Goal: Task Accomplishment & Management: Manage account settings

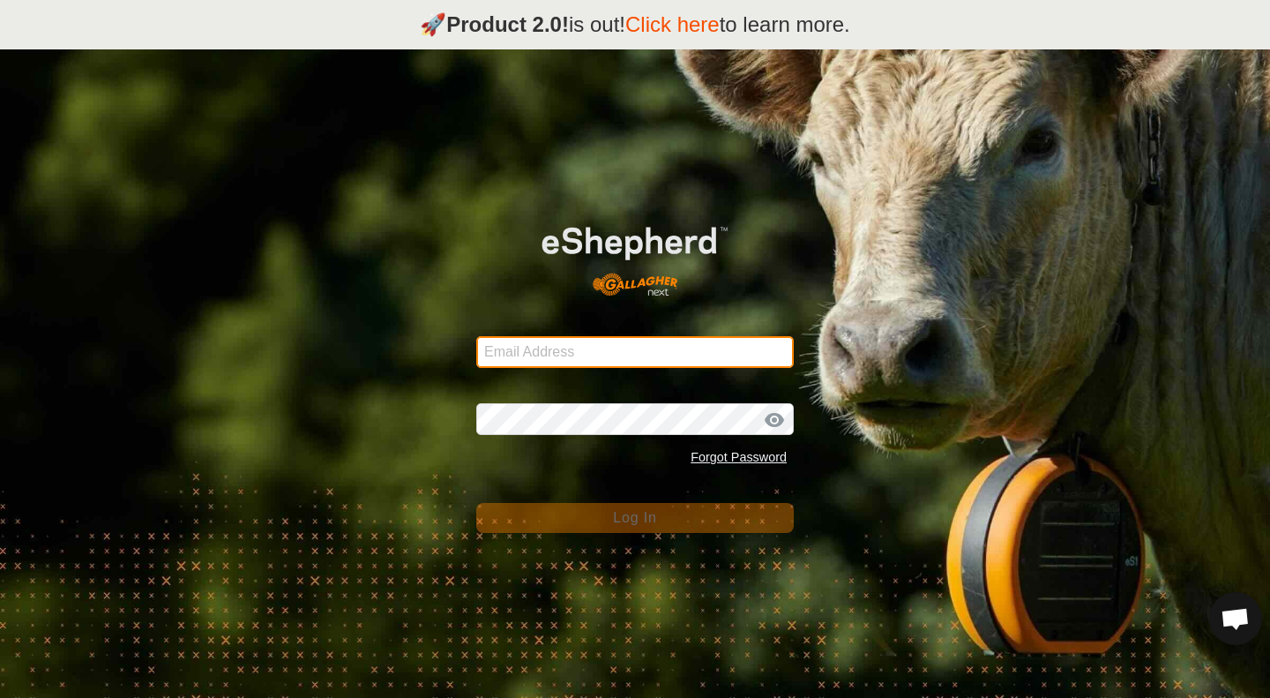
click at [603, 341] on input "Email Address" at bounding box center [635, 352] width 318 height 32
type input "[EMAIL_ADDRESS][DOMAIN_NAME]"
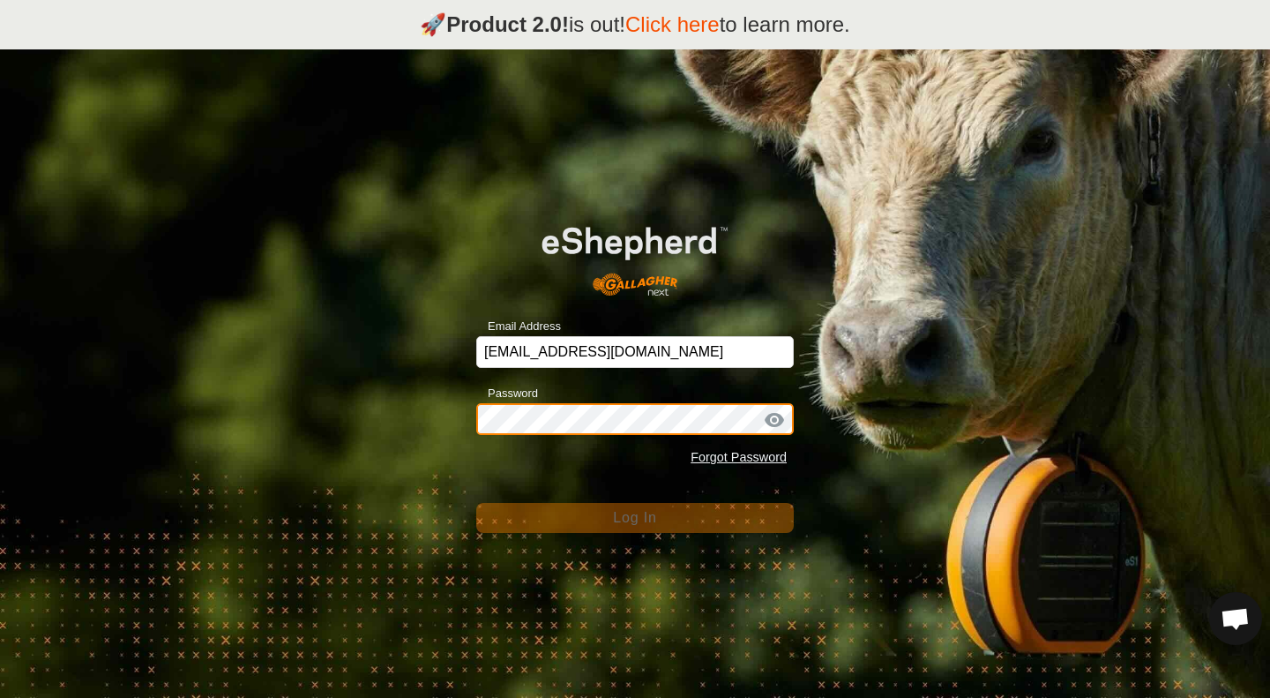
click at [377, 398] on div "Email Address [EMAIL_ADDRESS][DOMAIN_NAME] Password Forgot Password Log In" at bounding box center [635, 398] width 1270 height 698
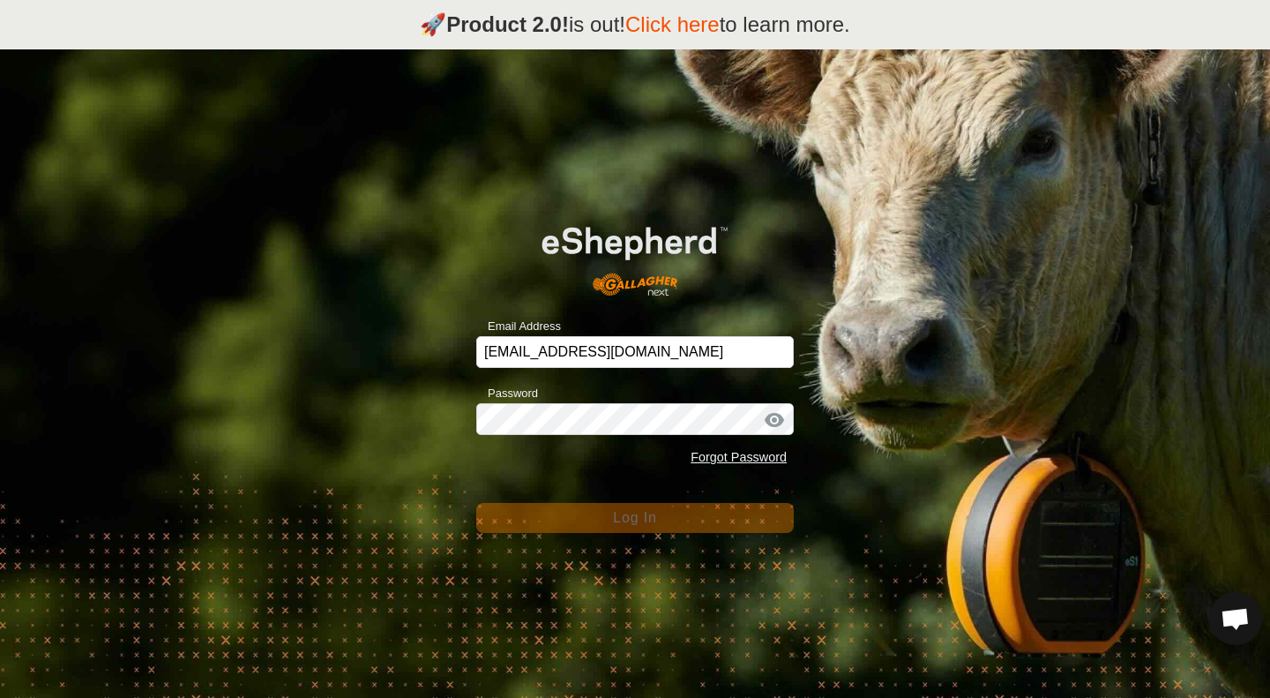
click at [356, 478] on div "Email Address [EMAIL_ADDRESS][DOMAIN_NAME] Password Forgot Password Log In" at bounding box center [635, 398] width 1270 height 698
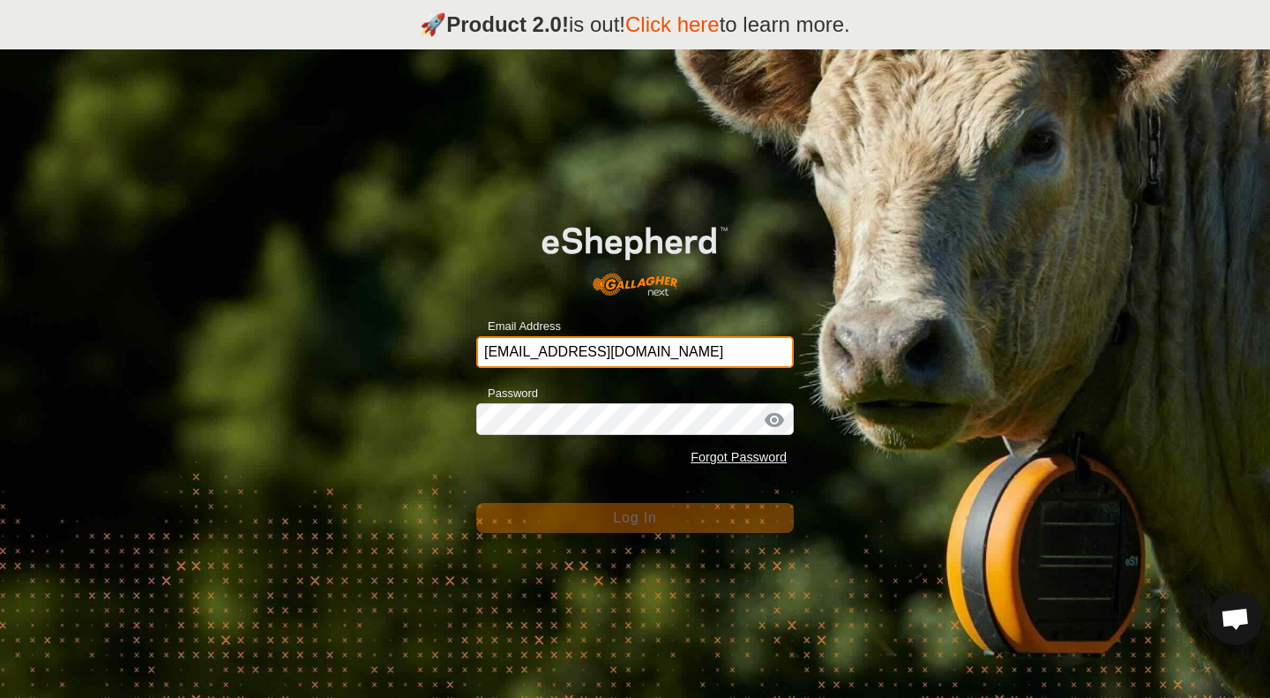
click at [653, 345] on input "craigcowden@gmail.com" at bounding box center [635, 352] width 318 height 32
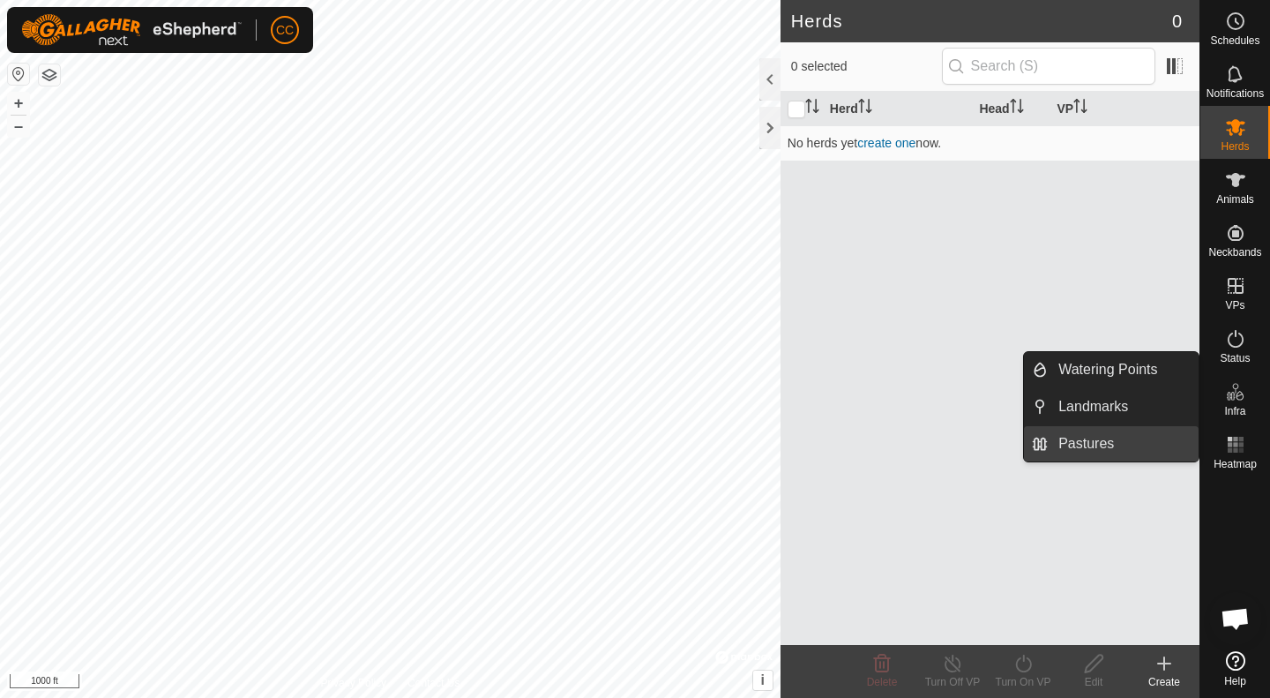
click at [1108, 439] on link "Pastures" at bounding box center [1123, 443] width 151 height 35
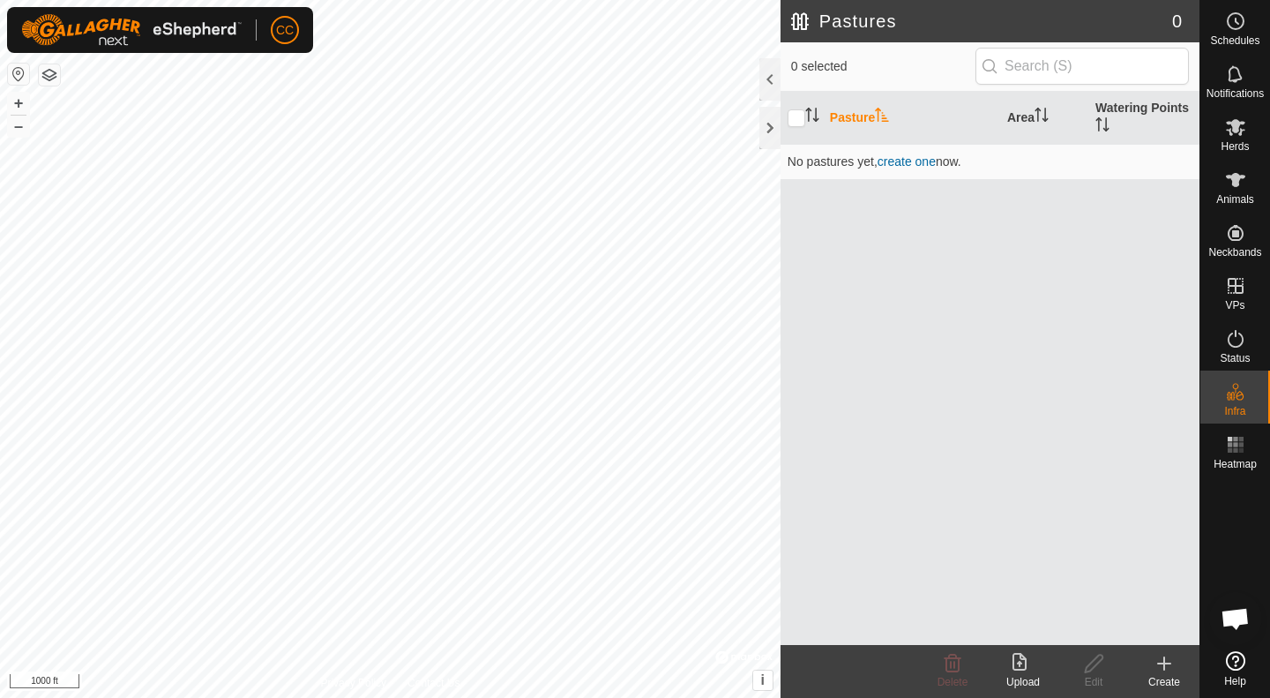
click at [1021, 669] on icon at bounding box center [1019, 662] width 14 height 18
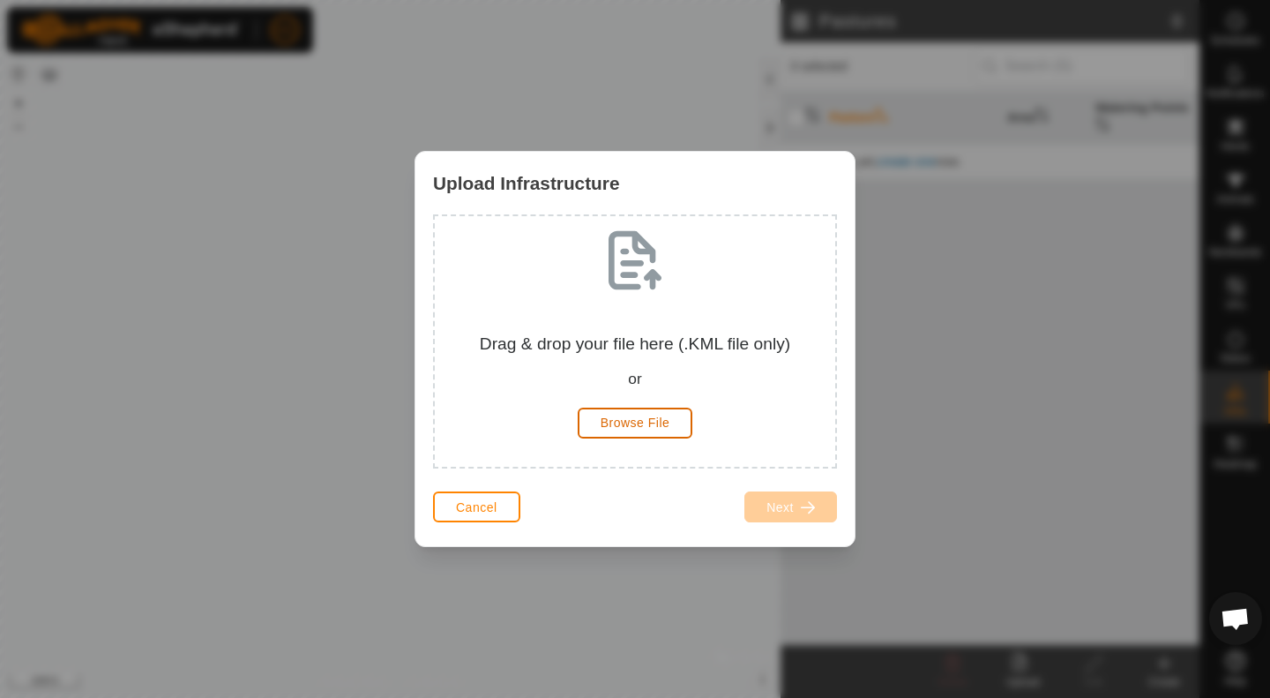
click at [632, 427] on span "Browse File" at bounding box center [636, 422] width 70 height 14
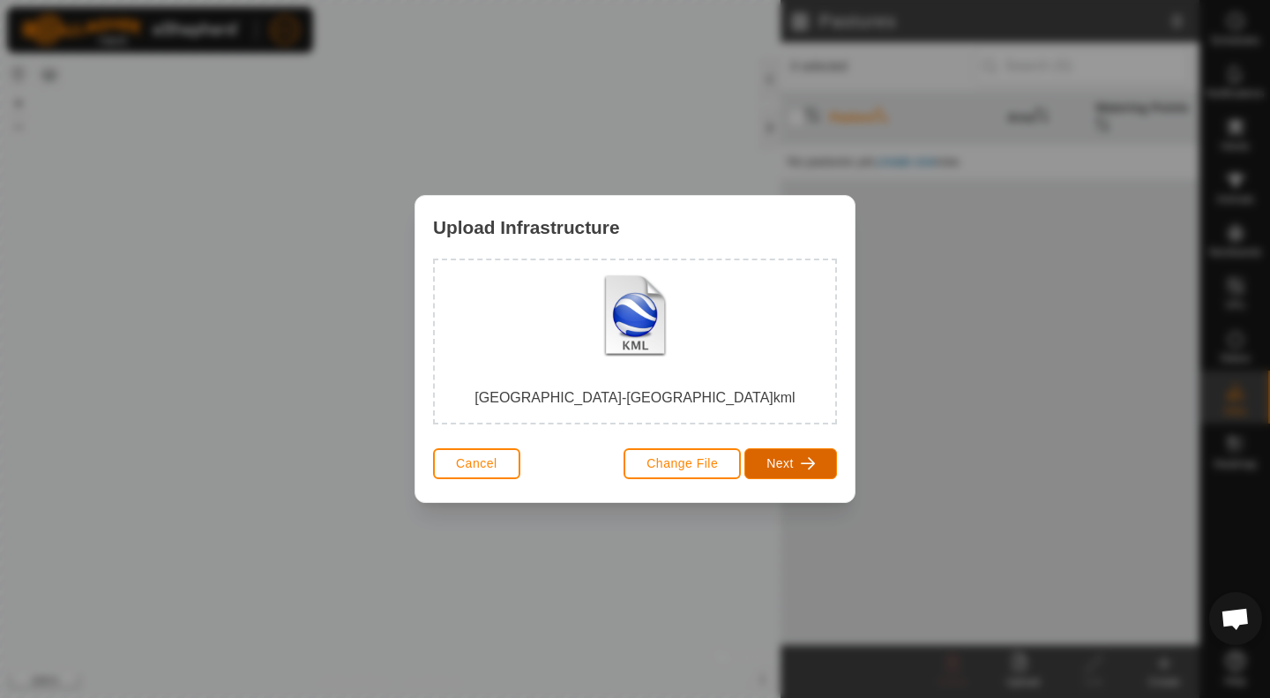
click at [768, 462] on span "Next" at bounding box center [779, 463] width 27 height 14
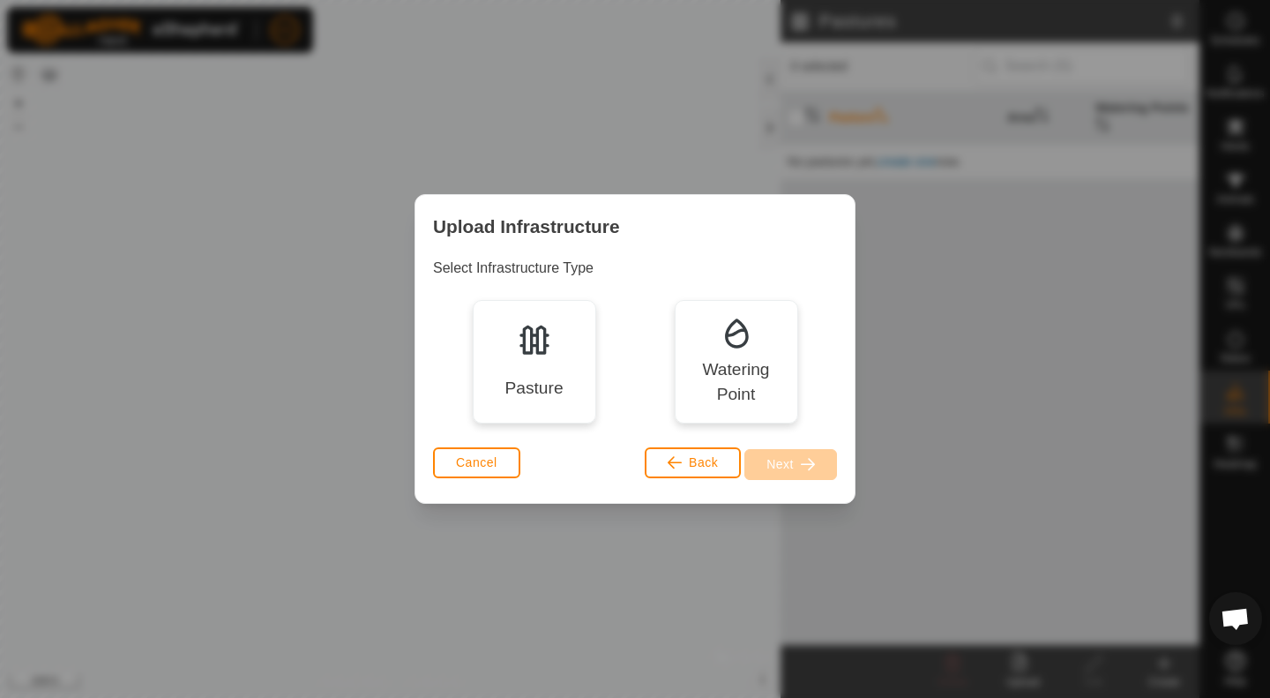
click at [527, 374] on div "Pasture" at bounding box center [534, 361] width 123 height 123
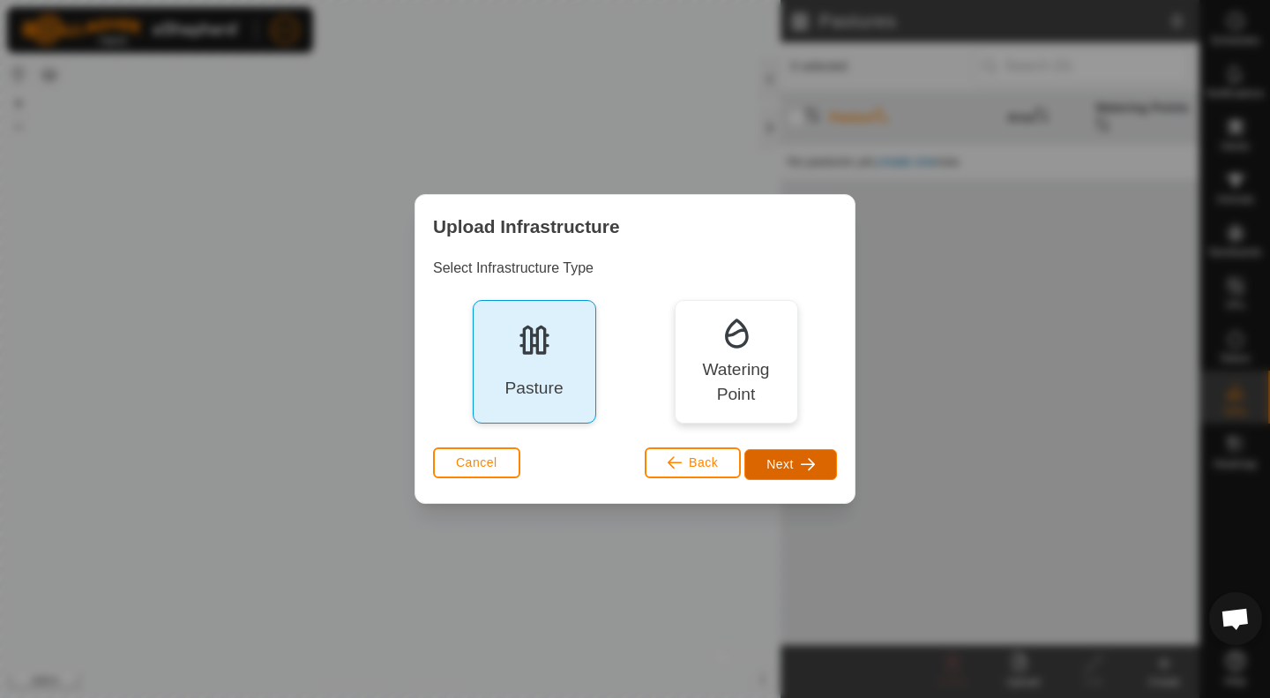
click at [786, 468] on span "Next" at bounding box center [779, 464] width 27 height 14
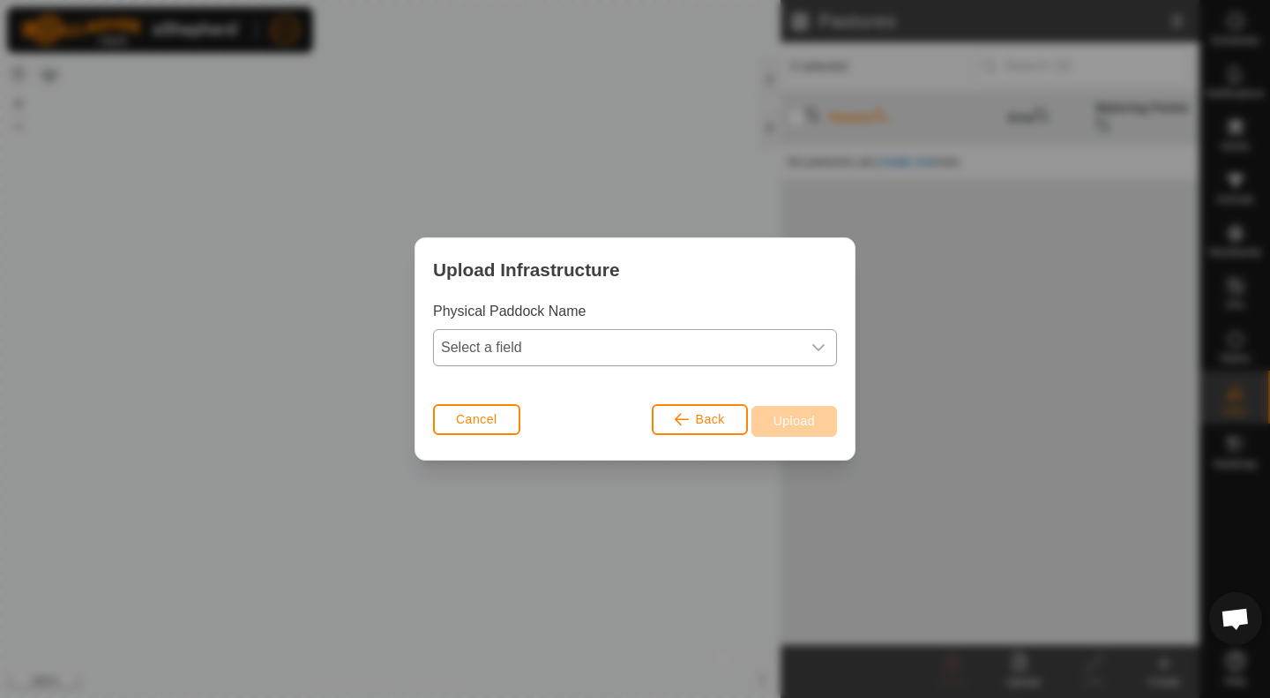
click at [812, 349] on icon "dropdown trigger" at bounding box center [818, 347] width 14 height 14
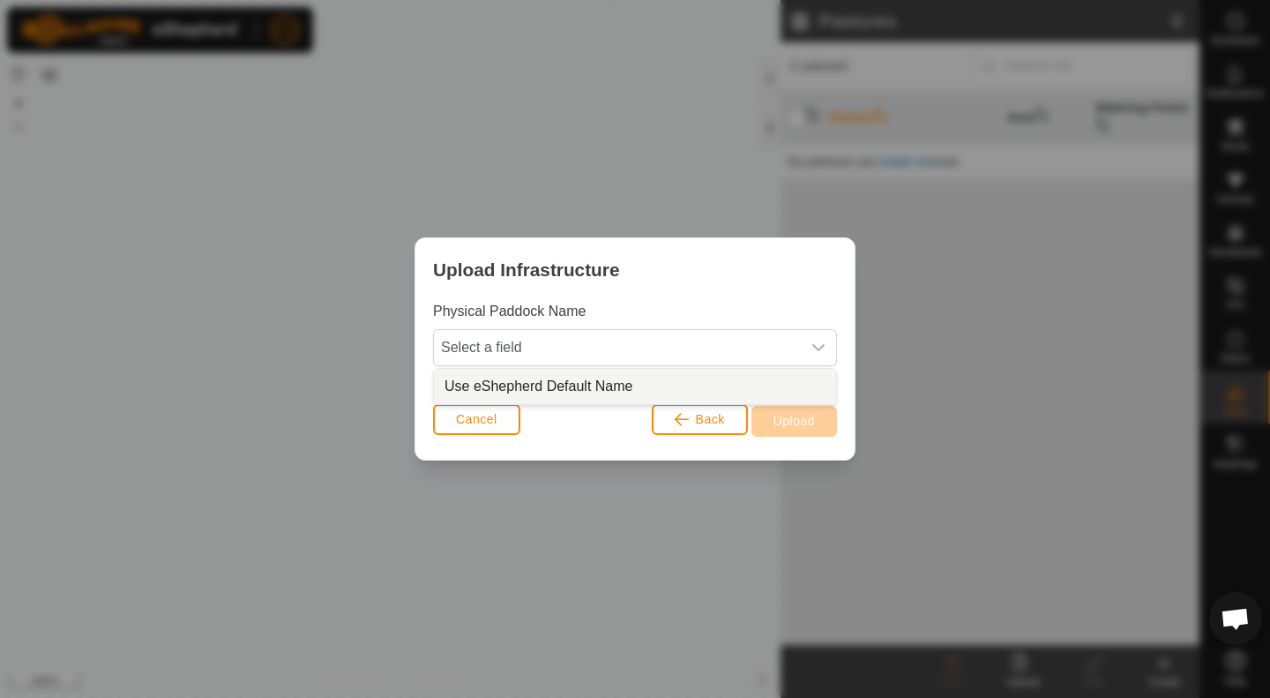
click at [587, 382] on li "Use eShepherd Default Name" at bounding box center [635, 386] width 402 height 35
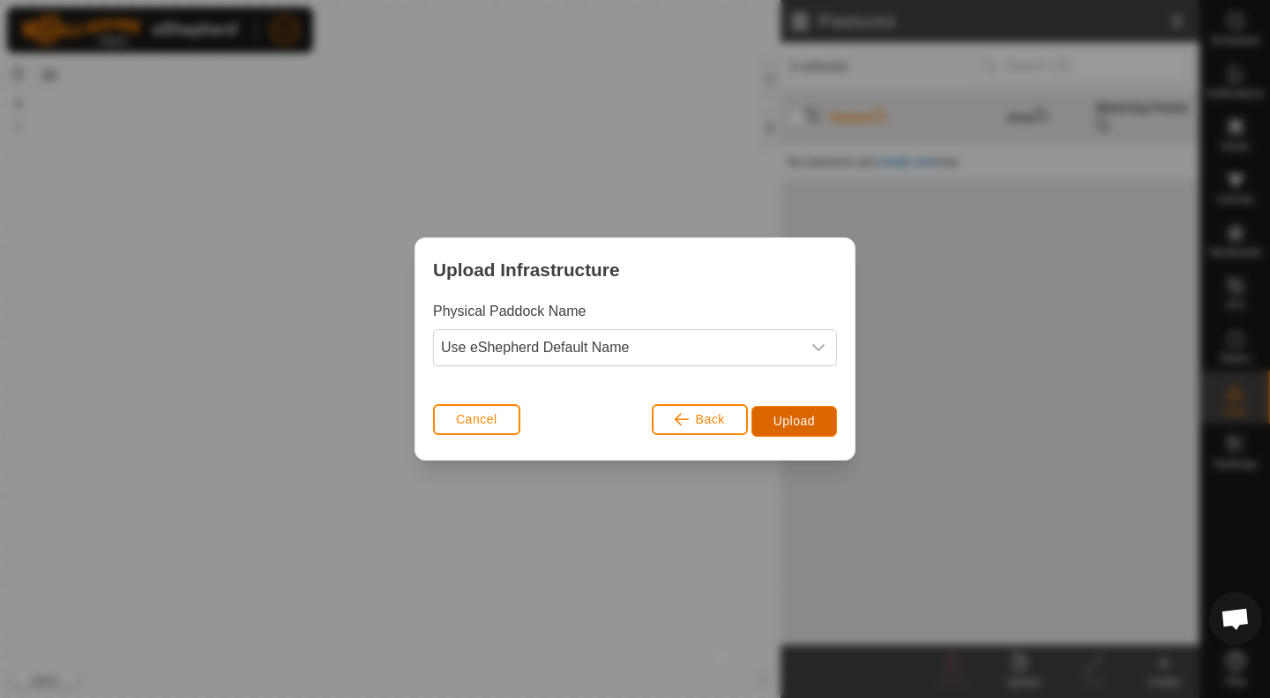
click at [781, 416] on span "Upload" at bounding box center [793, 421] width 41 height 14
click at [799, 422] on span "Upload" at bounding box center [793, 421] width 41 height 14
click at [350, 450] on div "Upload Infrastructure Physical Paddock Name Use eShepherd Default Name Cancel B…" at bounding box center [635, 349] width 1270 height 698
click at [781, 422] on span "Upload" at bounding box center [793, 421] width 41 height 14
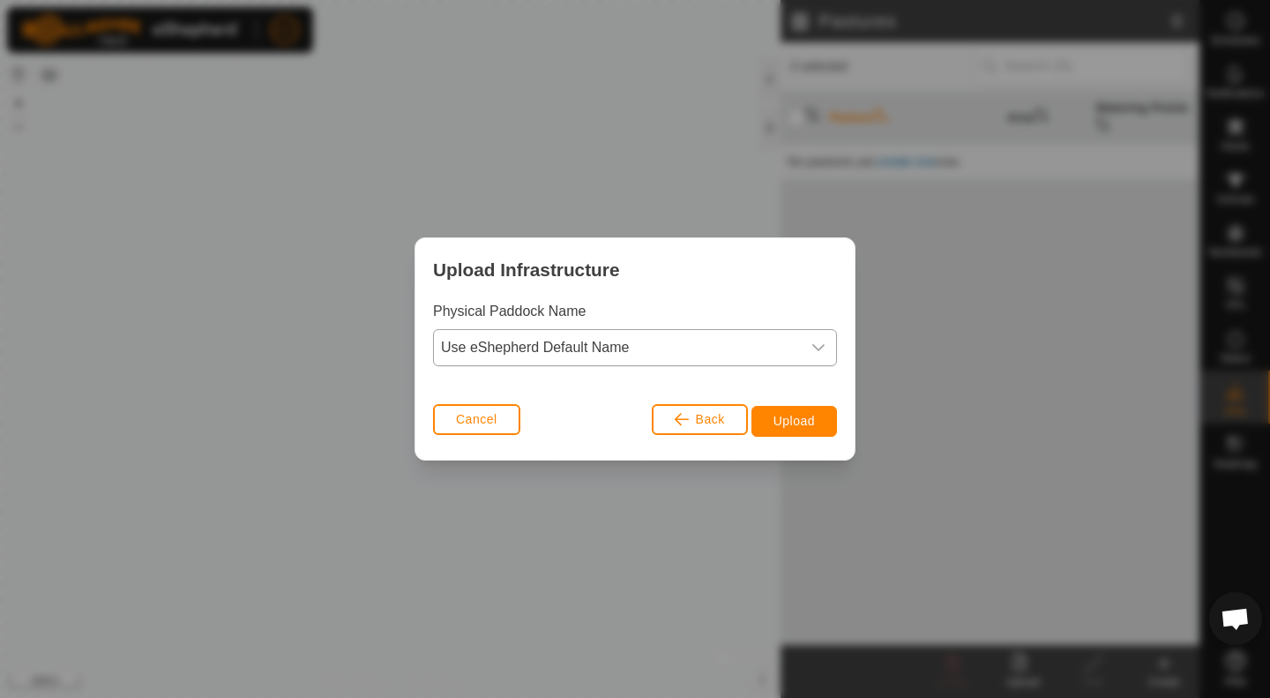
click at [636, 349] on span "Use eShepherd Default Name" at bounding box center [617, 347] width 367 height 35
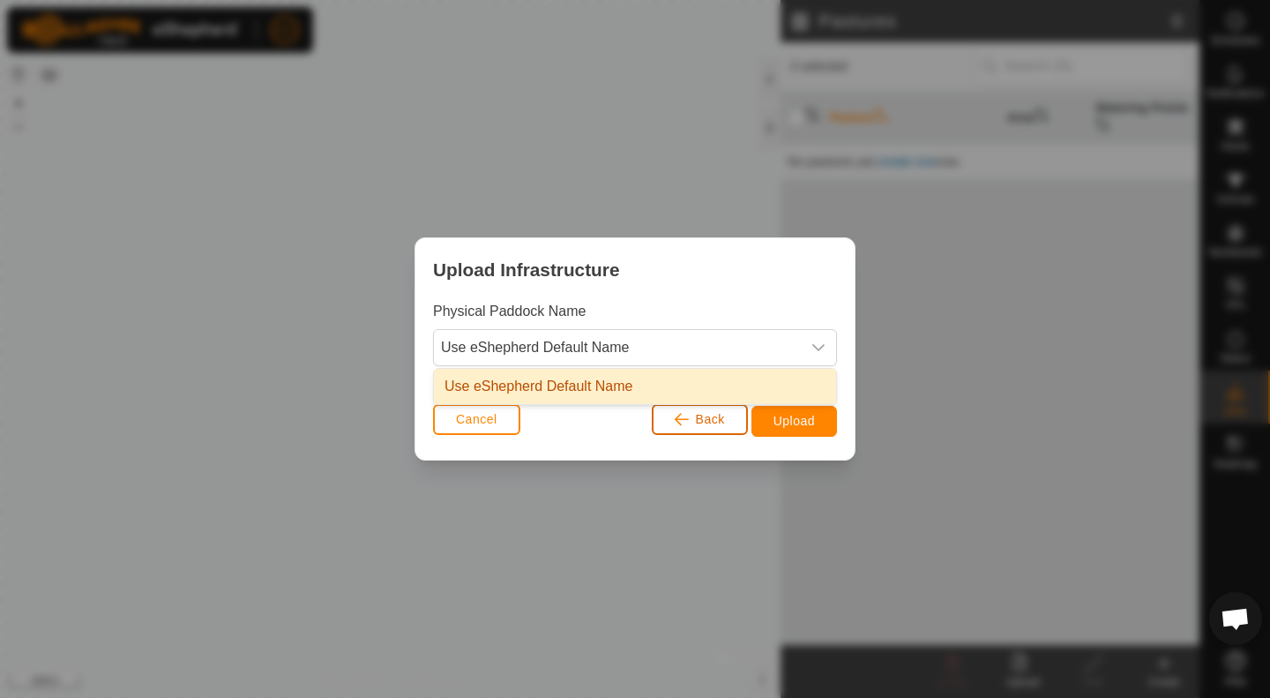
click at [687, 421] on span "button" at bounding box center [682, 419] width 14 height 14
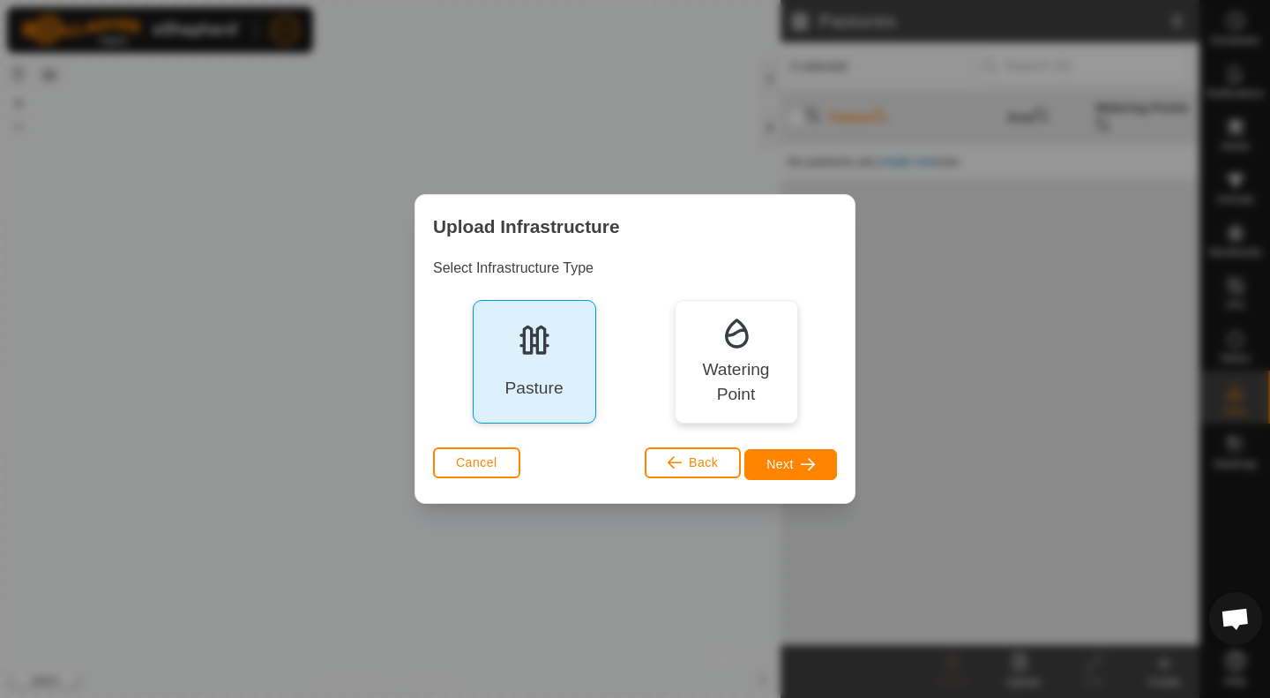
click at [549, 360] on div "Pasture" at bounding box center [534, 361] width 123 height 123
click at [795, 462] on button "Next" at bounding box center [790, 464] width 93 height 31
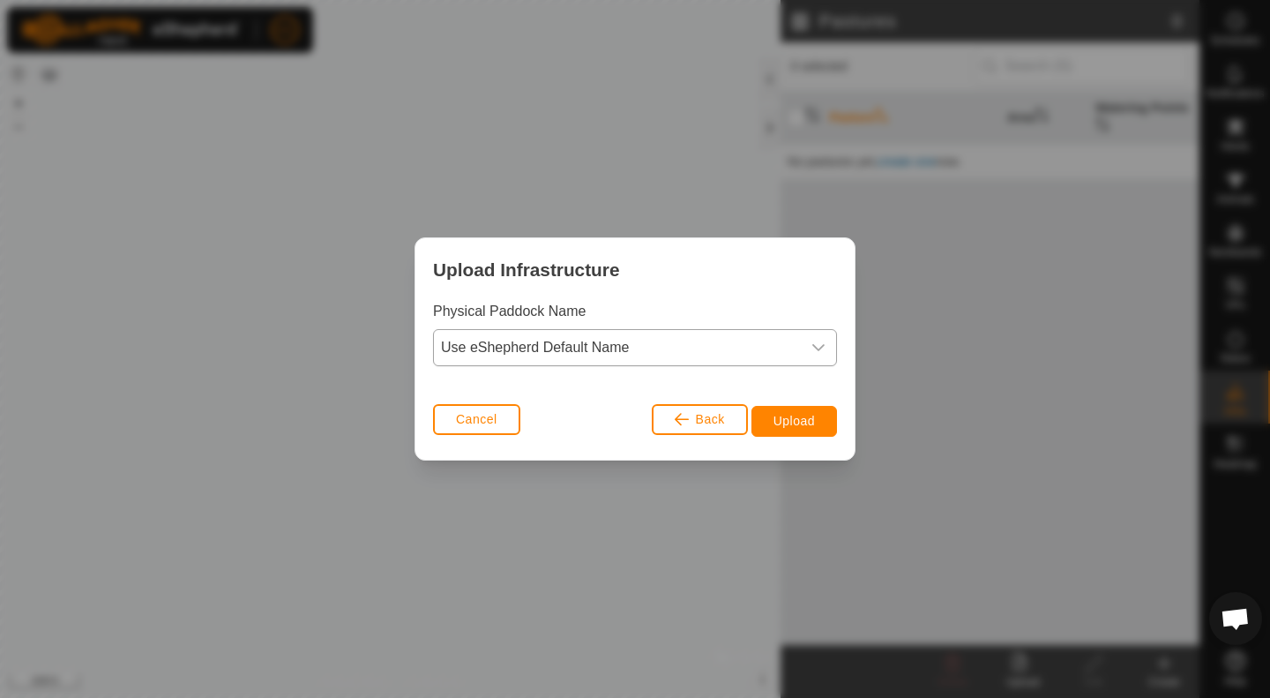
click at [818, 350] on icon "dropdown trigger" at bounding box center [818, 347] width 12 height 7
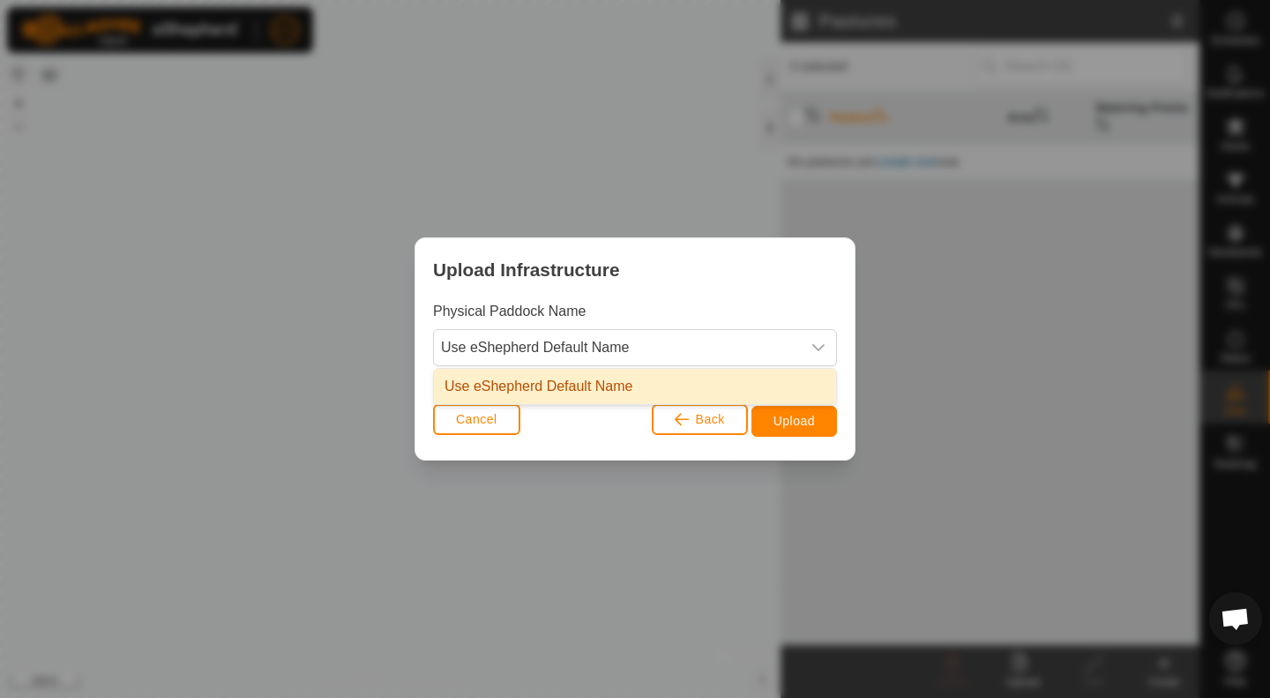
click at [757, 401] on li "Use eShepherd Default Name" at bounding box center [635, 386] width 402 height 35
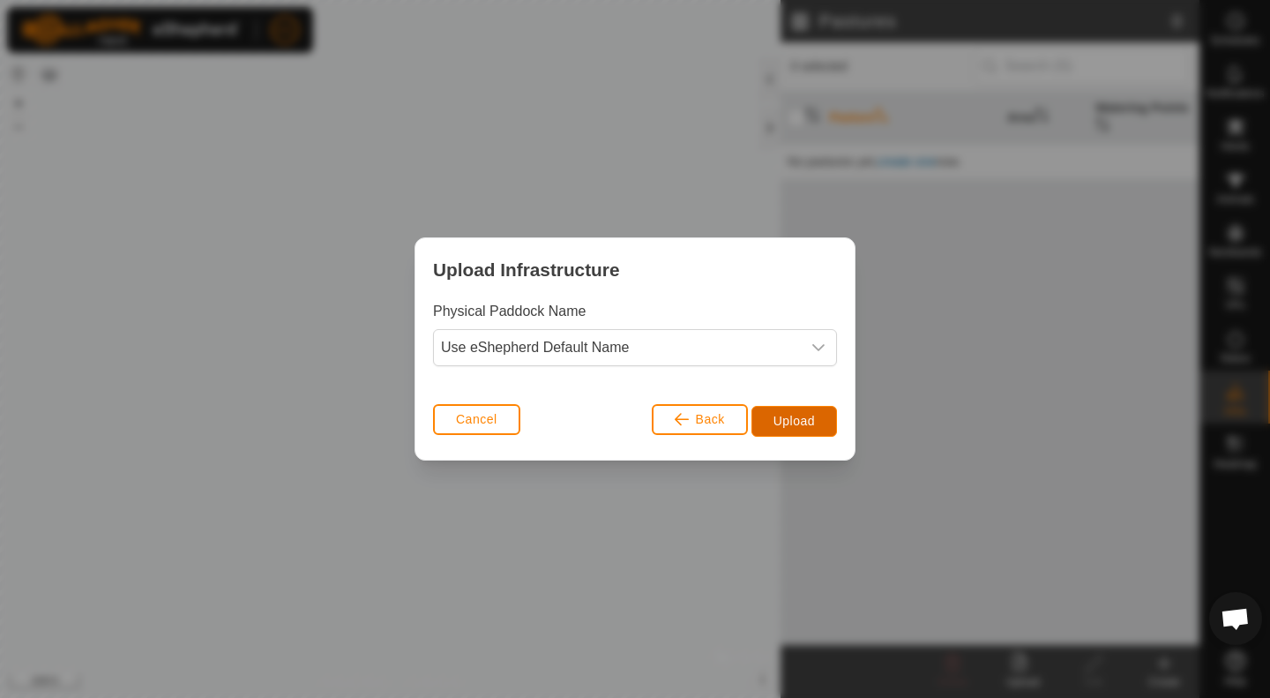
click at [777, 418] on span "Upload" at bounding box center [793, 421] width 41 height 14
click at [719, 131] on div "Upload Infrastructure Physical Paddock Name Use eShepherd Default Name Cancel B…" at bounding box center [635, 349] width 1270 height 698
click at [484, 426] on button "Cancel" at bounding box center [476, 419] width 87 height 31
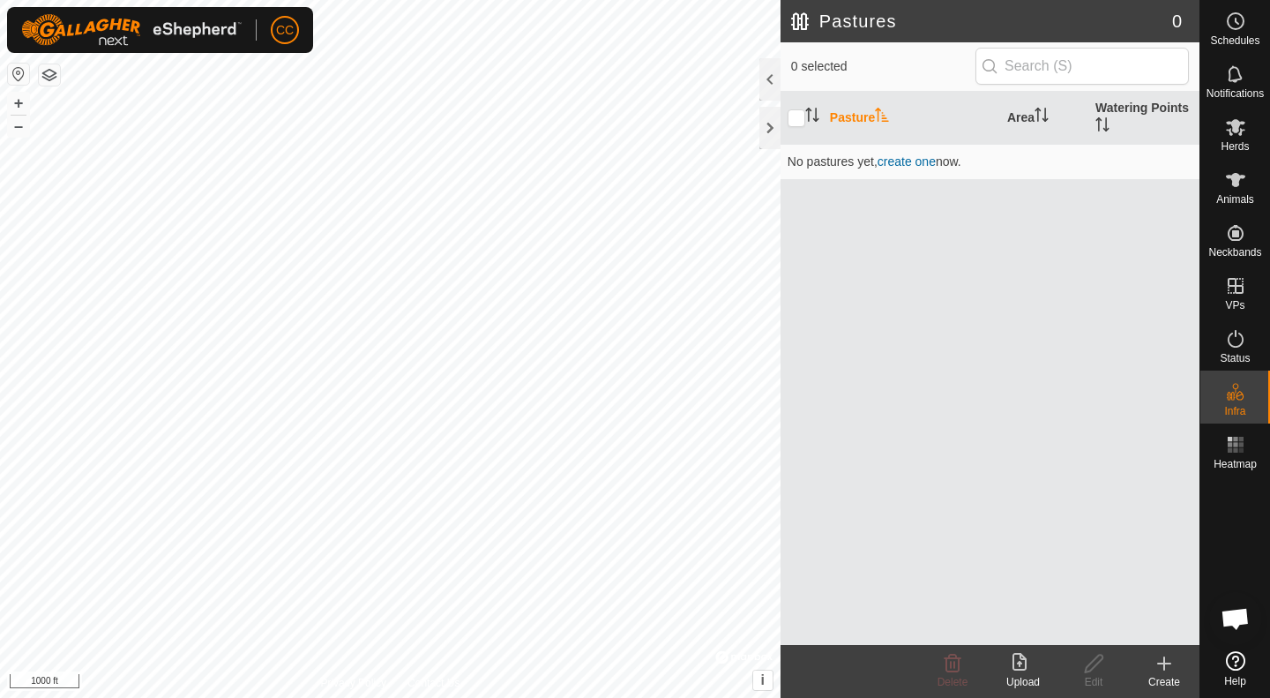
click at [1018, 662] on icon at bounding box center [1019, 662] width 14 height 18
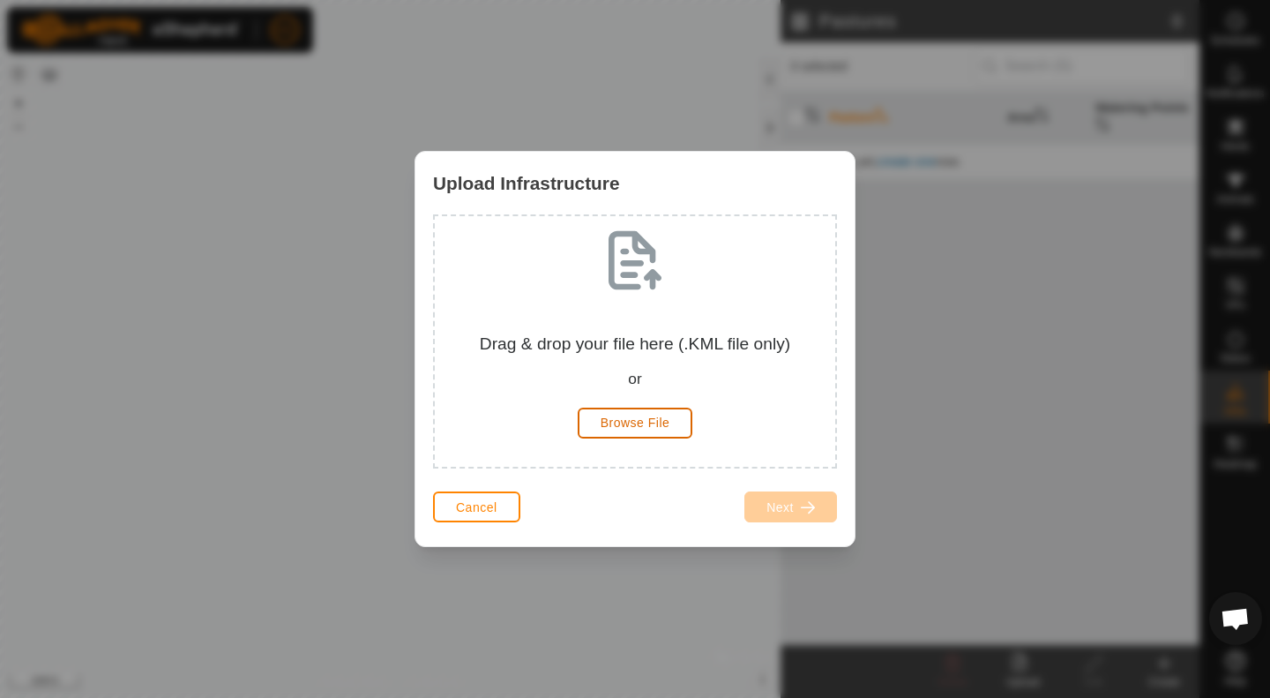
click at [642, 426] on span "Browse File" at bounding box center [636, 422] width 70 height 14
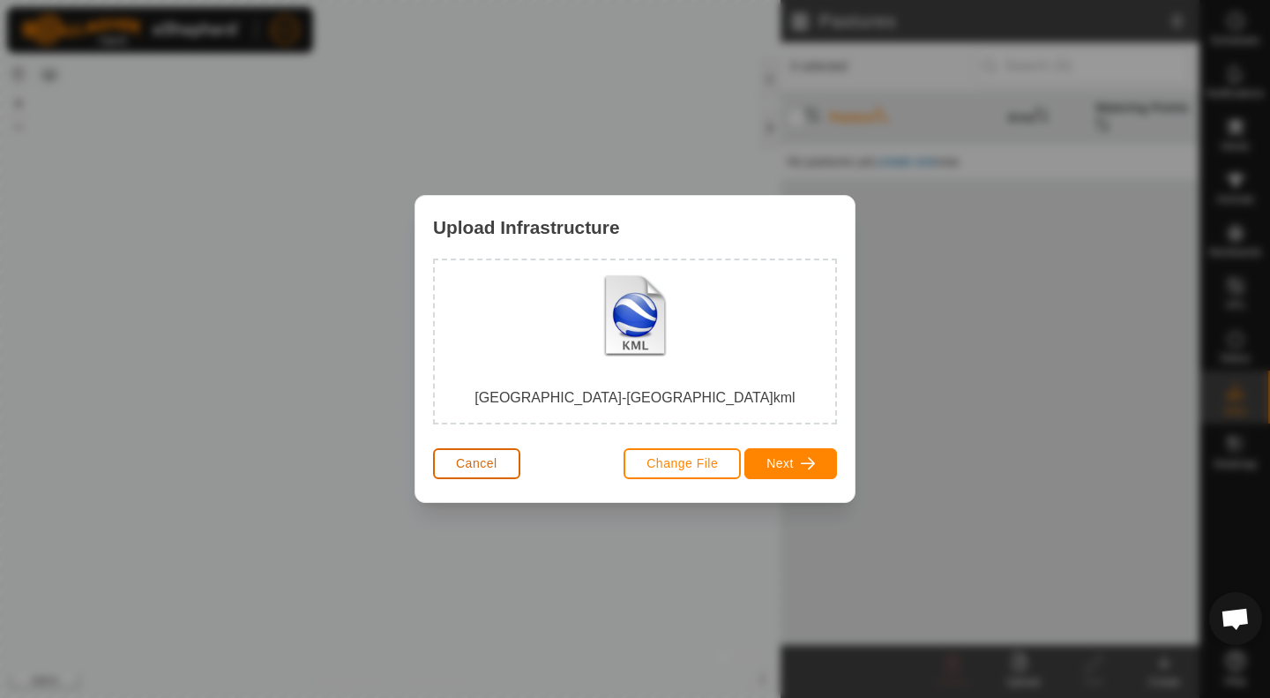
click at [487, 463] on span "Cancel" at bounding box center [476, 463] width 41 height 14
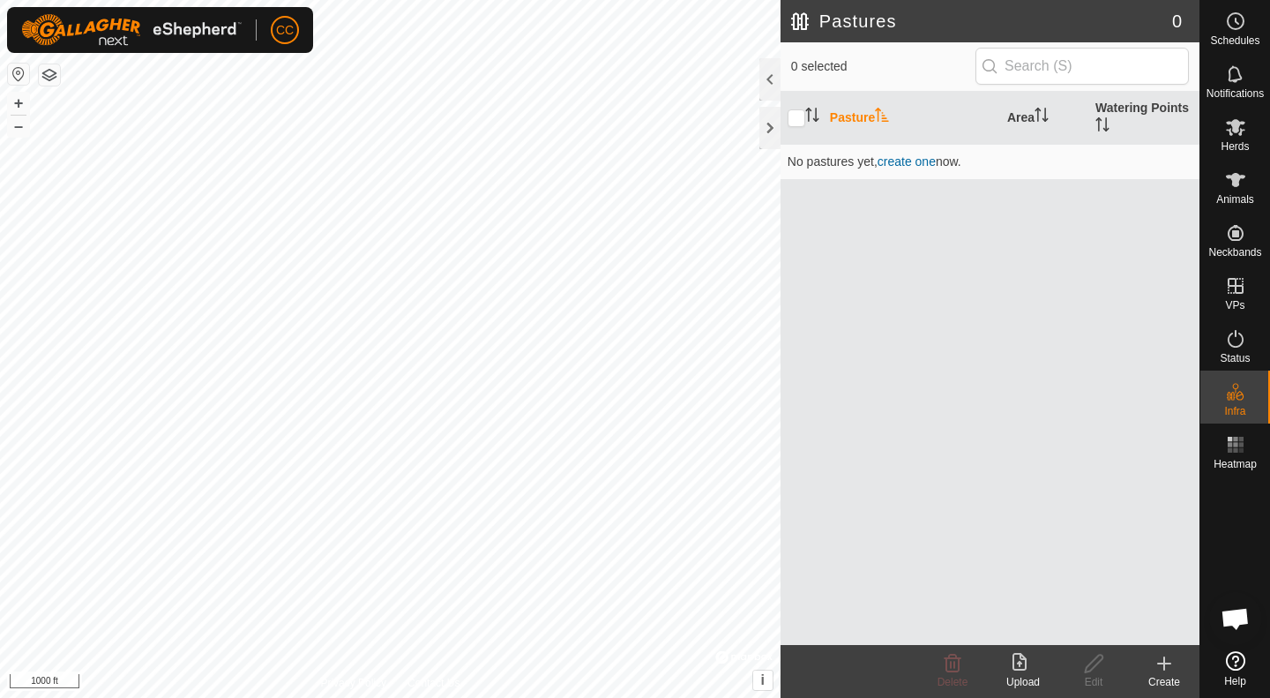
click at [1020, 663] on icon at bounding box center [1019, 662] width 14 height 18
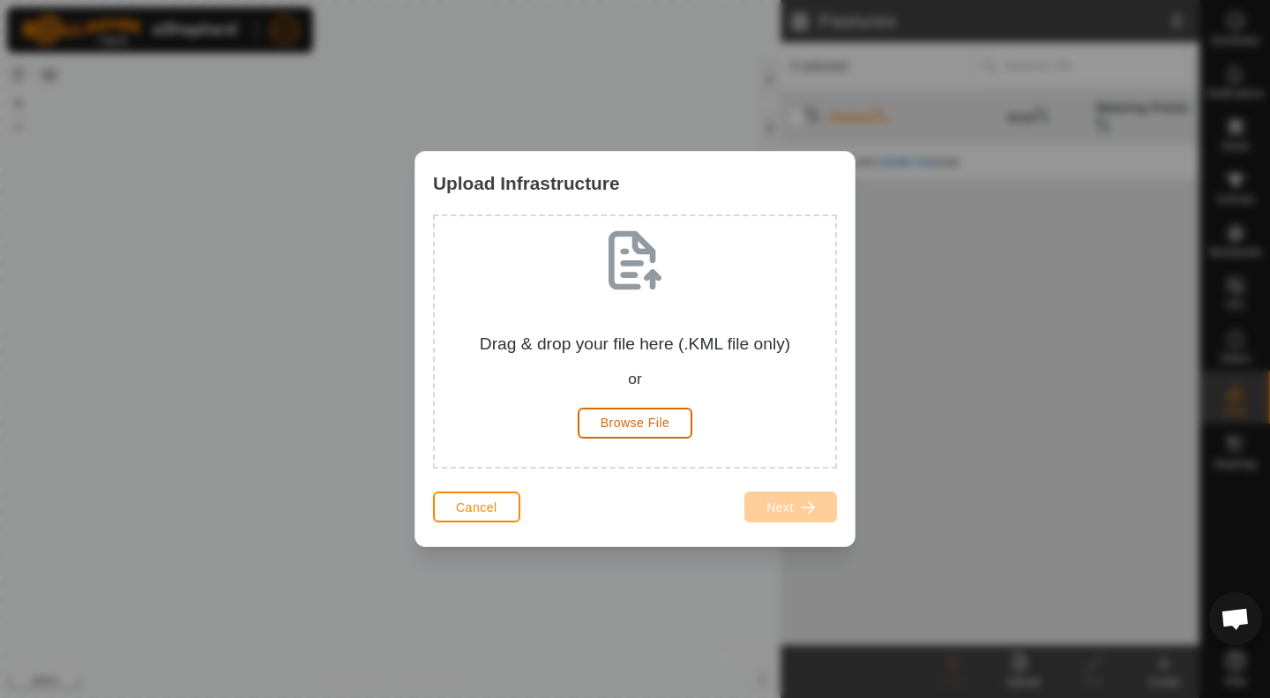
click at [651, 423] on span "Browse File" at bounding box center [636, 422] width 70 height 14
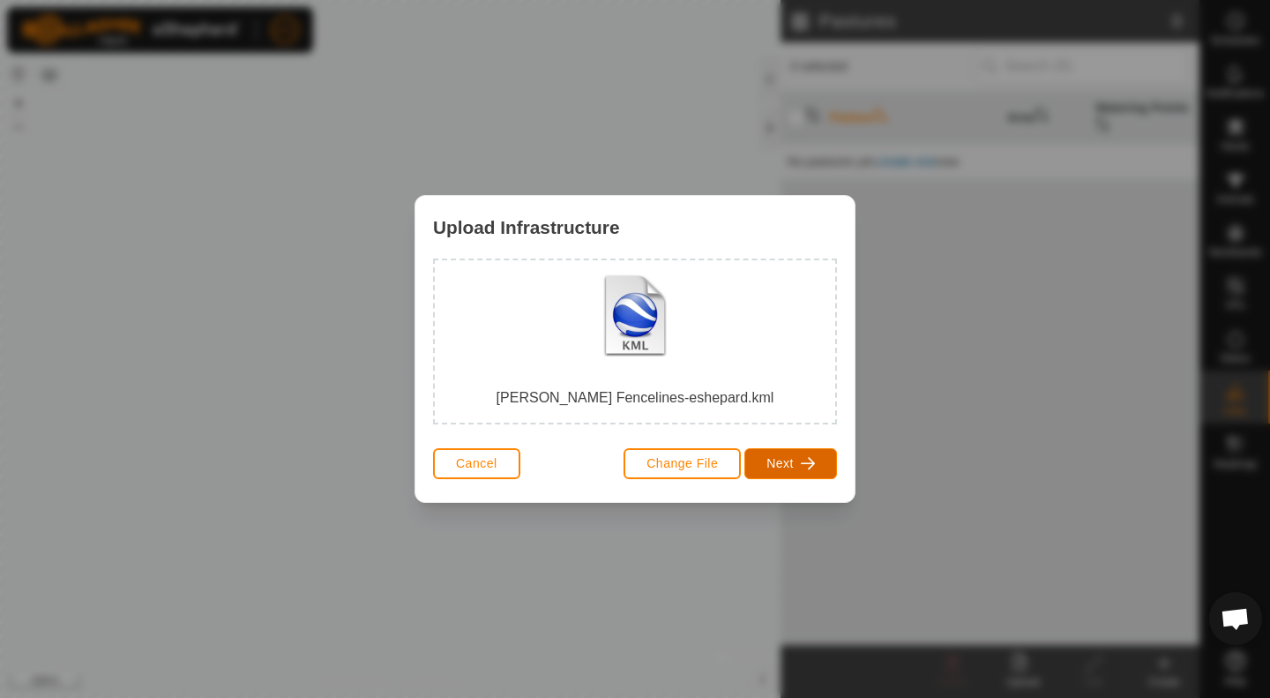
click at [794, 467] on button "Next" at bounding box center [790, 463] width 93 height 31
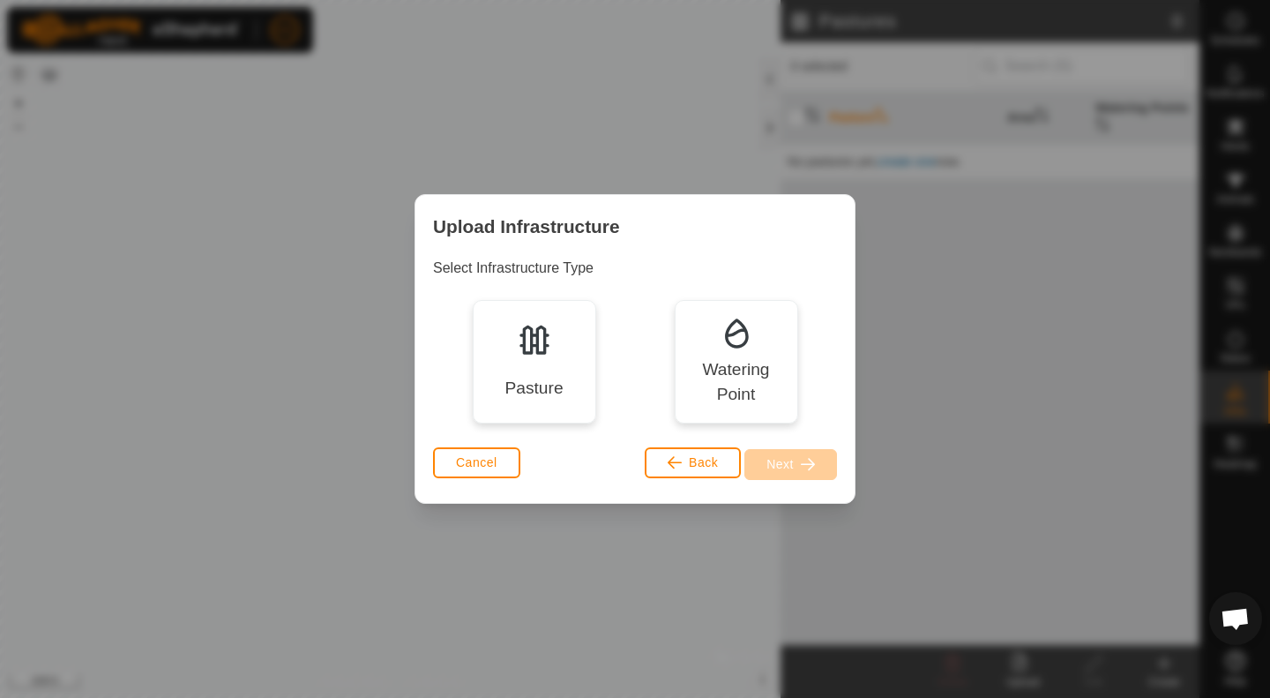
click at [568, 367] on div "Pasture" at bounding box center [534, 361] width 123 height 123
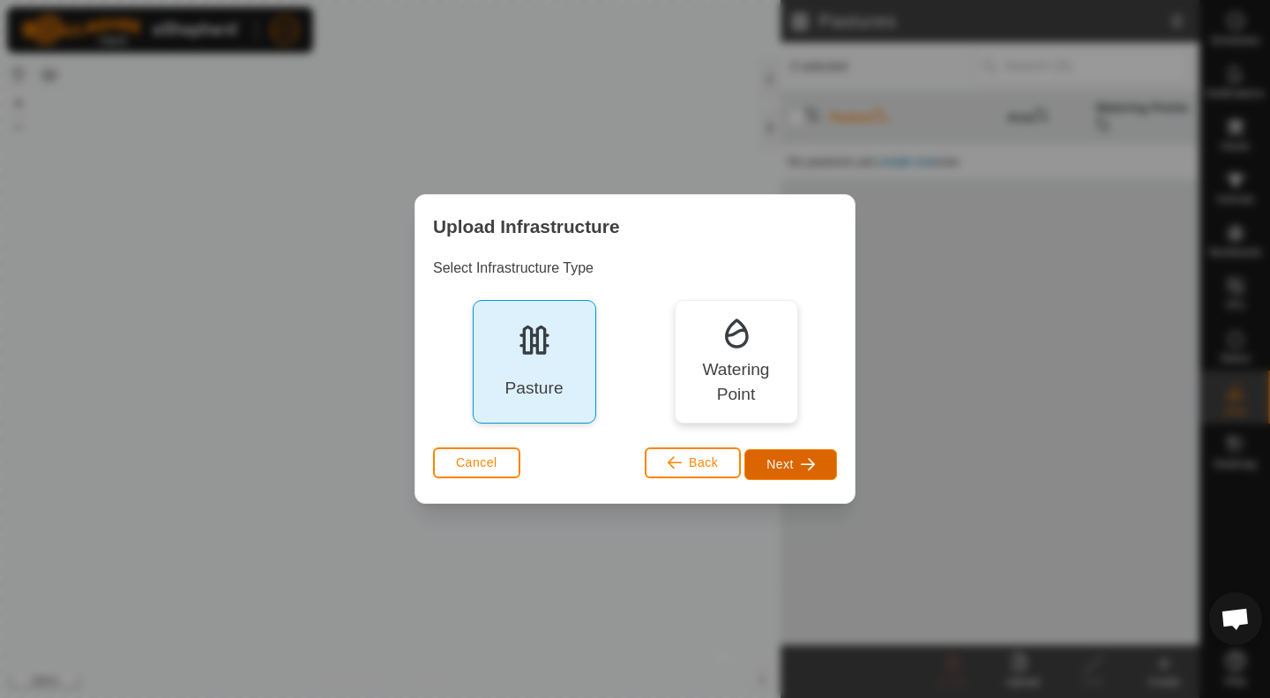
click at [792, 467] on span "Next" at bounding box center [779, 464] width 27 height 14
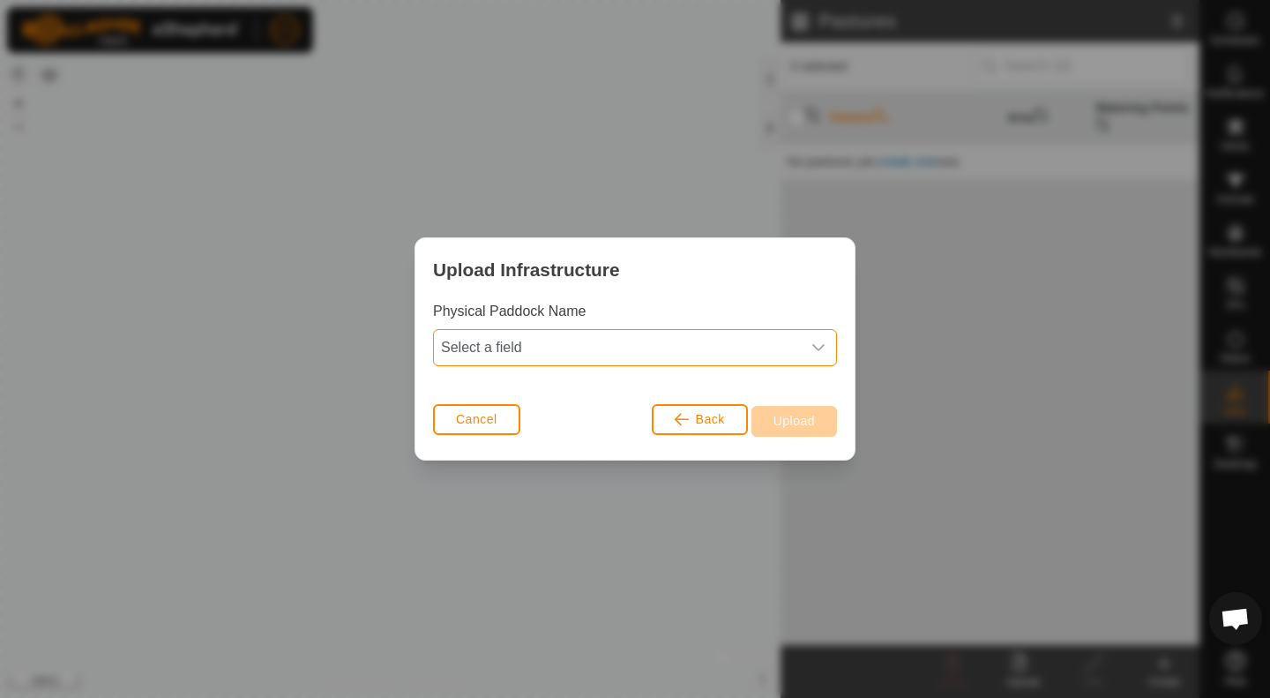
click at [562, 340] on span "Select a field" at bounding box center [617, 347] width 367 height 35
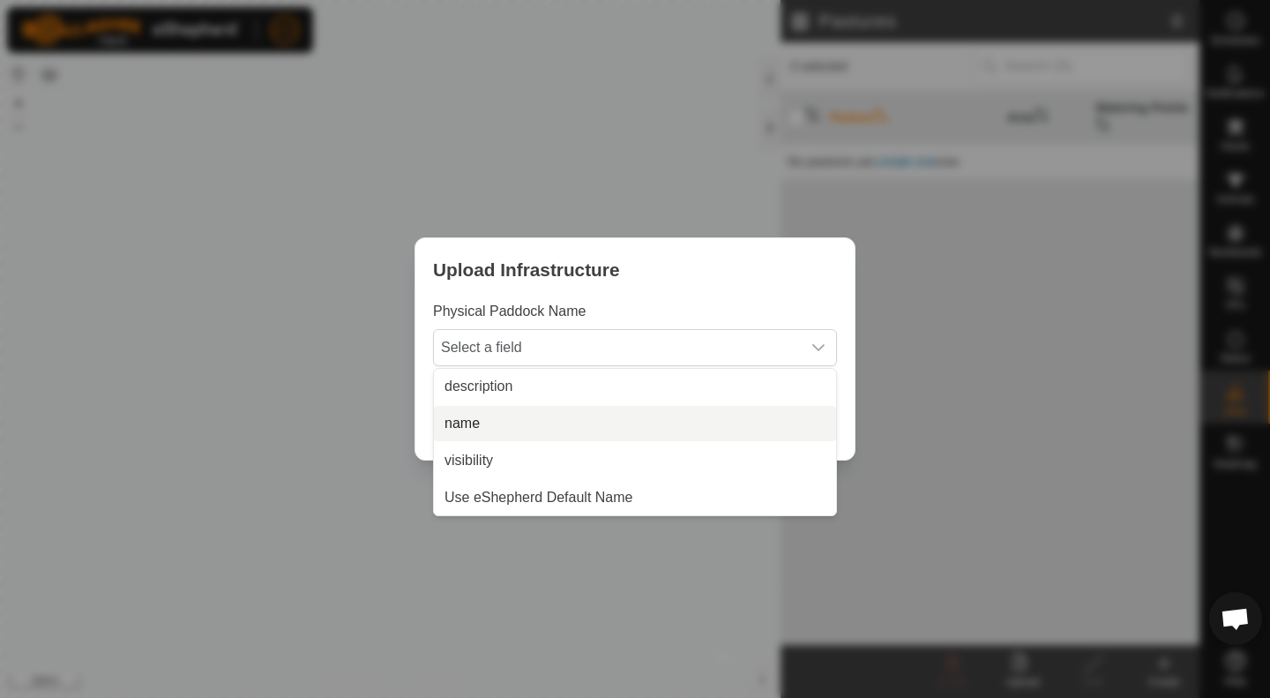
click at [498, 428] on li "name" at bounding box center [635, 423] width 402 height 35
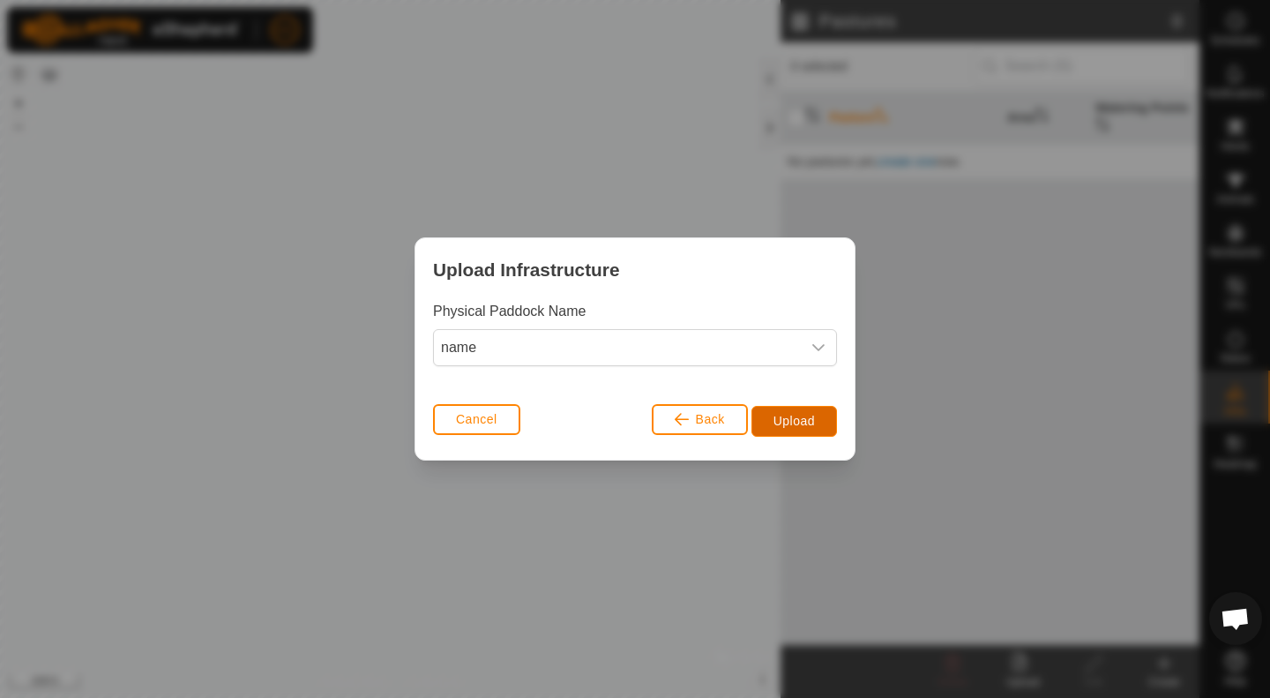
click at [797, 425] on span "Upload" at bounding box center [793, 421] width 41 height 14
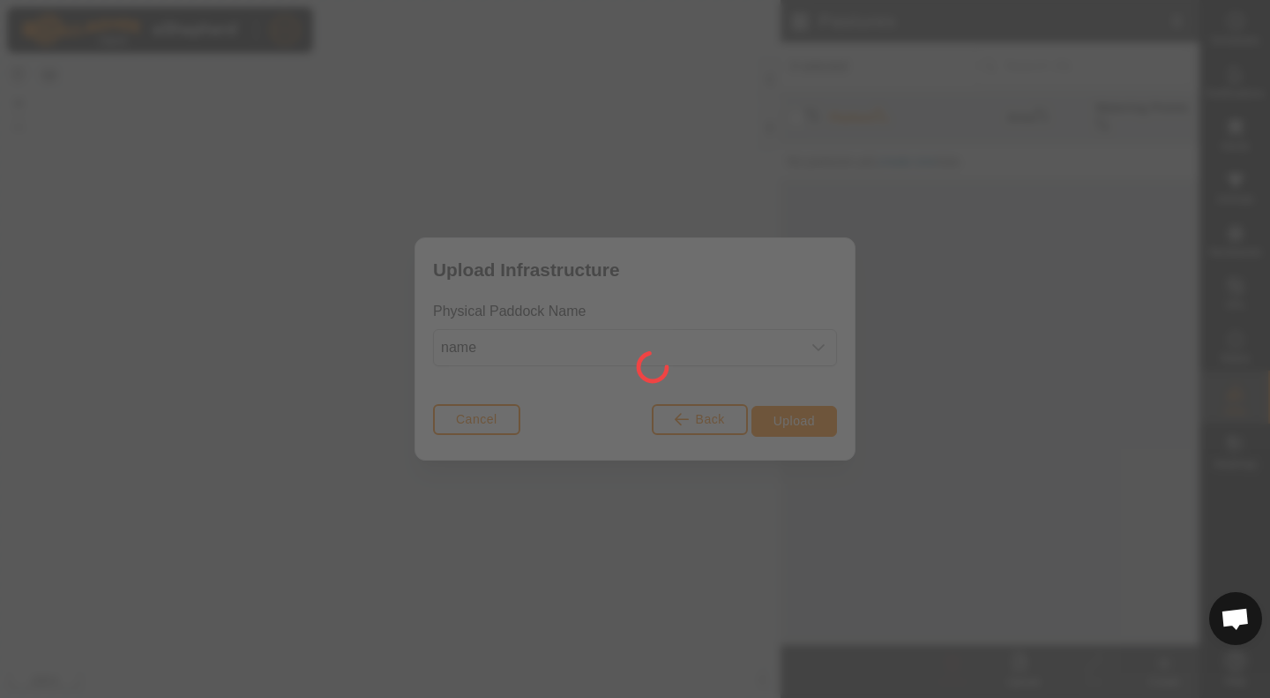
click at [797, 425] on div at bounding box center [635, 349] width 1270 height 698
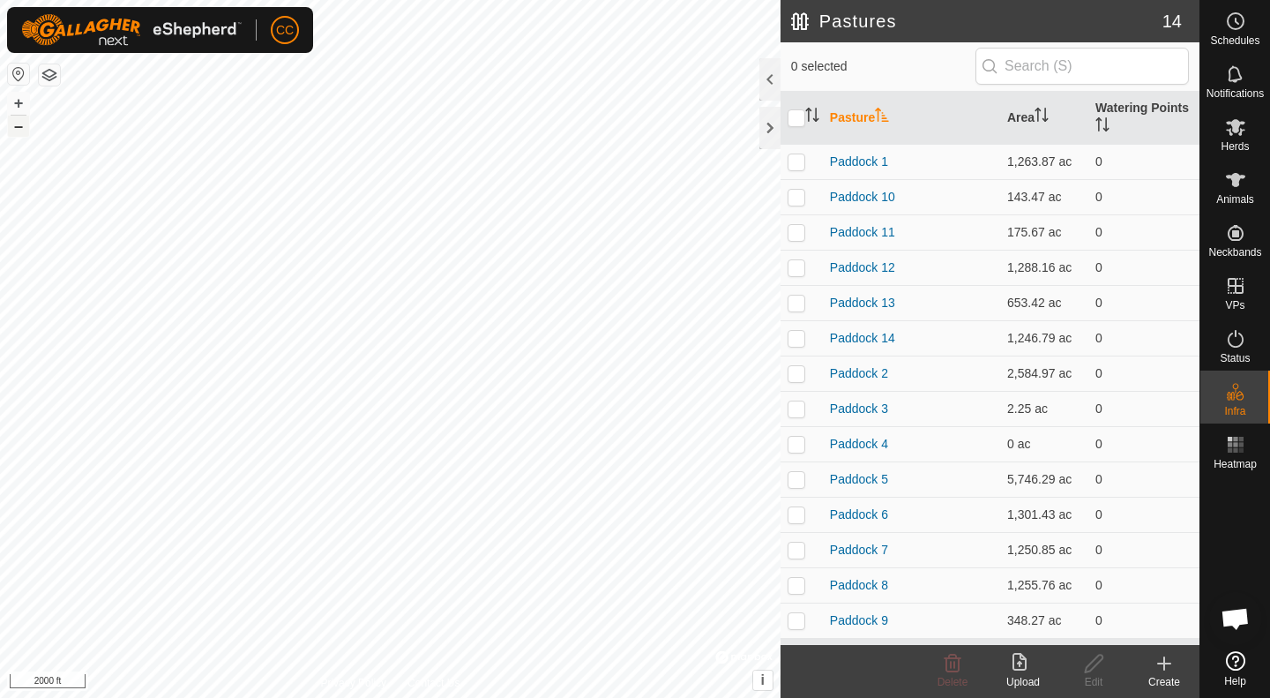
click at [23, 131] on button "–" at bounding box center [18, 126] width 21 height 21
click at [13, 106] on button "+" at bounding box center [18, 103] width 21 height 21
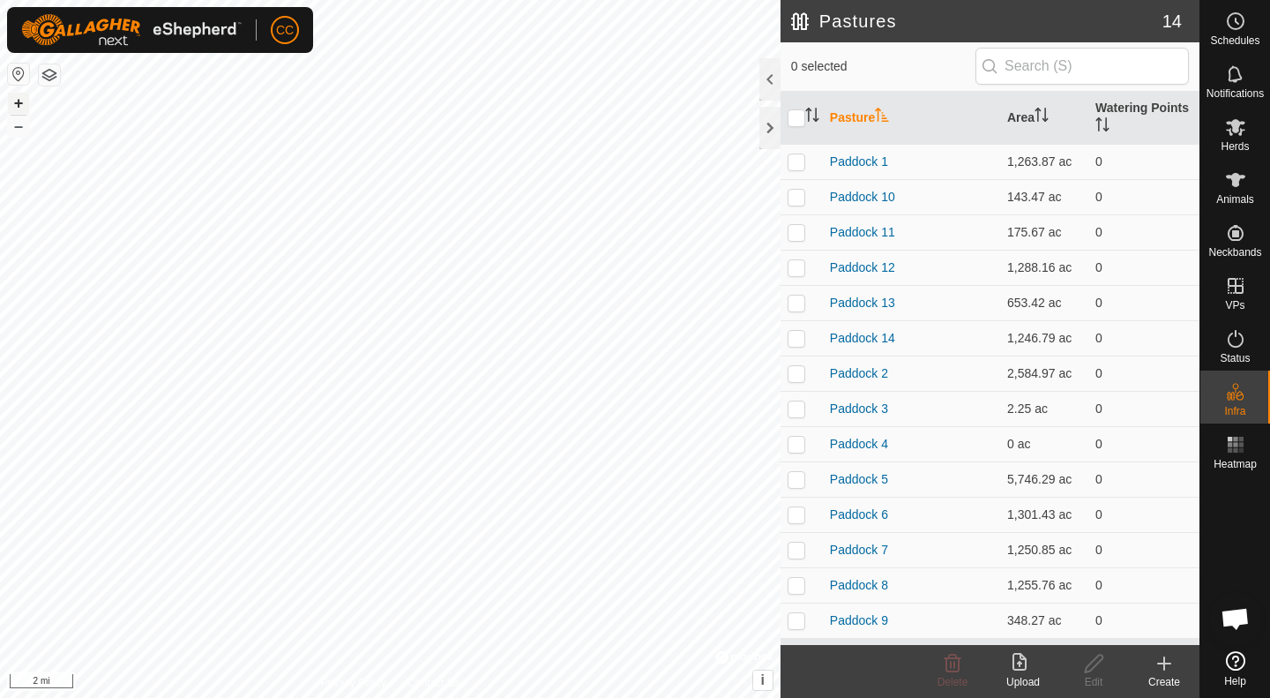
click at [13, 106] on button "+" at bounding box center [18, 103] width 21 height 21
click at [1018, 669] on icon at bounding box center [1019, 662] width 14 height 18
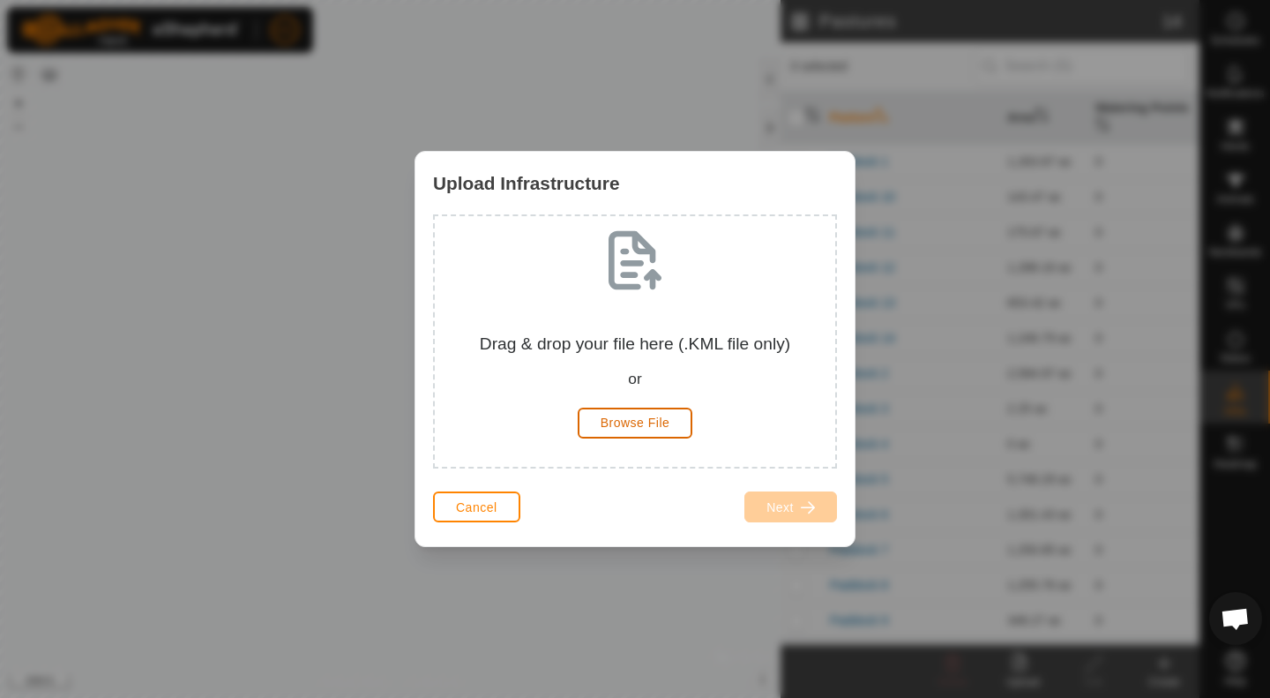
click at [652, 424] on span "Browse File" at bounding box center [636, 422] width 70 height 14
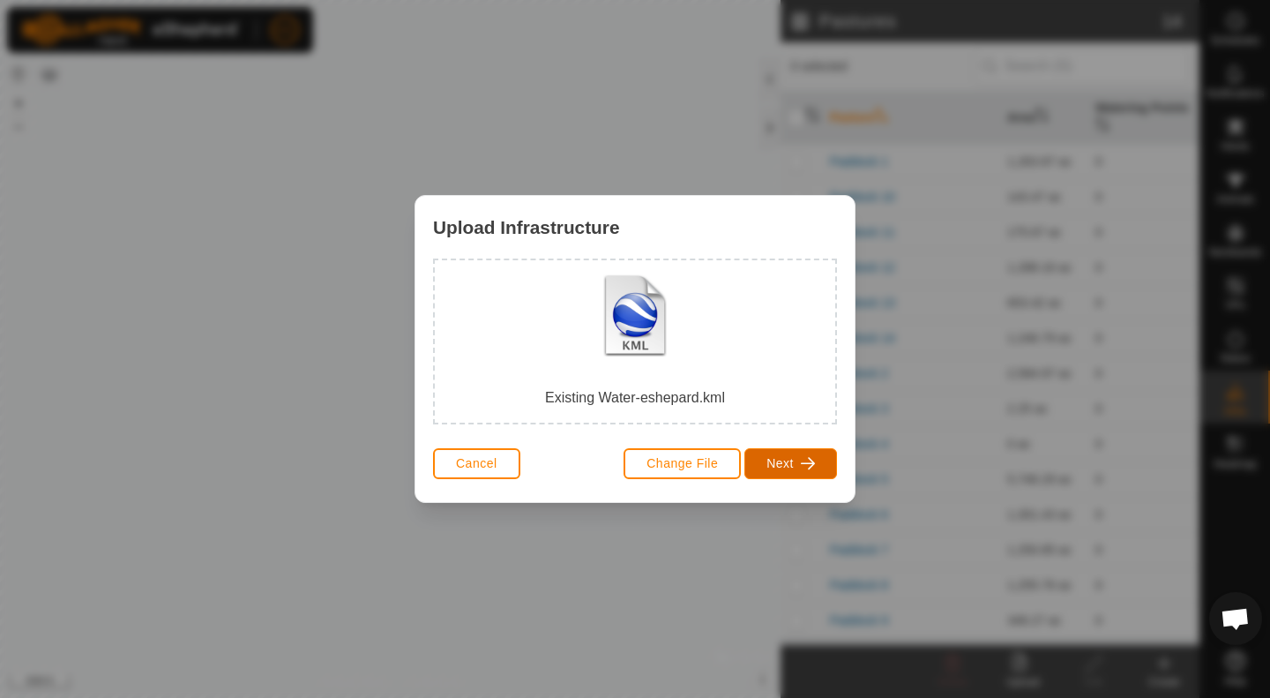
click at [770, 463] on span "Next" at bounding box center [779, 463] width 27 height 14
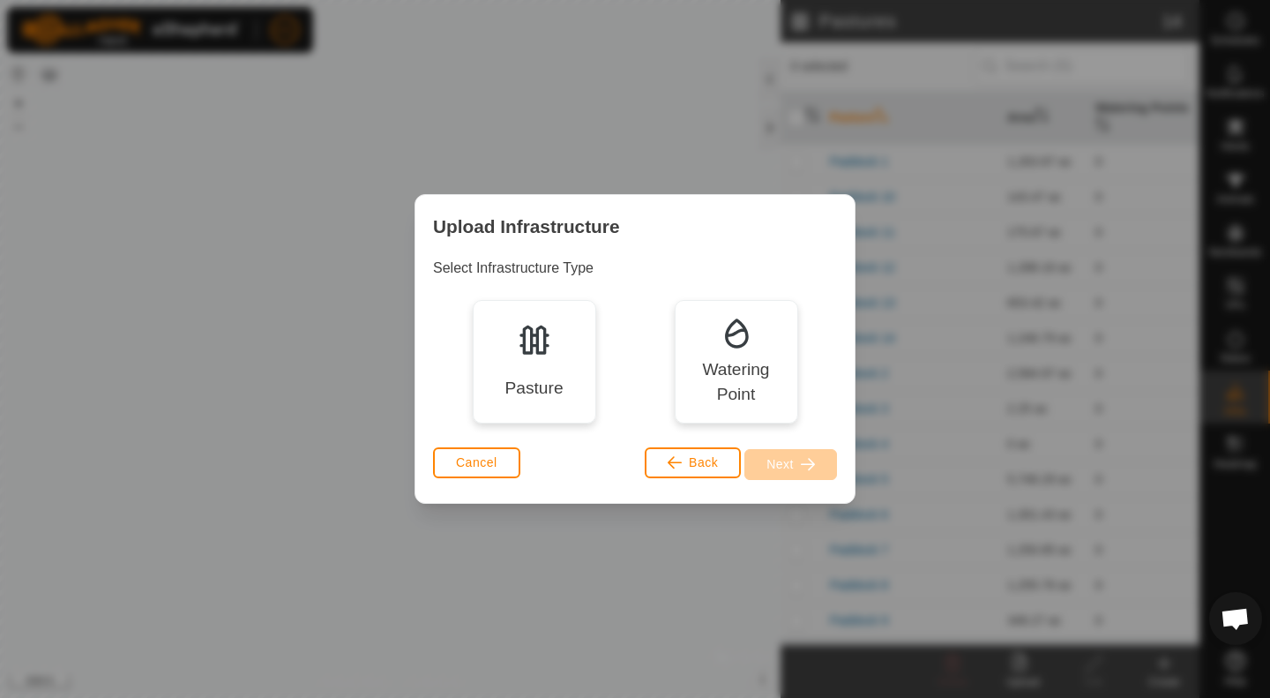
click at [737, 354] on div "Watering Point" at bounding box center [736, 361] width 123 height 123
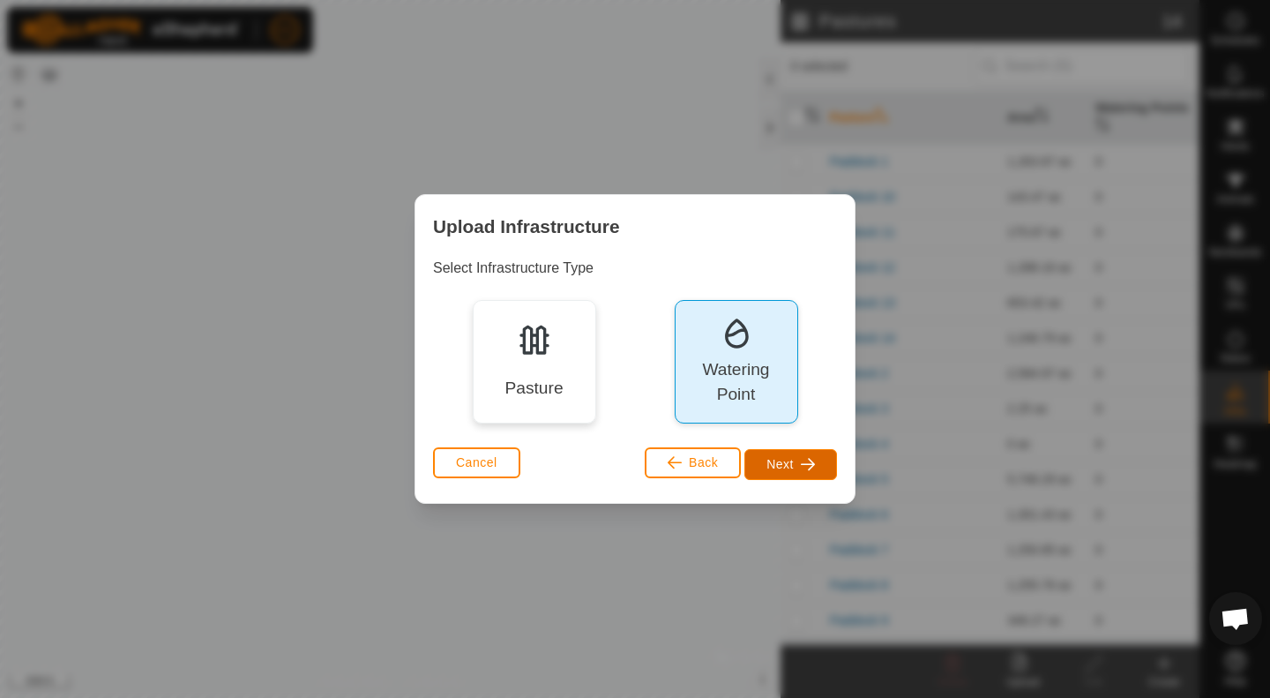
click at [778, 464] on span "Next" at bounding box center [779, 464] width 27 height 14
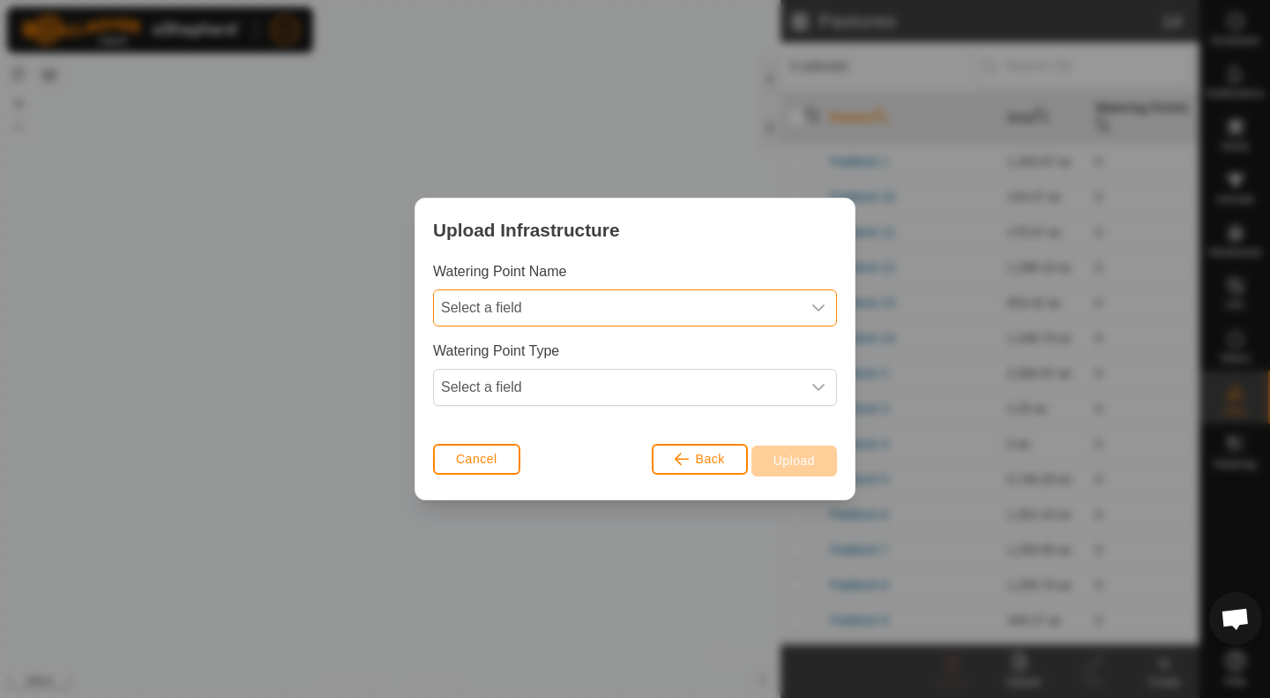
click at [682, 313] on span "Select a field" at bounding box center [617, 307] width 367 height 35
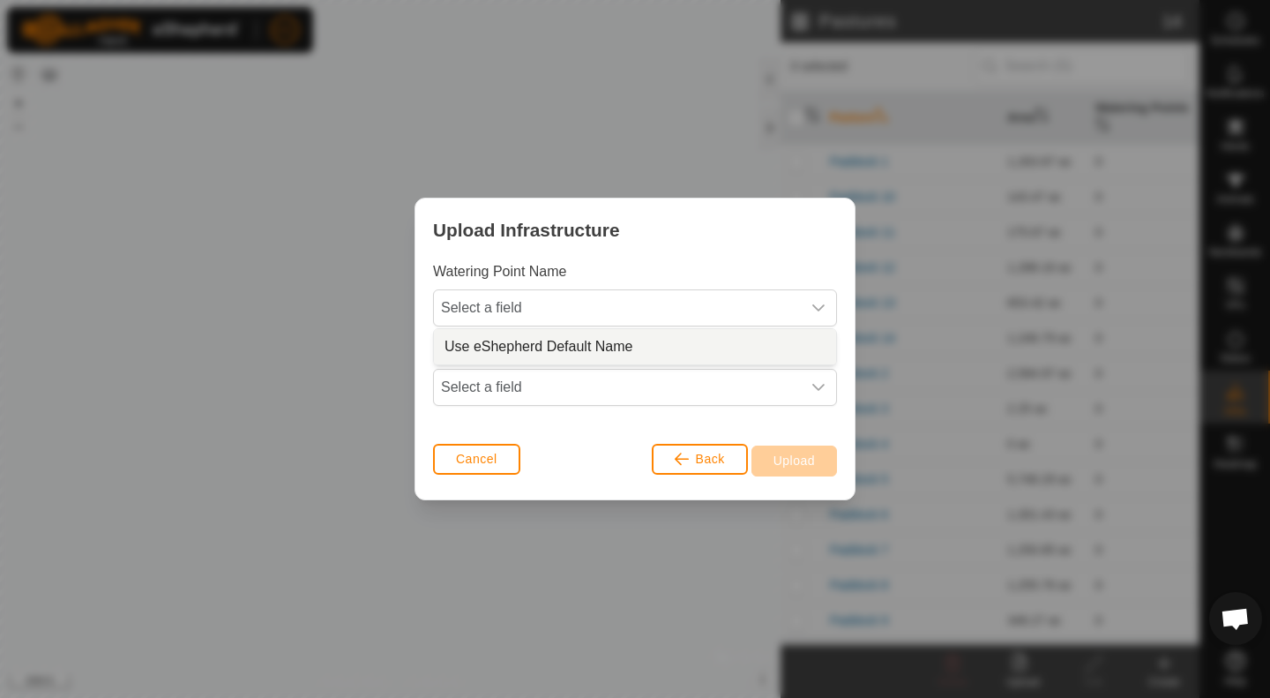
click at [650, 347] on li "Use eShepherd Default Name" at bounding box center [635, 346] width 402 height 35
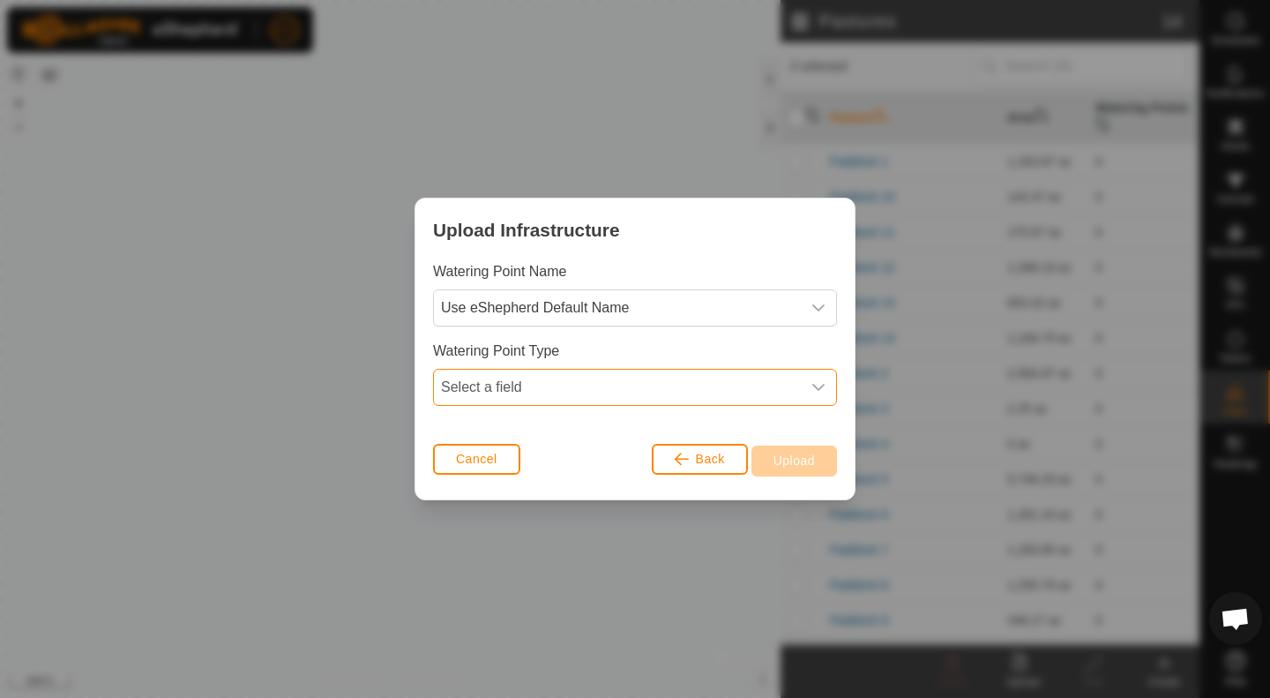
click at [632, 384] on span "Select a field" at bounding box center [617, 387] width 367 height 35
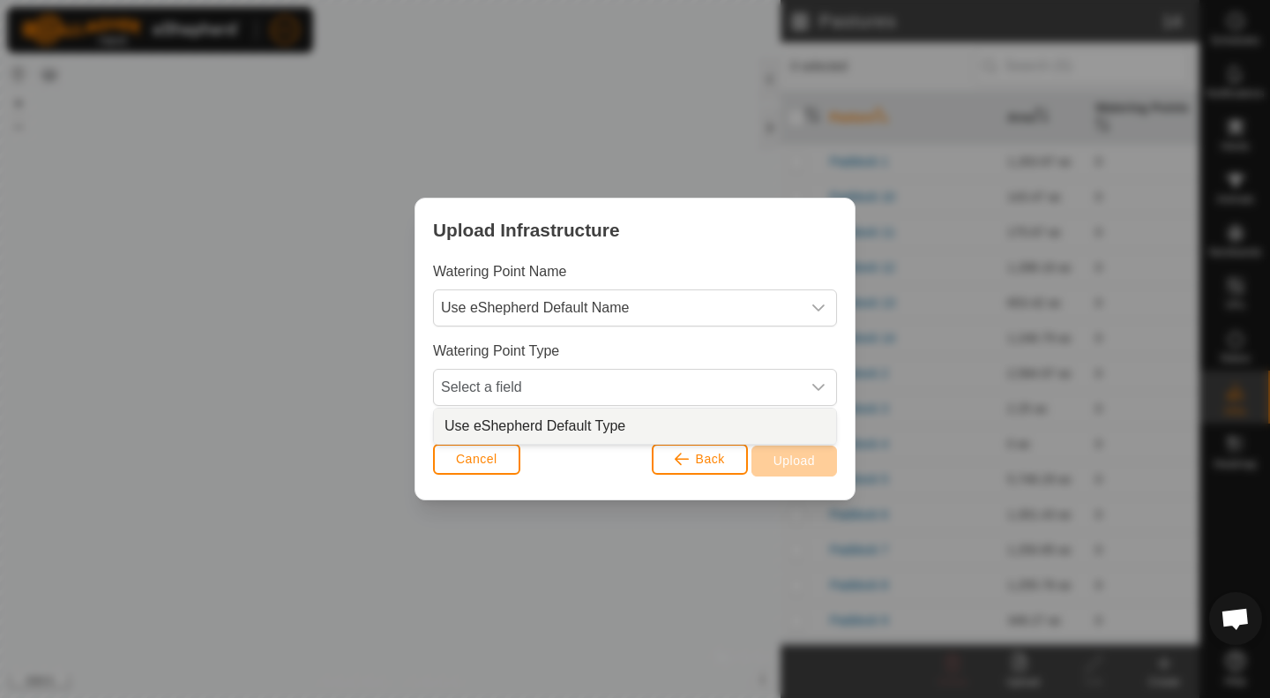
click at [607, 429] on li "Use eShepherd Default Type" at bounding box center [635, 425] width 402 height 35
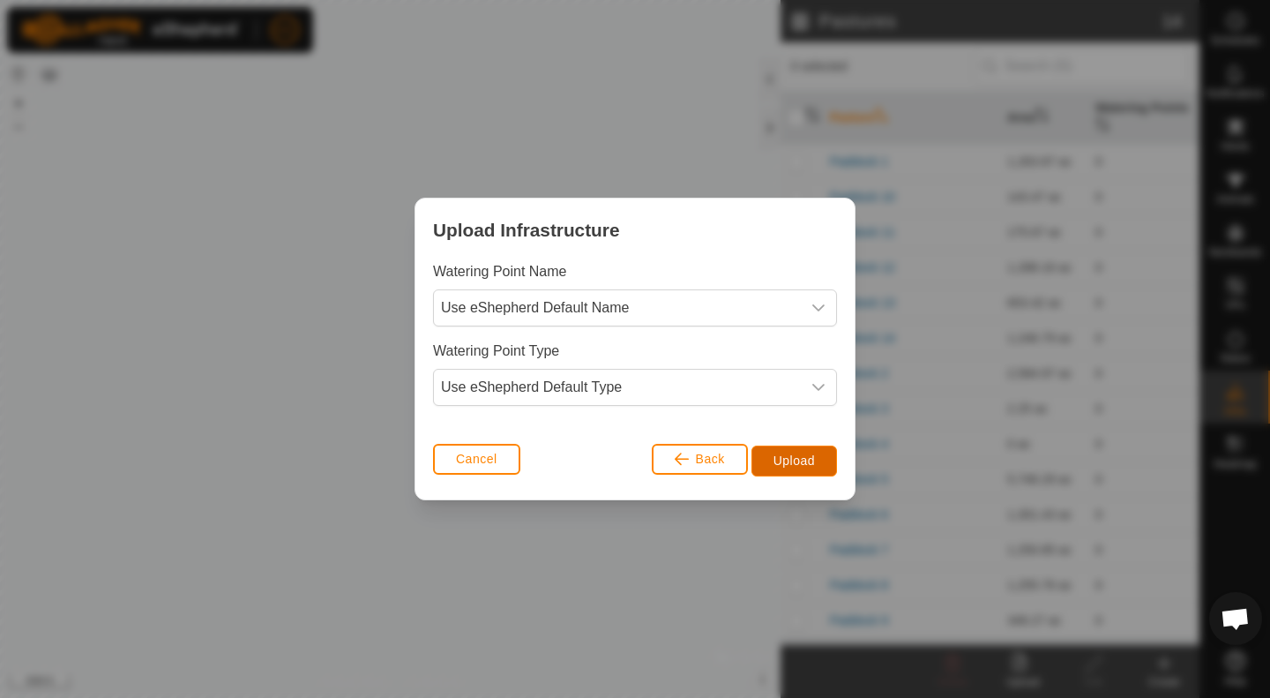
click at [783, 463] on span "Upload" at bounding box center [793, 460] width 41 height 14
click at [808, 456] on span "Upload" at bounding box center [793, 460] width 41 height 14
click at [563, 577] on div "Upload Infrastructure Watering Point Name Use eShepherd Default Name Watering P…" at bounding box center [635, 349] width 1270 height 698
click at [481, 467] on button "Cancel" at bounding box center [476, 459] width 87 height 31
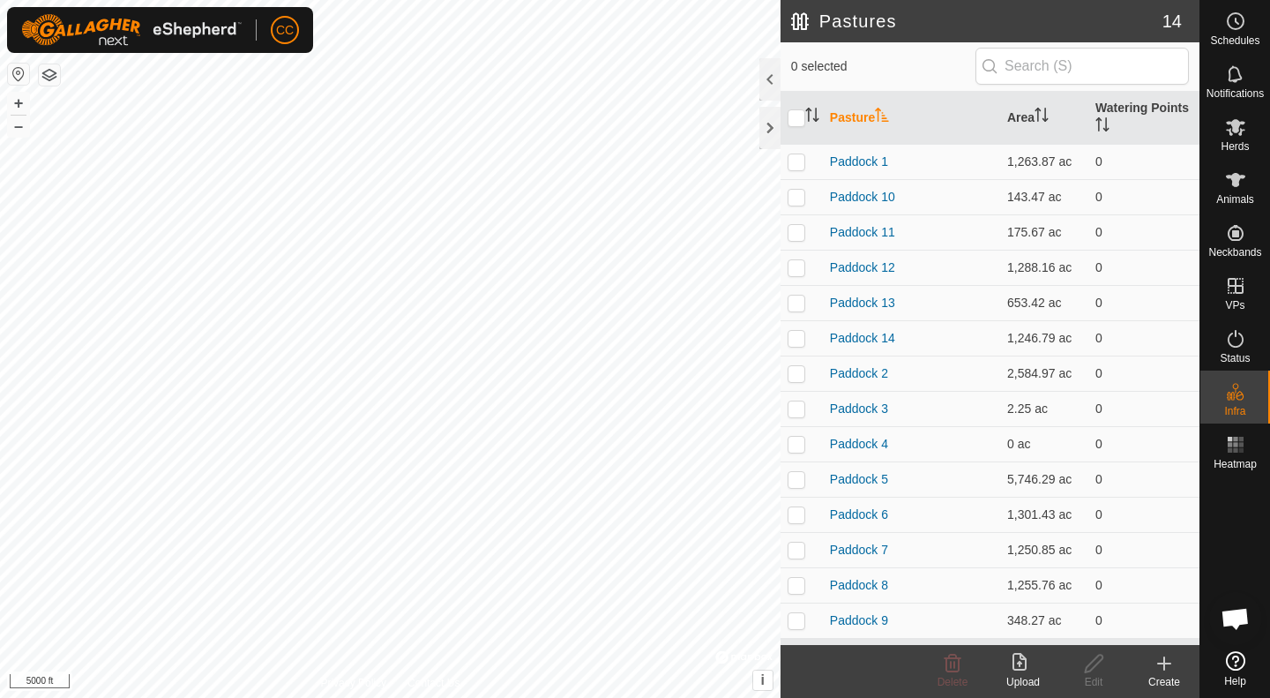
click at [1018, 665] on icon at bounding box center [1022, 663] width 21 height 21
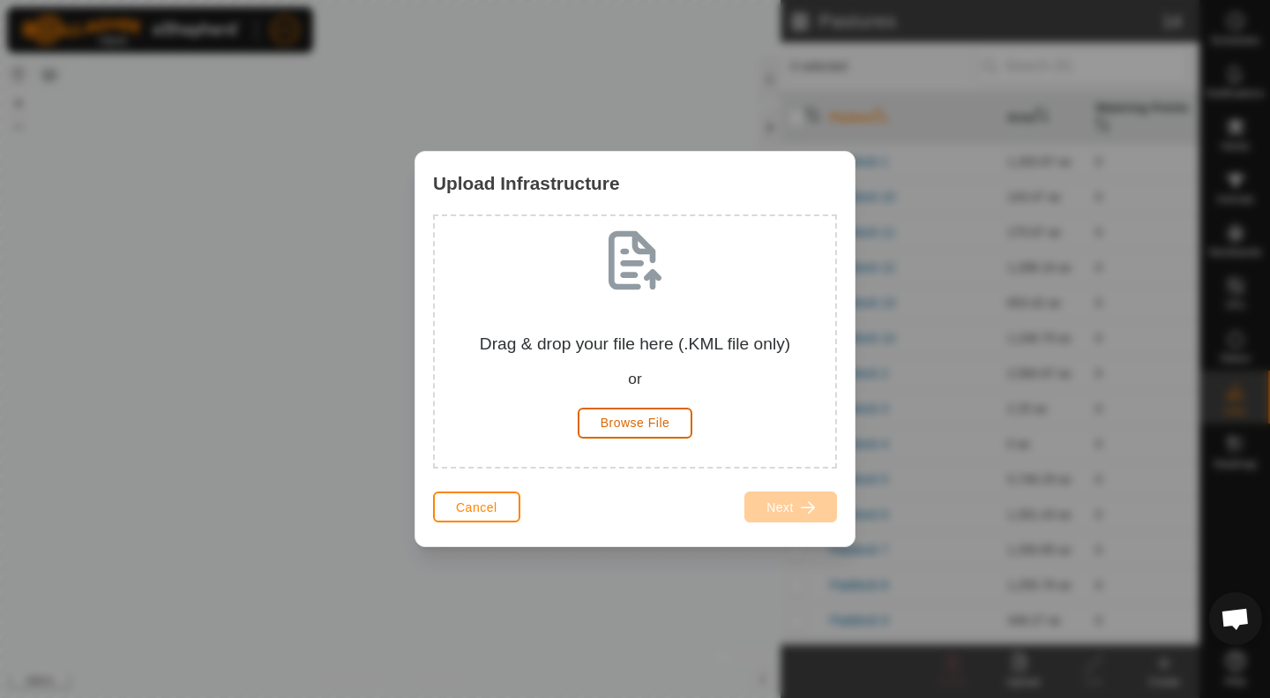
click at [642, 430] on button "Browse File" at bounding box center [636, 422] width 116 height 31
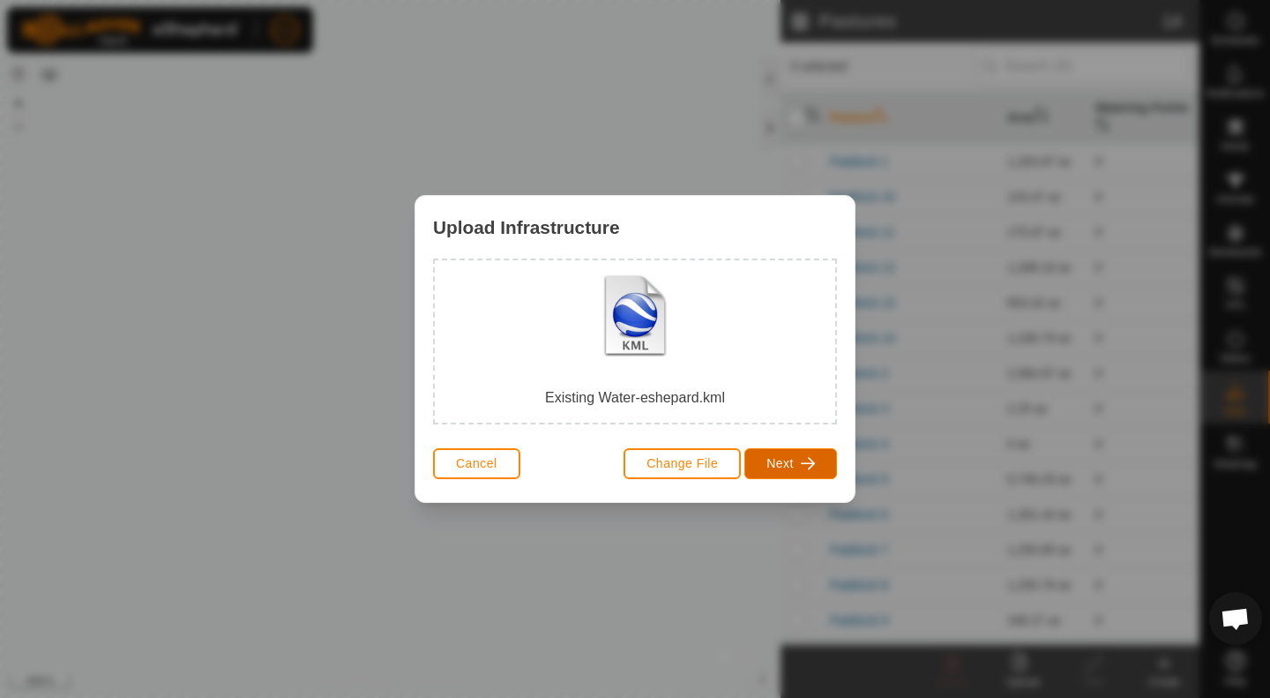
click at [798, 466] on button "Next" at bounding box center [790, 463] width 93 height 31
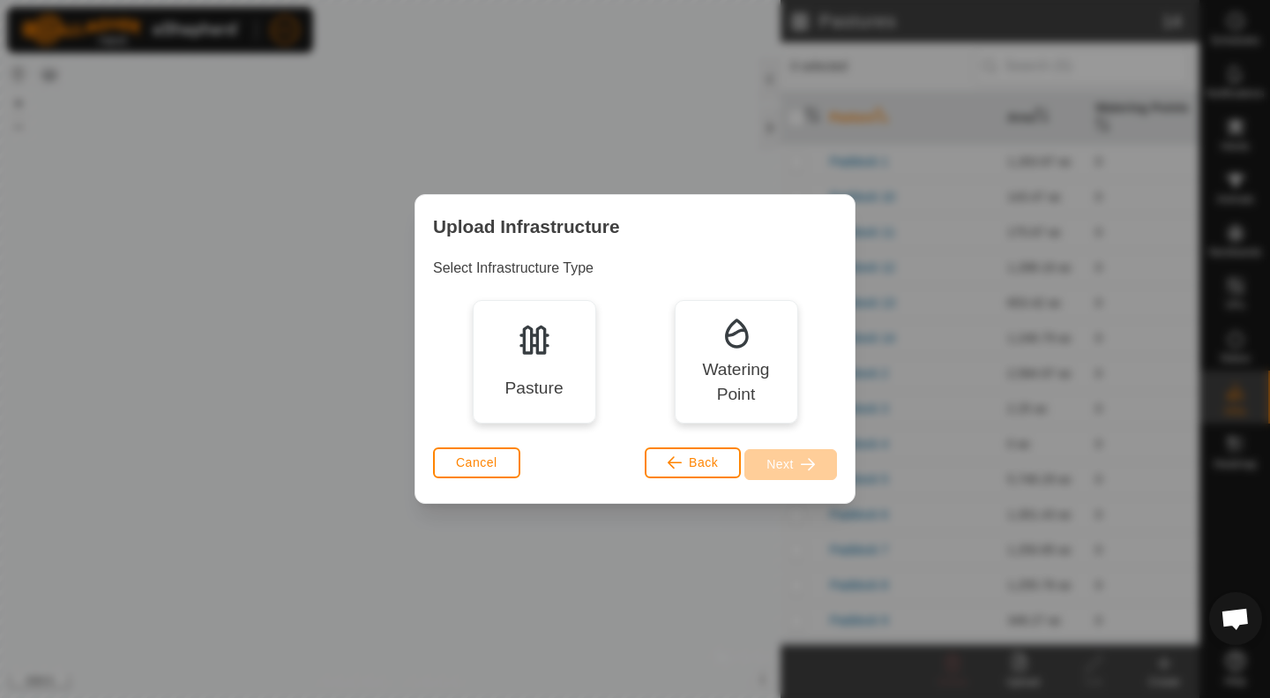
click at [723, 321] on img at bounding box center [736, 333] width 35 height 35
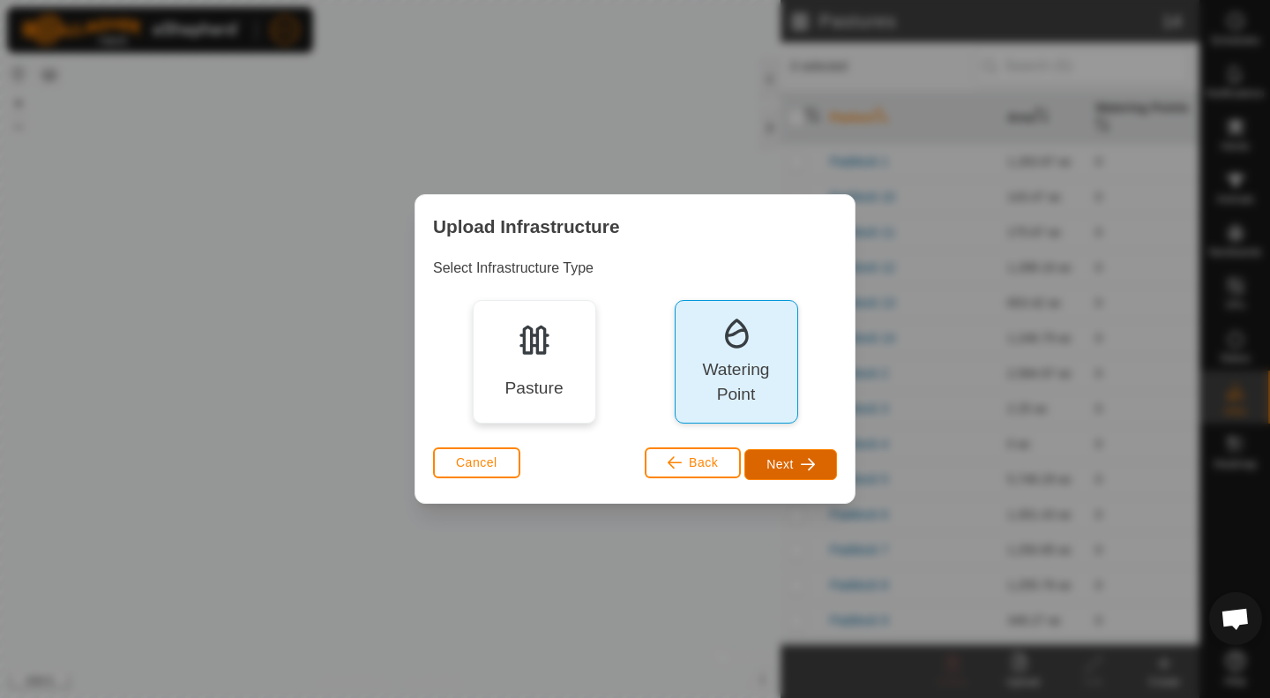
click at [816, 467] on button "Next" at bounding box center [790, 464] width 93 height 31
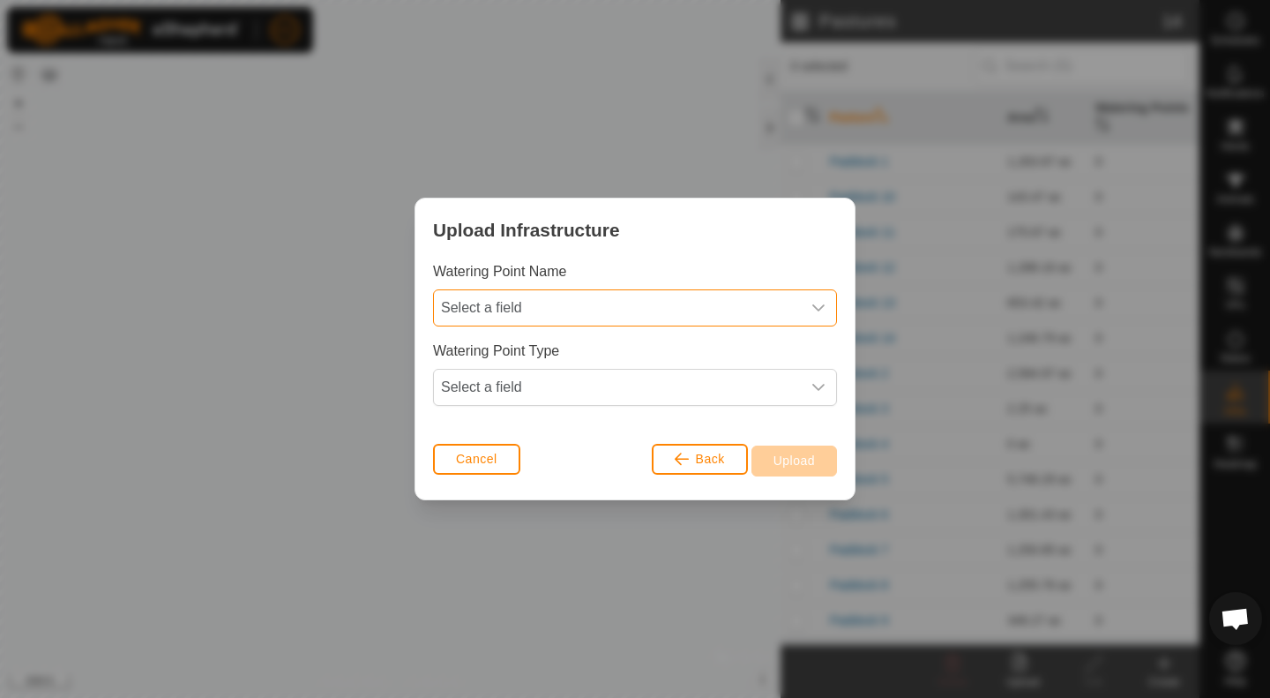
click at [699, 303] on span "Select a field" at bounding box center [617, 307] width 367 height 35
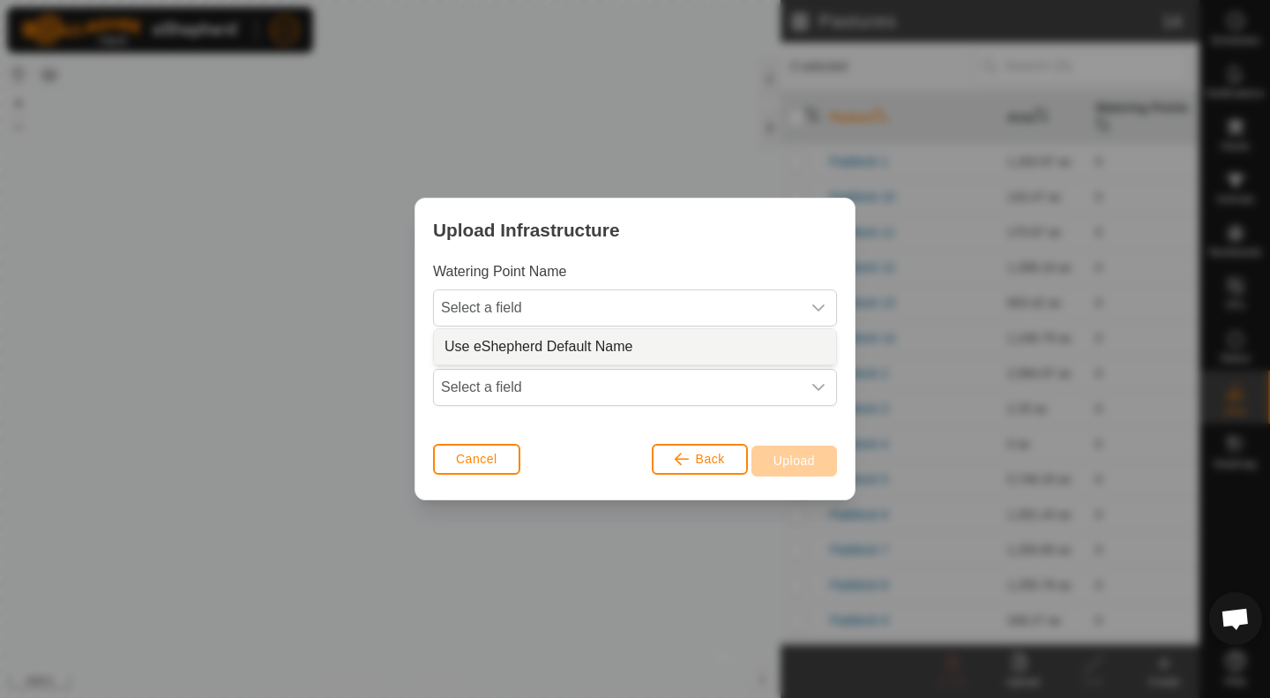
click at [628, 352] on li "Use eShepherd Default Name" at bounding box center [635, 346] width 402 height 35
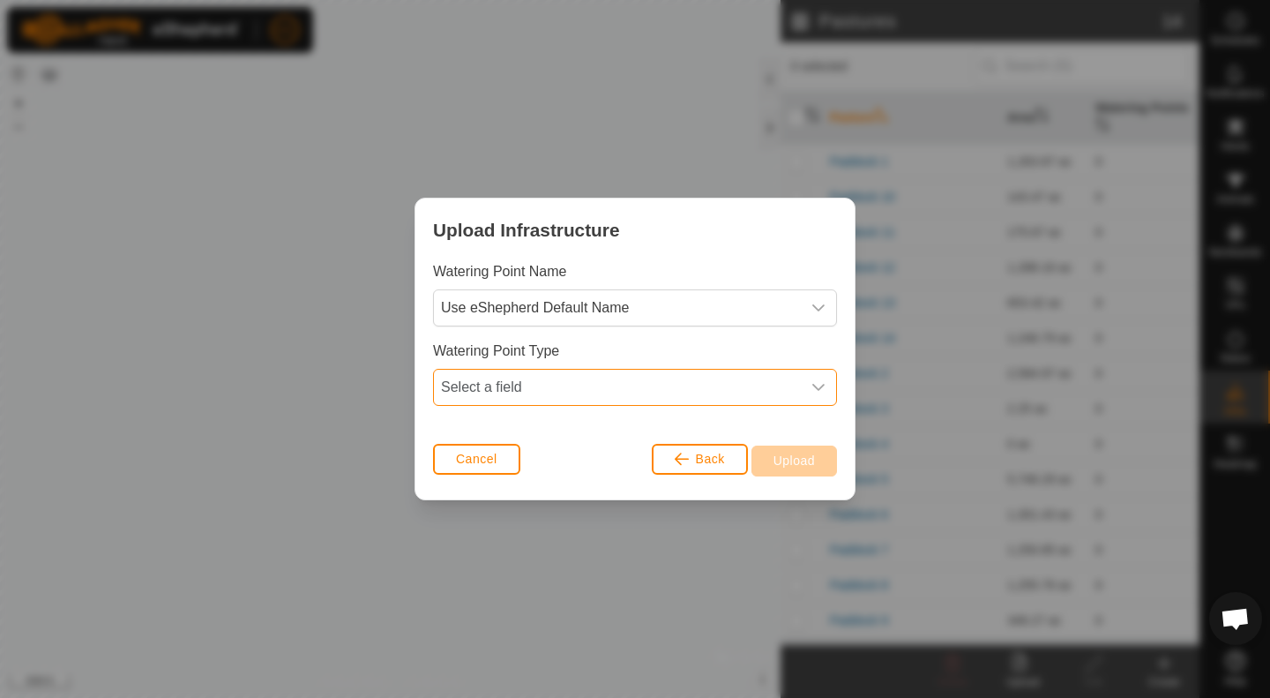
click at [602, 392] on span "Select a field" at bounding box center [617, 387] width 367 height 35
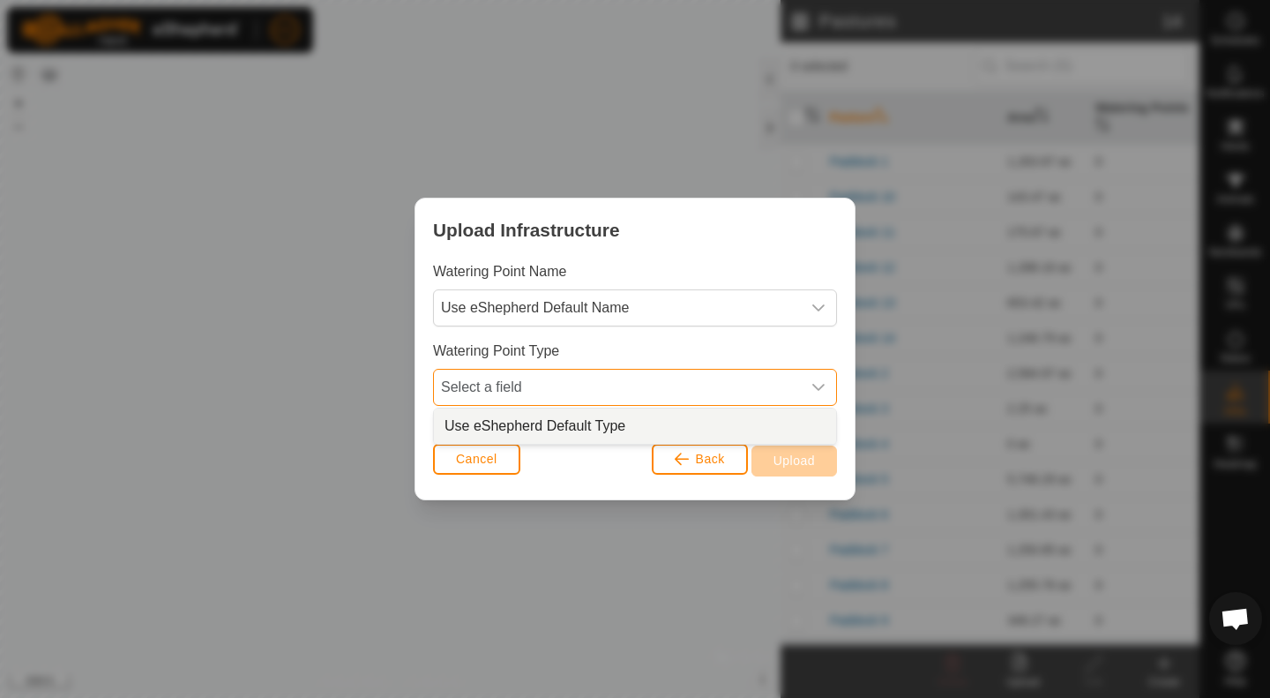
click at [599, 426] on li "Use eShepherd Default Type" at bounding box center [635, 425] width 402 height 35
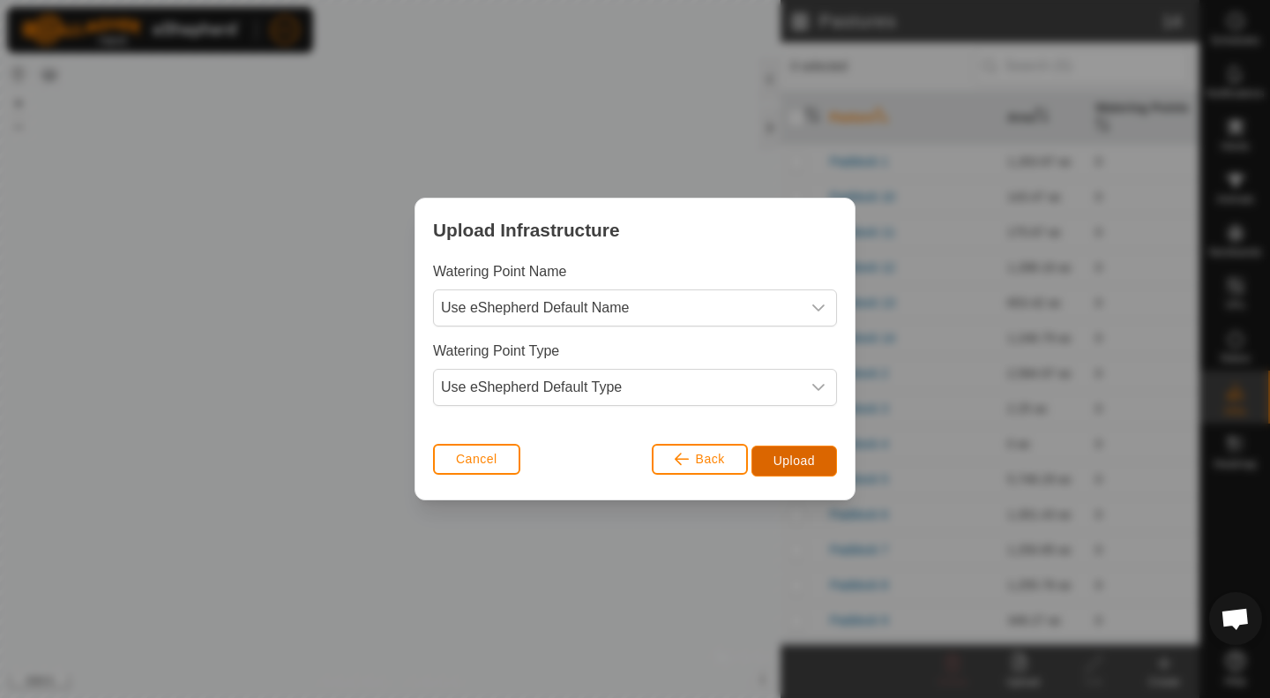
click at [771, 459] on button "Upload" at bounding box center [794, 460] width 86 height 31
click at [474, 462] on span "Cancel" at bounding box center [476, 459] width 41 height 14
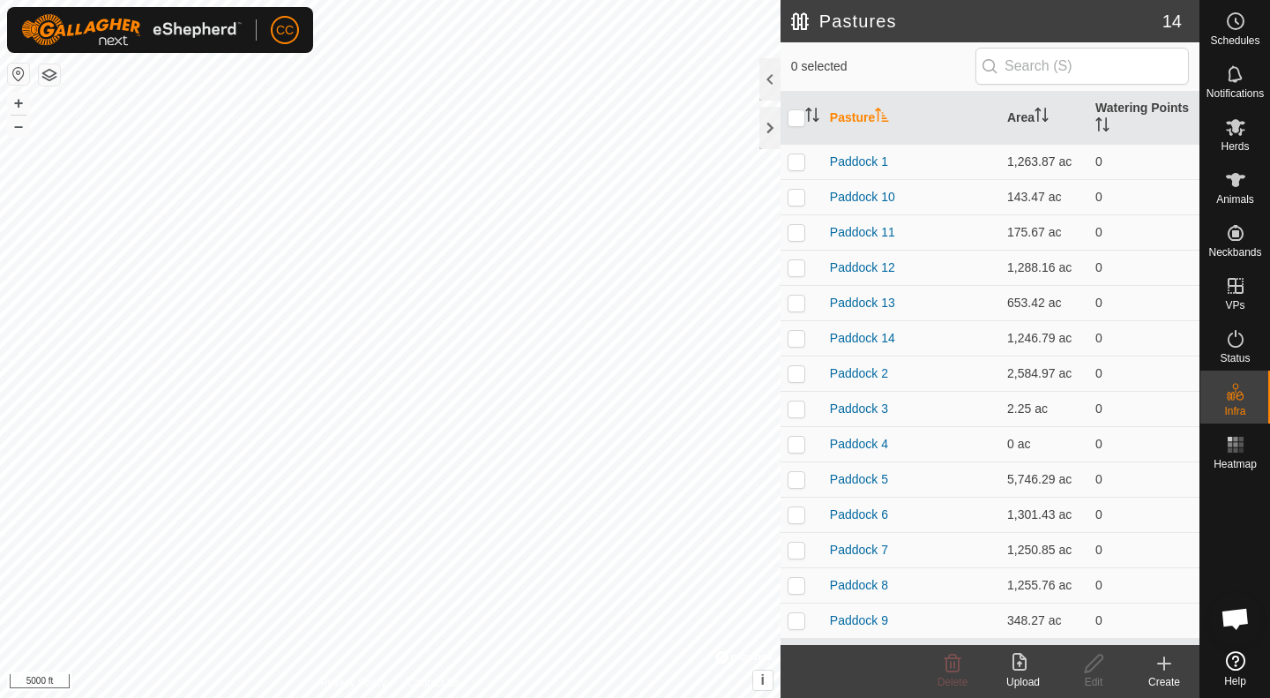
click at [1029, 670] on icon at bounding box center [1022, 663] width 21 height 21
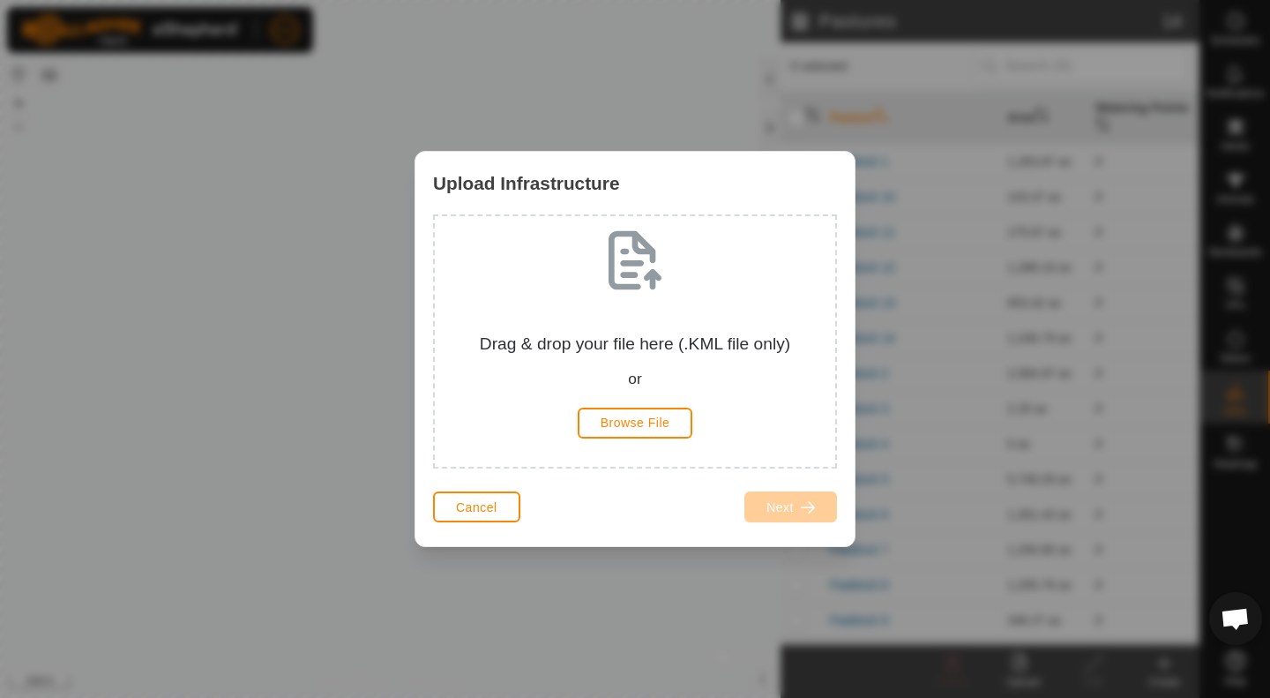
click at [615, 610] on div "Upload Infrastructure Drag & drop your file here (.KML file only) or Browse Fil…" at bounding box center [635, 349] width 1270 height 698
click at [481, 515] on button "Cancel" at bounding box center [476, 506] width 87 height 31
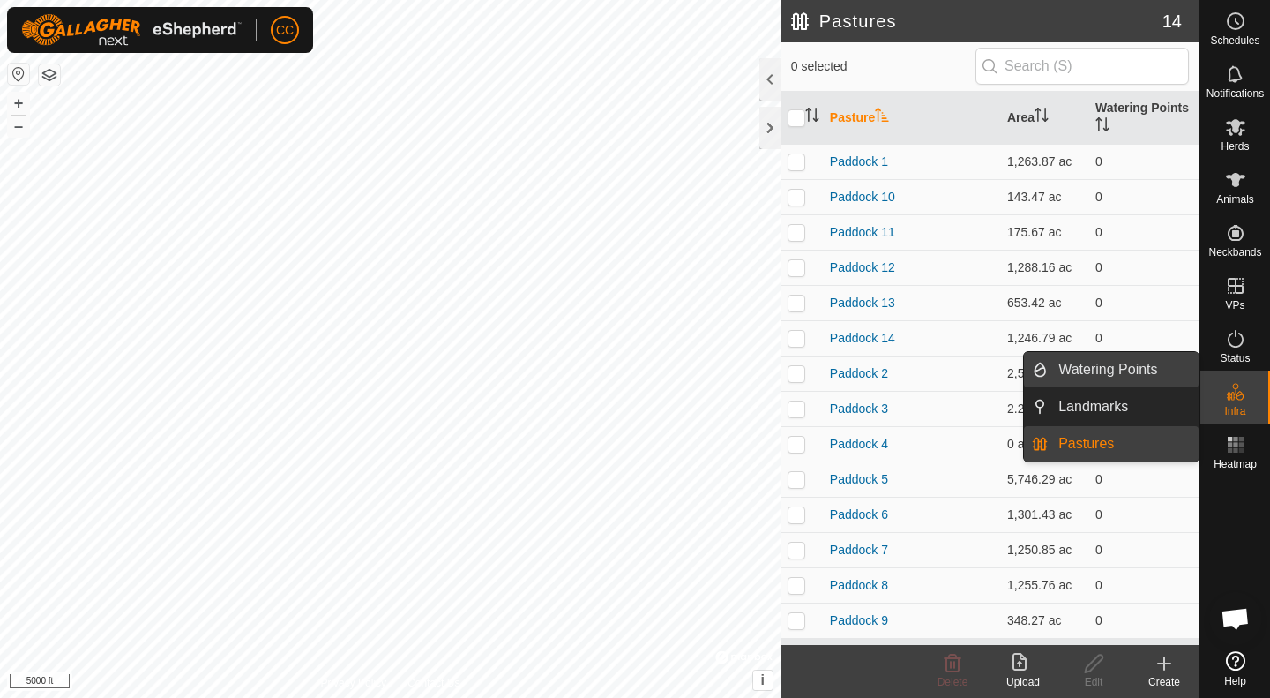
click at [1110, 370] on link "Watering Points" at bounding box center [1123, 369] width 151 height 35
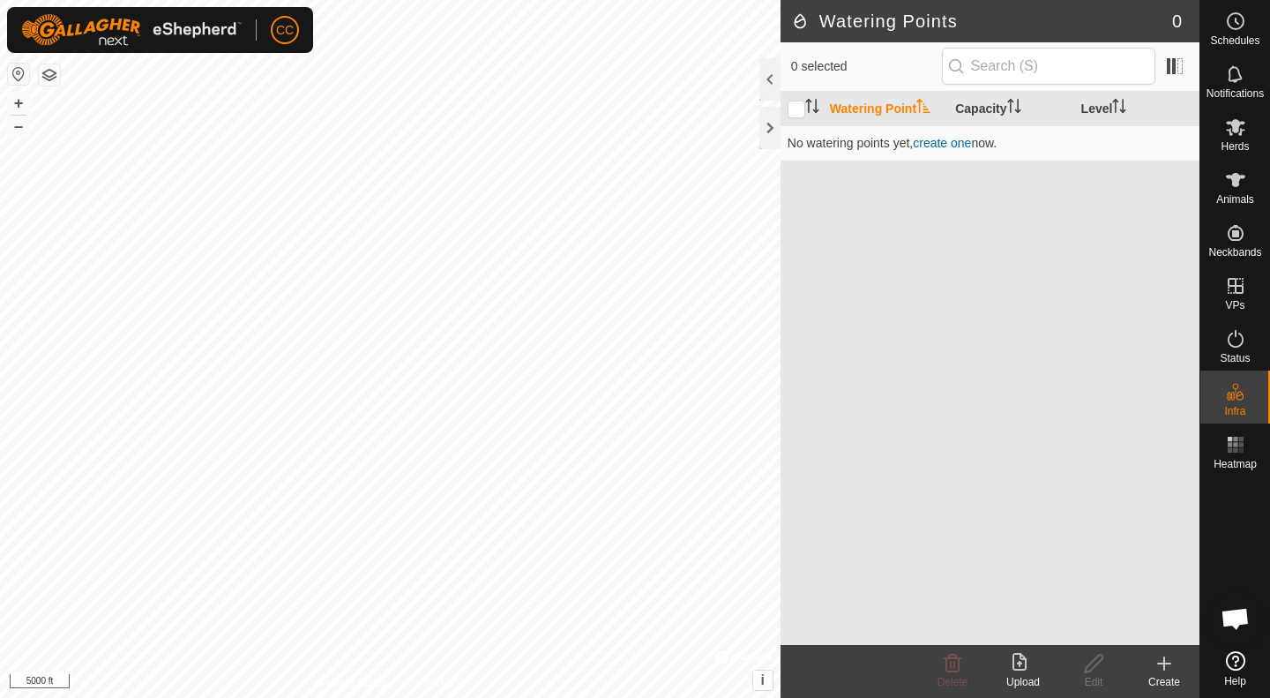
click at [1022, 666] on icon at bounding box center [1022, 663] width 21 height 21
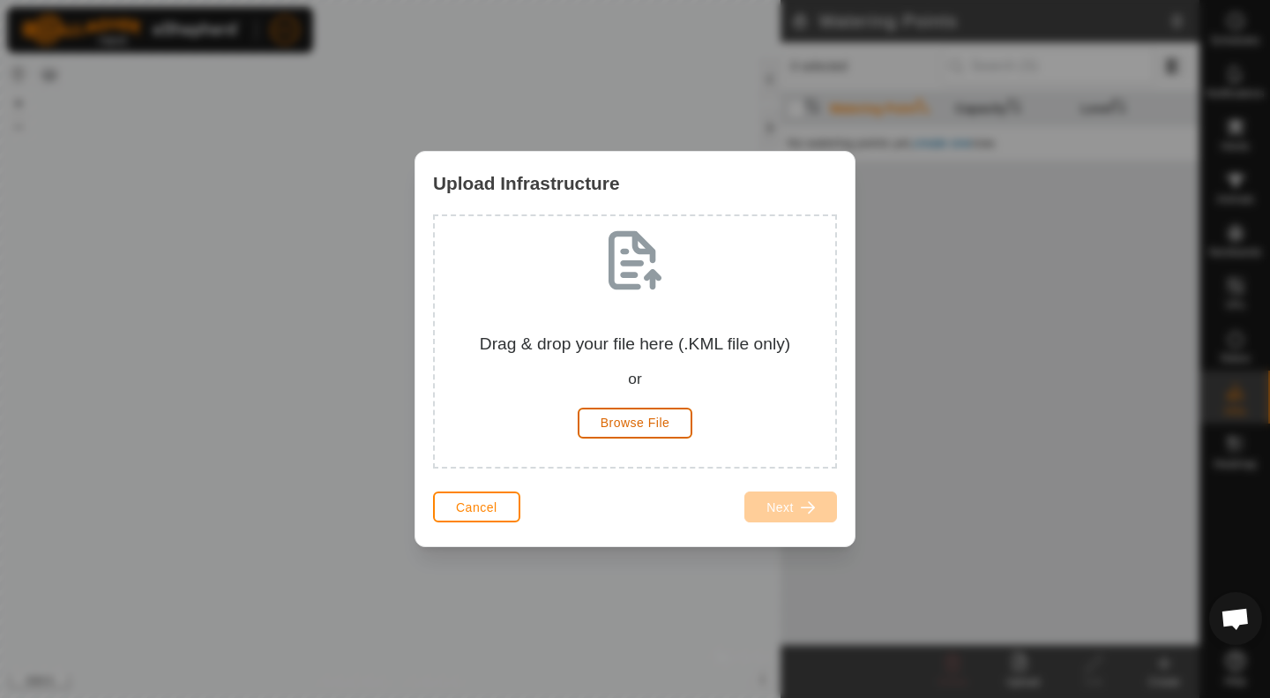
click at [632, 421] on span "Browse File" at bounding box center [636, 422] width 70 height 14
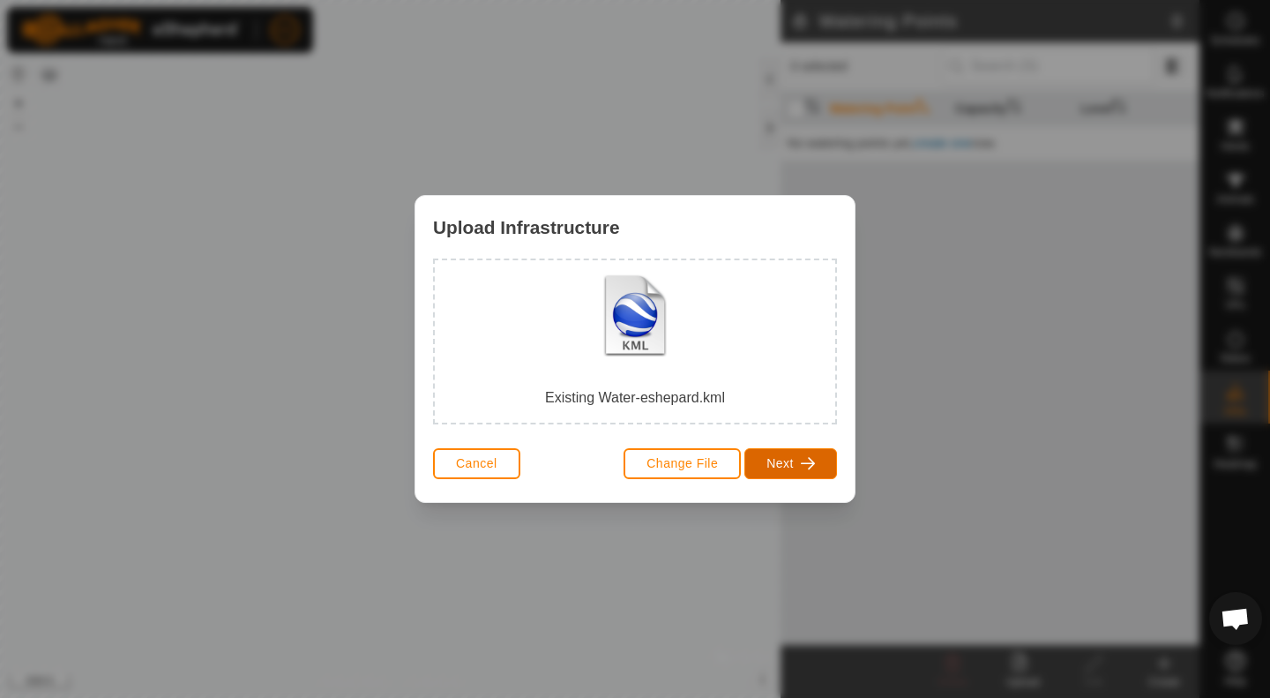
click at [777, 462] on span "Next" at bounding box center [779, 463] width 27 height 14
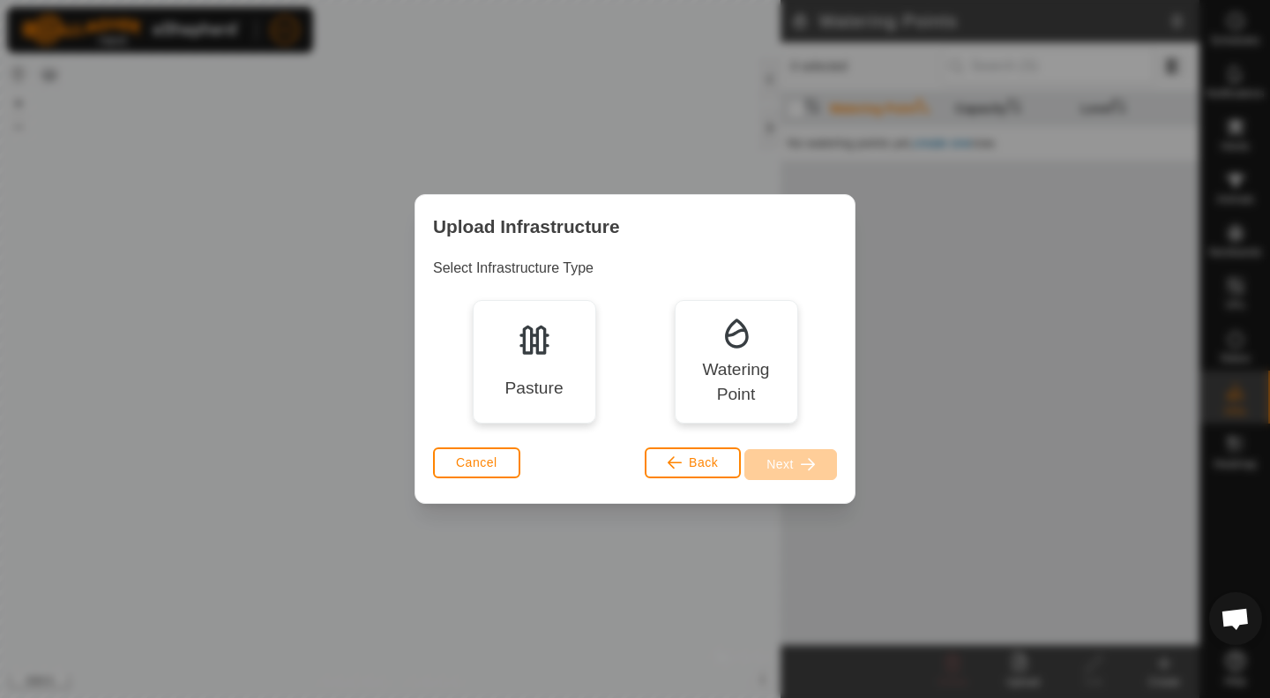
click at [738, 362] on div "Watering Point" at bounding box center [736, 382] width 98 height 51
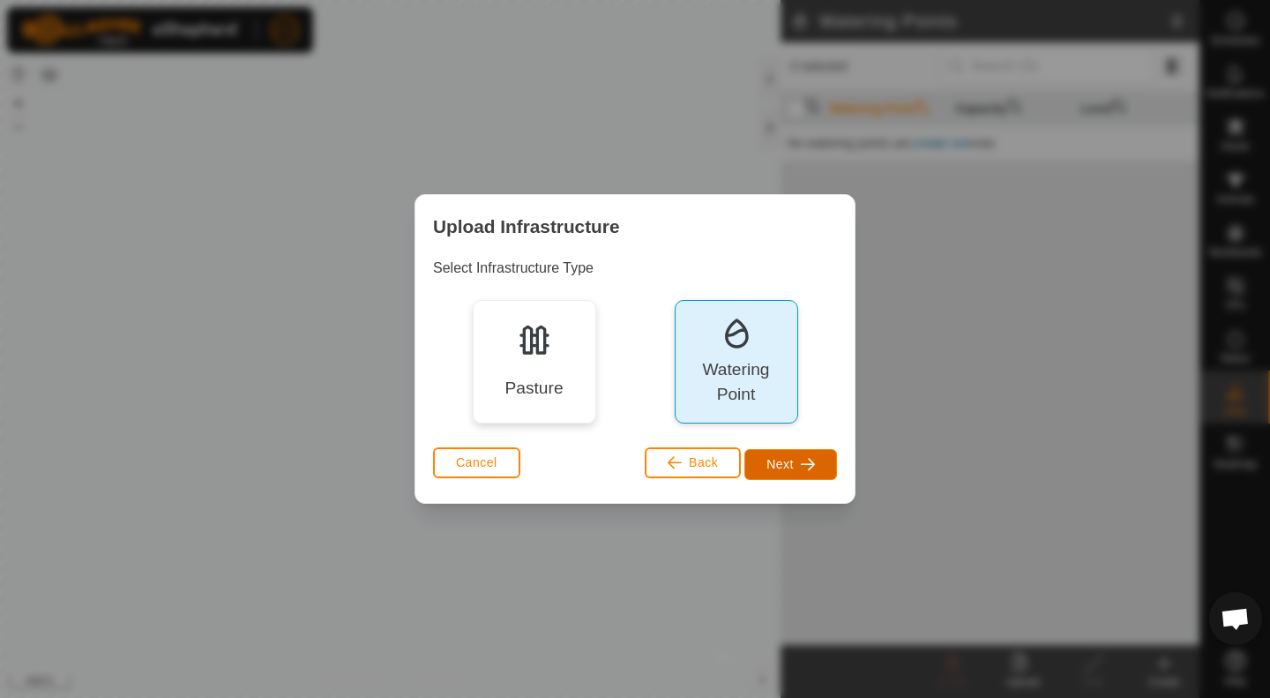
click at [807, 472] on button "Next" at bounding box center [790, 464] width 93 height 31
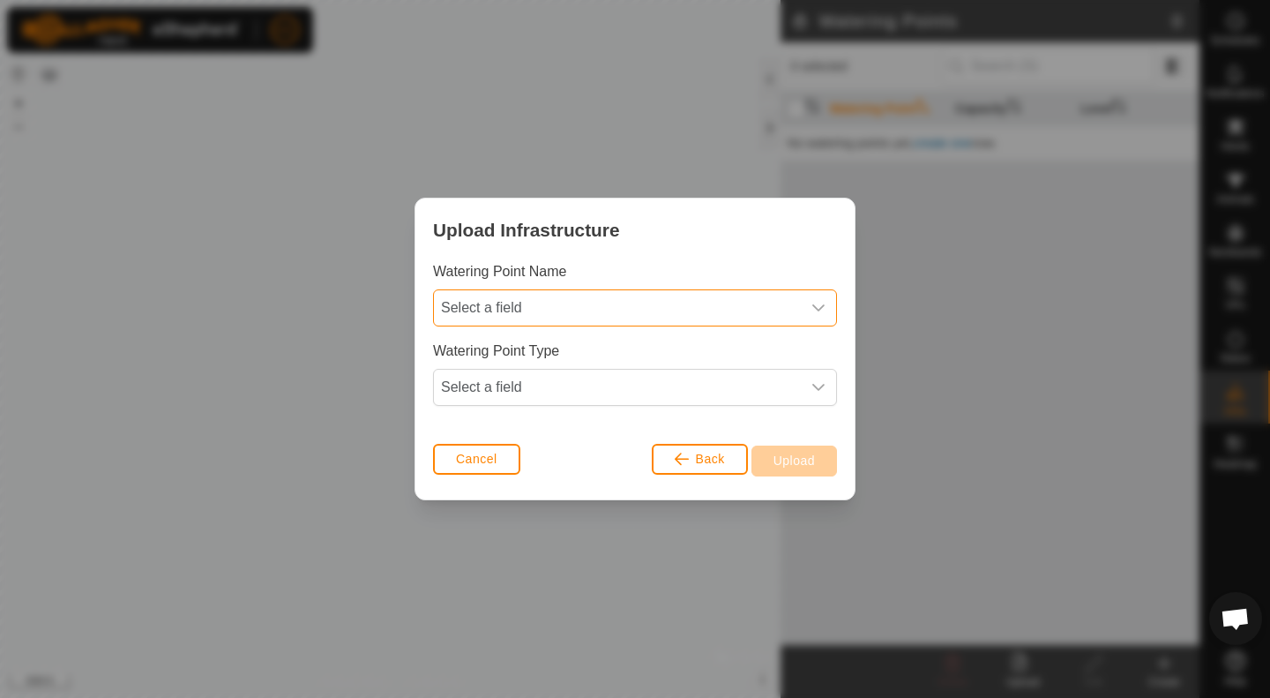
click at [709, 294] on span "Select a field" at bounding box center [617, 307] width 367 height 35
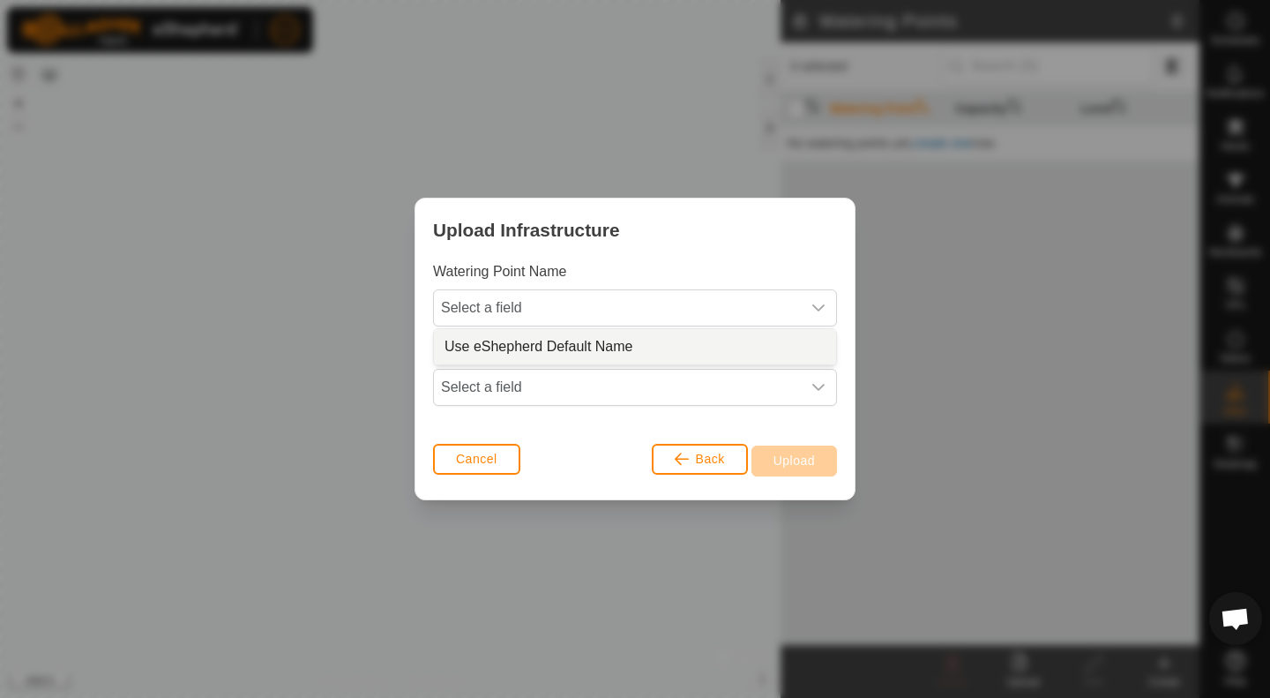
click at [683, 342] on li "Use eShepherd Default Name" at bounding box center [635, 346] width 402 height 35
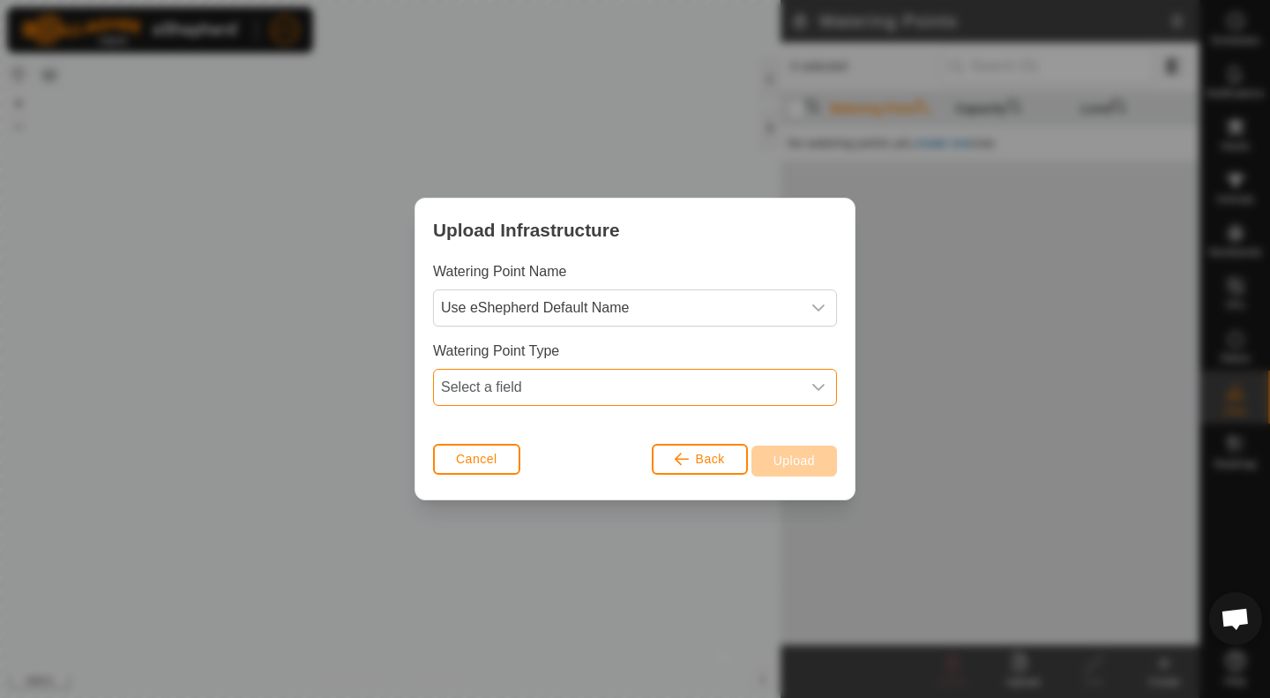
click at [675, 389] on span "Select a field" at bounding box center [617, 387] width 367 height 35
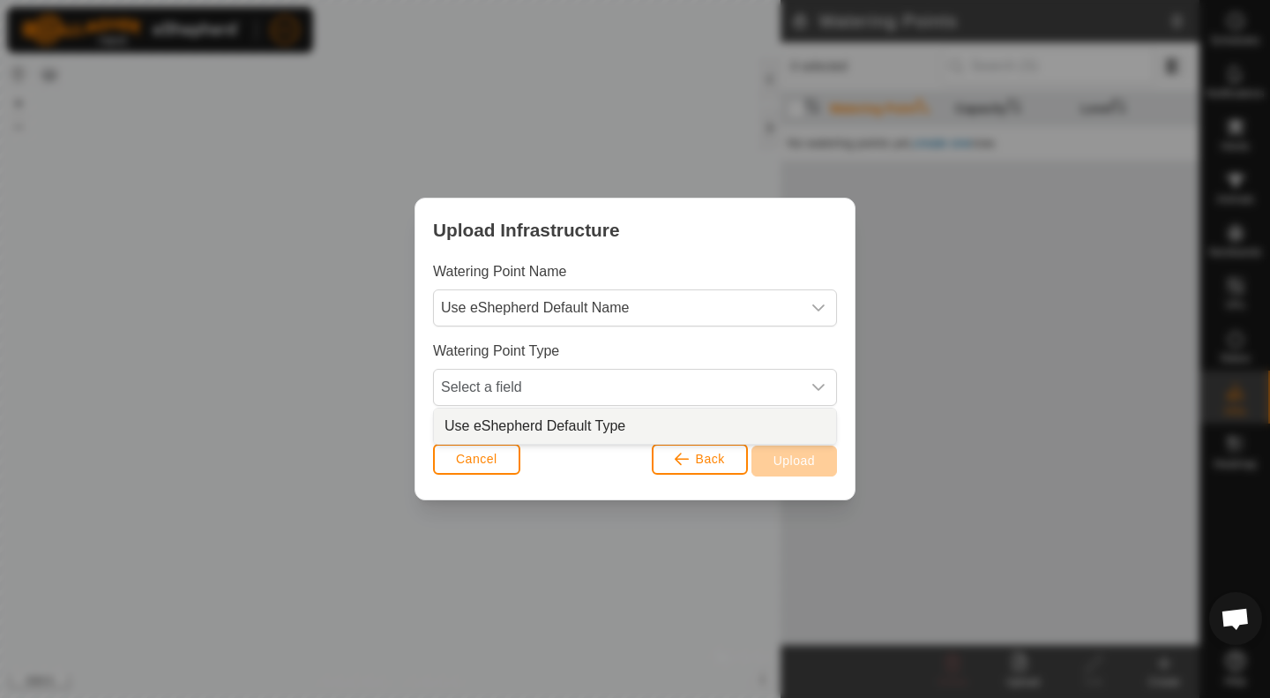
click at [666, 422] on li "Use eShepherd Default Type" at bounding box center [635, 425] width 402 height 35
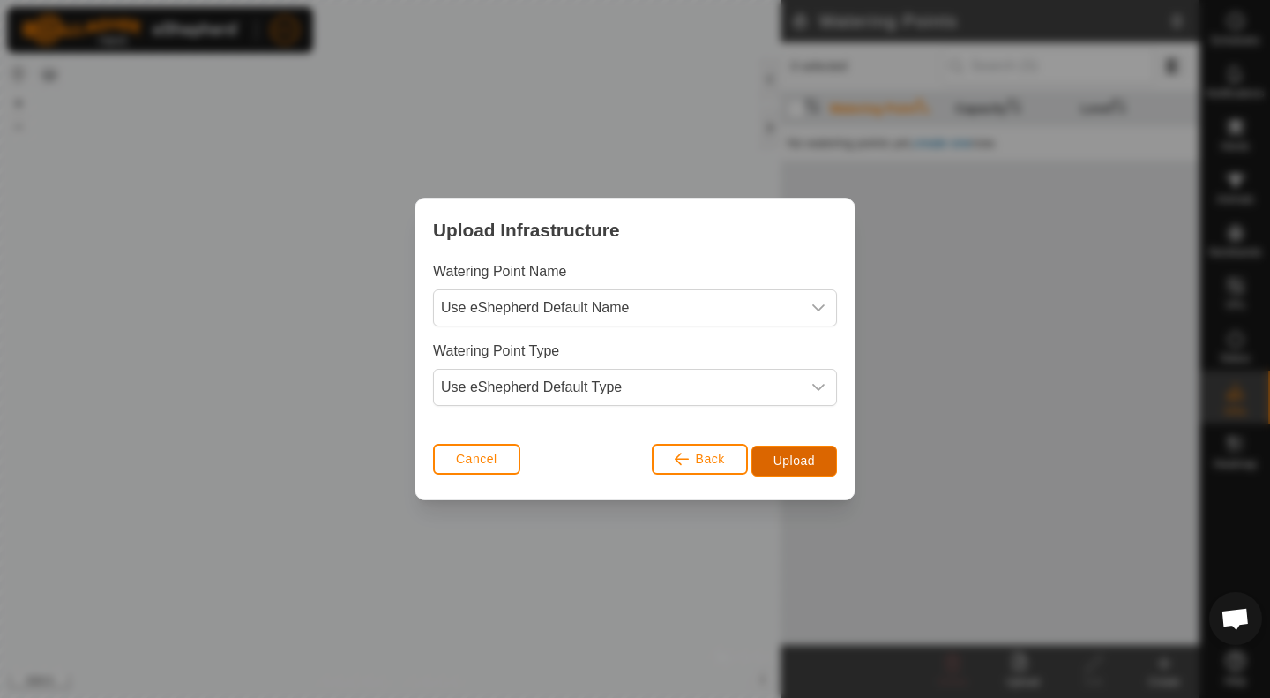
click at [779, 451] on button "Upload" at bounding box center [794, 460] width 86 height 31
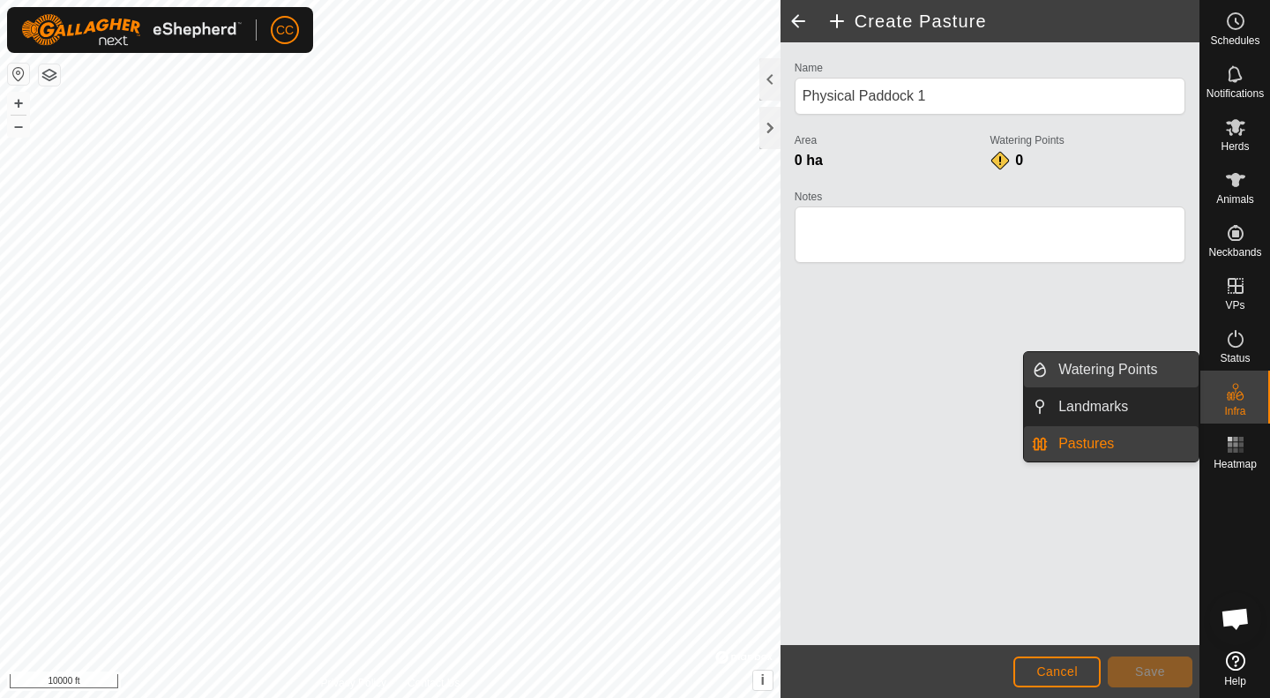
click at [1091, 375] on link "Watering Points" at bounding box center [1123, 369] width 151 height 35
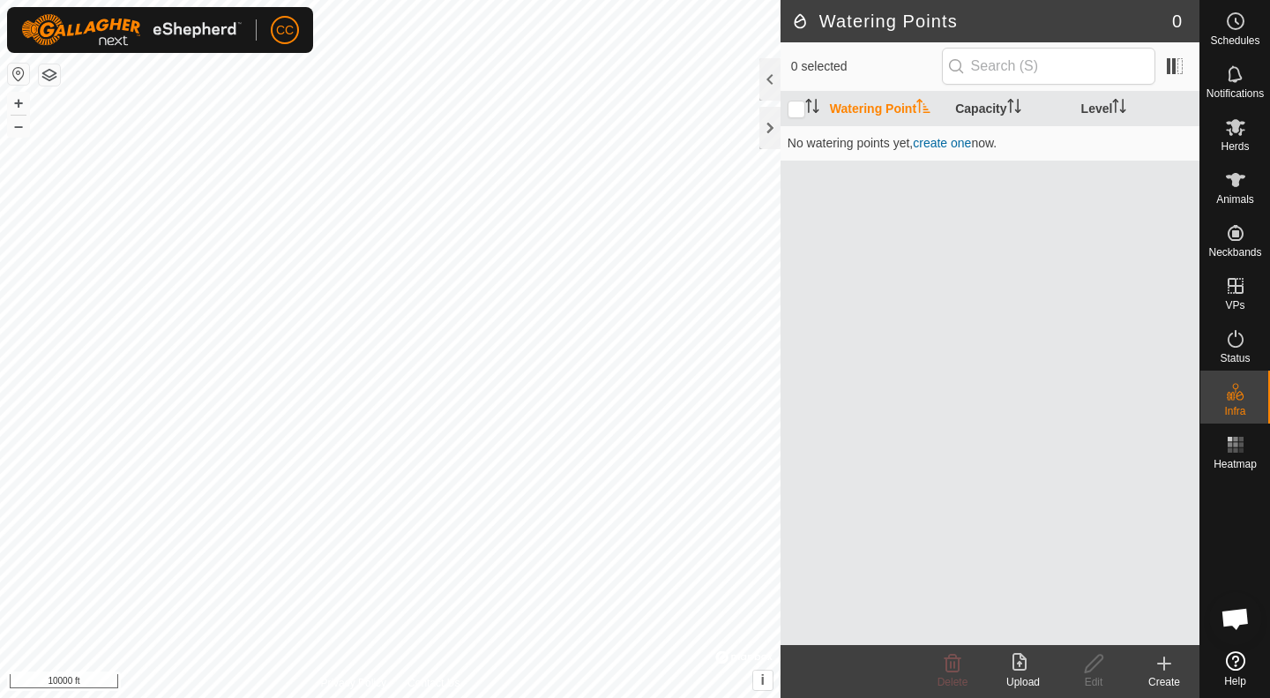
click at [1016, 672] on icon at bounding box center [1022, 663] width 21 height 21
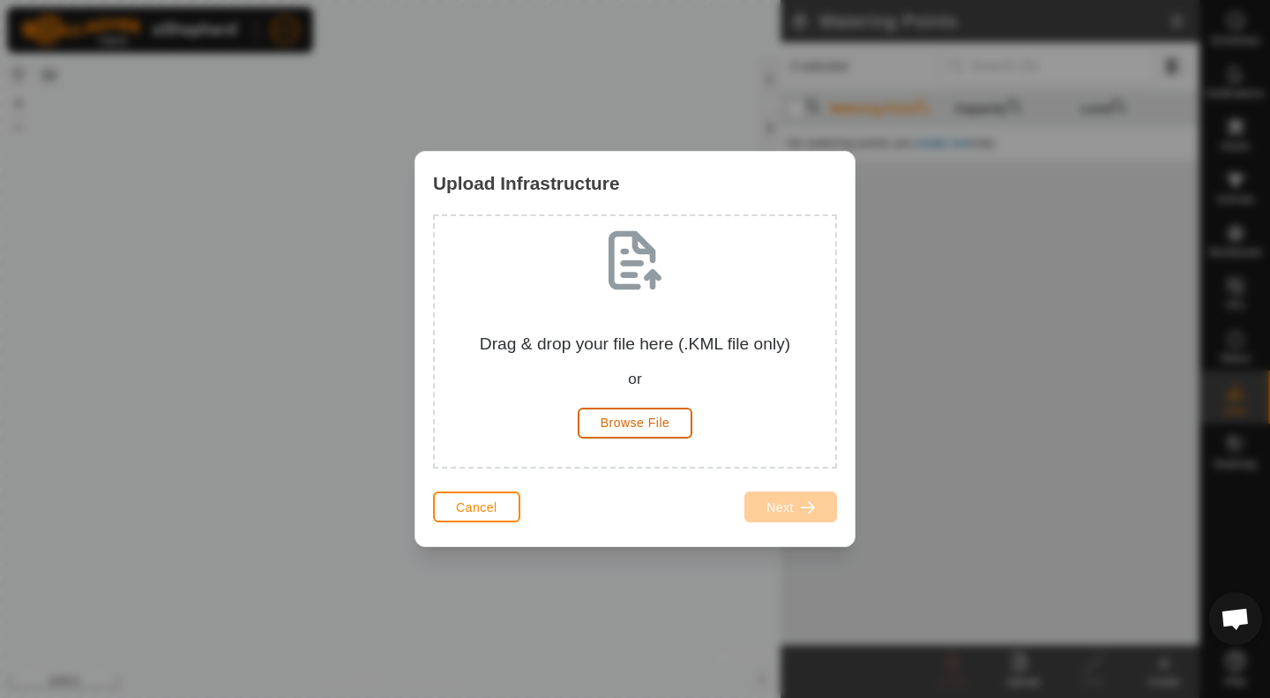
click at [647, 420] on span "Browse File" at bounding box center [636, 422] width 70 height 14
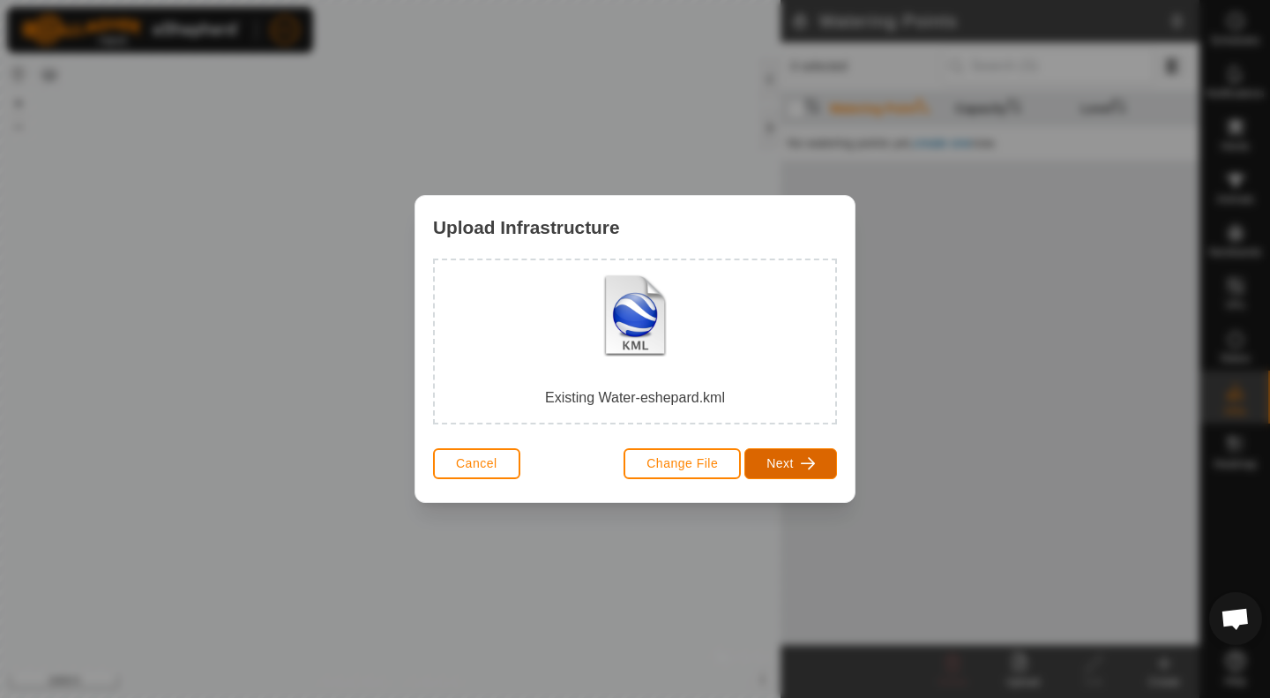
click at [773, 460] on span "Next" at bounding box center [779, 463] width 27 height 14
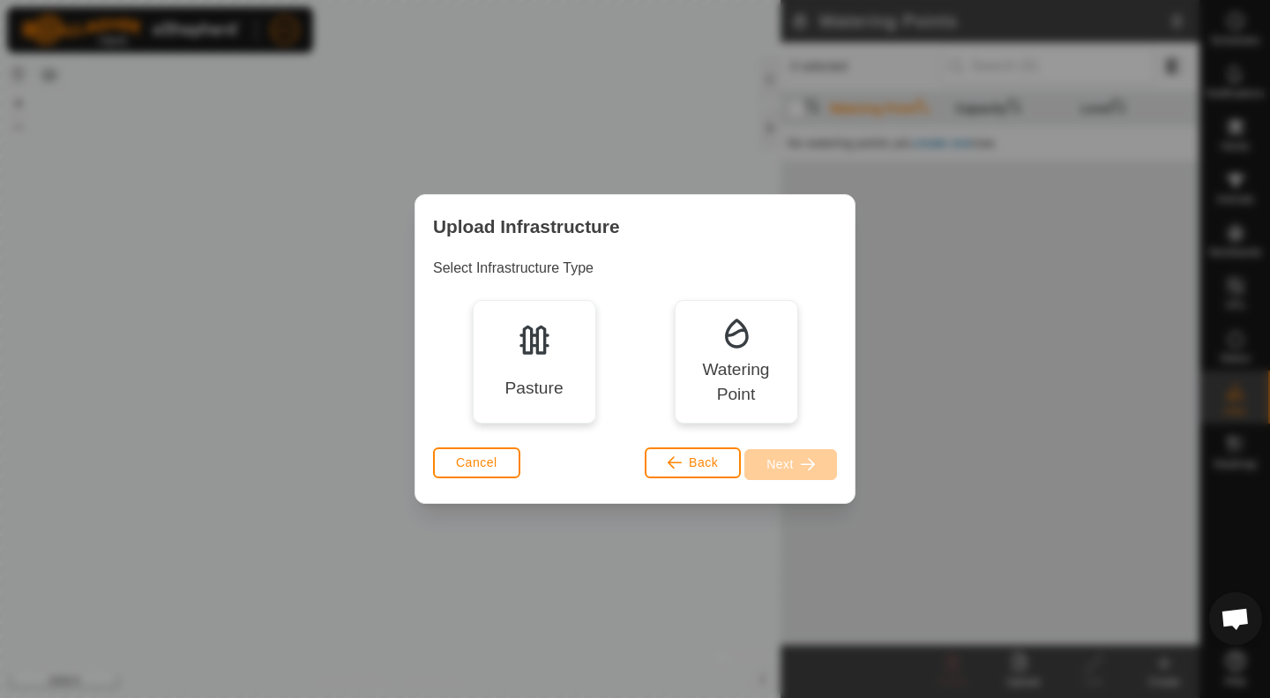
click at [739, 365] on div "Watering Point" at bounding box center [736, 382] width 98 height 51
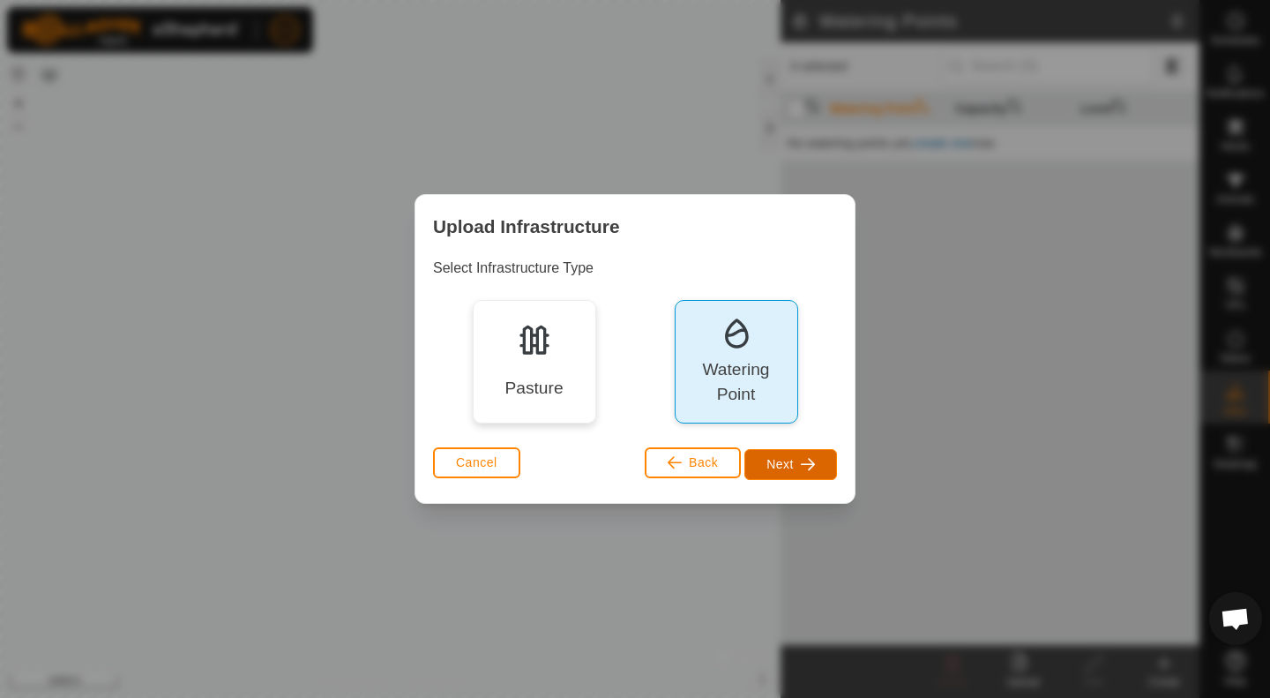
click at [776, 465] on span "Next" at bounding box center [779, 464] width 27 height 14
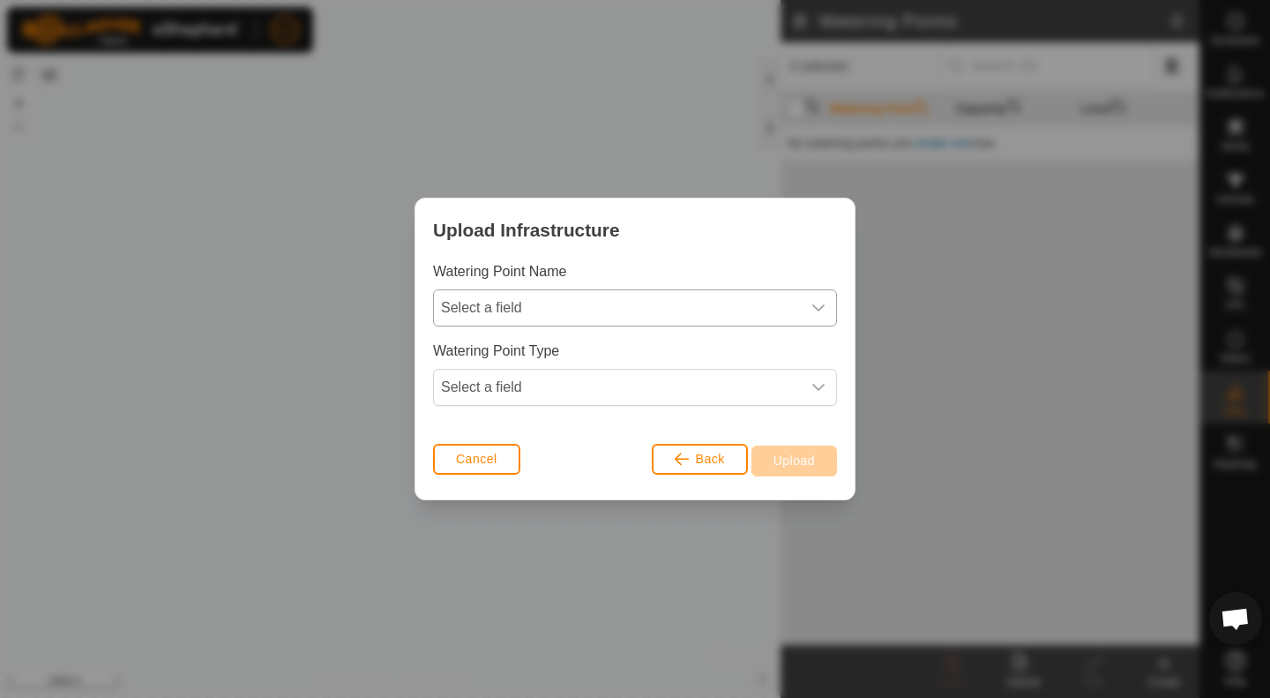
click at [813, 307] on icon "dropdown trigger" at bounding box center [818, 308] width 14 height 14
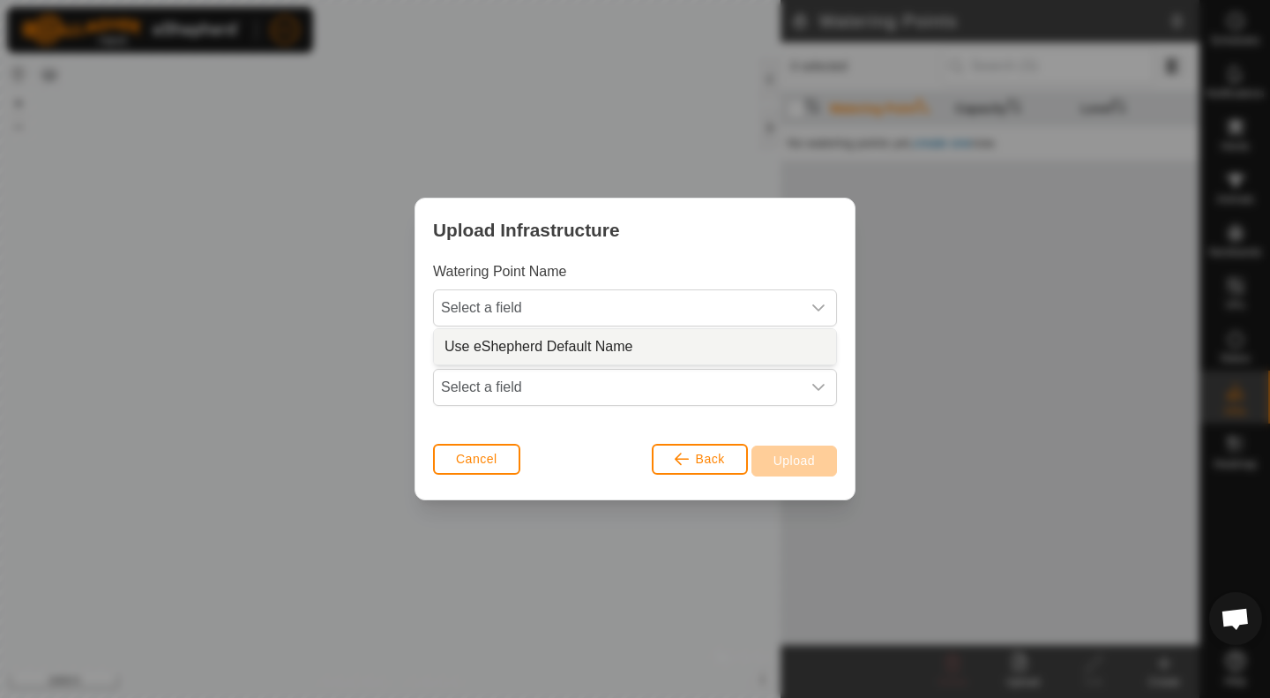
click at [639, 345] on li "Use eShepherd Default Name" at bounding box center [635, 346] width 402 height 35
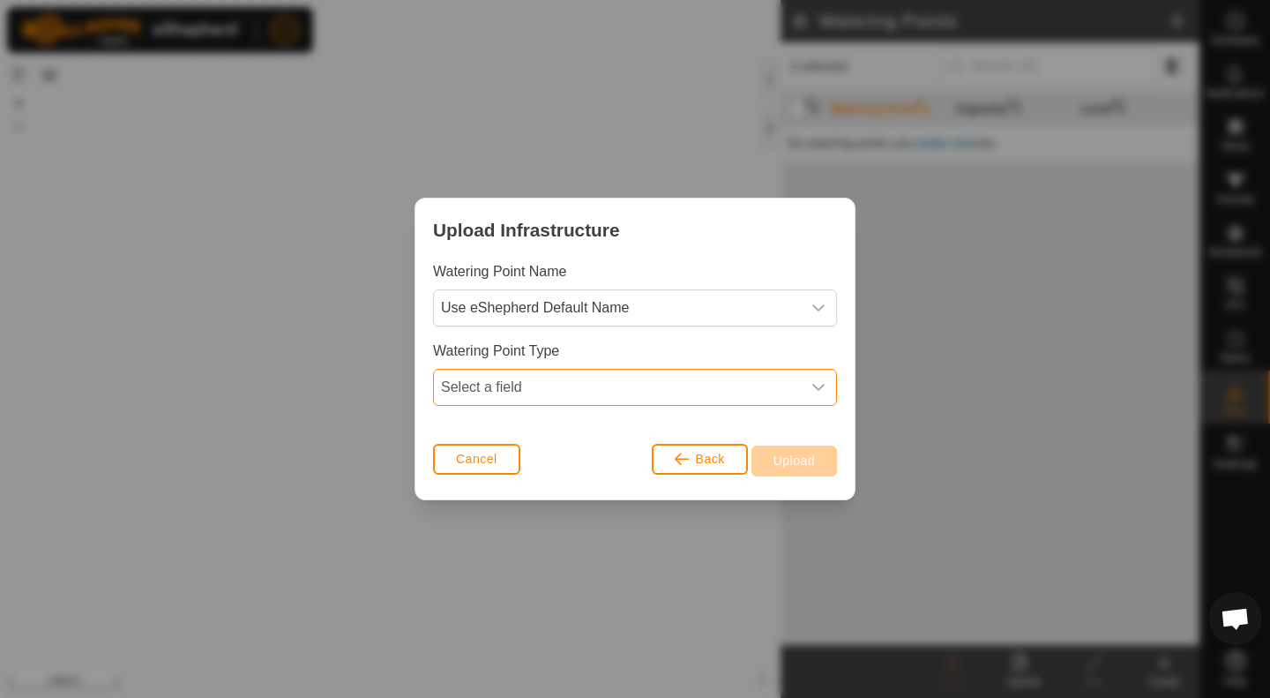
click at [645, 392] on span "Select a field" at bounding box center [617, 387] width 367 height 35
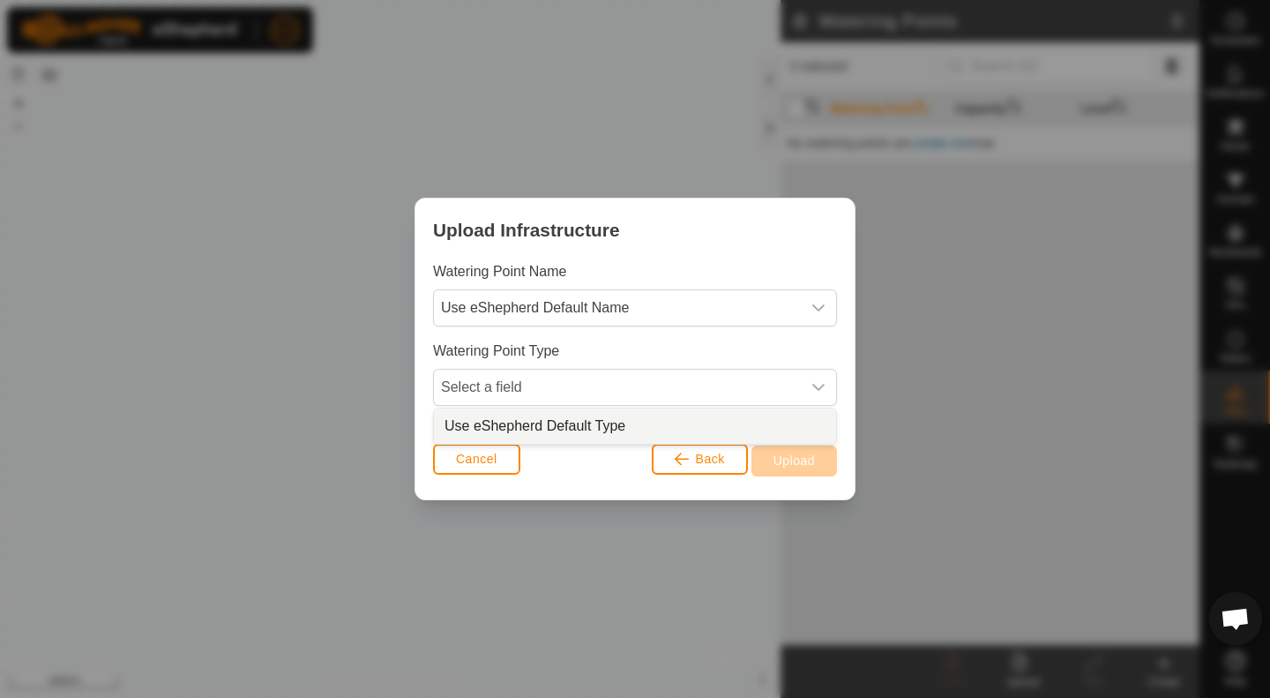
click at [615, 430] on li "Use eShepherd Default Type" at bounding box center [635, 425] width 402 height 35
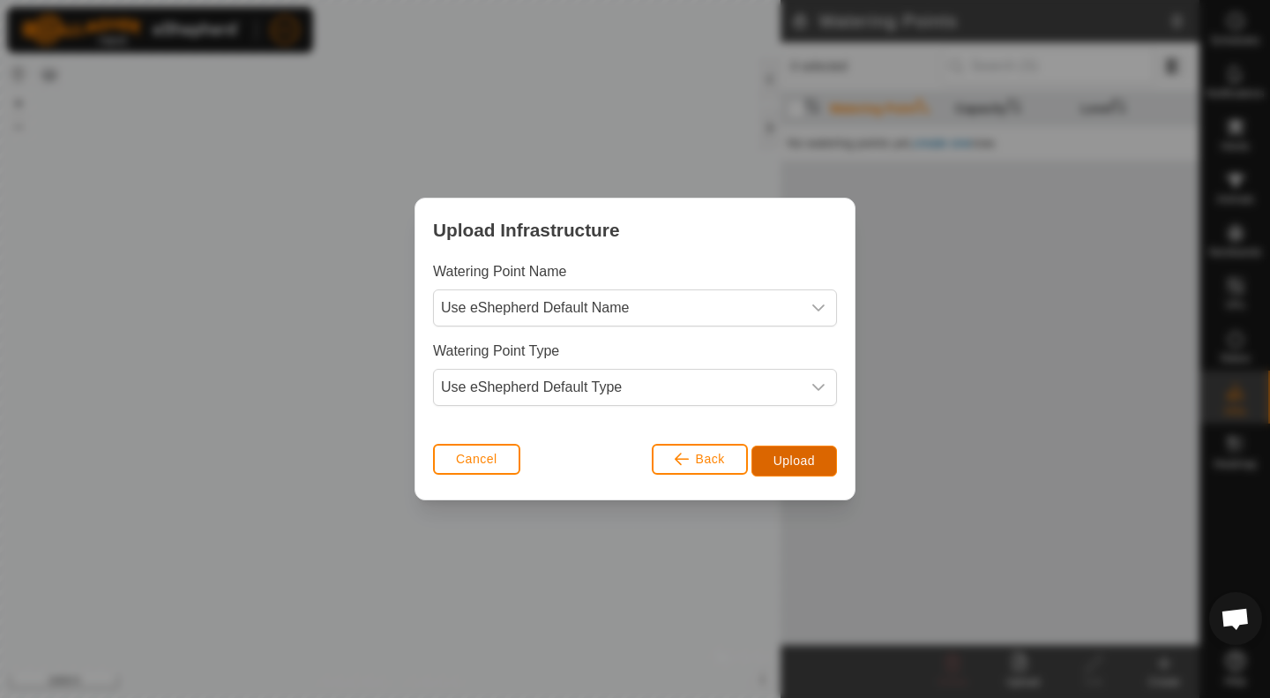
click at [803, 464] on span "Upload" at bounding box center [793, 460] width 41 height 14
click at [805, 459] on span "Upload" at bounding box center [793, 460] width 41 height 14
click at [485, 466] on button "Cancel" at bounding box center [476, 459] width 87 height 31
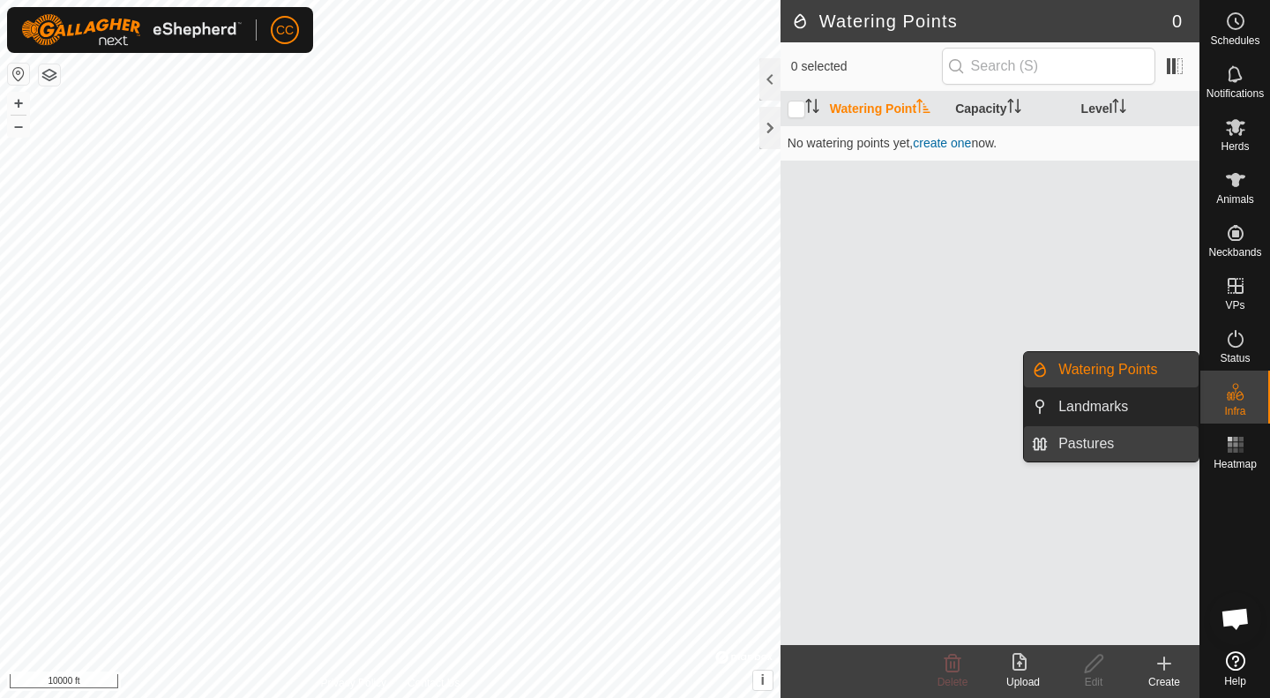
click at [1106, 435] on link "Pastures" at bounding box center [1123, 443] width 151 height 35
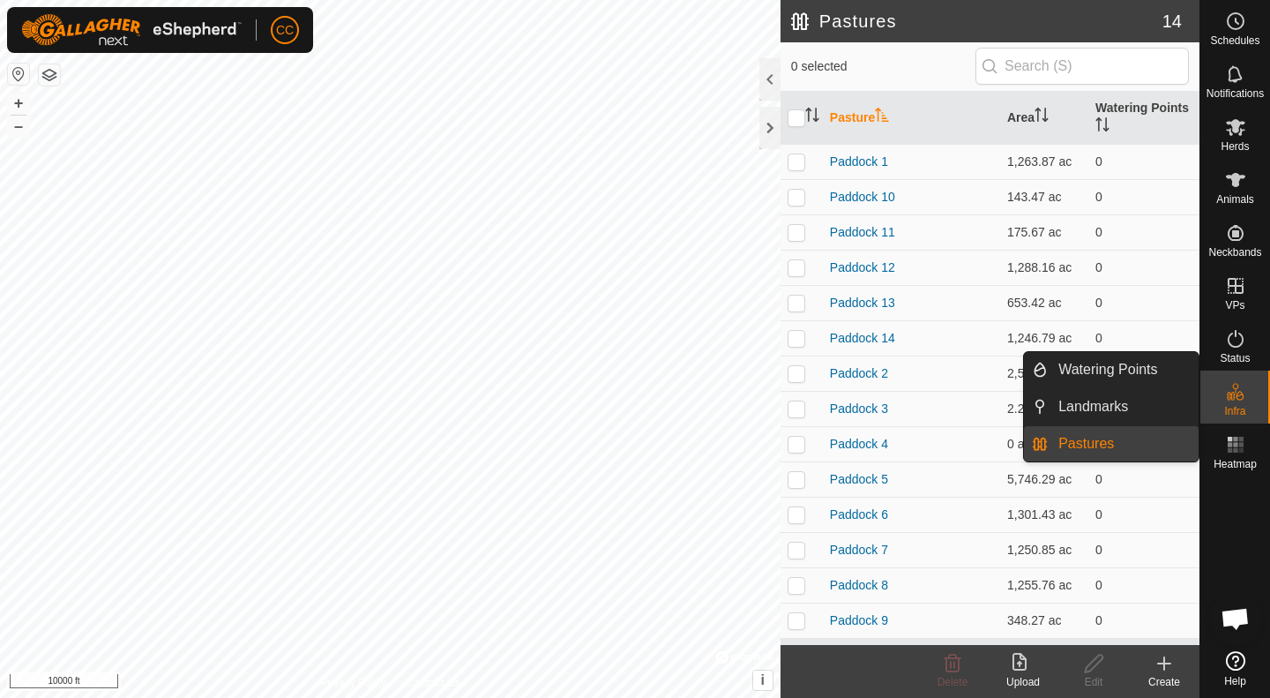
click at [1098, 447] on link "Pastures" at bounding box center [1123, 443] width 151 height 35
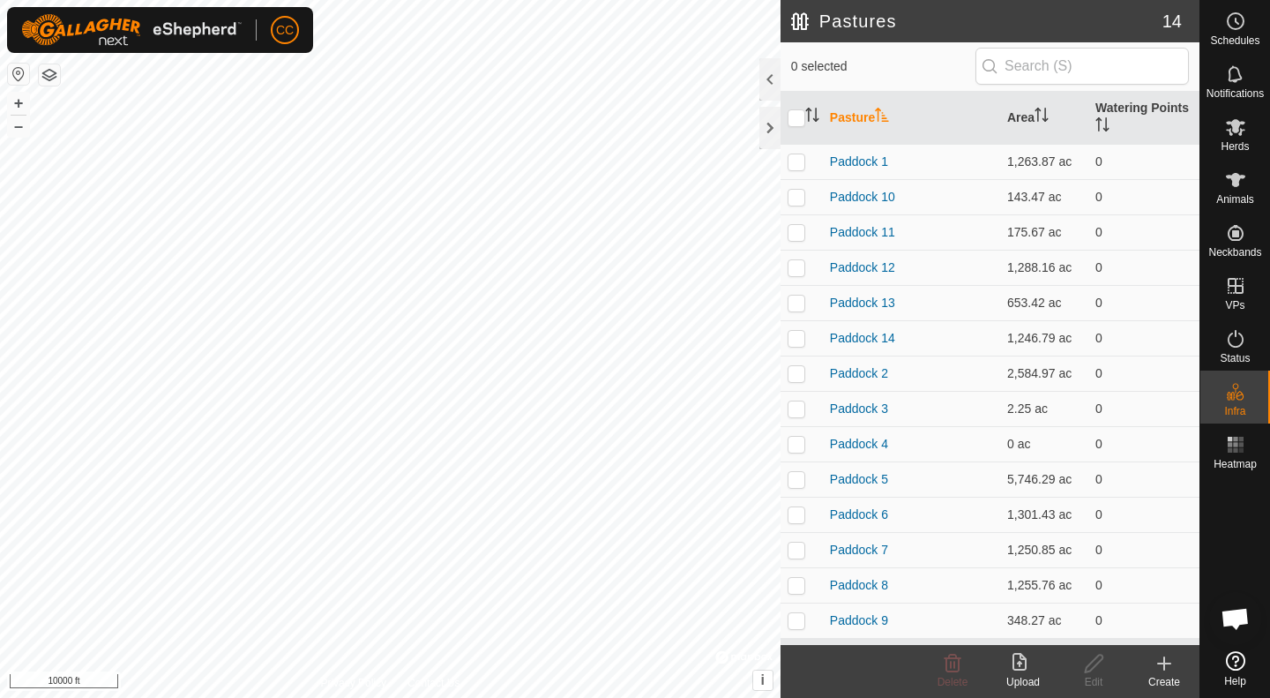
click at [1022, 661] on icon at bounding box center [1022, 663] width 21 height 21
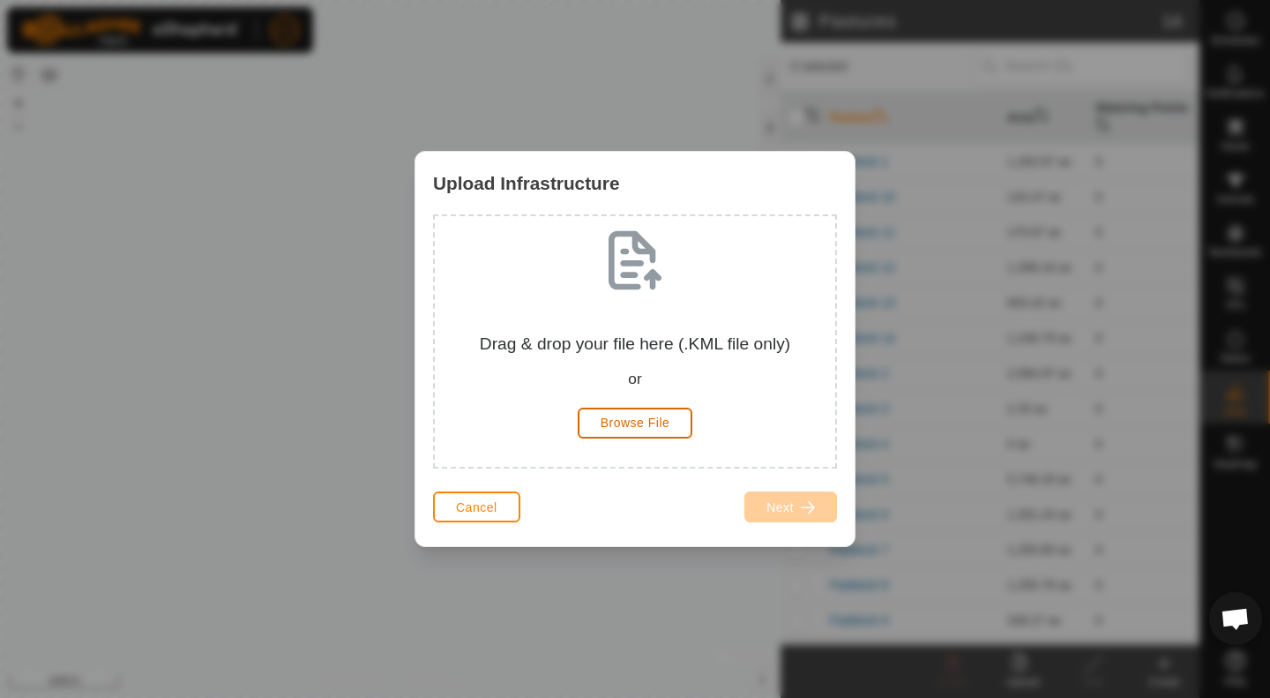
click at [612, 422] on span "Browse File" at bounding box center [636, 422] width 70 height 14
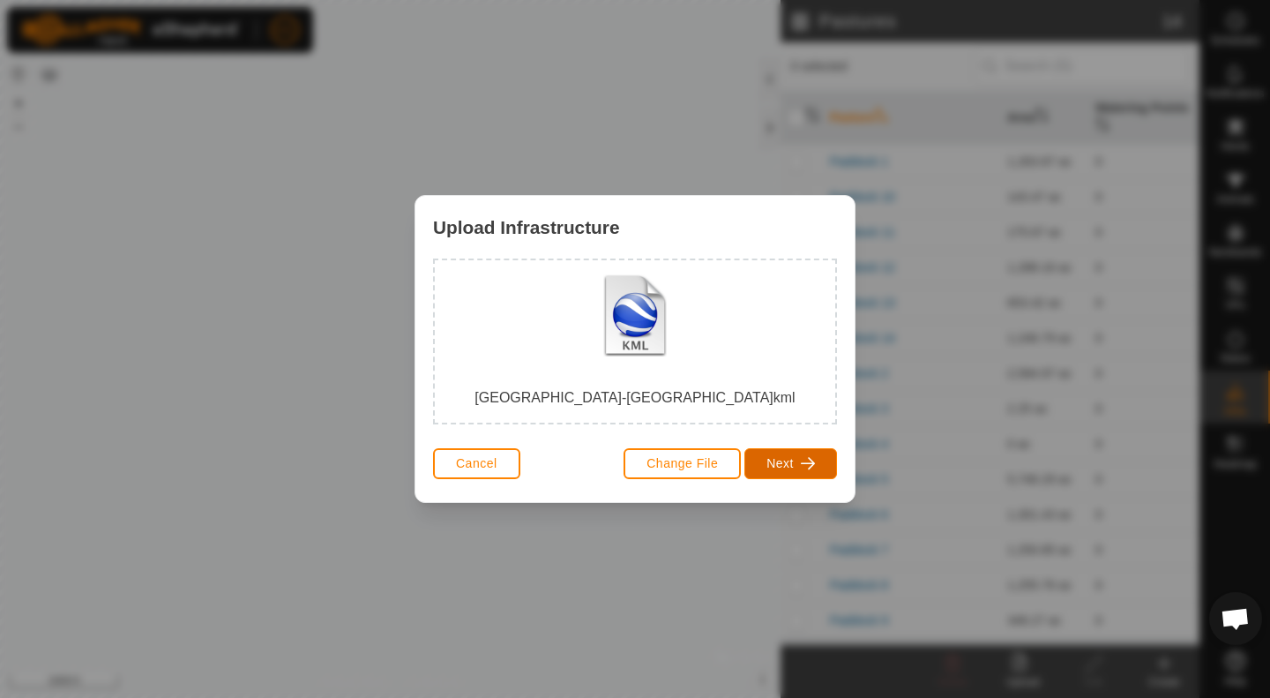
click at [801, 457] on span "button" at bounding box center [808, 463] width 14 height 14
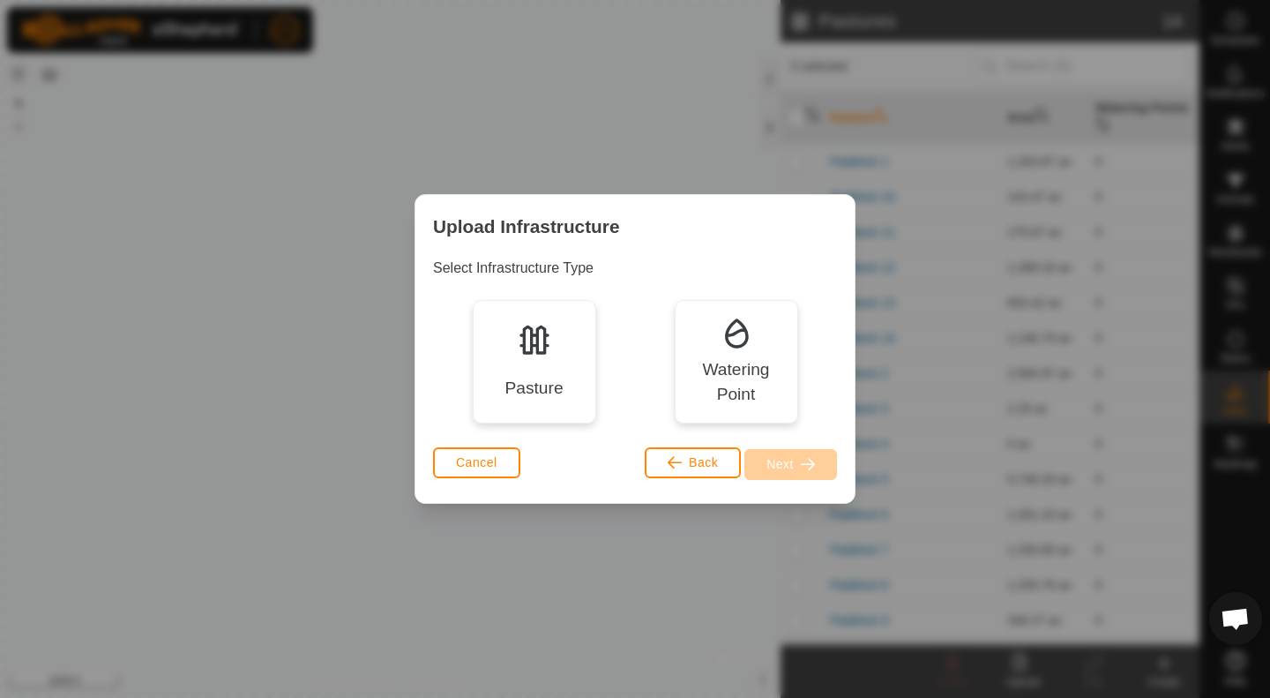
click at [562, 367] on div "Pasture" at bounding box center [534, 361] width 123 height 123
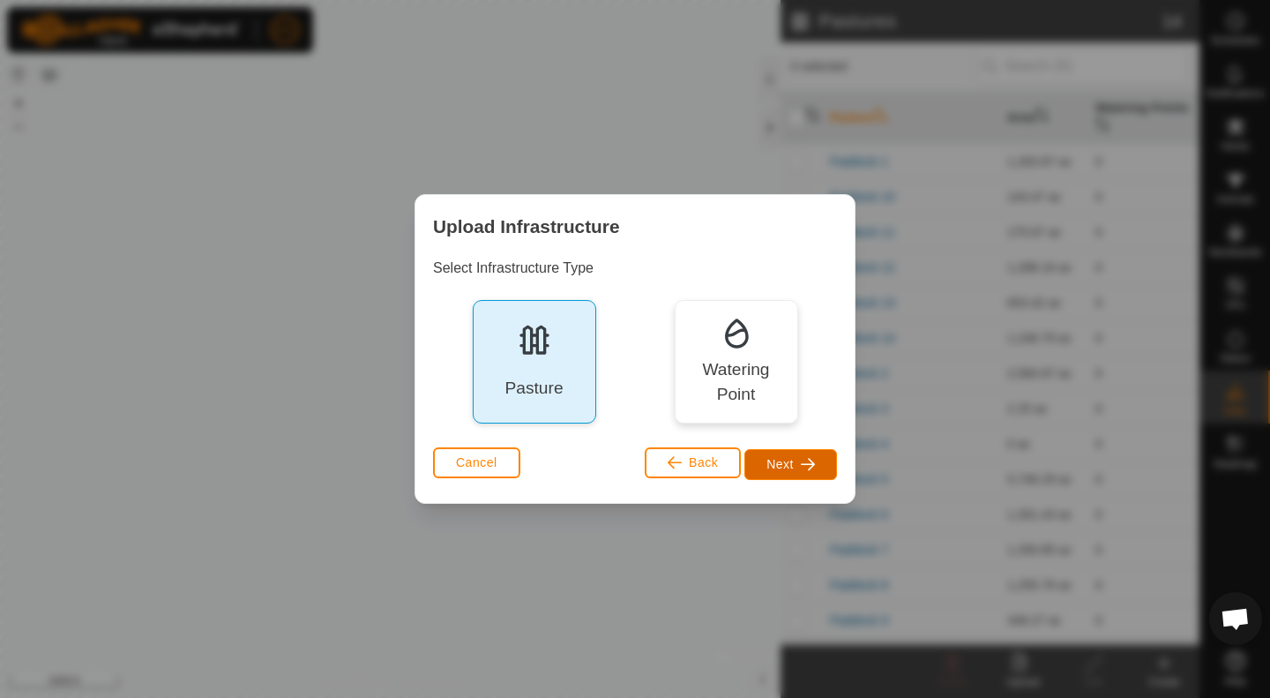
click at [773, 467] on span "Next" at bounding box center [779, 464] width 27 height 14
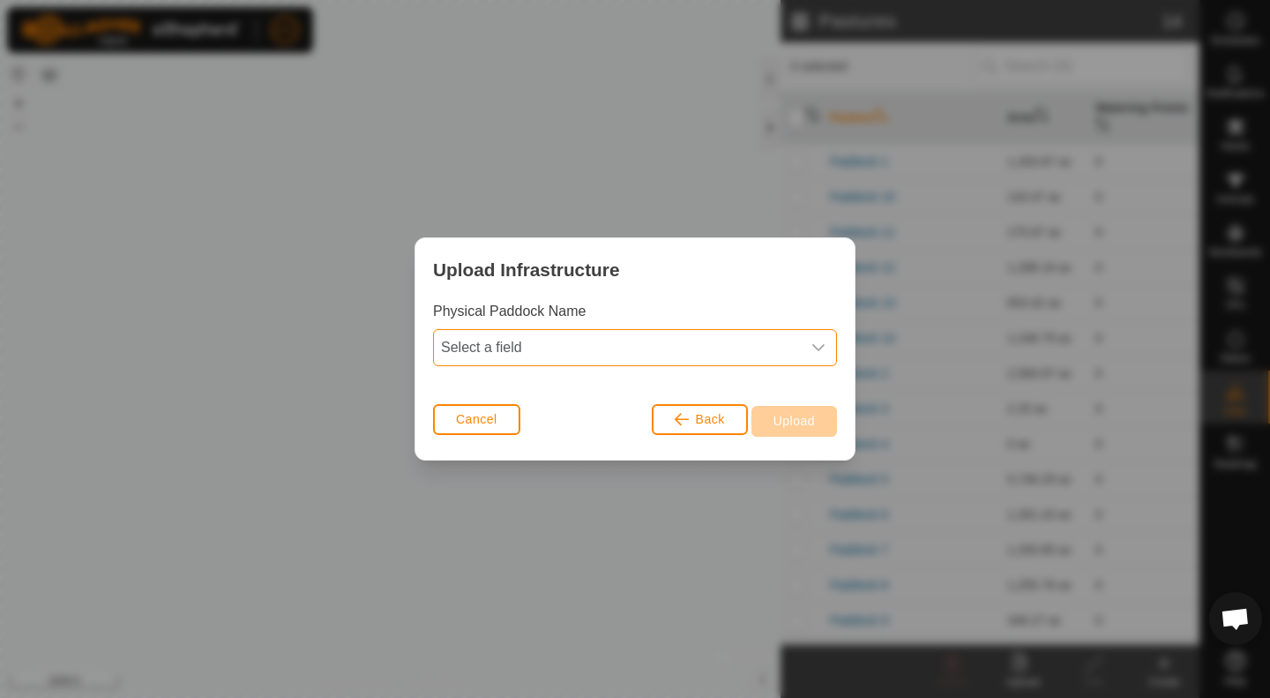
click at [664, 340] on span "Select a field" at bounding box center [617, 347] width 367 height 35
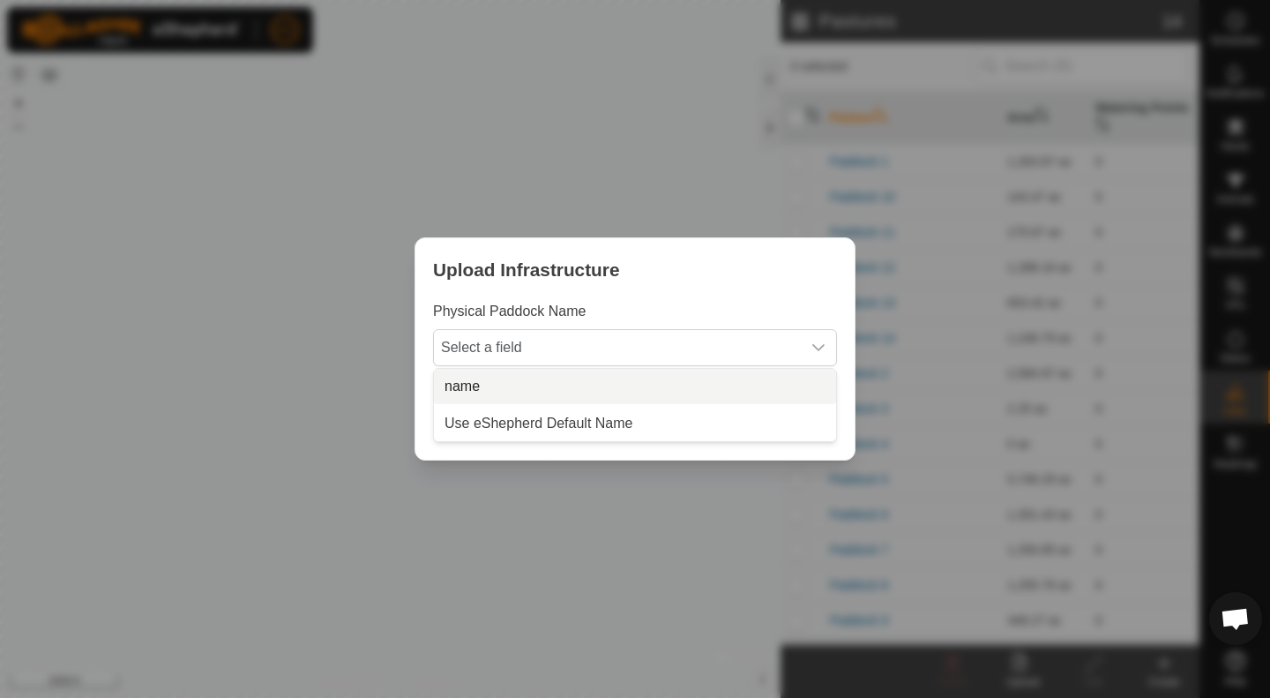
click at [581, 386] on li "name" at bounding box center [635, 386] width 402 height 35
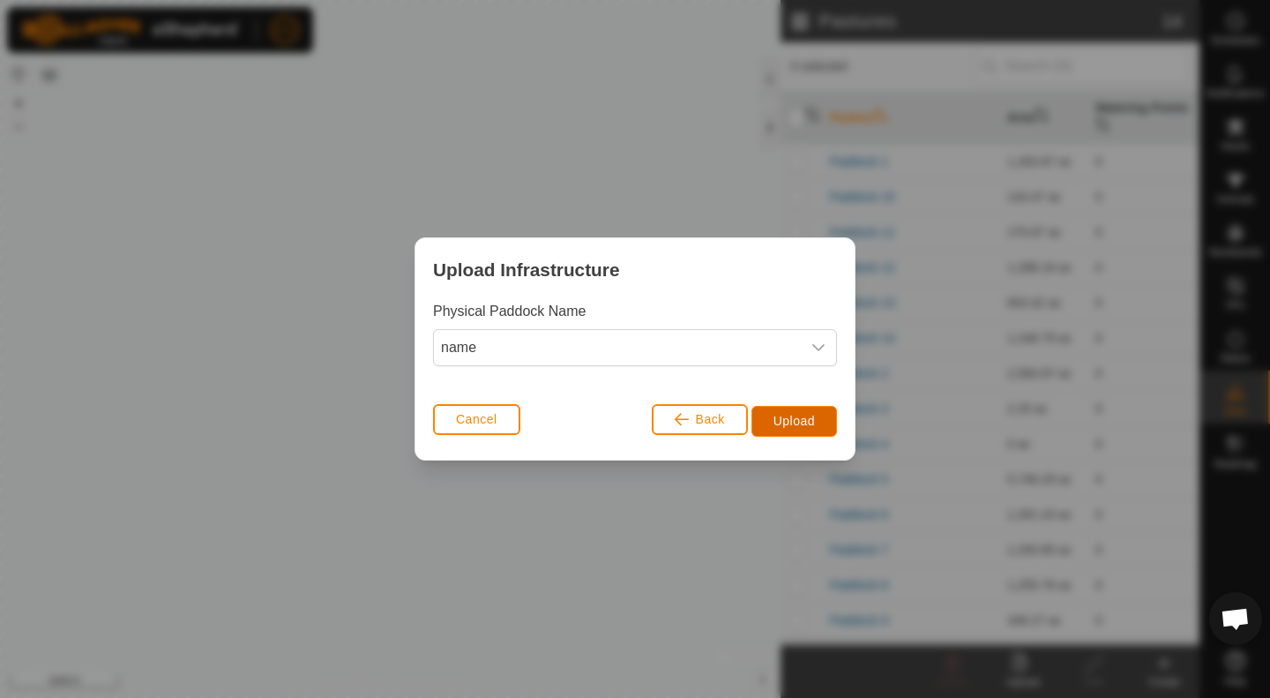
click at [785, 420] on span "Upload" at bounding box center [793, 421] width 41 height 14
click at [549, 579] on div "Upload Infrastructure Physical Paddock Name name Cancel Back Upload" at bounding box center [635, 349] width 1270 height 698
click at [471, 432] on button "Cancel" at bounding box center [476, 419] width 87 height 31
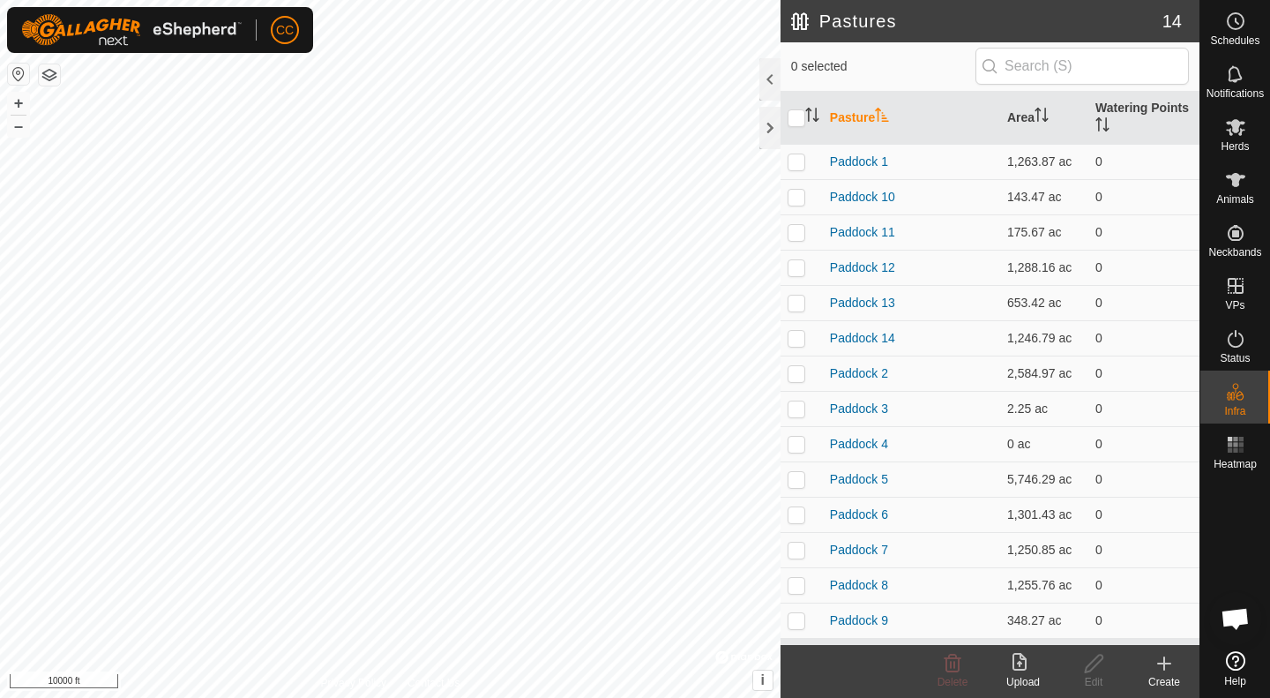
click at [1021, 671] on icon at bounding box center [1022, 663] width 21 height 21
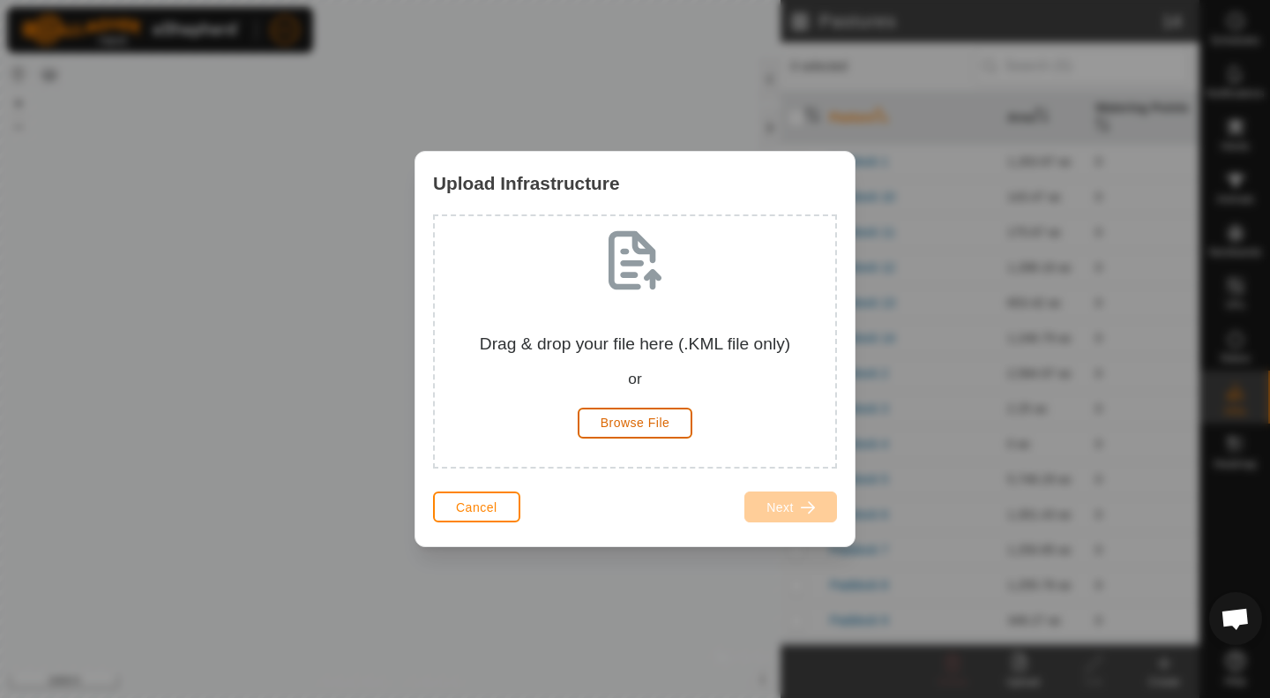
click at [633, 430] on button "Browse File" at bounding box center [636, 422] width 116 height 31
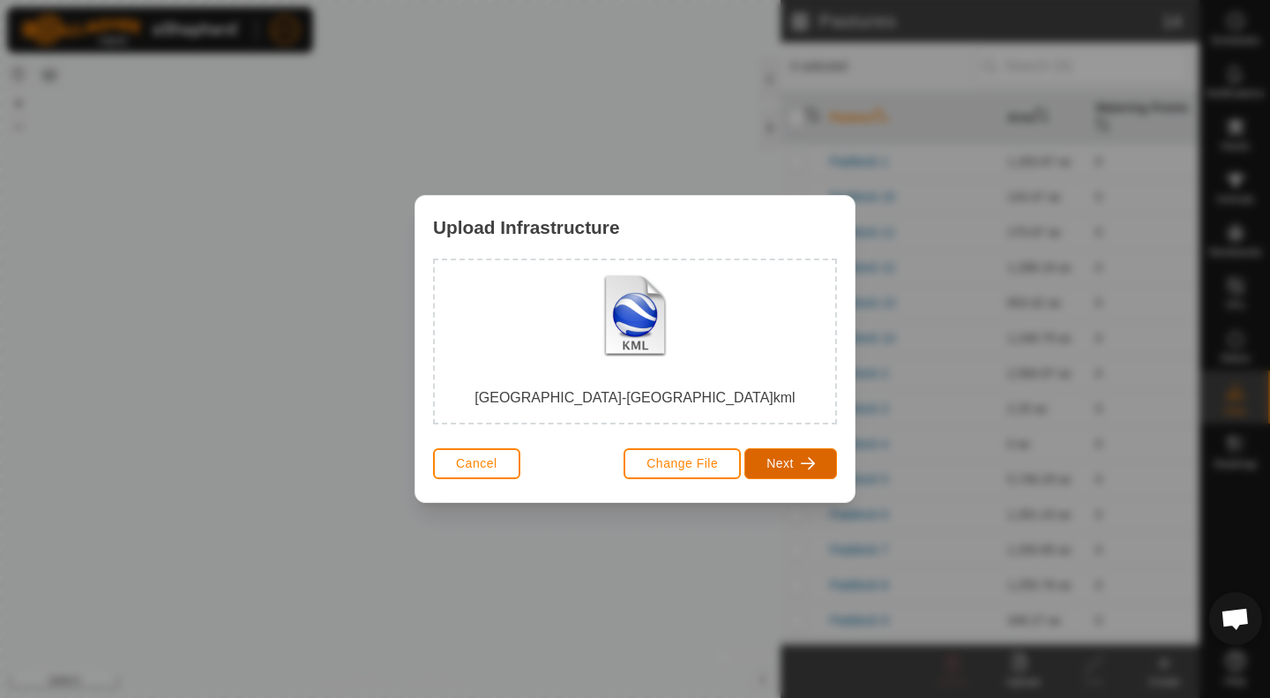
click at [775, 471] on button "Next" at bounding box center [790, 463] width 93 height 31
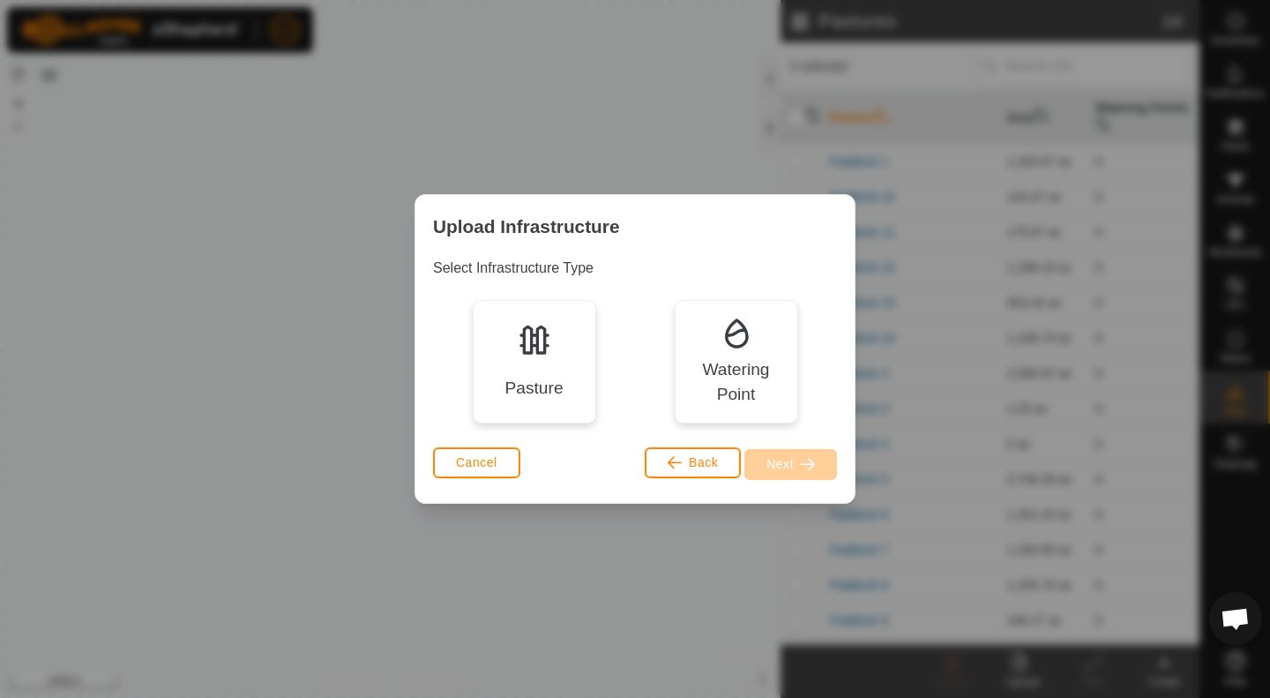
click at [567, 381] on div "Pasture" at bounding box center [534, 361] width 123 height 123
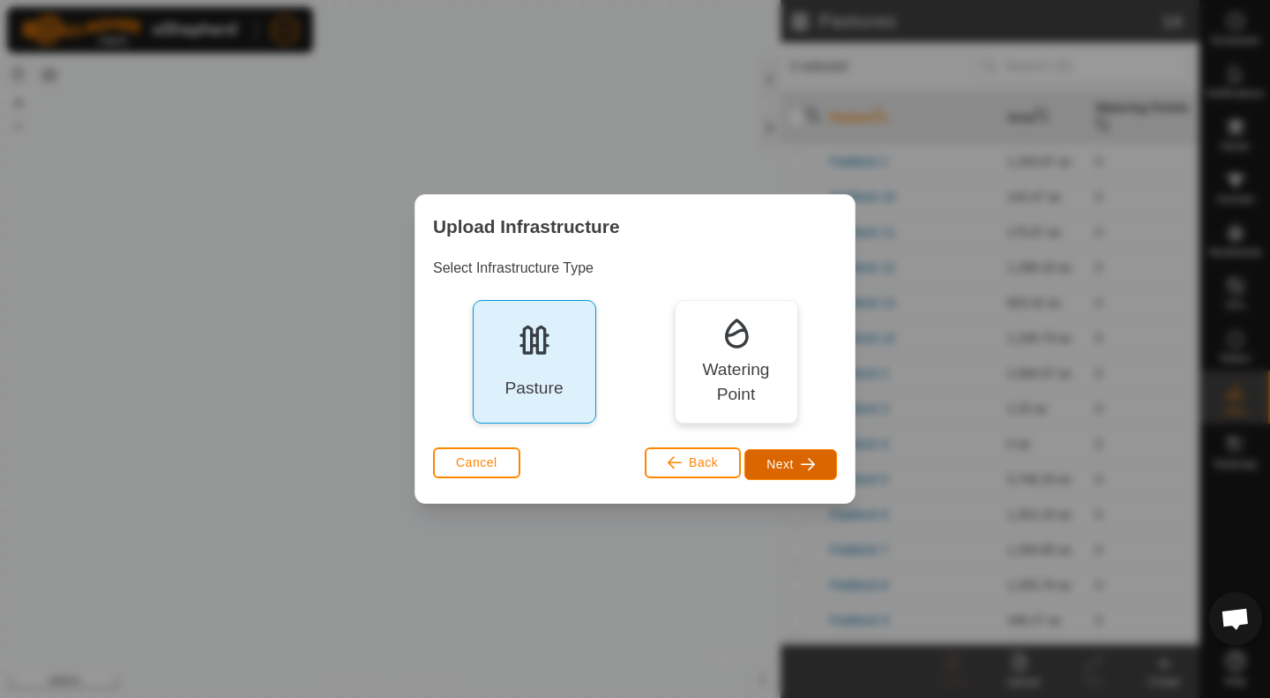
click at [788, 460] on span "Next" at bounding box center [779, 464] width 27 height 14
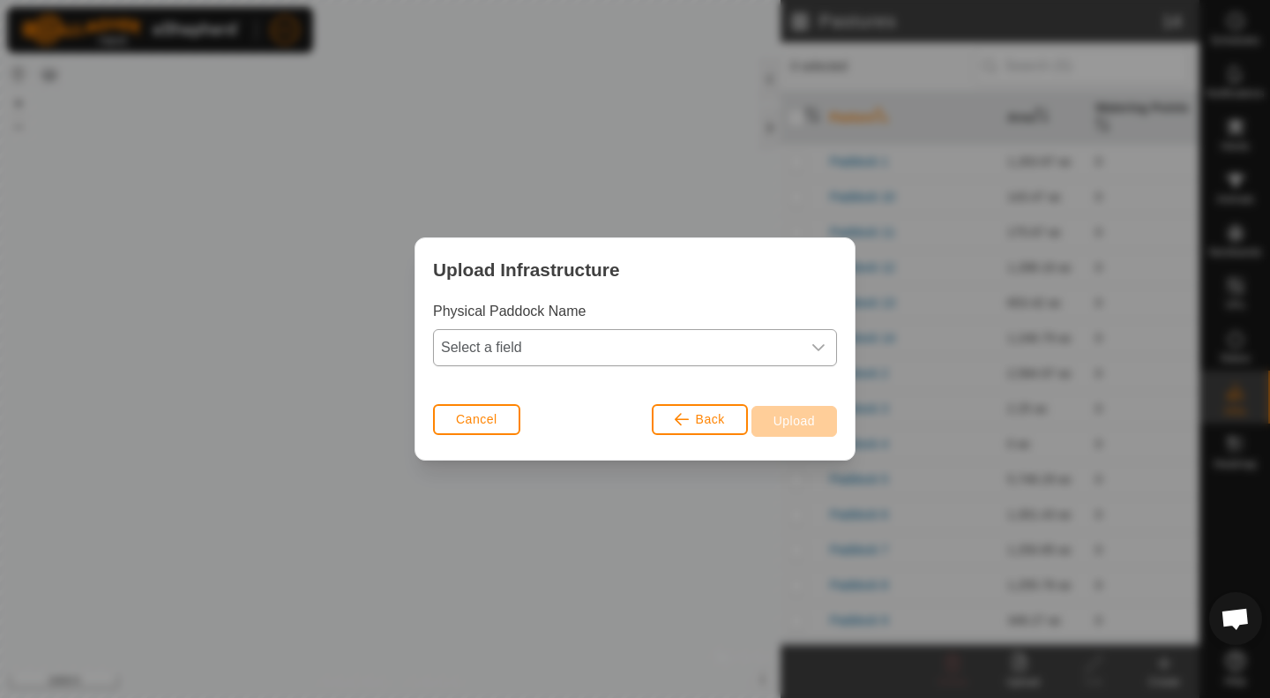
click at [807, 357] on div "dropdown trigger" at bounding box center [818, 347] width 35 height 35
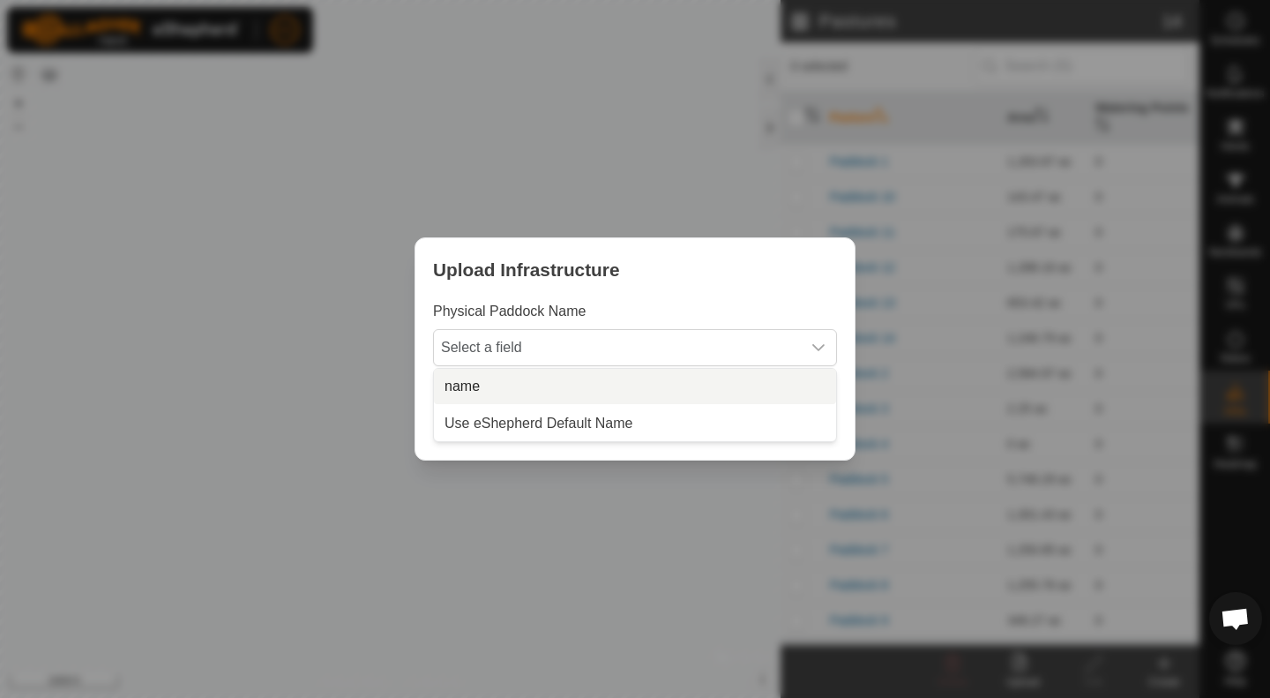
click at [615, 382] on li "name" at bounding box center [635, 386] width 402 height 35
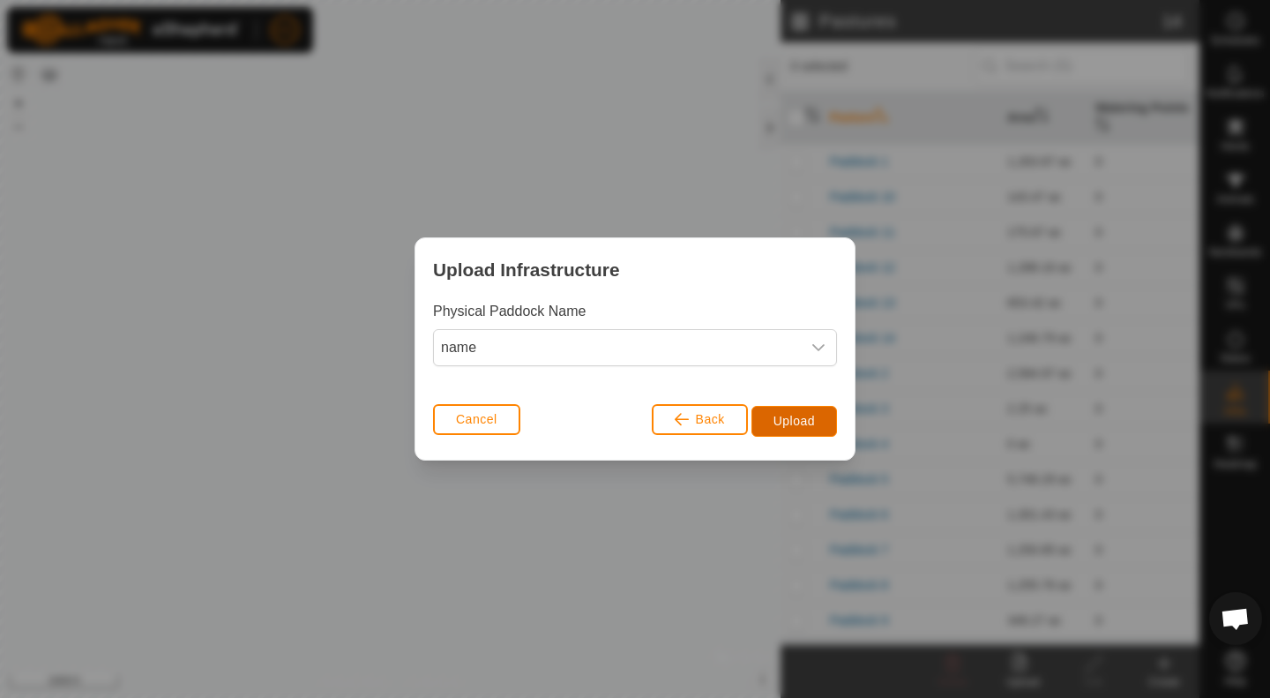
click at [782, 422] on span "Upload" at bounding box center [793, 421] width 41 height 14
click at [822, 342] on icon "dropdown trigger" at bounding box center [818, 347] width 14 height 14
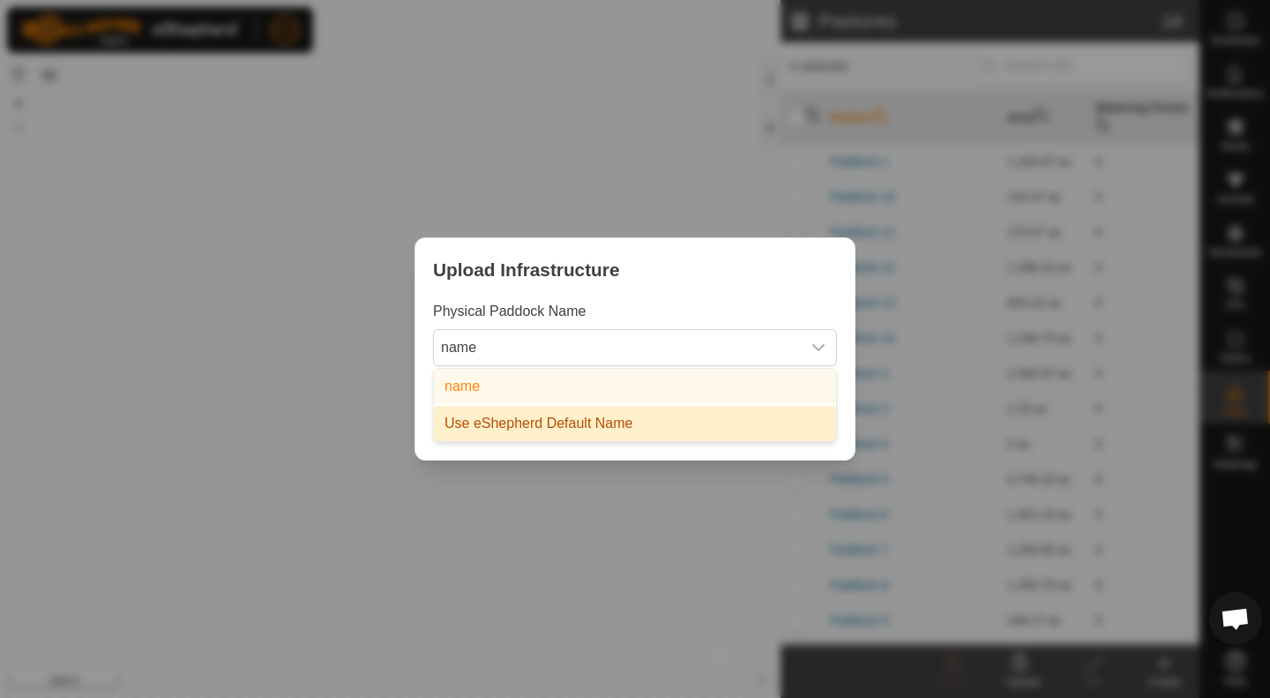
click at [687, 429] on li "Use eShepherd Default Name" at bounding box center [635, 423] width 402 height 35
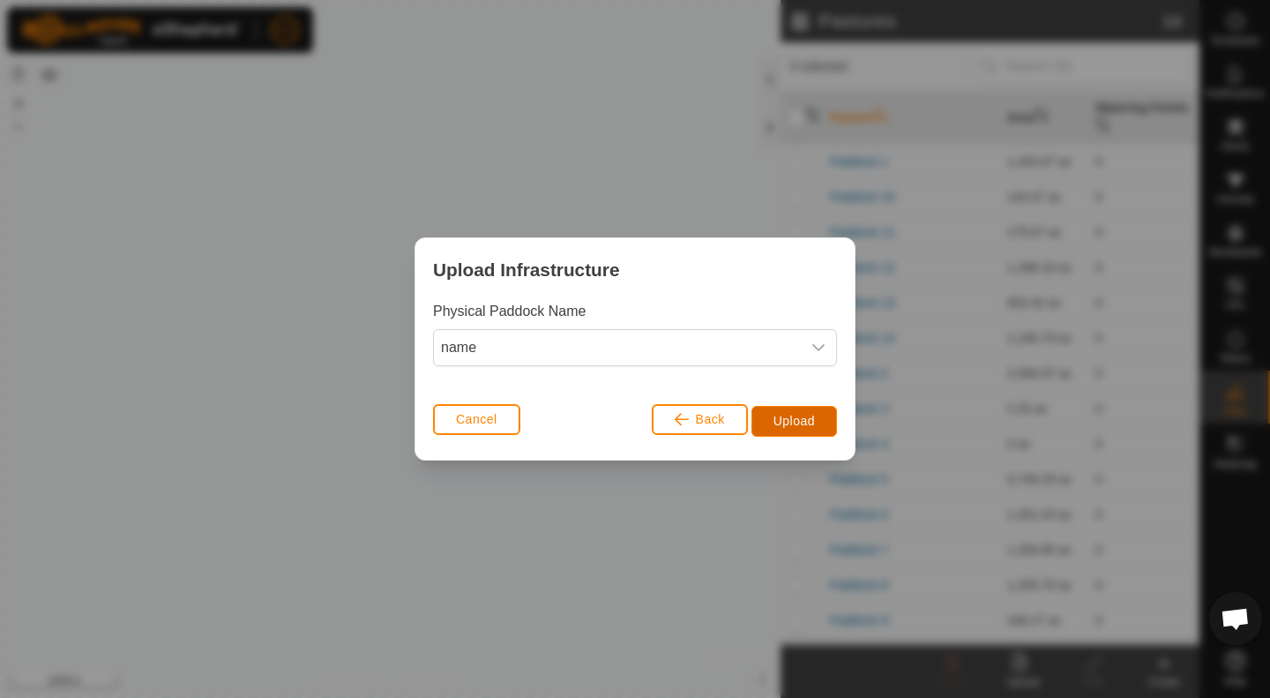
click at [794, 423] on span "Upload" at bounding box center [793, 421] width 41 height 14
click at [608, 558] on div "Upload Infrastructure Physical Paddock Name name Cancel Back Upload" at bounding box center [635, 349] width 1270 height 698
click at [456, 416] on span "Cancel" at bounding box center [476, 419] width 41 height 14
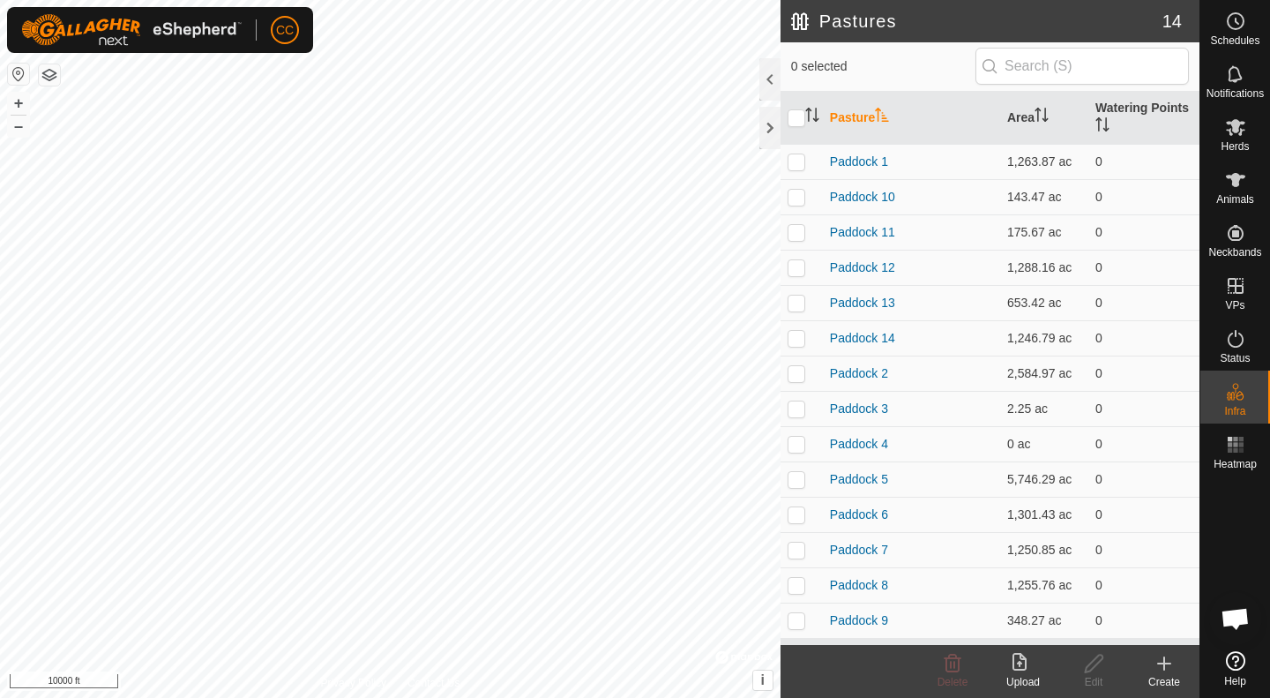
click at [1007, 660] on upload-svg-icon at bounding box center [1023, 663] width 71 height 21
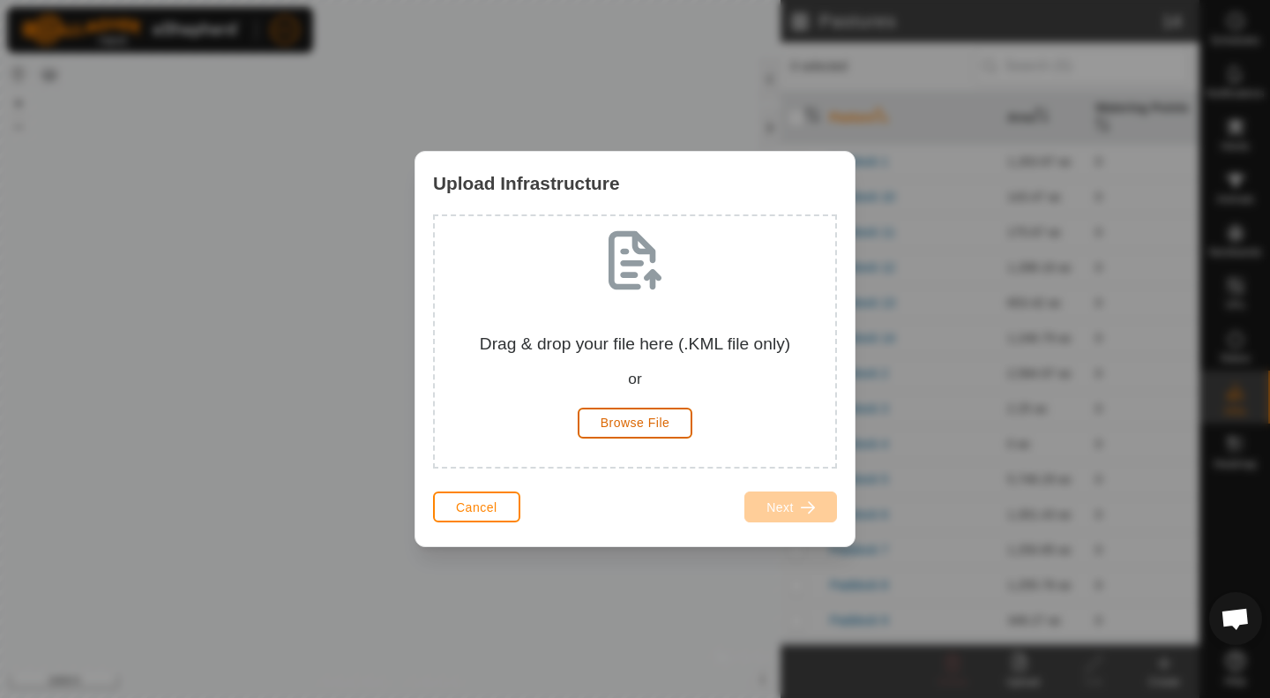
click at [671, 426] on button "Browse File" at bounding box center [636, 422] width 116 height 31
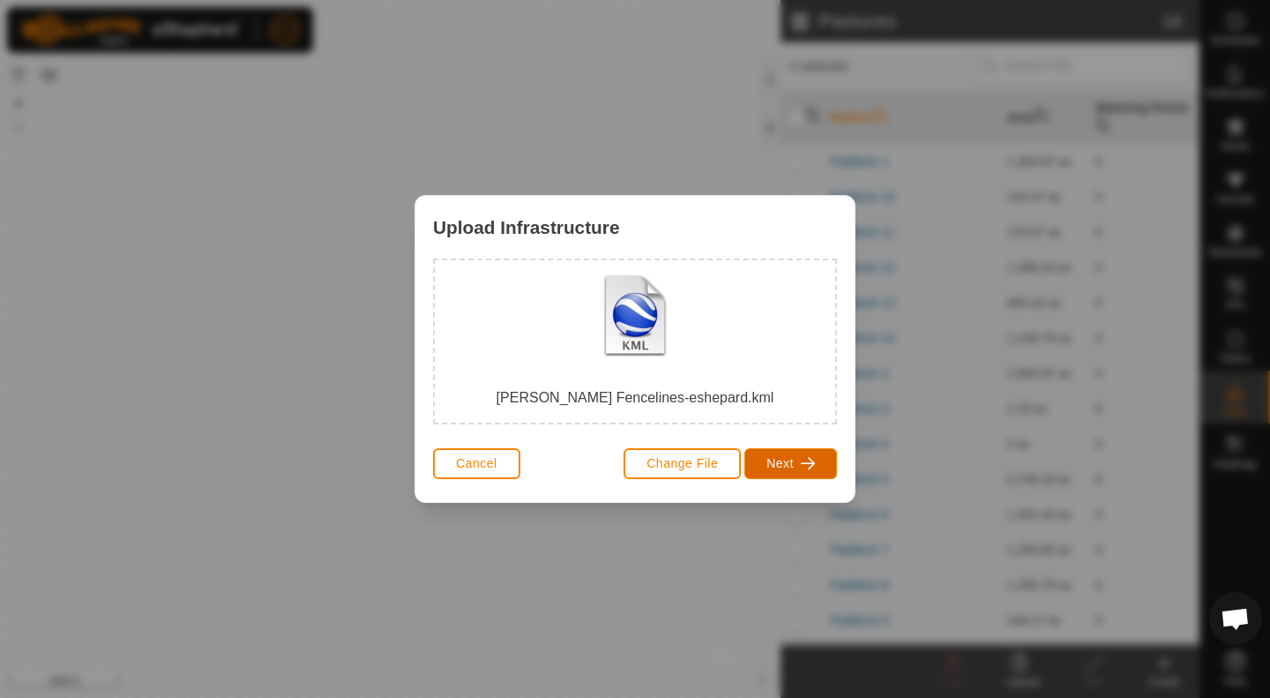
click at [777, 461] on span "Next" at bounding box center [779, 463] width 27 height 14
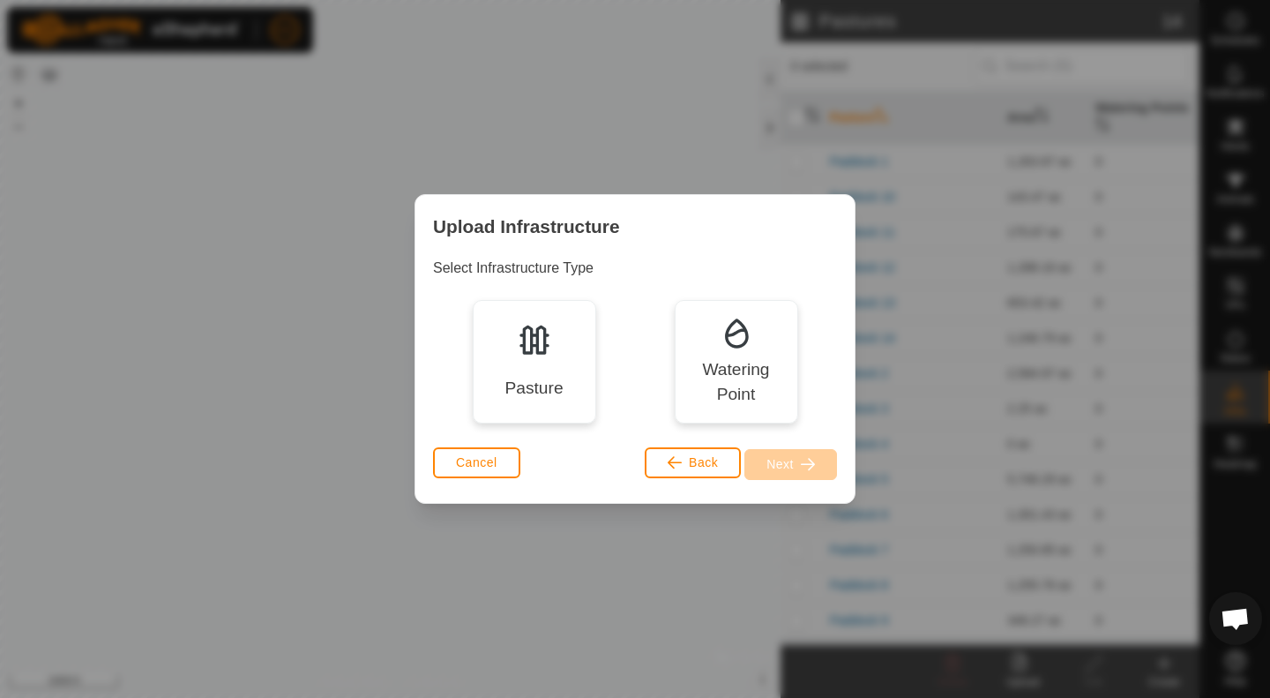
click at [550, 377] on div "Pasture" at bounding box center [533, 389] width 58 height 26
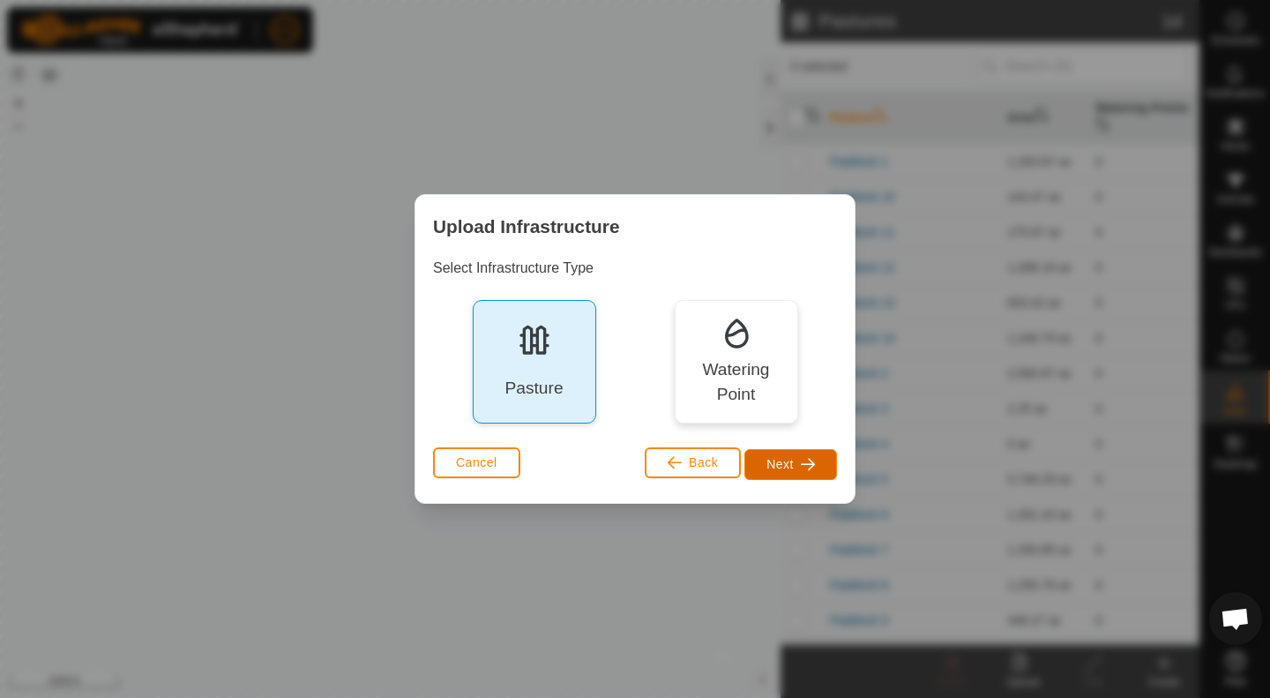
click at [771, 472] on button "Next" at bounding box center [790, 464] width 93 height 31
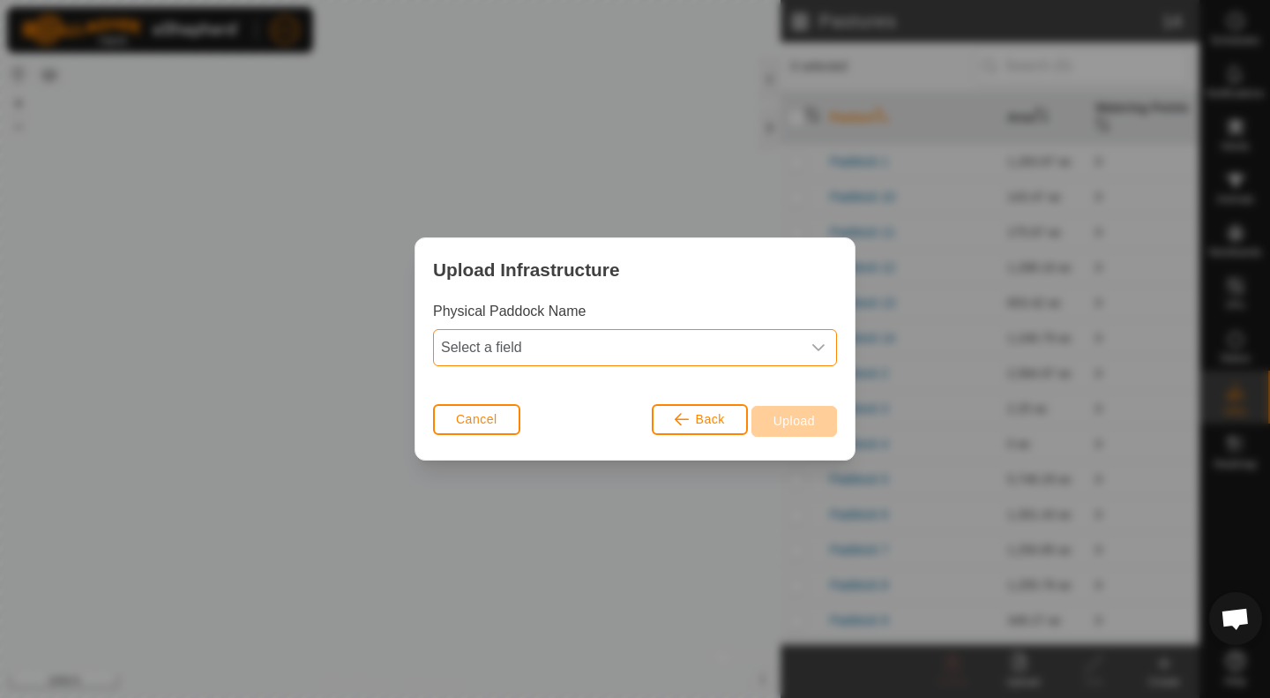
click at [742, 348] on span "Select a field" at bounding box center [617, 347] width 367 height 35
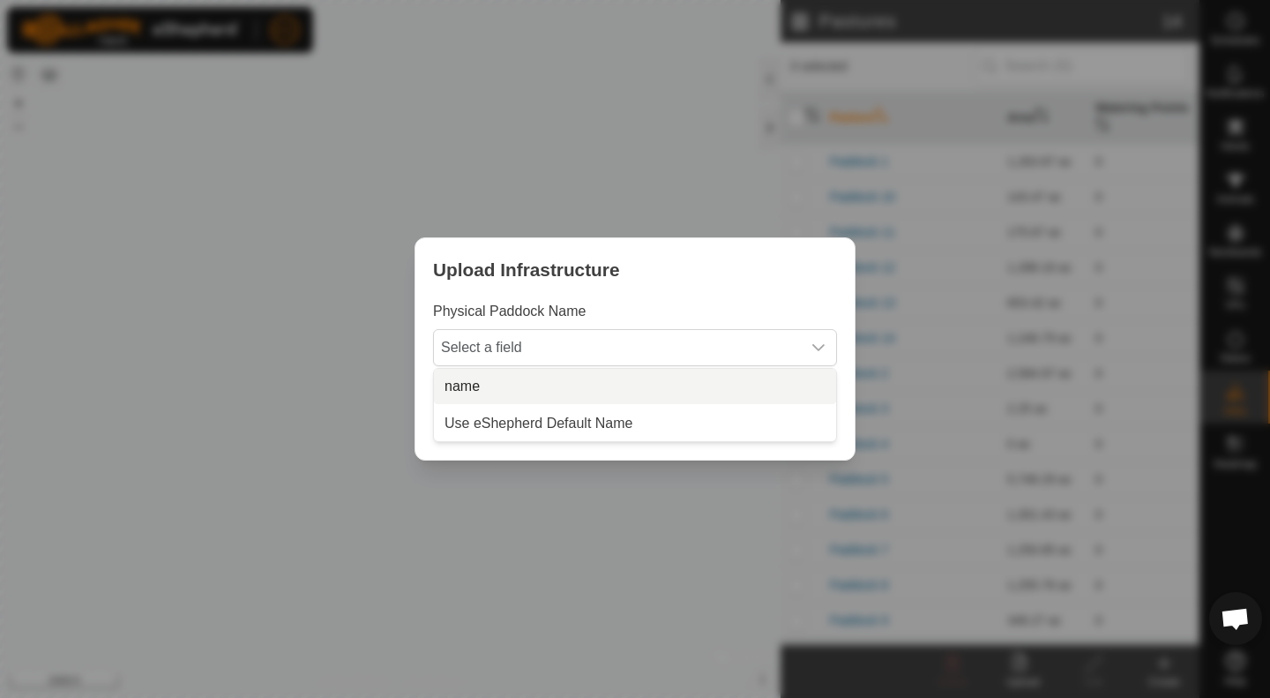
click at [558, 391] on li "name" at bounding box center [635, 386] width 402 height 35
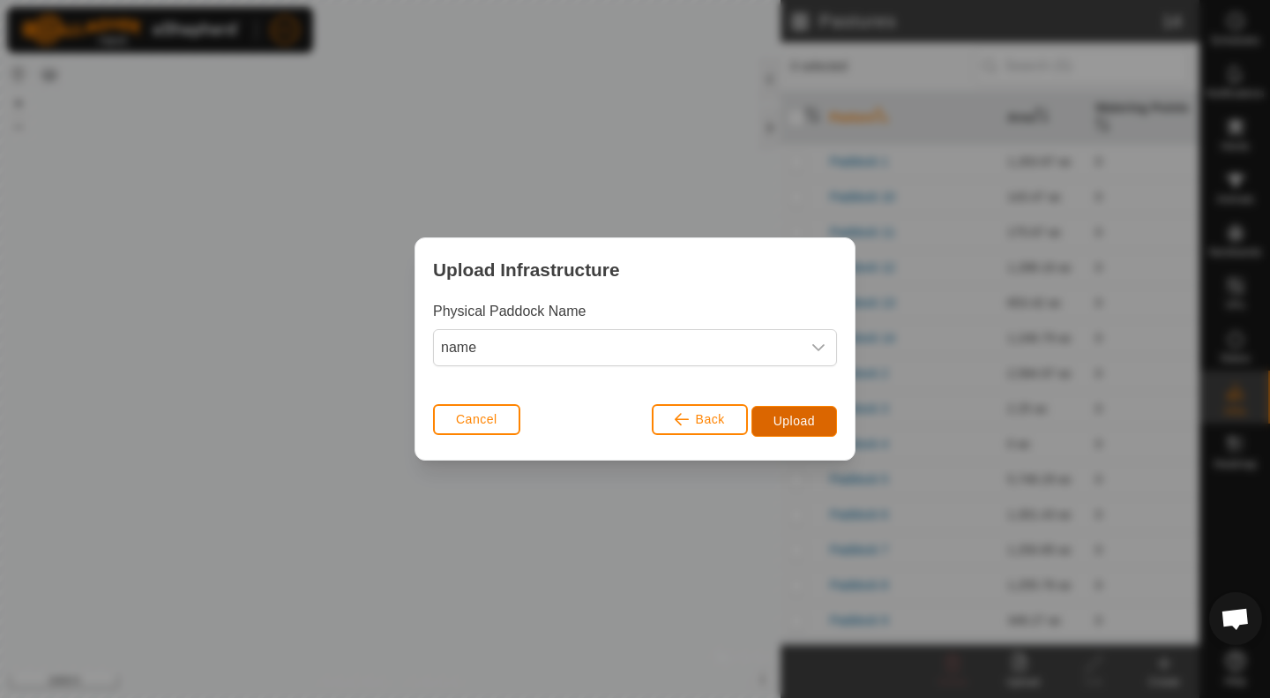
click at [766, 421] on button "Upload" at bounding box center [794, 421] width 86 height 31
click at [791, 421] on span "Upload" at bounding box center [793, 421] width 41 height 14
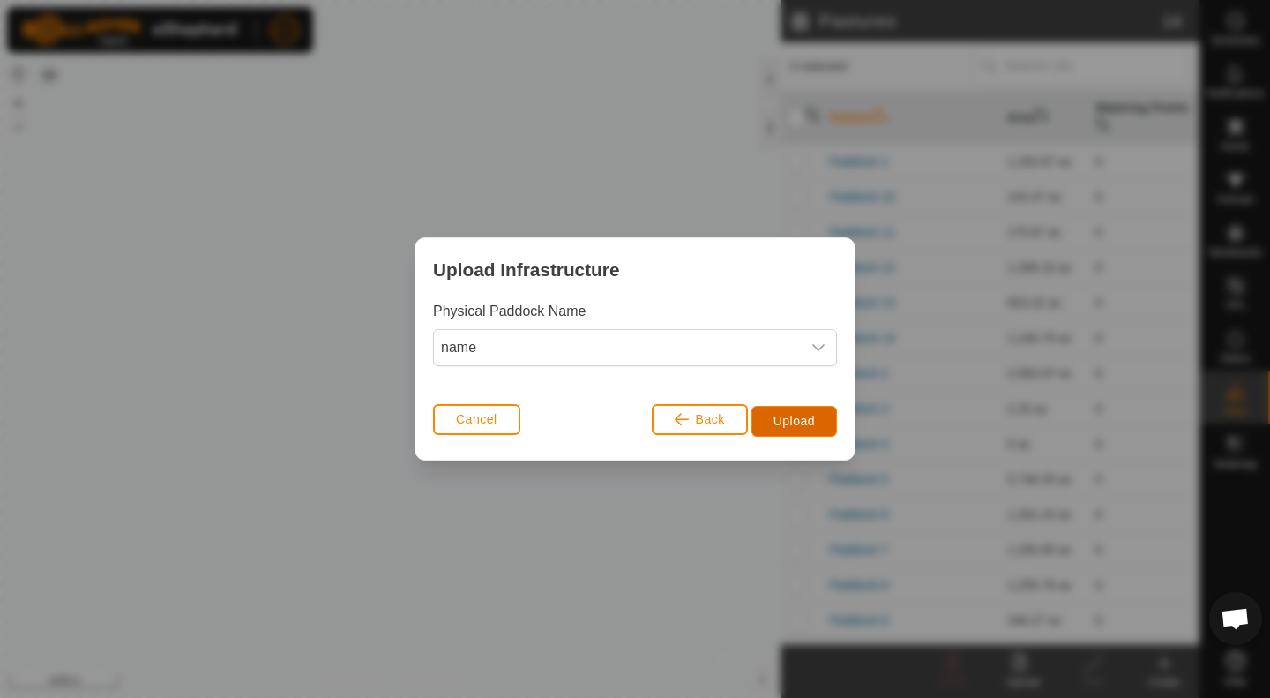
click at [796, 422] on span "Upload" at bounding box center [793, 421] width 41 height 14
click at [576, 525] on div "Upload Infrastructure Physical Paddock Name name Cancel Back Upload" at bounding box center [635, 349] width 1270 height 698
click at [498, 425] on button "Cancel" at bounding box center [476, 419] width 87 height 31
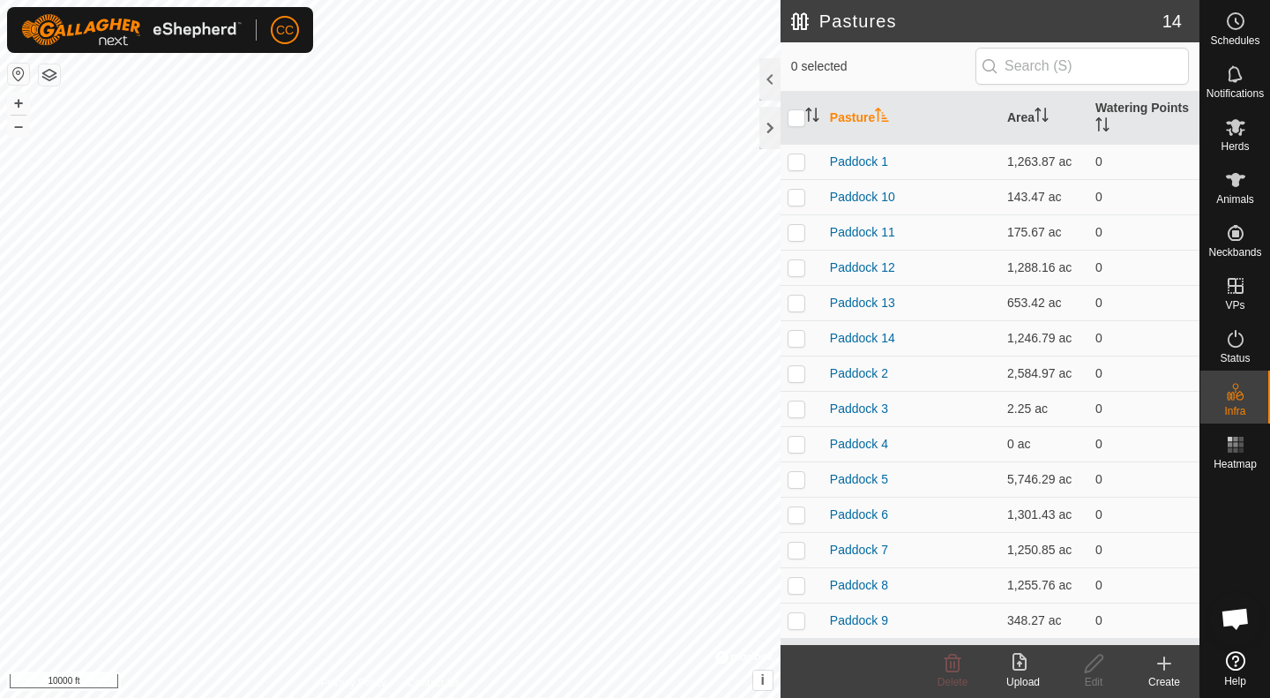
click at [1022, 679] on div "Upload" at bounding box center [1023, 682] width 71 height 16
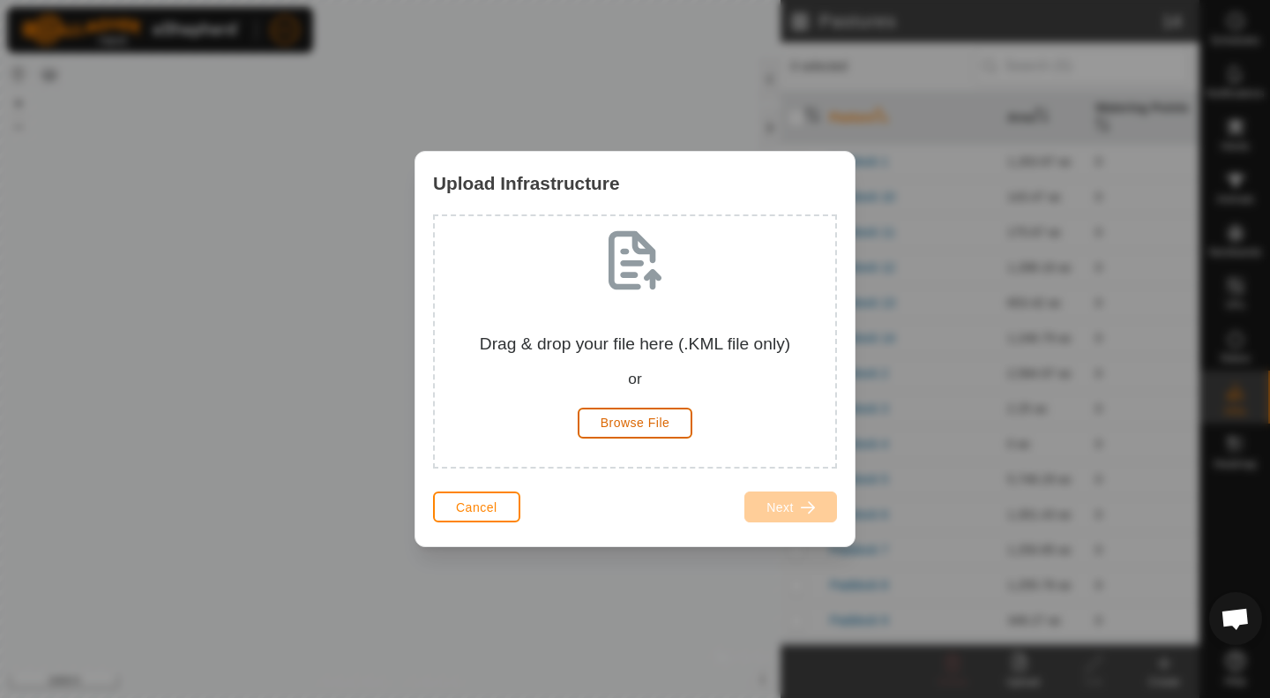
click at [624, 437] on button "Browse File" at bounding box center [636, 422] width 116 height 31
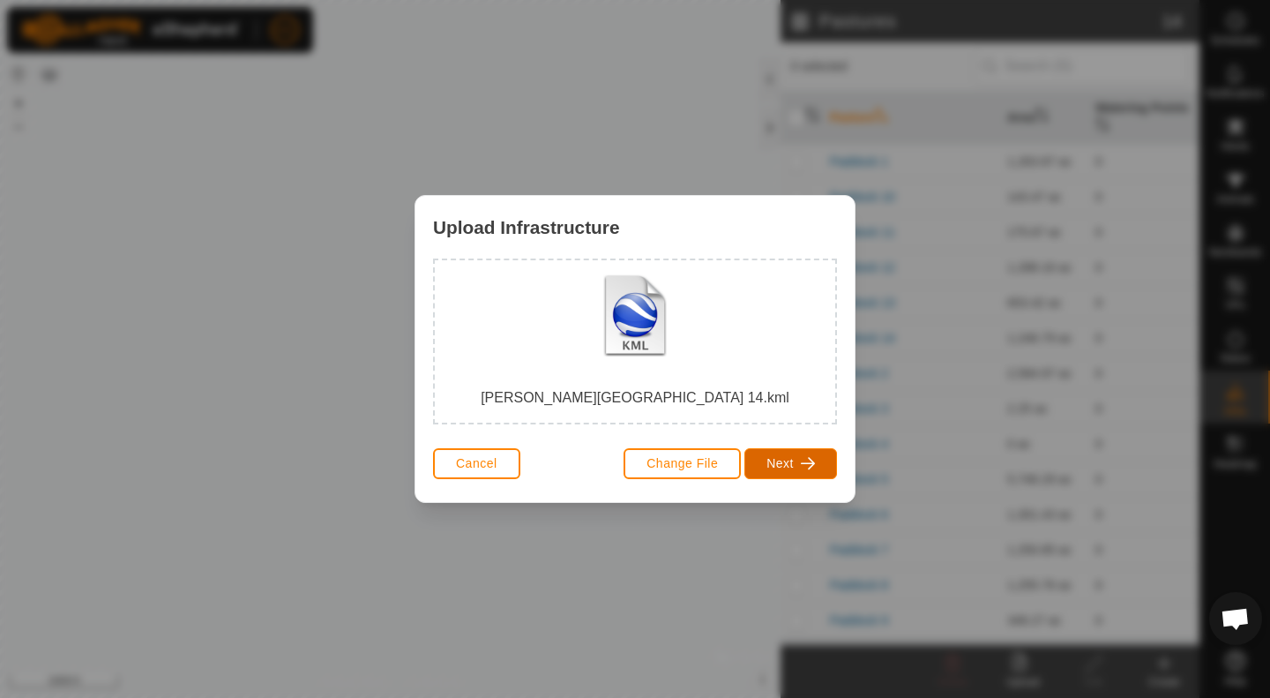
click at [802, 467] on span "button" at bounding box center [808, 463] width 14 height 14
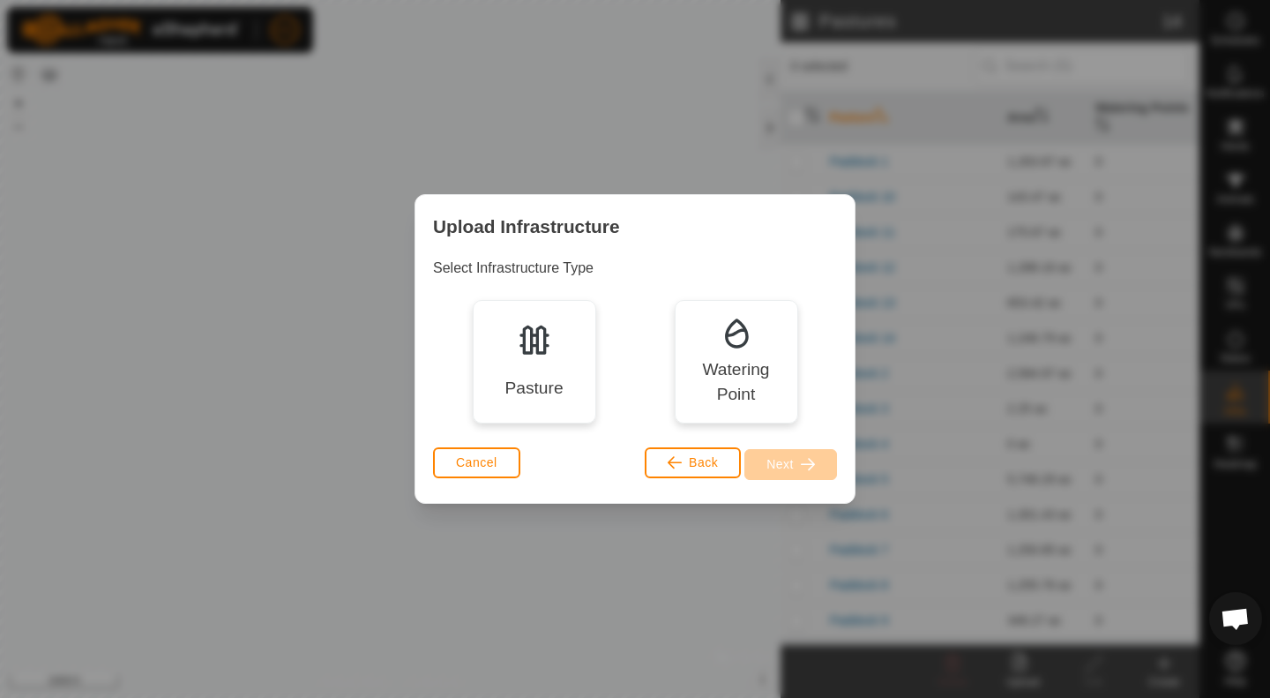
click at [552, 352] on div "Pasture" at bounding box center [534, 361] width 123 height 123
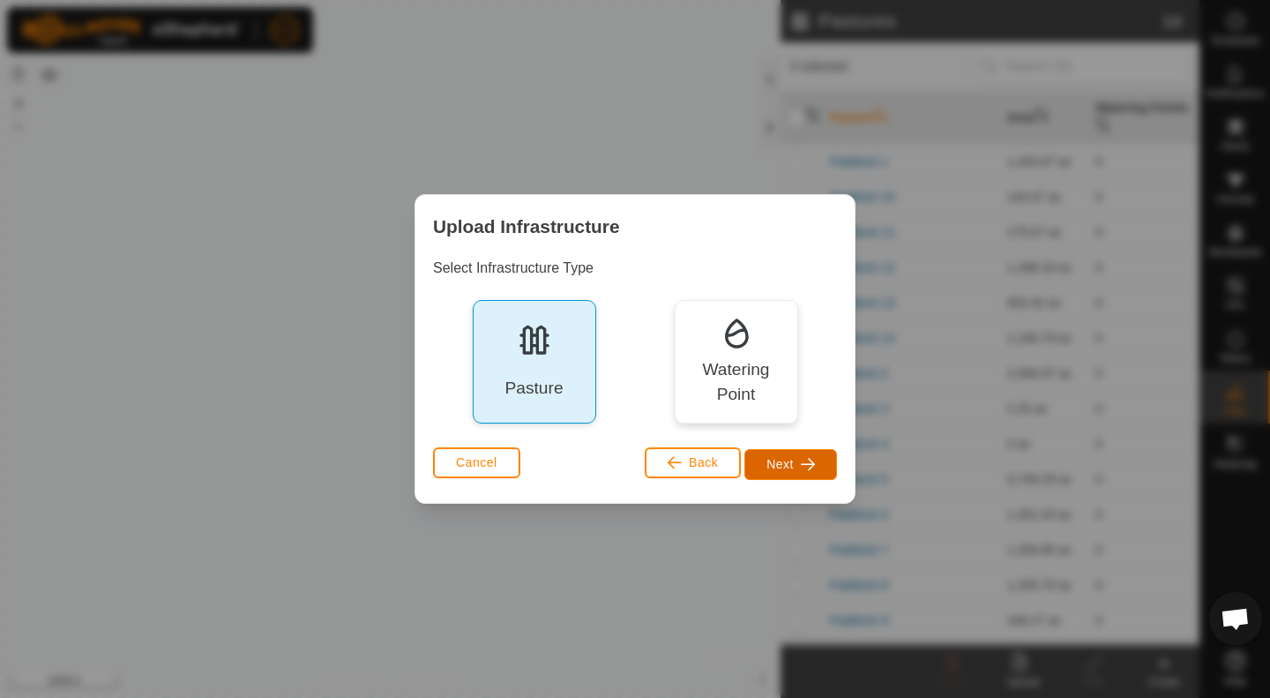
click at [790, 454] on button "Next" at bounding box center [790, 464] width 93 height 31
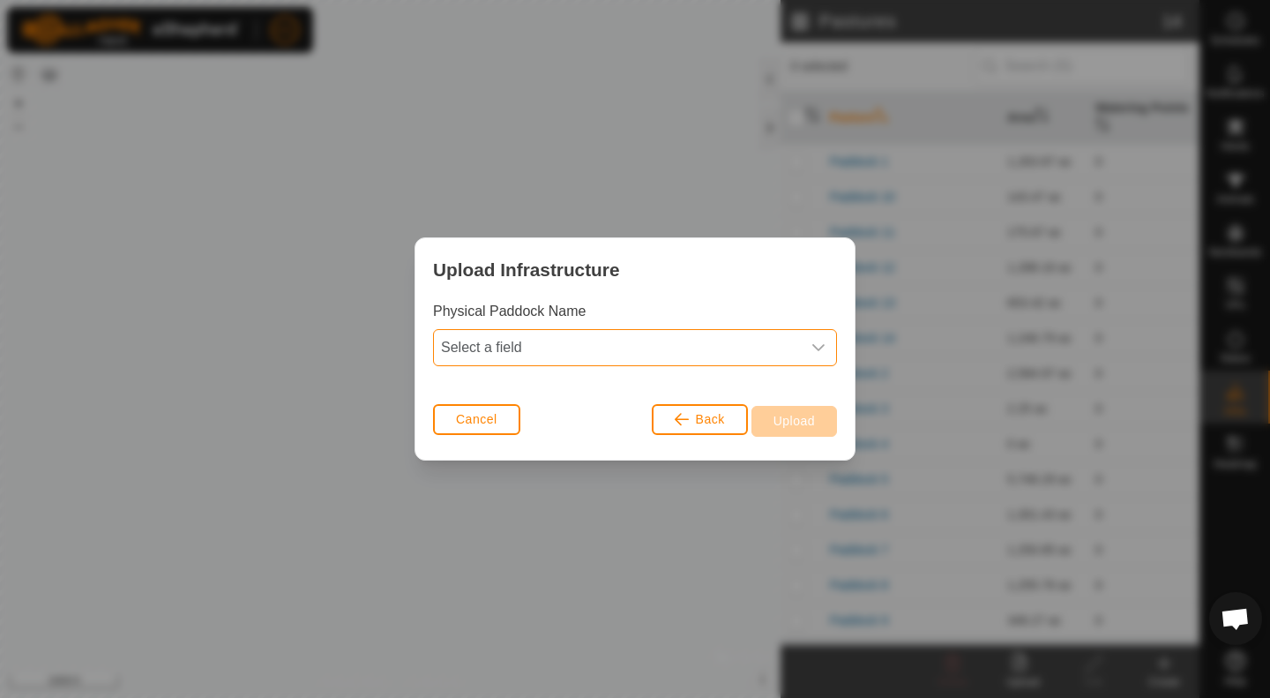
click at [698, 355] on span "Select a field" at bounding box center [617, 347] width 367 height 35
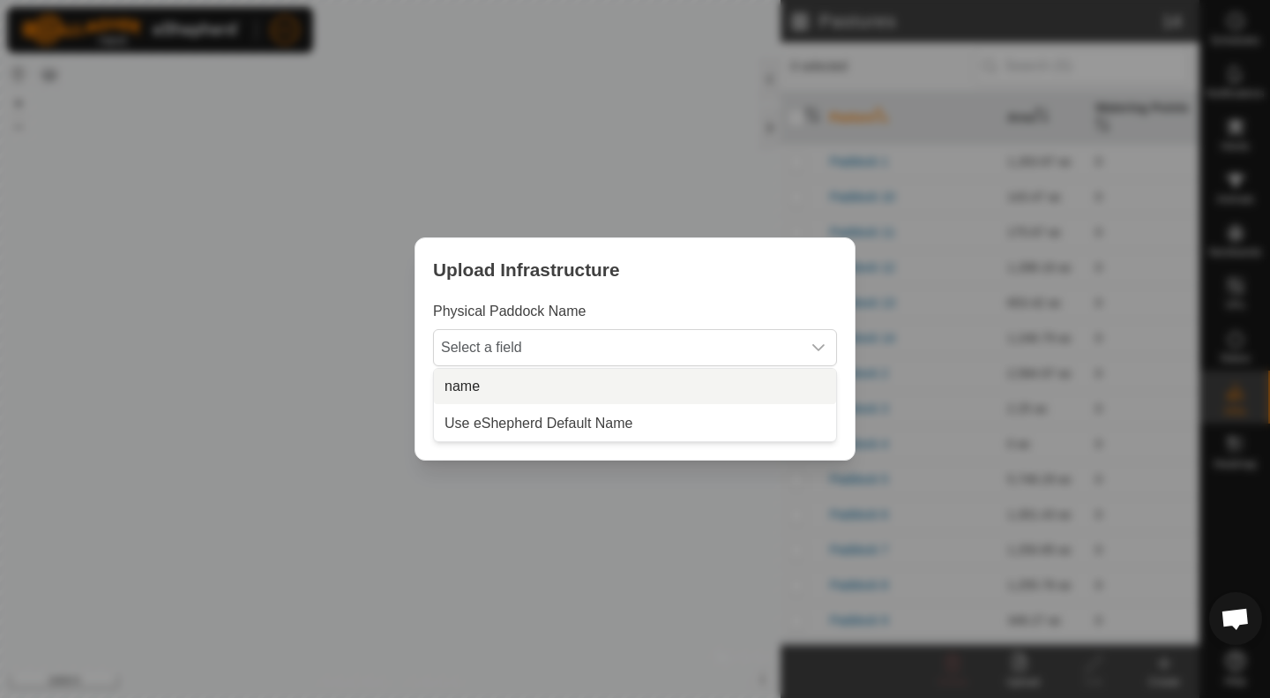
click at [687, 385] on li "name" at bounding box center [635, 386] width 402 height 35
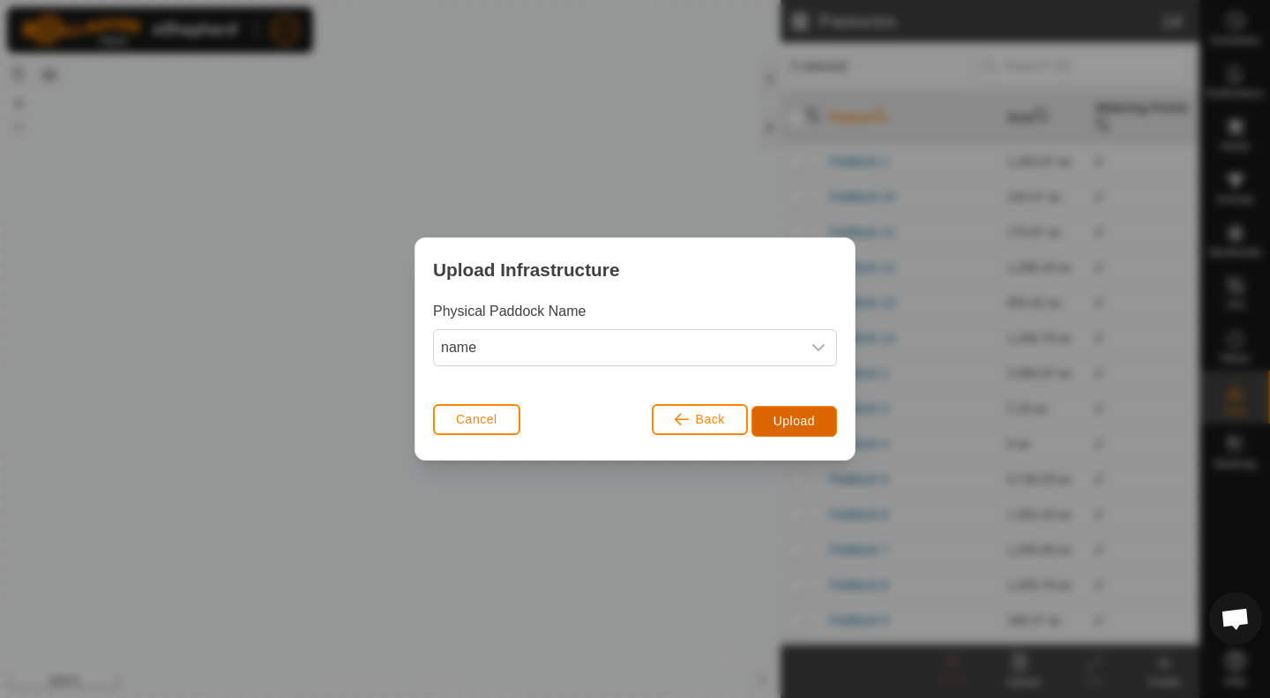
click at [796, 424] on span "Upload" at bounding box center [793, 421] width 41 height 14
click at [566, 497] on div "Upload Infrastructure Physical Paddock Name name Cancel Back Upload" at bounding box center [635, 349] width 1270 height 698
click at [487, 422] on span "Cancel" at bounding box center [476, 419] width 41 height 14
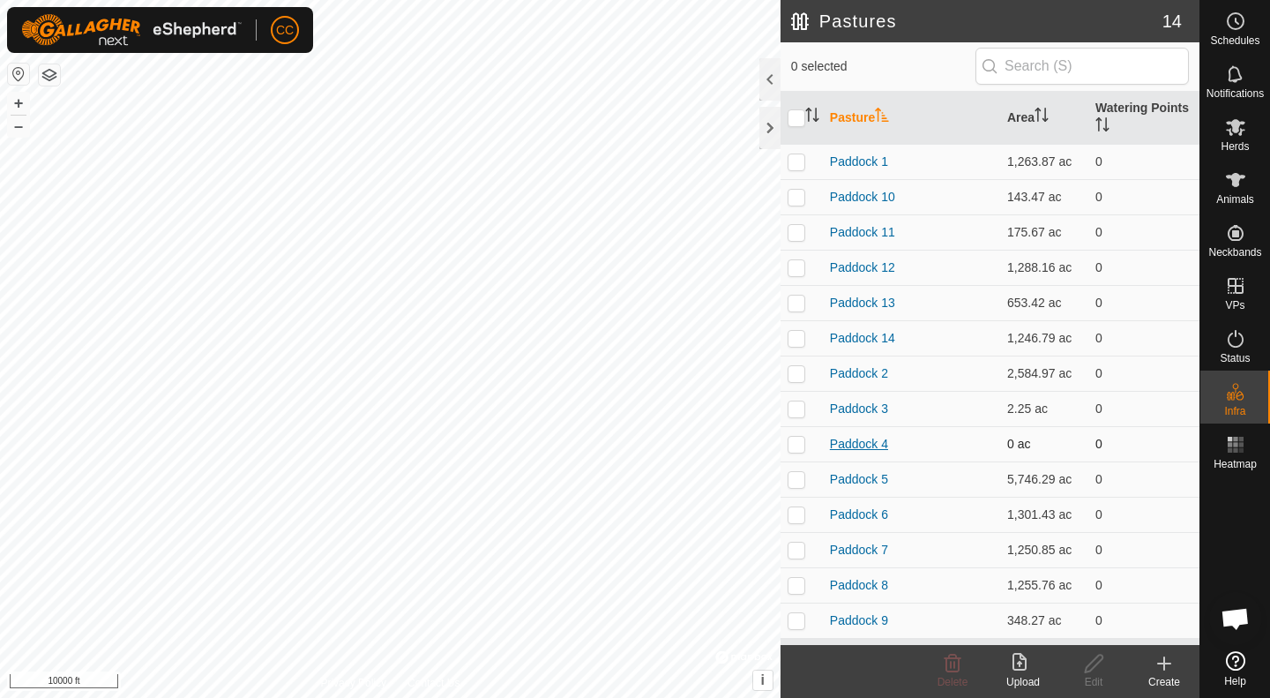
click at [859, 446] on link "Paddock 4" at bounding box center [859, 444] width 58 height 14
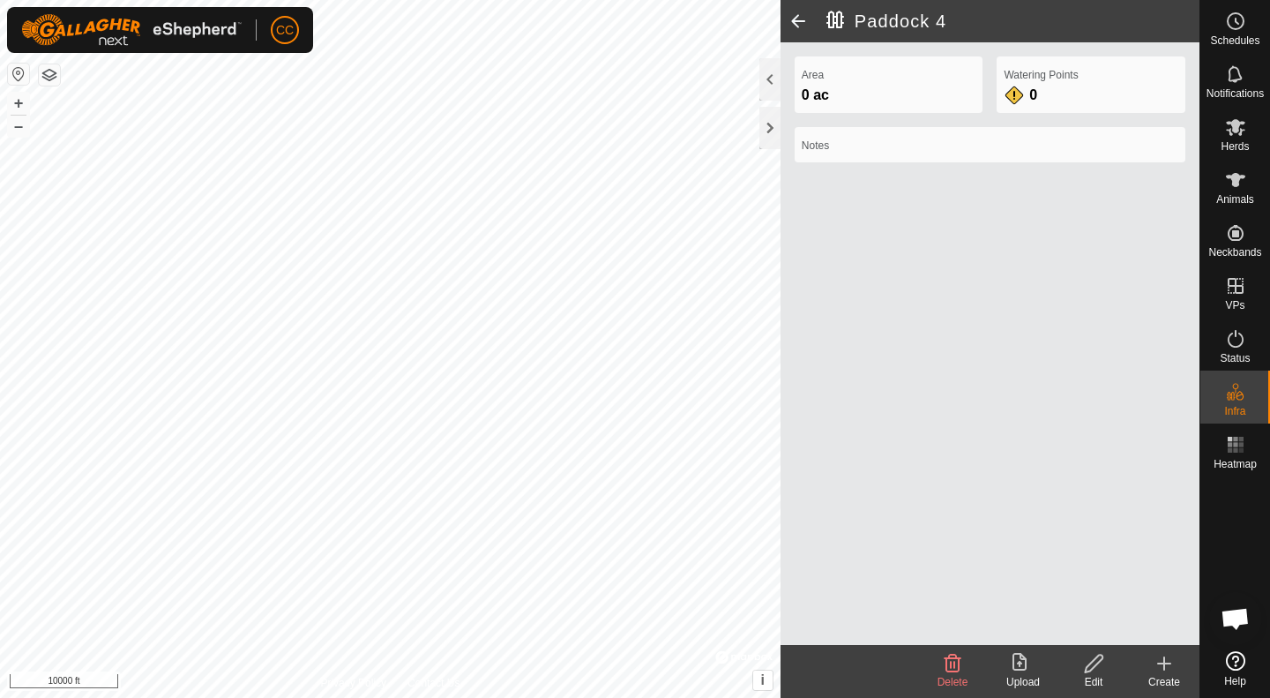
click at [793, 23] on span at bounding box center [798, 21] width 35 height 42
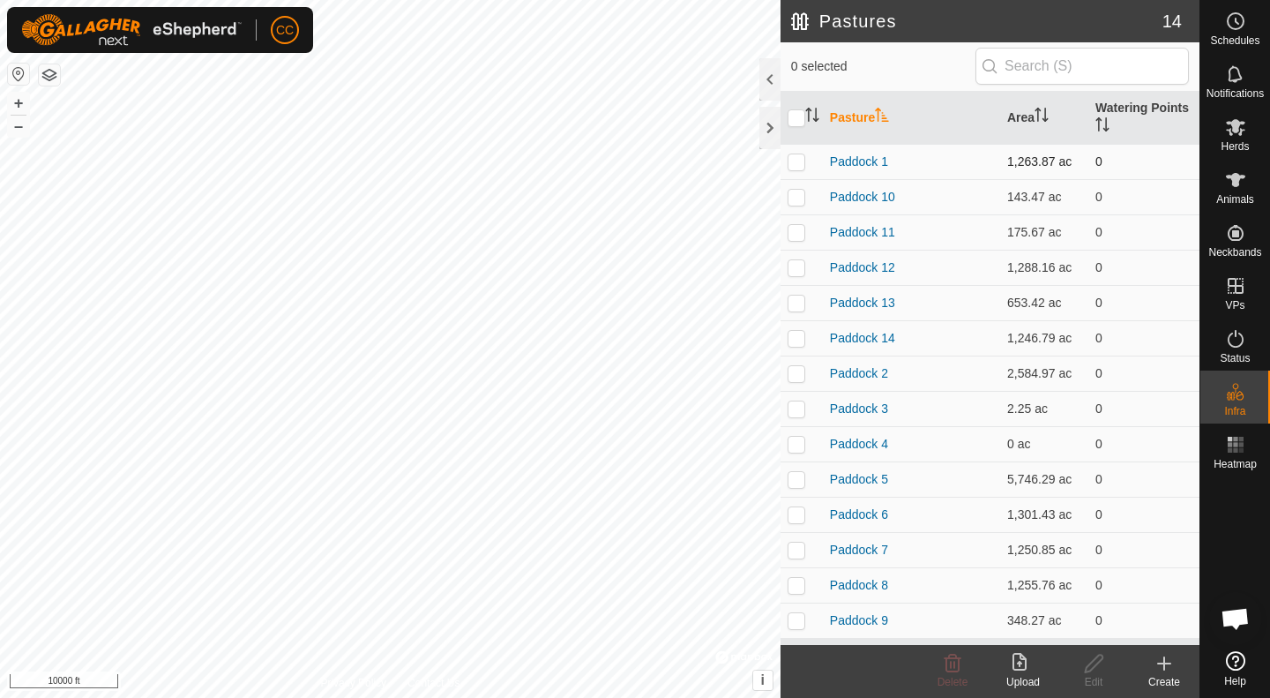
click at [804, 159] on p-checkbox at bounding box center [797, 161] width 18 height 14
checkbox input "false"
click at [798, 446] on p-checkbox at bounding box center [797, 444] width 18 height 14
click at [793, 446] on p-checkbox at bounding box center [797, 444] width 18 height 14
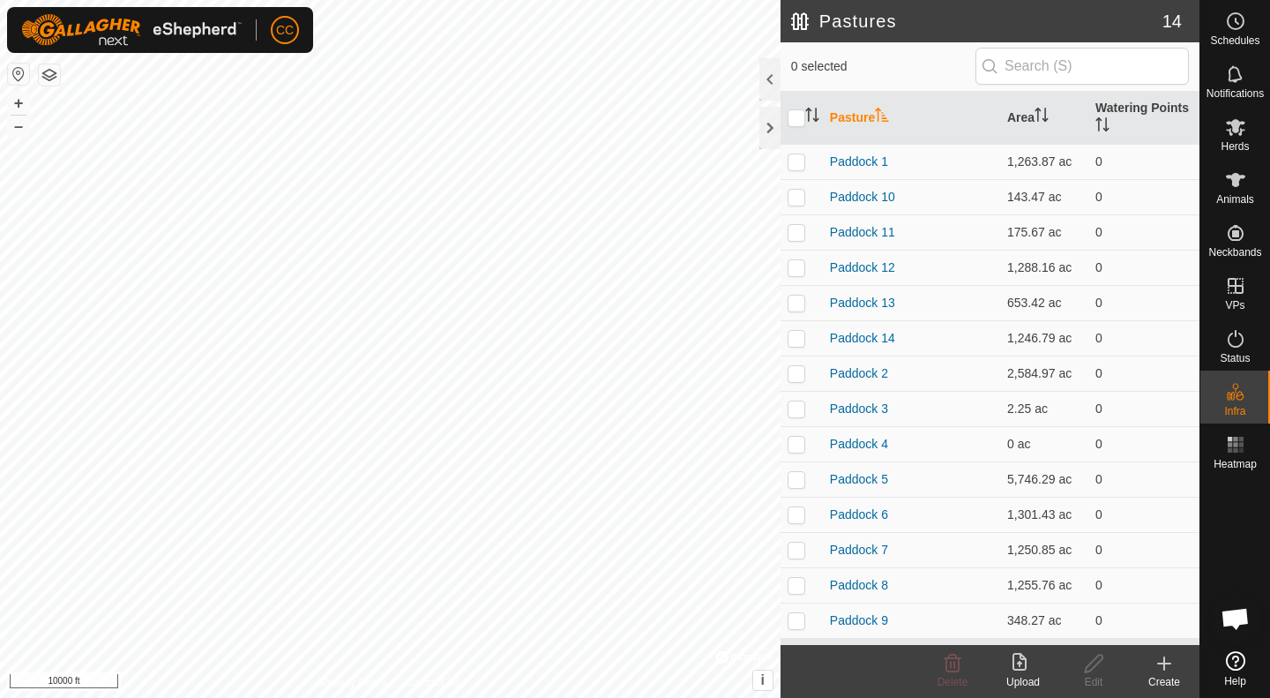
click at [1024, 665] on icon at bounding box center [1022, 663] width 21 height 21
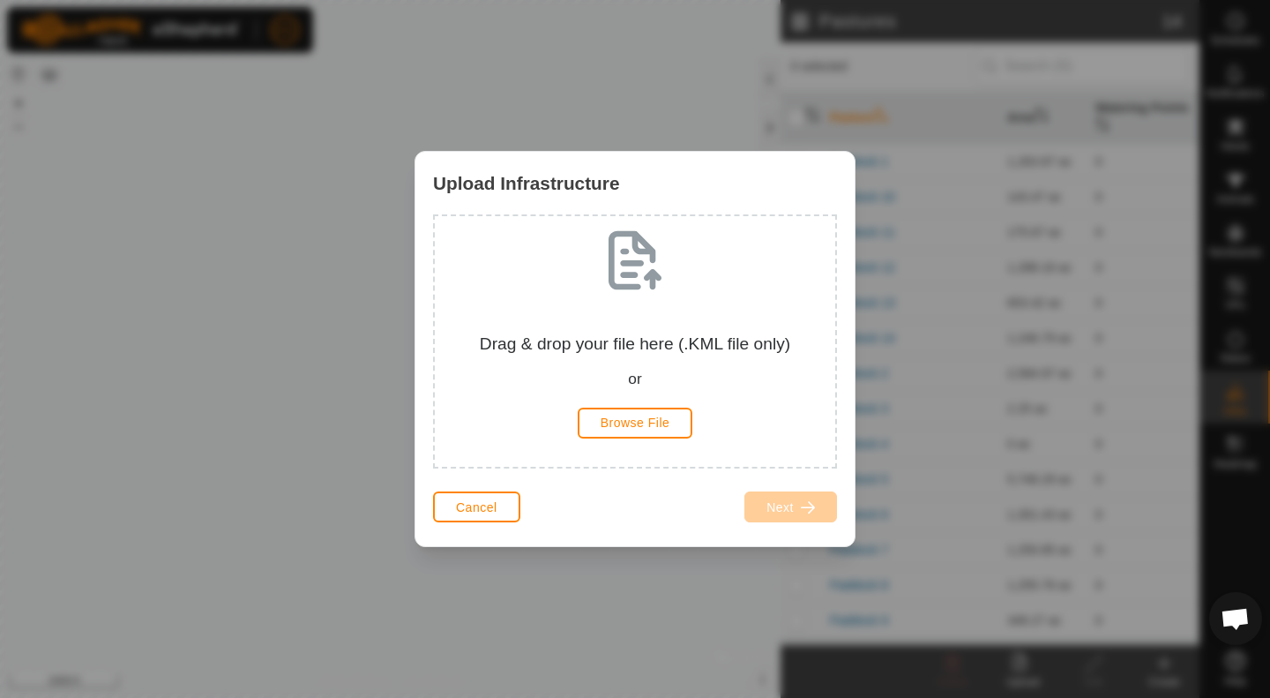
click at [626, 440] on div "Drag & drop your file here (.KML file only) or Browse File" at bounding box center [635, 341] width 372 height 222
click at [621, 420] on span "Browse File" at bounding box center [636, 422] width 70 height 14
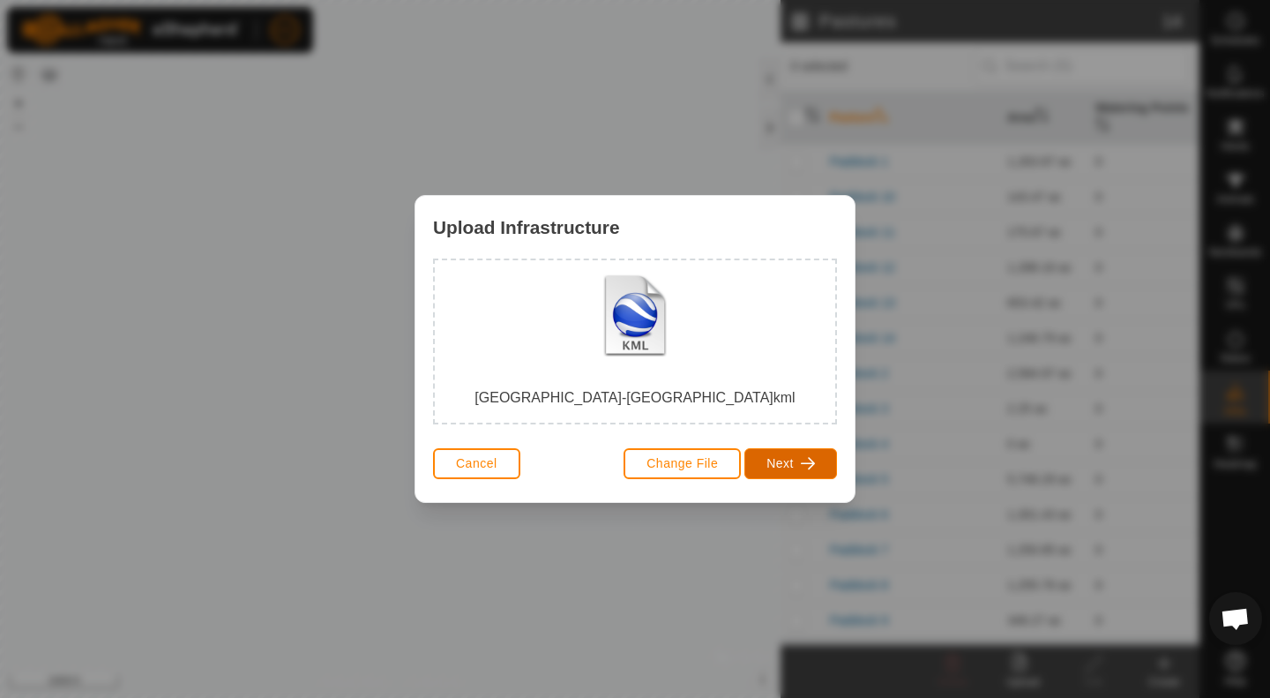
click at [795, 454] on button "Next" at bounding box center [790, 463] width 93 height 31
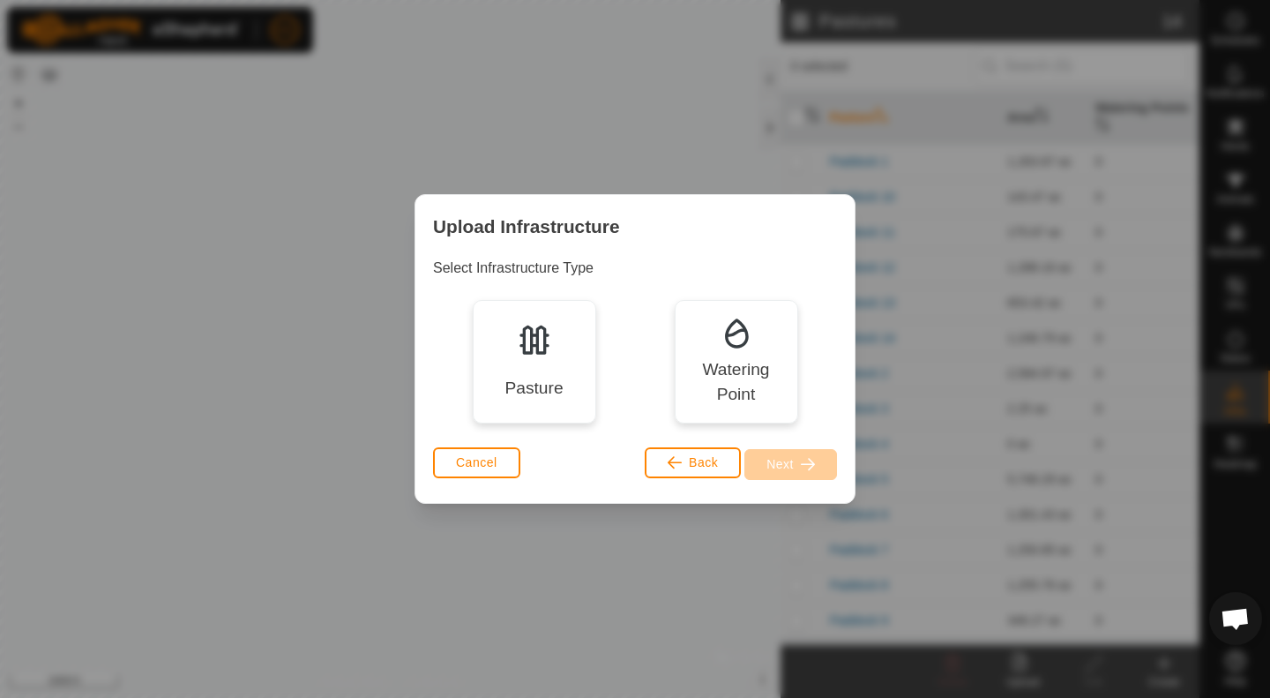
click at [545, 385] on div "Pasture" at bounding box center [533, 389] width 58 height 26
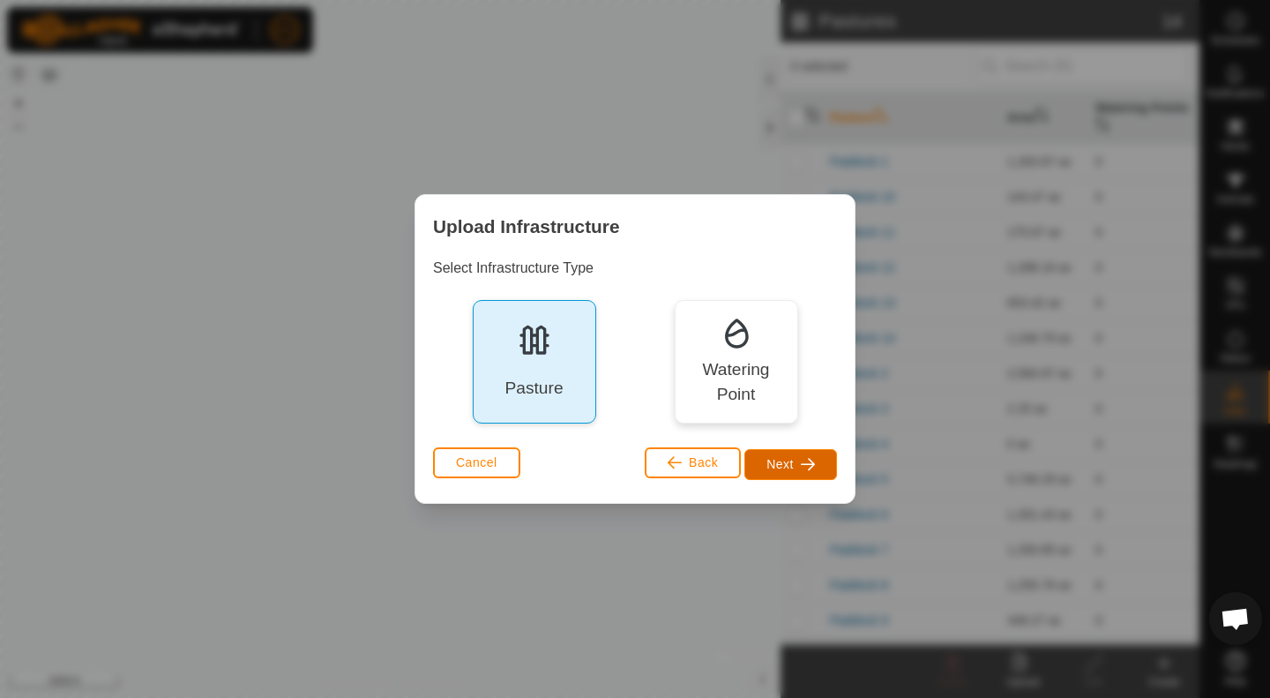
click at [804, 465] on span "button" at bounding box center [808, 464] width 14 height 14
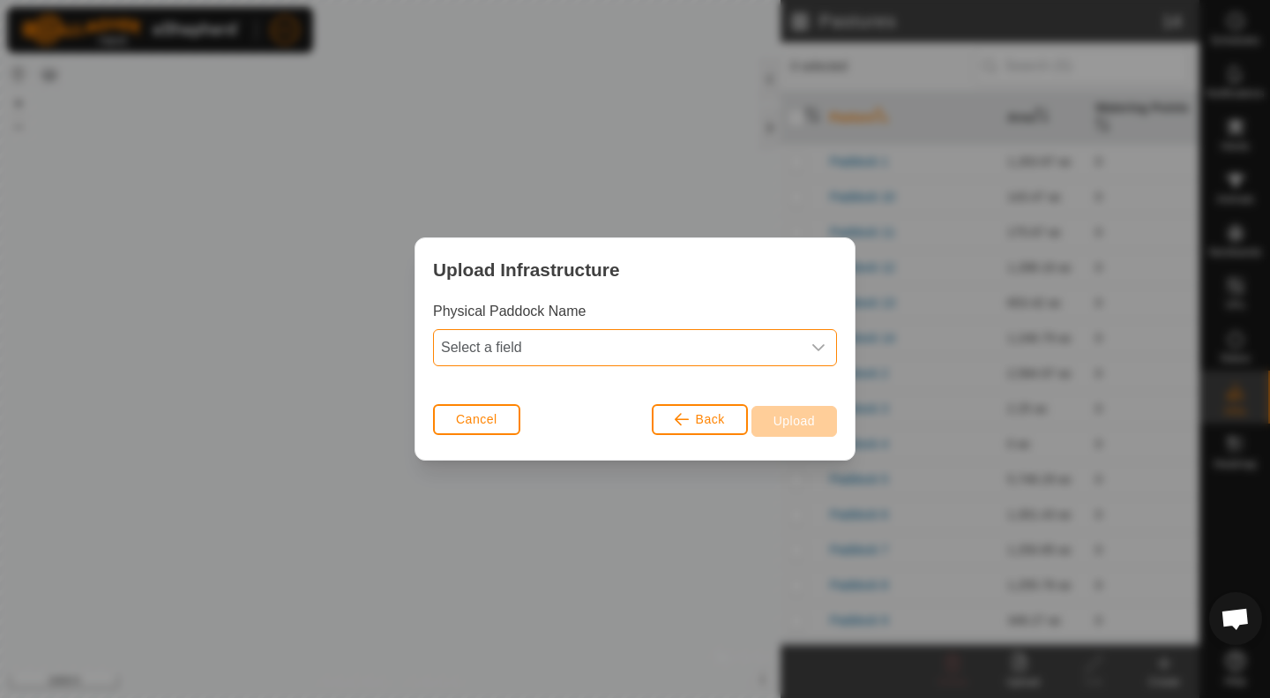
click at [748, 334] on span "Select a field" at bounding box center [617, 347] width 367 height 35
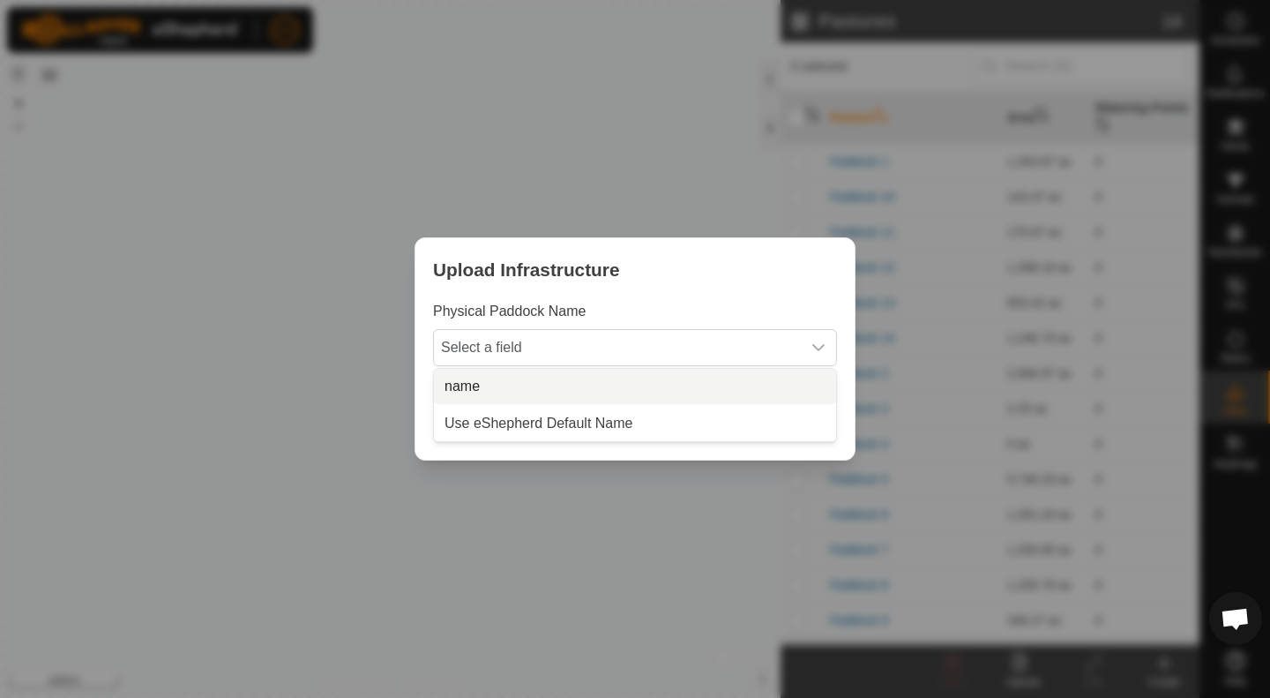
click at [519, 390] on li "name" at bounding box center [635, 386] width 402 height 35
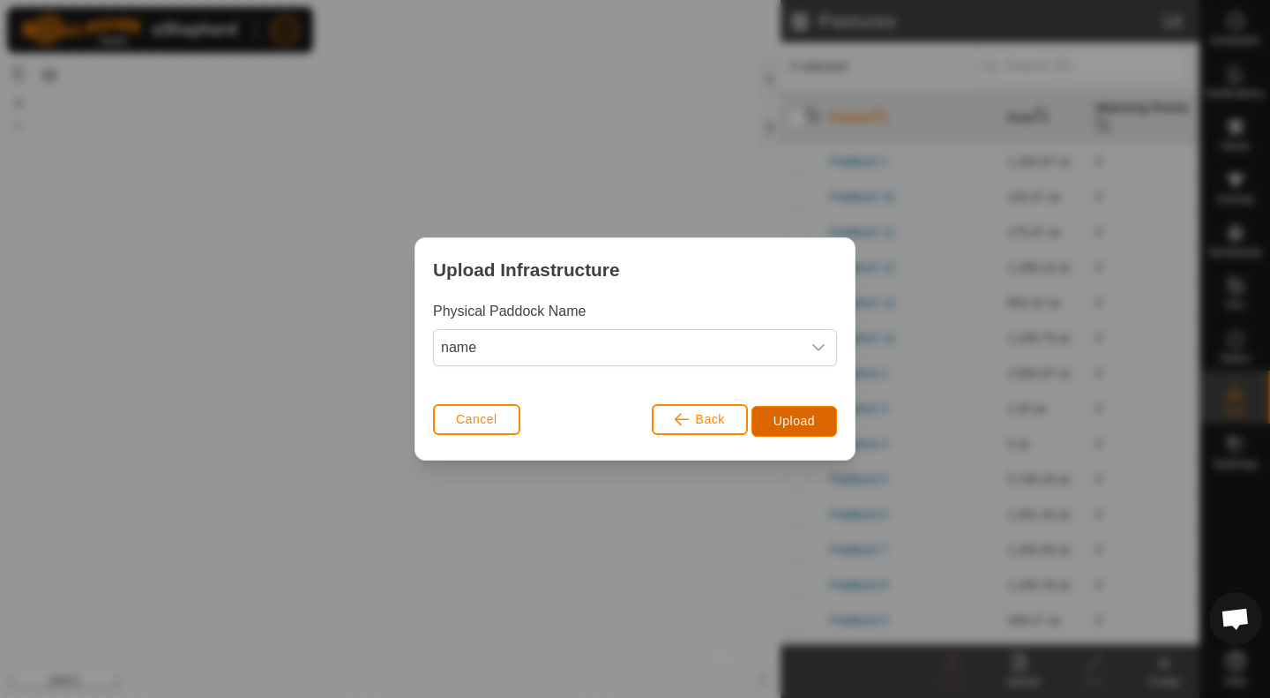
click at [785, 418] on span "Upload" at bounding box center [793, 421] width 41 height 14
click at [714, 418] on span "Back" at bounding box center [710, 419] width 29 height 14
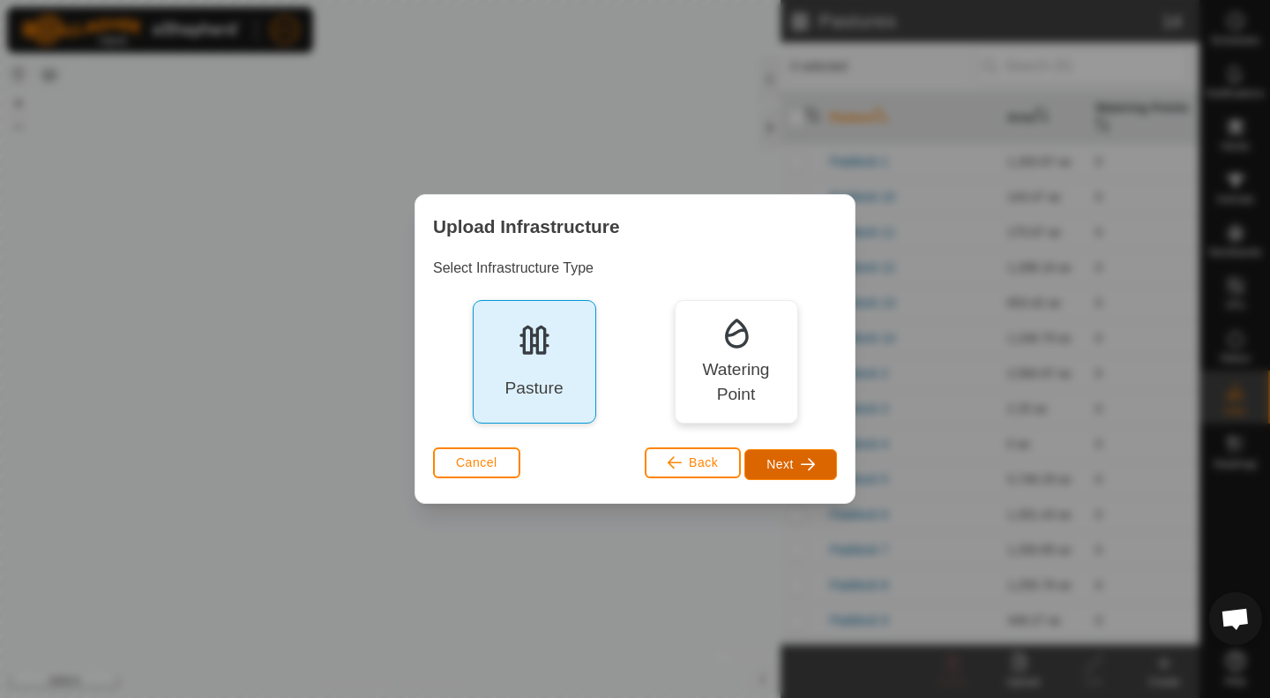
click at [818, 473] on button "Next" at bounding box center [790, 464] width 93 height 31
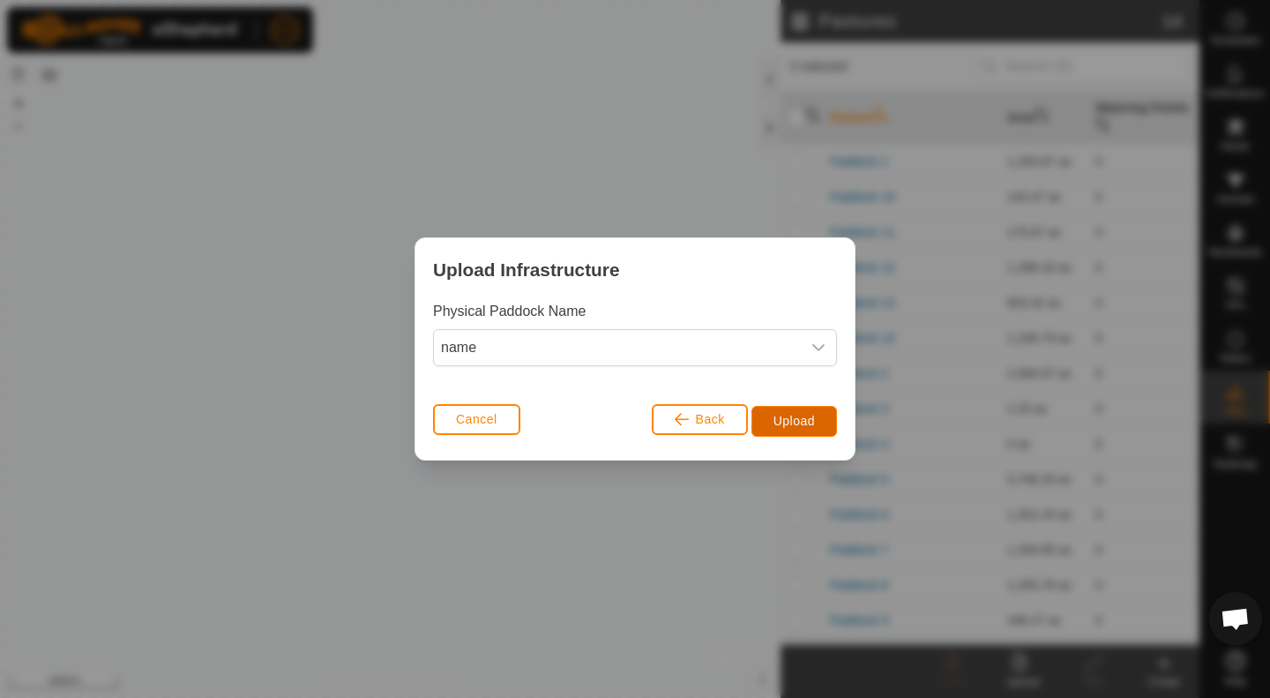
click at [811, 424] on span "Upload" at bounding box center [793, 421] width 41 height 14
click at [636, 552] on div "Upload Infrastructure Physical Paddock Name name Cancel Back Upload" at bounding box center [635, 349] width 1270 height 698
click at [489, 417] on span "Cancel" at bounding box center [476, 419] width 41 height 14
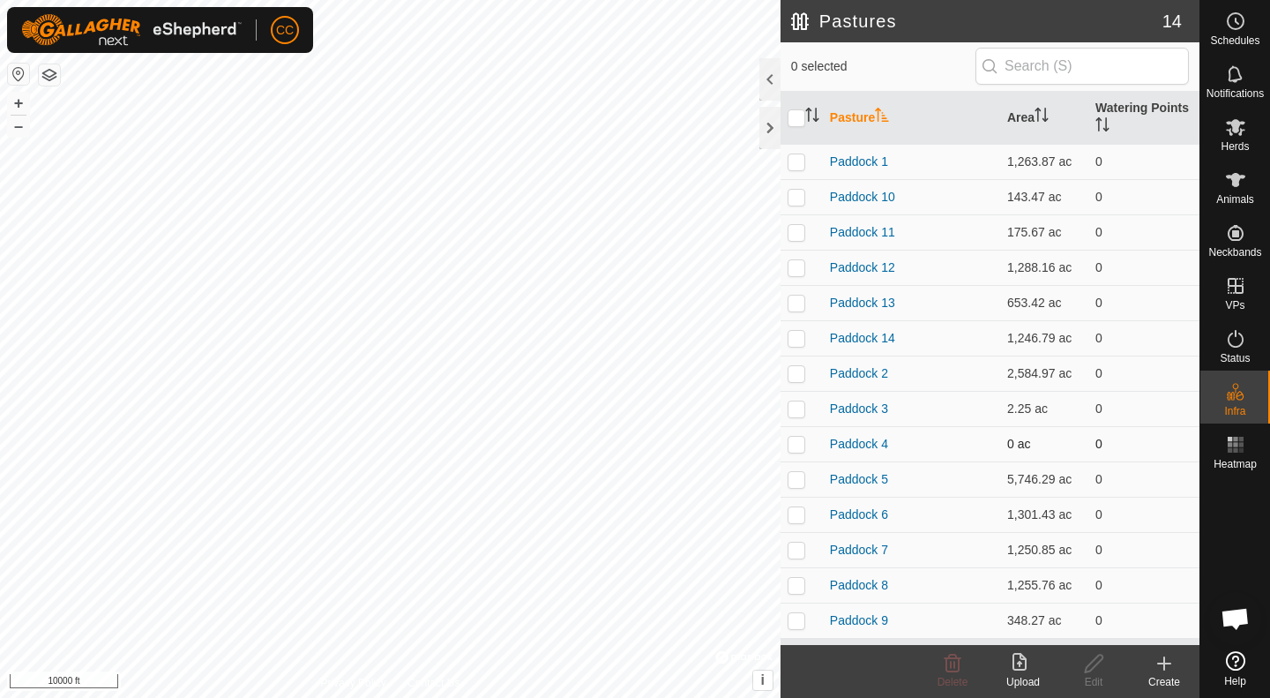
click at [796, 447] on p-checkbox at bounding box center [797, 444] width 18 height 14
checkbox input "true"
click at [858, 165] on link "Paddock 1" at bounding box center [859, 161] width 58 height 14
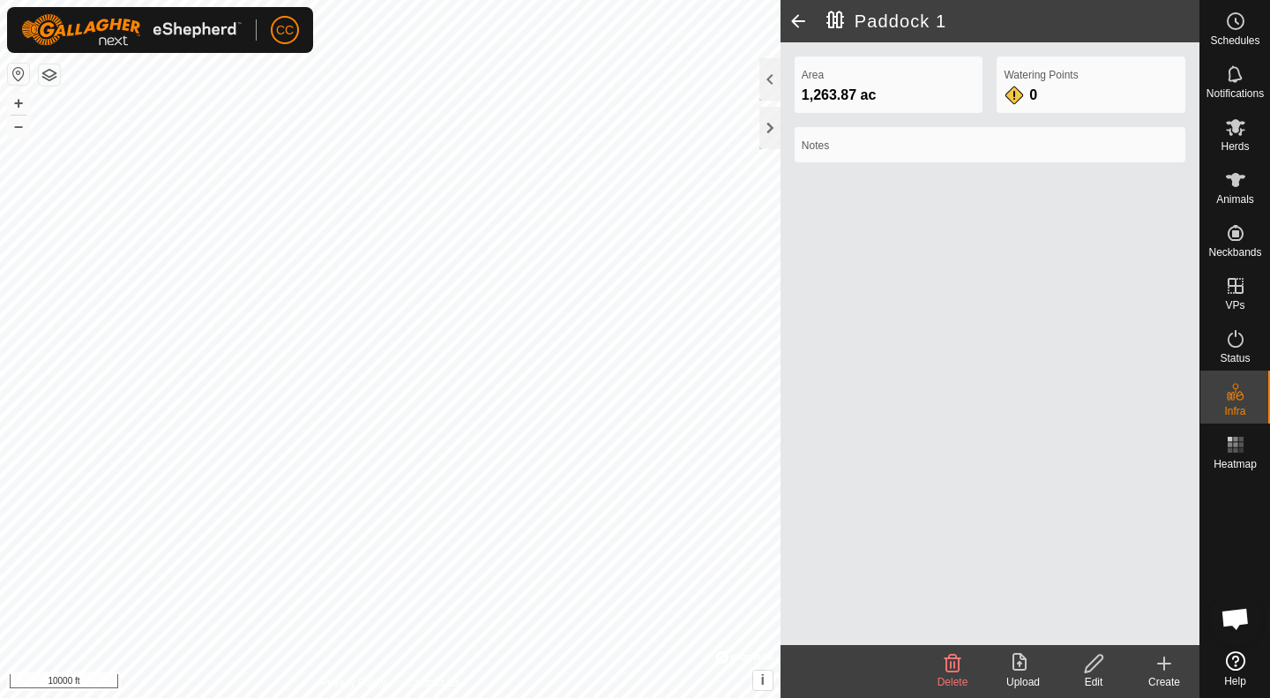
click at [832, 20] on h2 "Paddock 1" at bounding box center [1012, 21] width 373 height 21
click at [876, 143] on label "Notes" at bounding box center [990, 146] width 377 height 16
click at [1101, 663] on icon at bounding box center [1094, 663] width 22 height 21
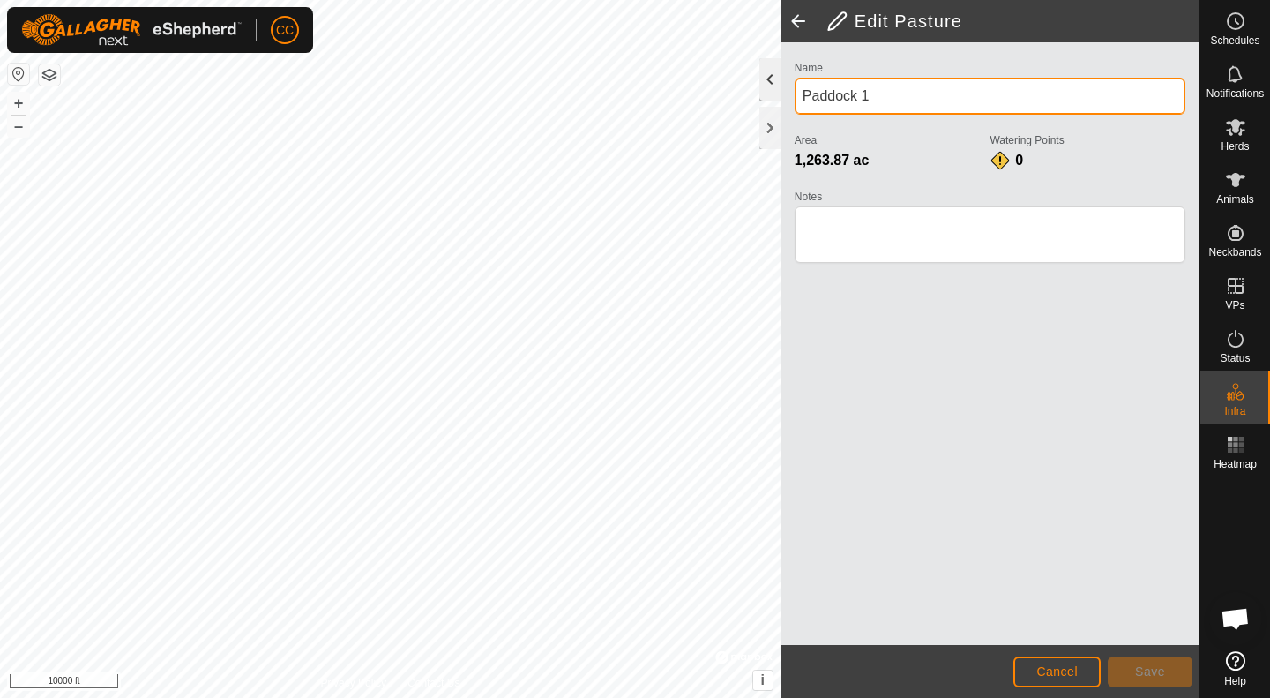
click at [736, 81] on div "Edit Pasture Name Paddock 1 Area 1,263.87 ac Watering Points 0 Notes Cancel Sav…" at bounding box center [599, 349] width 1199 height 698
drag, startPoint x: 882, startPoint y: 87, endPoint x: 773, endPoint y: 97, distance: 109.8
drag, startPoint x: 773, startPoint y: 97, endPoint x: 893, endPoint y: 88, distance: 121.2
click at [893, 88] on input "Paddock 1" at bounding box center [990, 96] width 391 height 37
drag, startPoint x: 880, startPoint y: 95, endPoint x: 793, endPoint y: 108, distance: 88.3
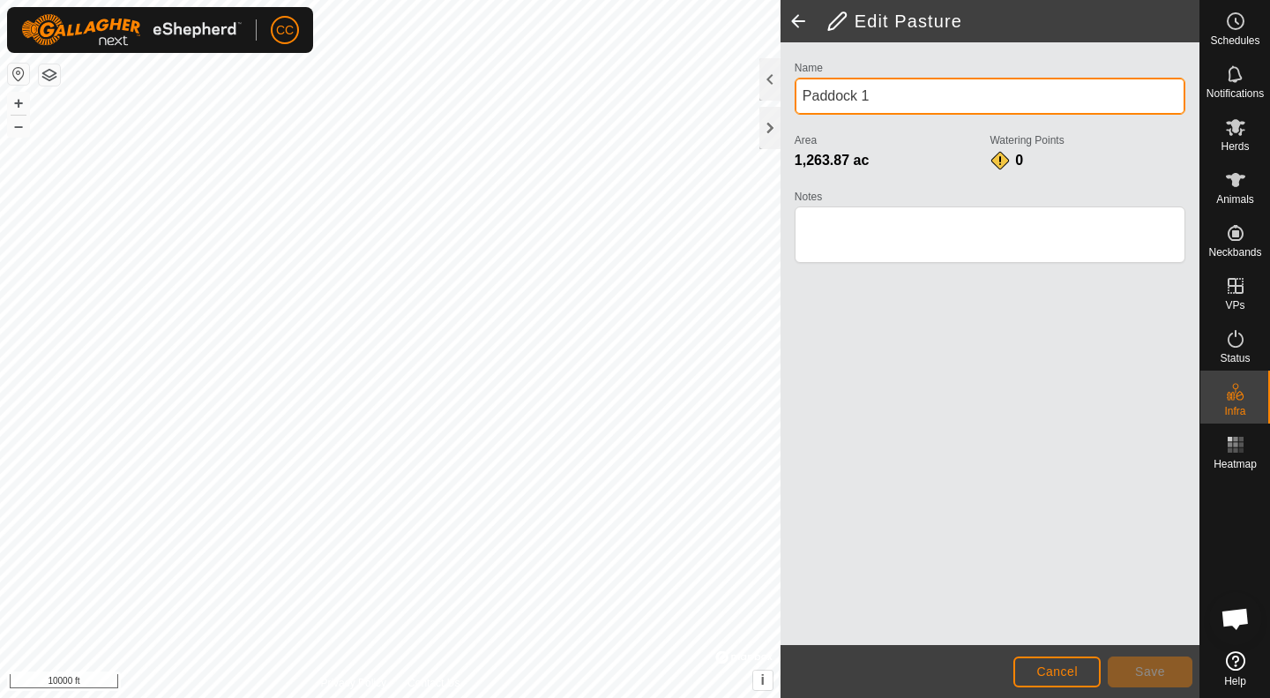
click at [793, 108] on div "Name Paddock 1 Area 1,263.87 ac Watering Points 0 Notes" at bounding box center [990, 169] width 405 height 227
type input "North 2 Section"
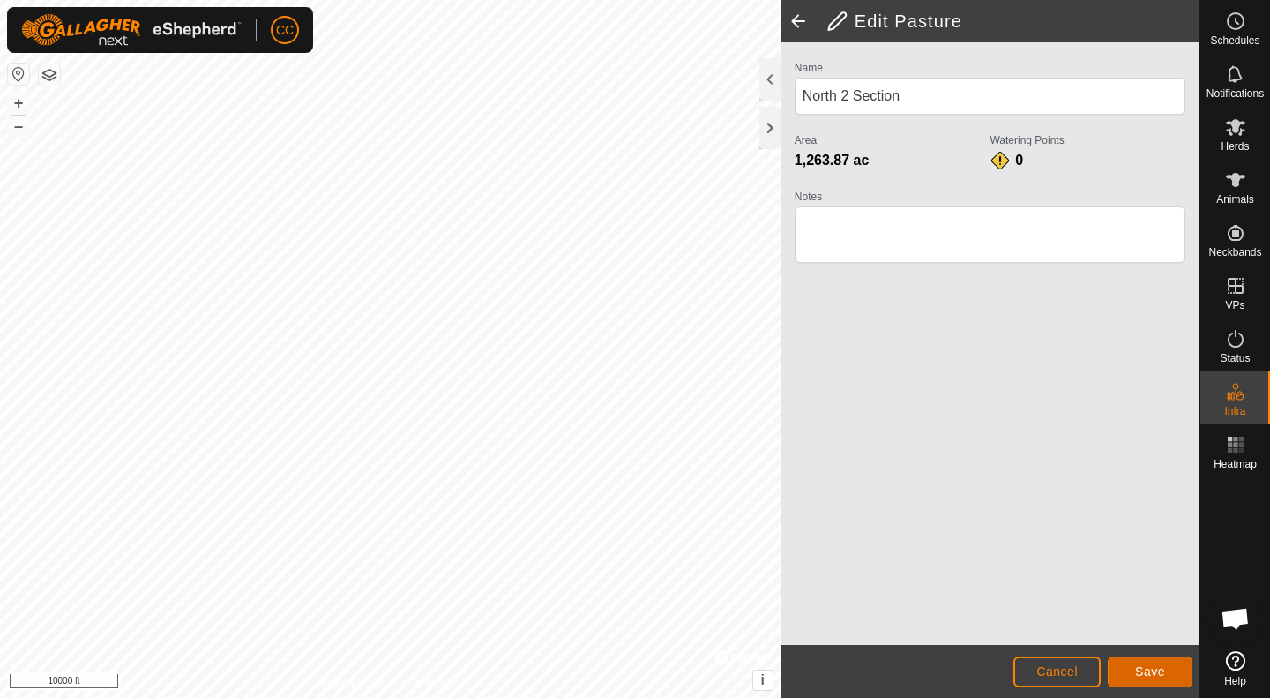
click at [1139, 682] on button "Save" at bounding box center [1150, 671] width 85 height 31
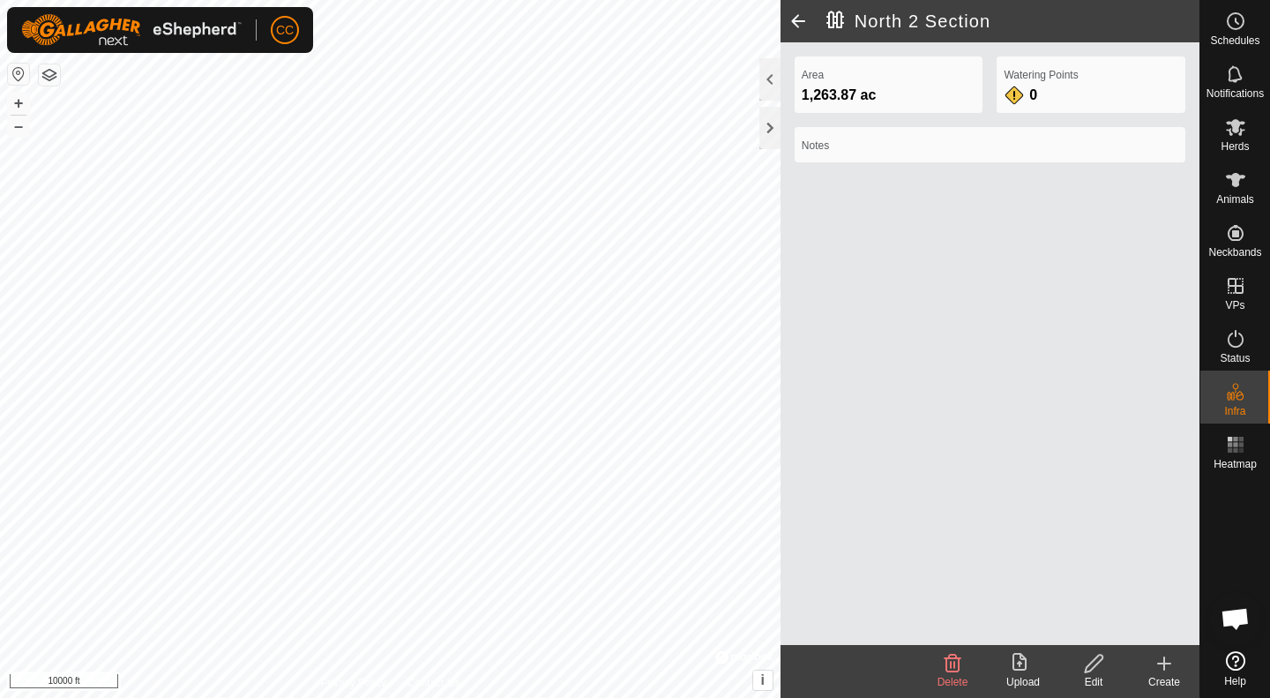
click at [798, 22] on span at bounding box center [798, 21] width 35 height 42
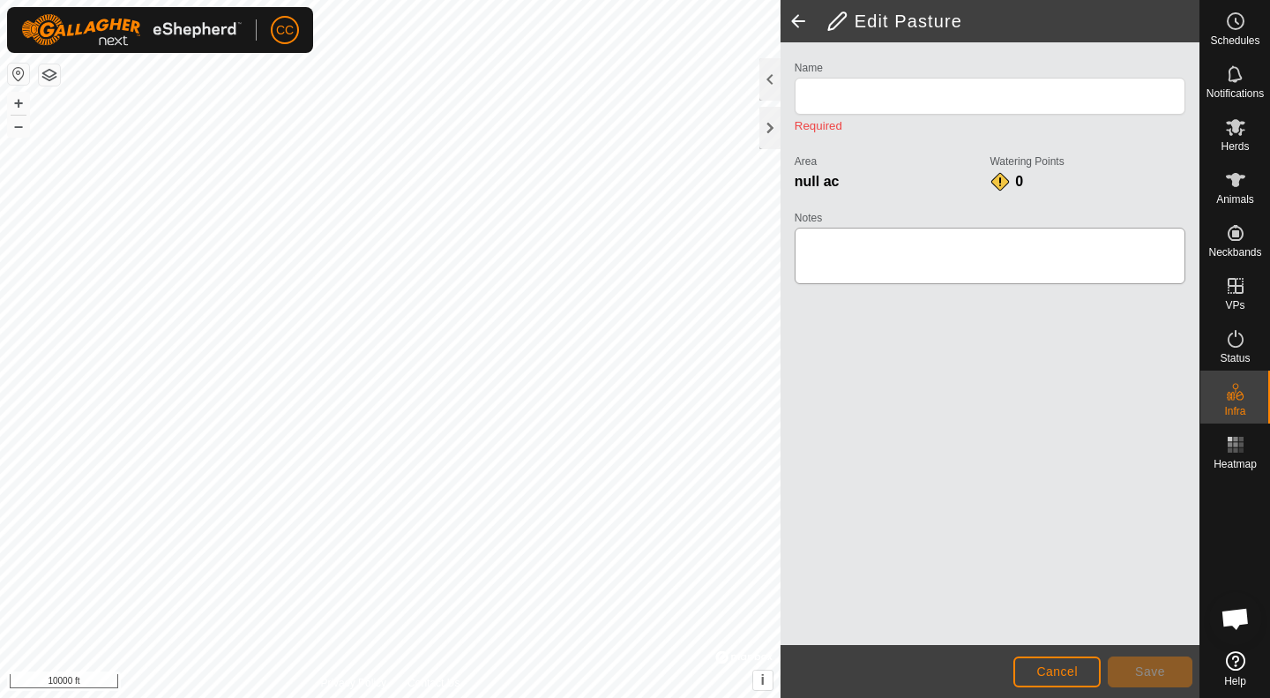
type input "North 2 Section"
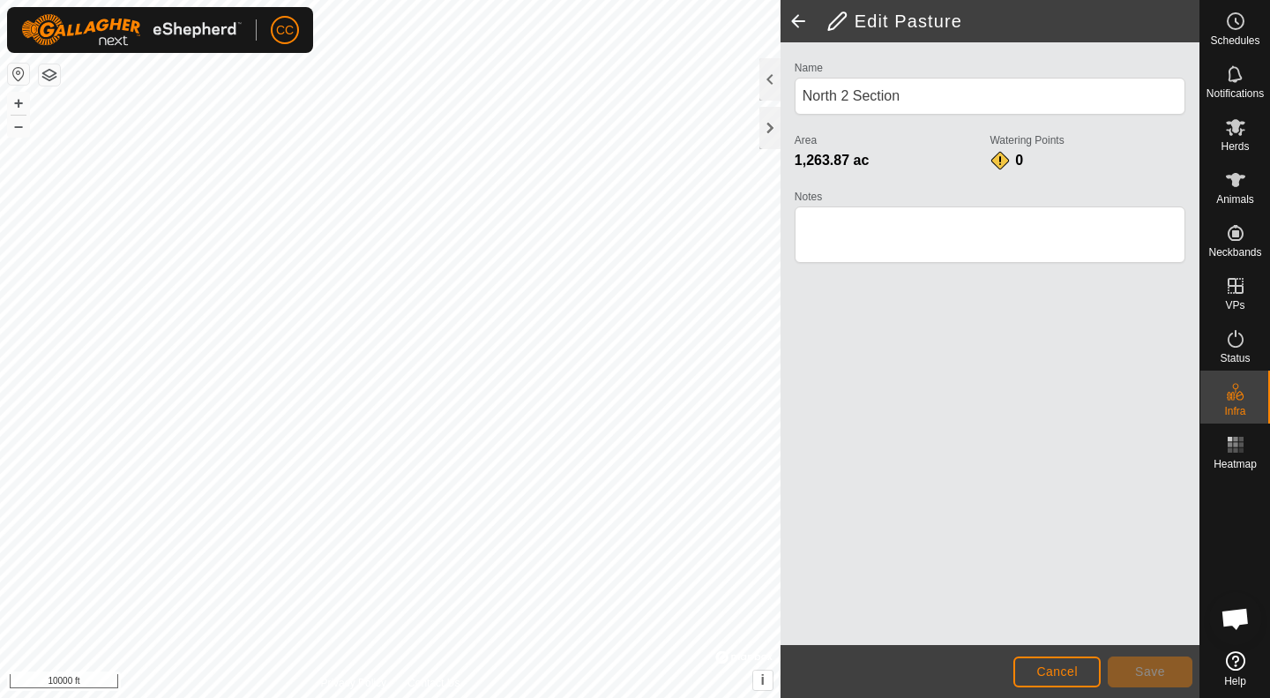
click at [794, 24] on span at bounding box center [798, 21] width 35 height 42
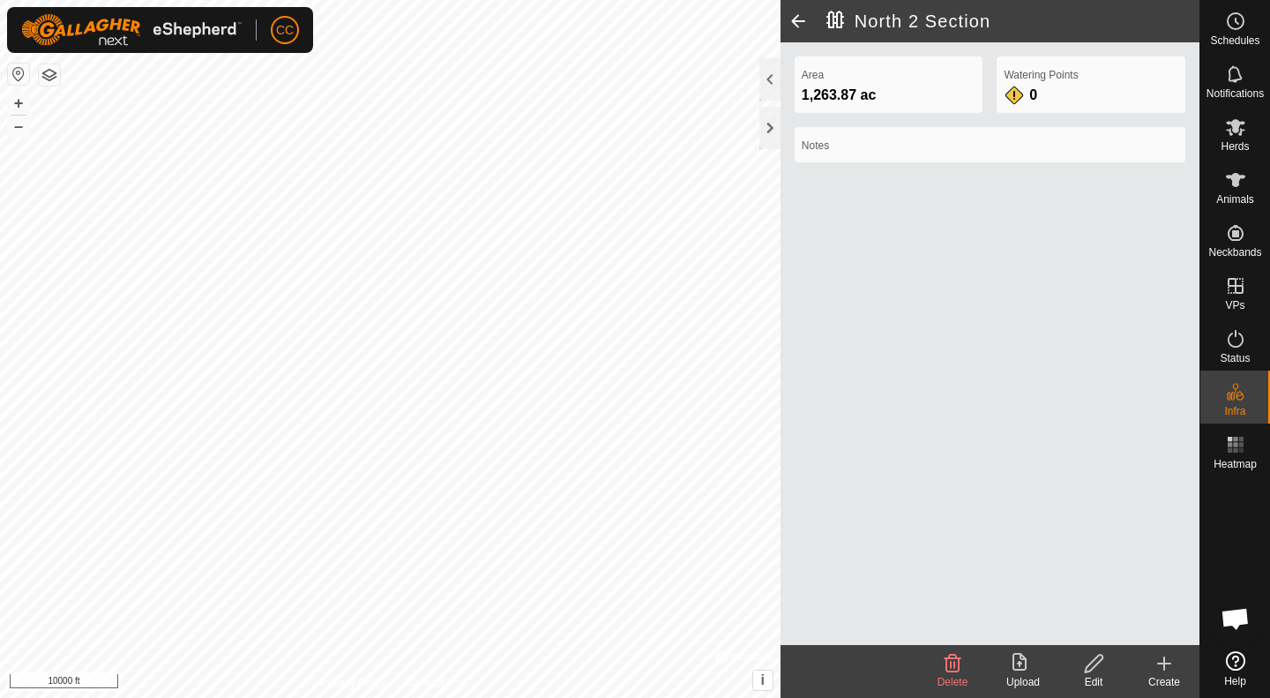
click at [794, 24] on span at bounding box center [798, 21] width 35 height 42
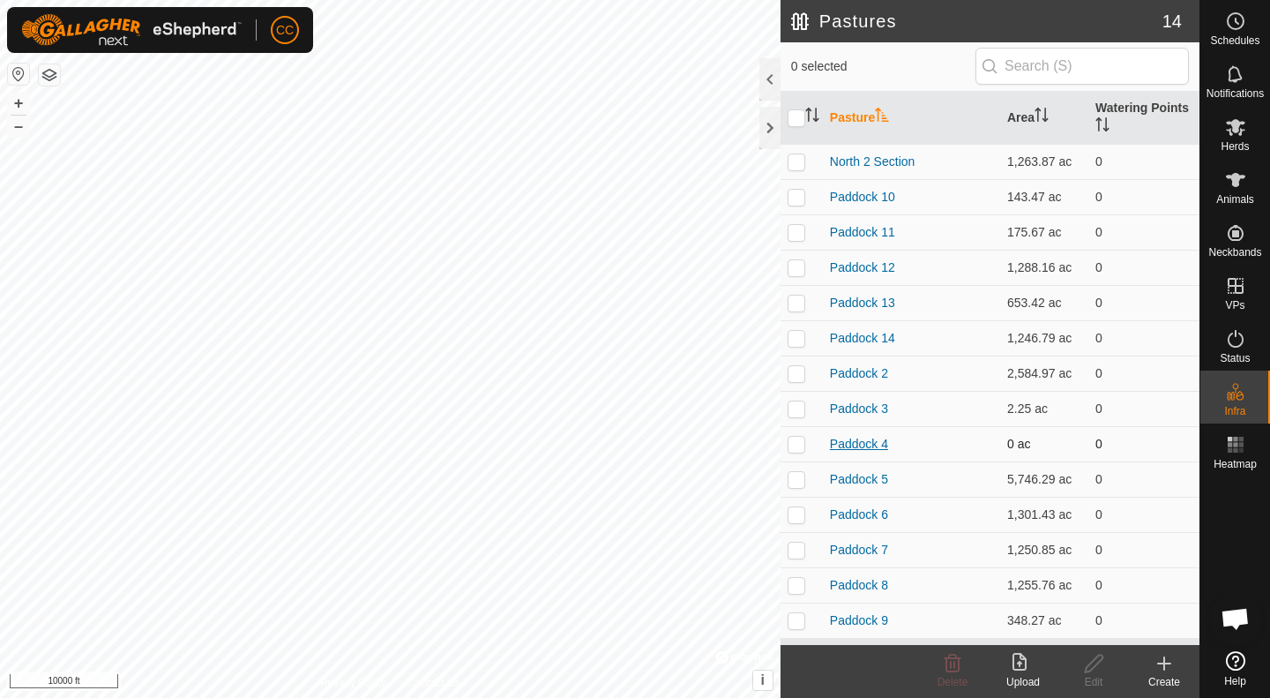
click at [848, 446] on link "Paddock 4" at bounding box center [859, 444] width 58 height 14
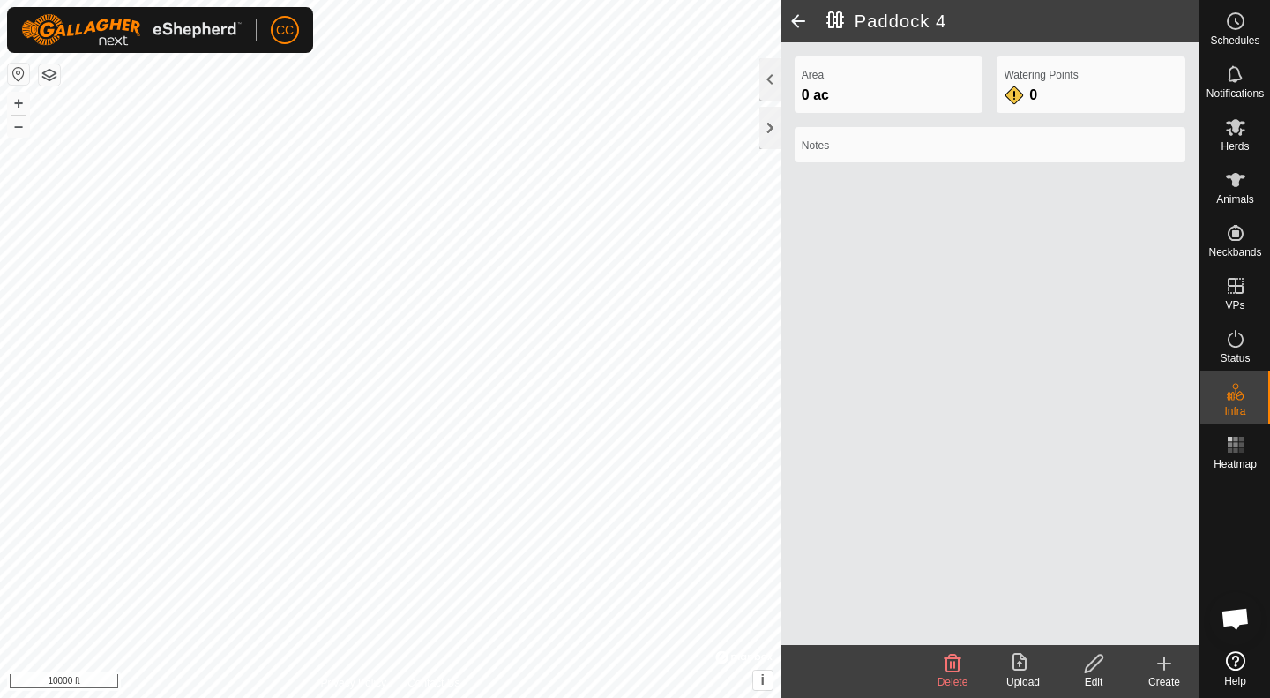
click at [958, 663] on icon at bounding box center [953, 663] width 17 height 18
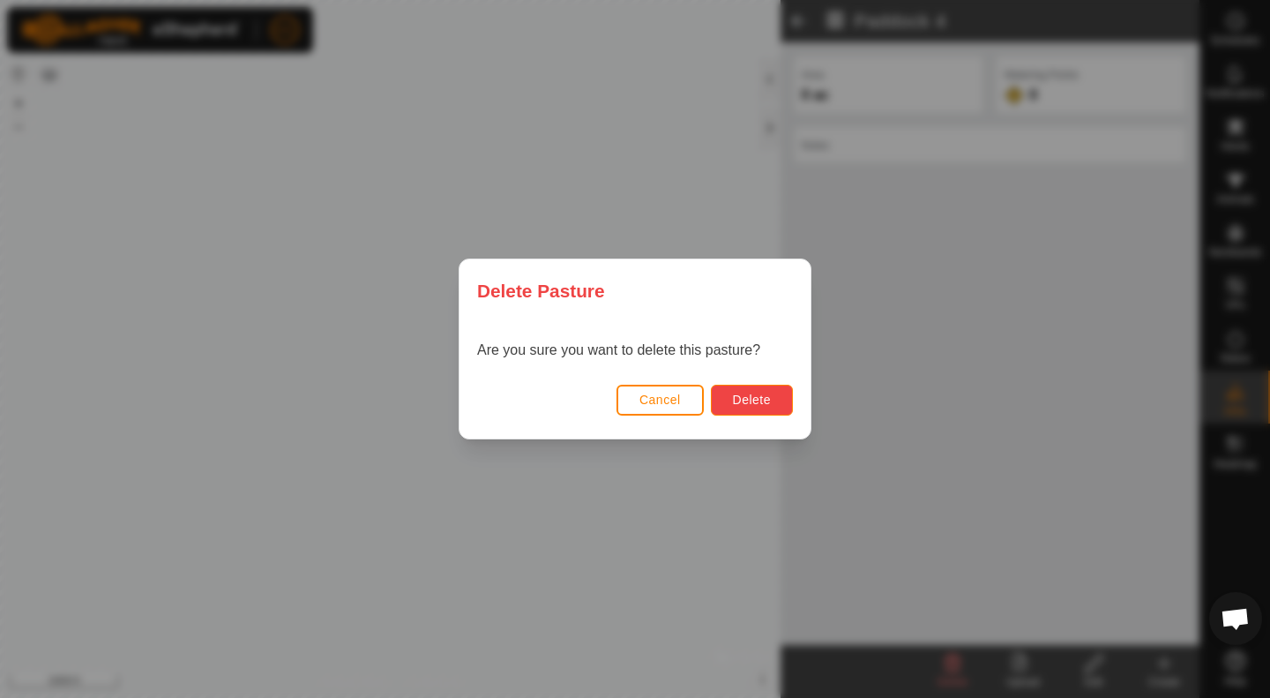
click at [752, 401] on span "Delete" at bounding box center [752, 399] width 38 height 14
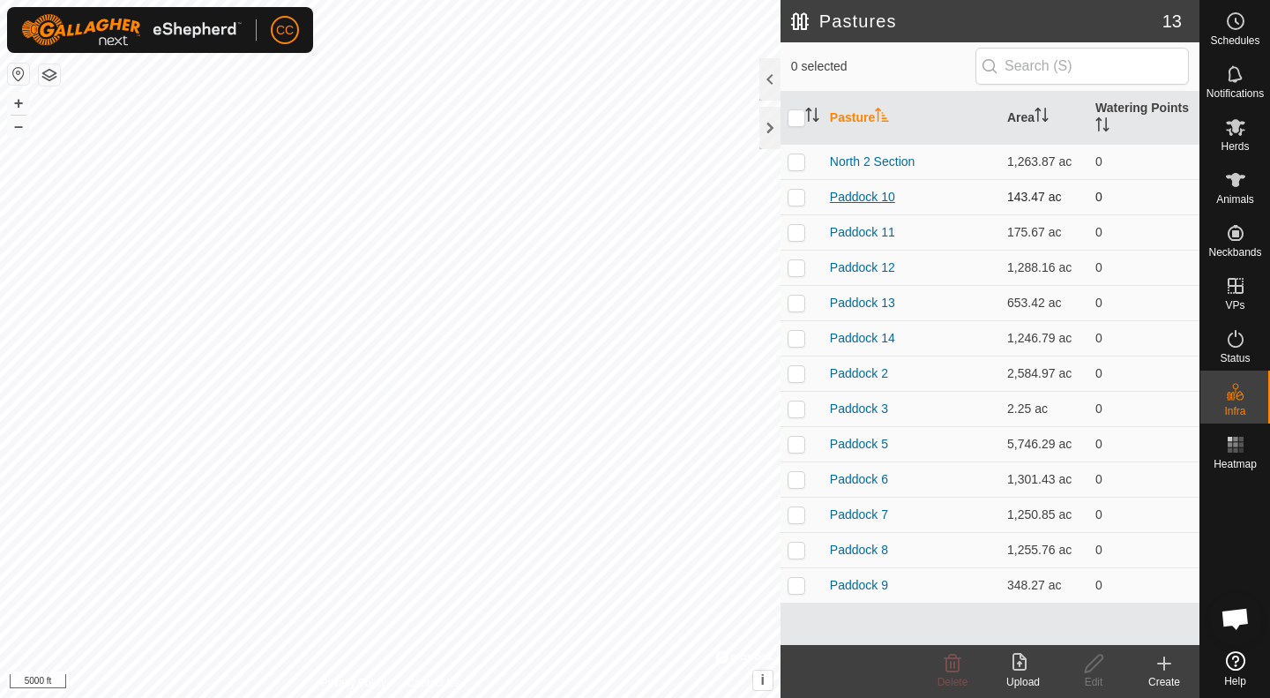
click at [868, 197] on link "Paddock 10" at bounding box center [862, 197] width 65 height 14
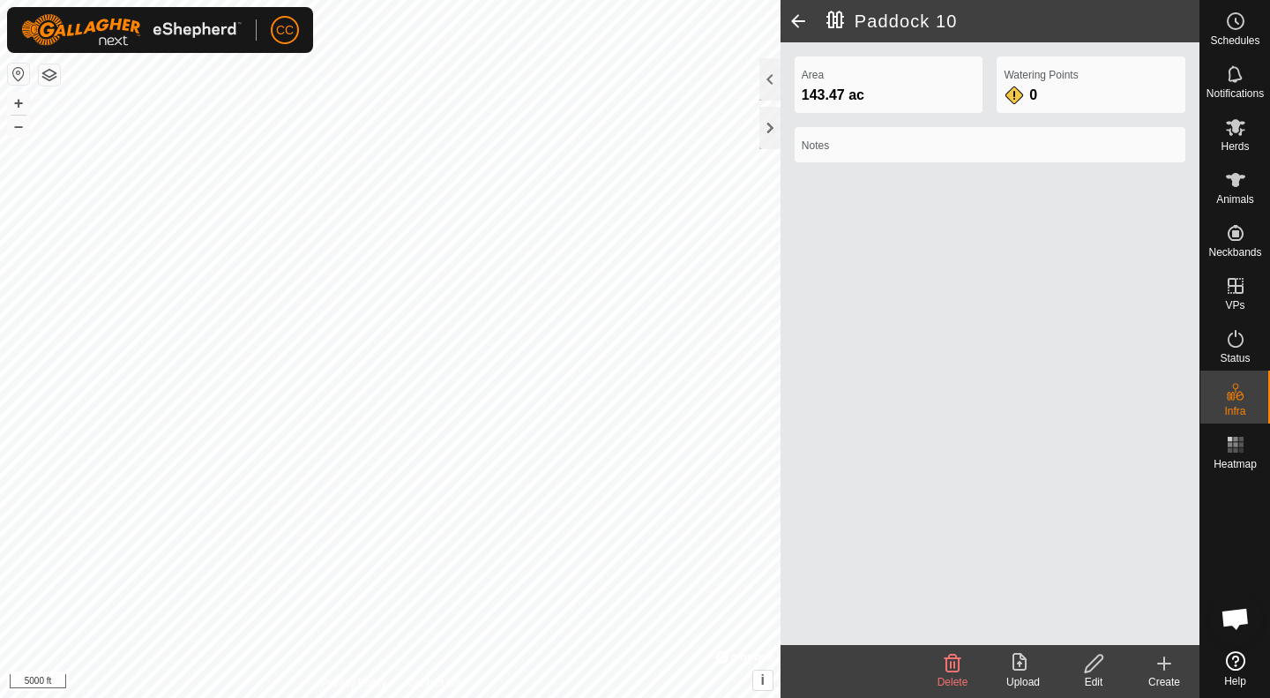
click at [1092, 656] on icon at bounding box center [1094, 663] width 22 height 21
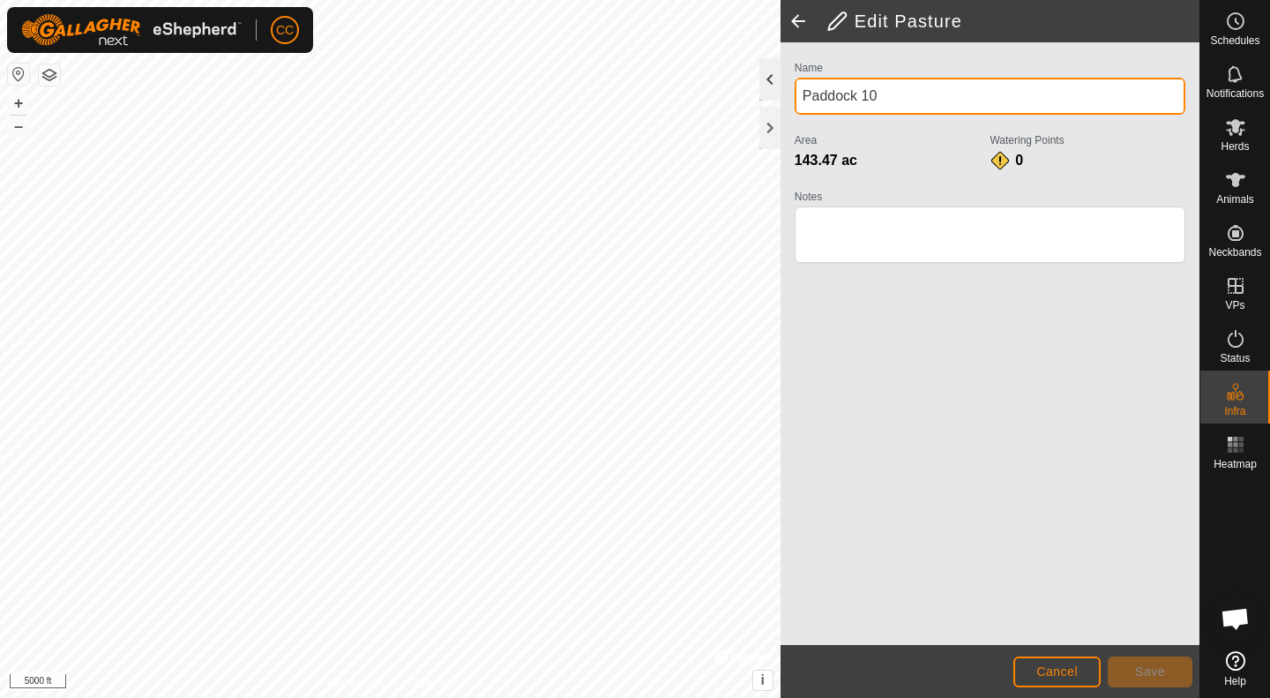
click at [735, 103] on div "Edit Pasture Name Paddock 10 Area 143.47 ac Watering Points 0 Notes Cancel Save…" at bounding box center [599, 349] width 1199 height 698
type input "P"
type input "House Pasture"
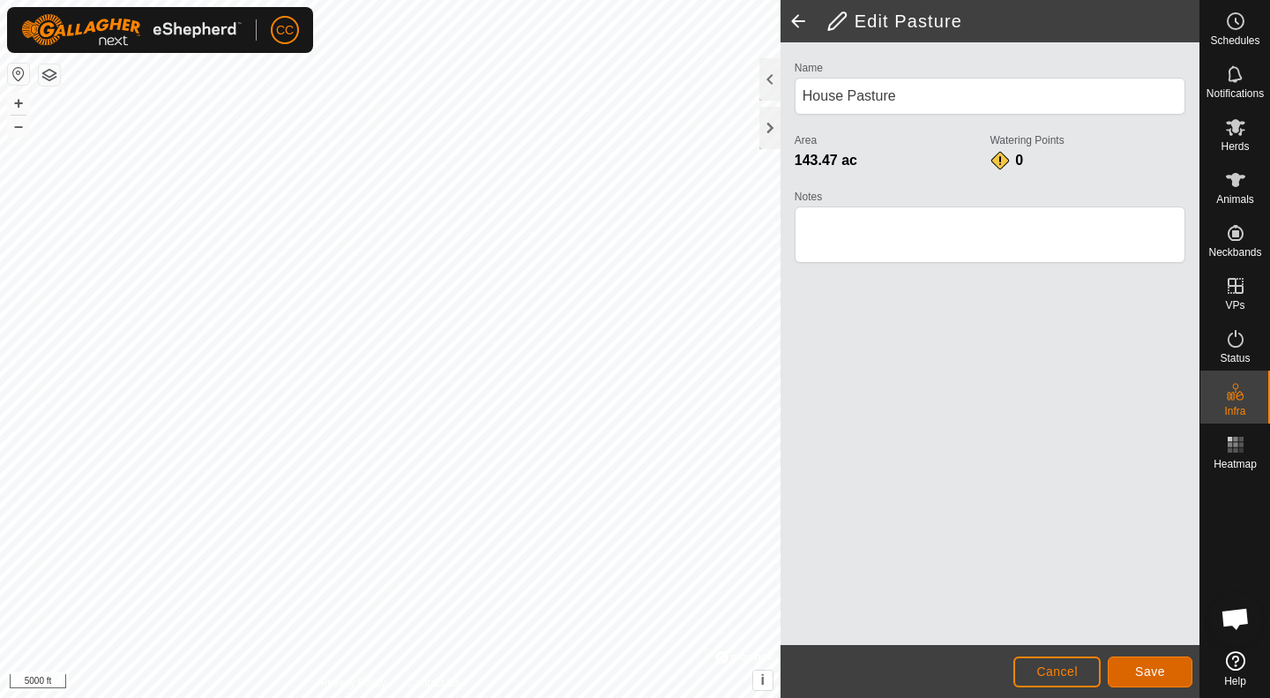
click at [1150, 682] on button "Save" at bounding box center [1150, 671] width 85 height 31
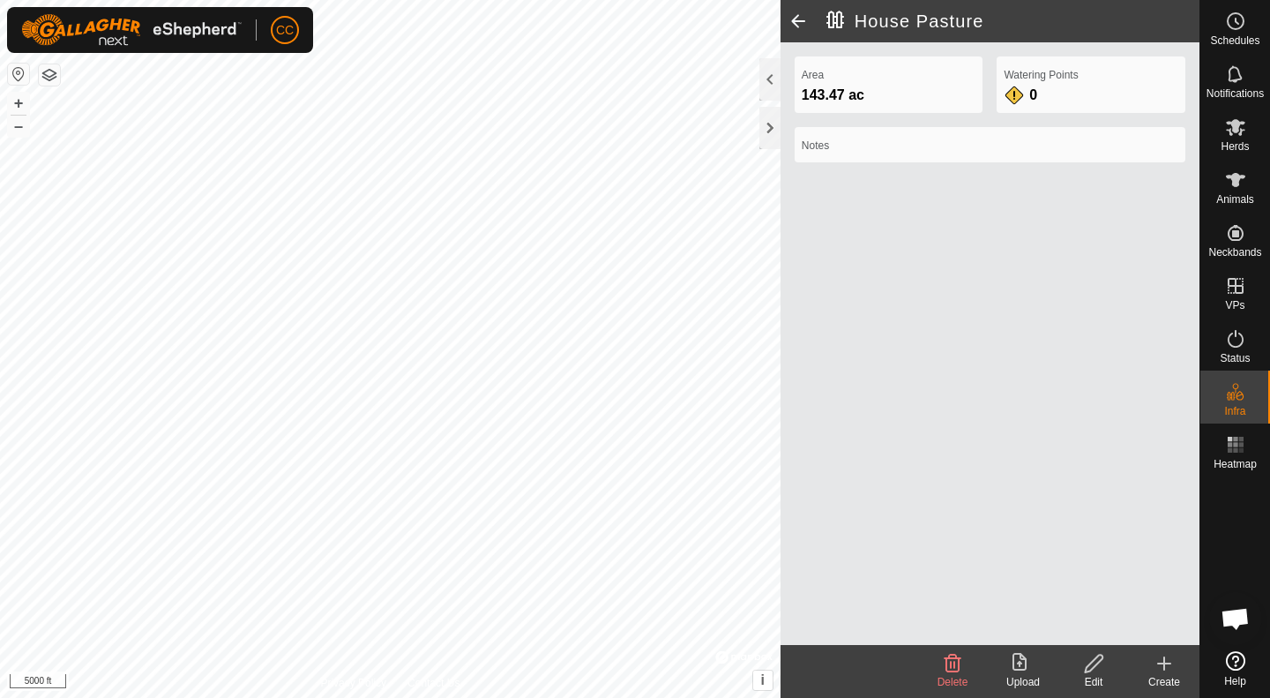
click at [796, 13] on span at bounding box center [798, 21] width 35 height 42
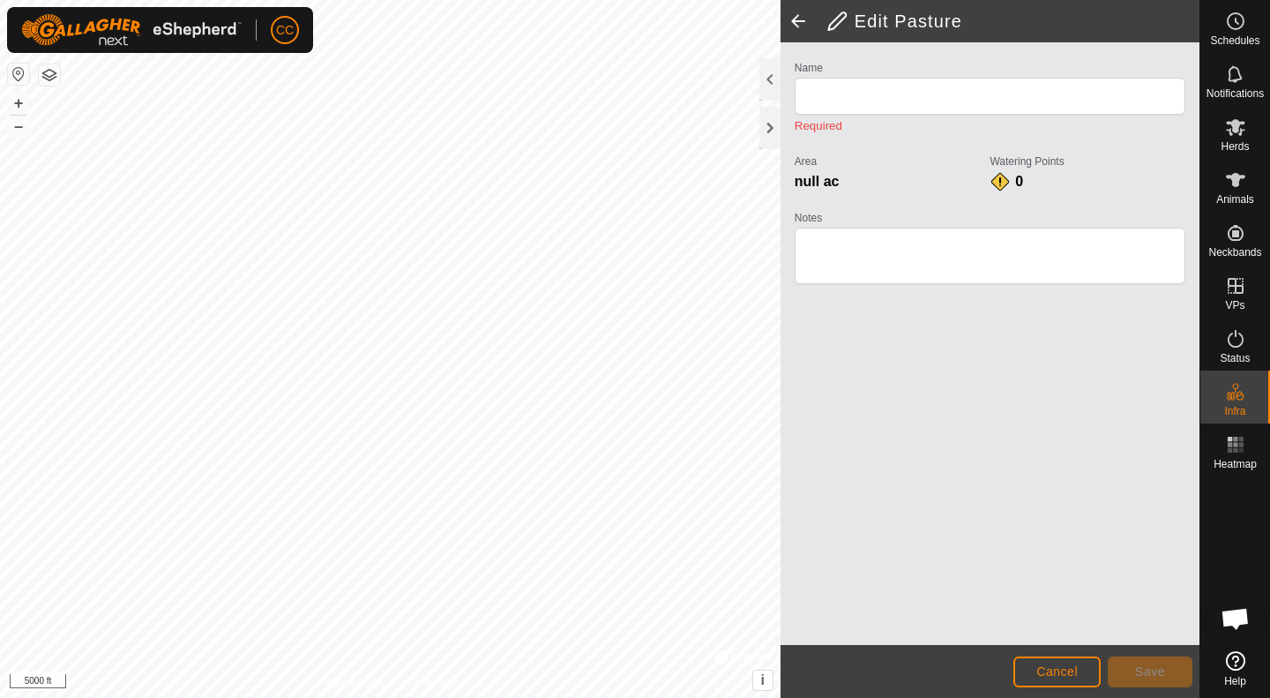
type input "House Pasture"
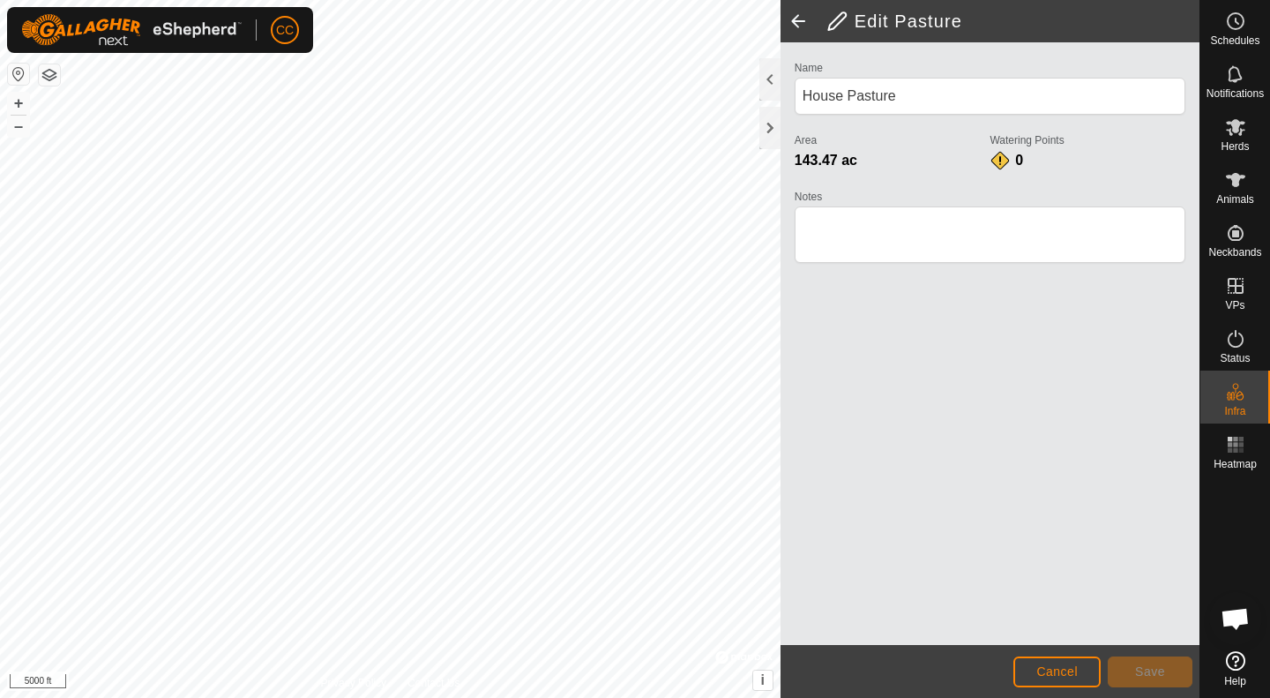
click at [801, 16] on span at bounding box center [798, 21] width 35 height 42
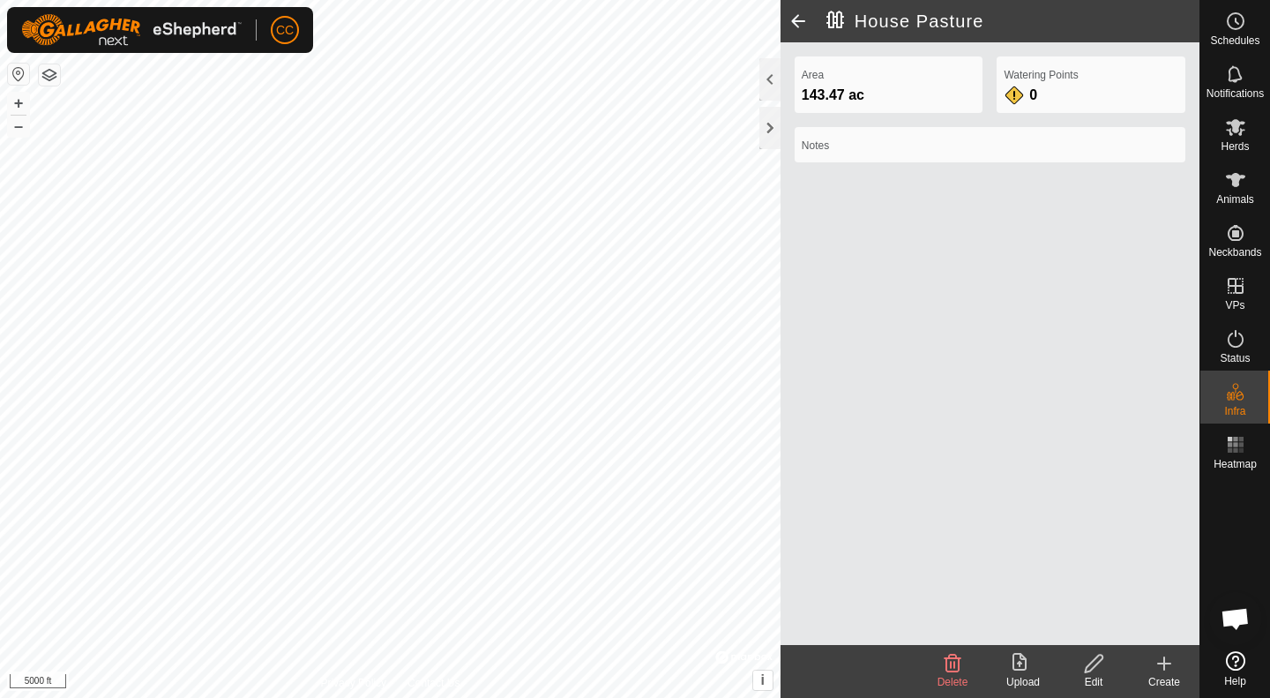
click at [798, 27] on span at bounding box center [798, 21] width 35 height 42
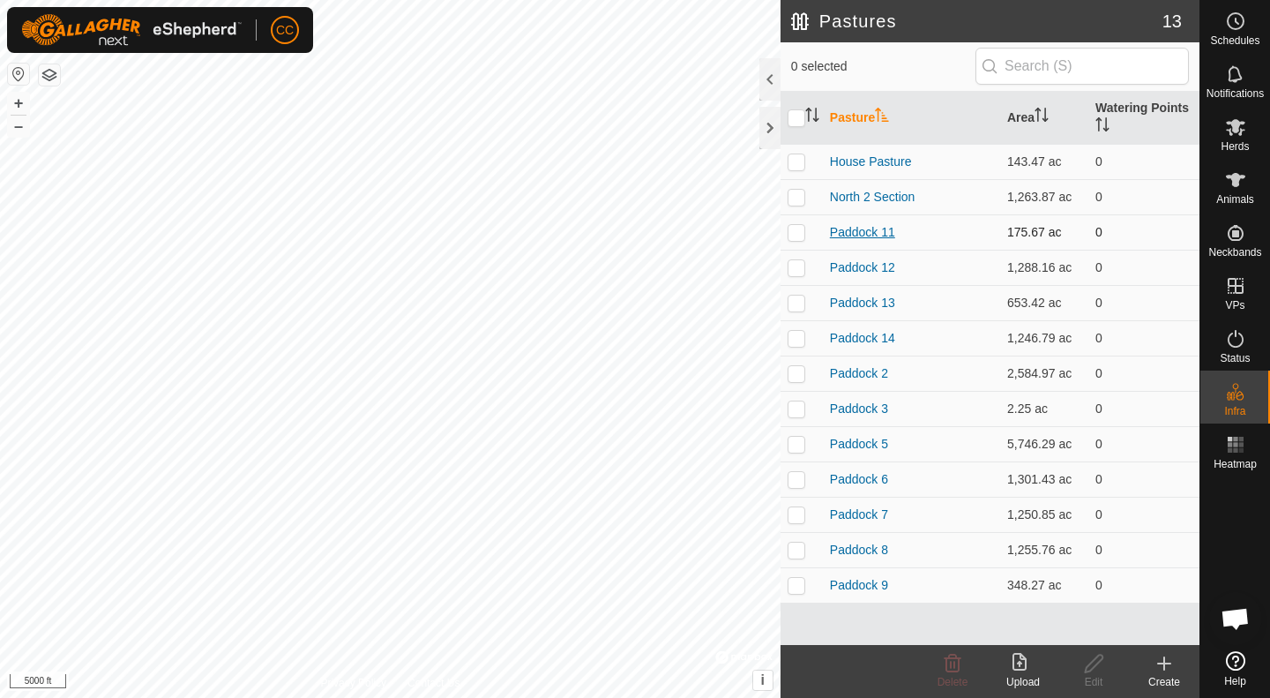
click at [855, 233] on link "Paddock 11" at bounding box center [862, 232] width 65 height 14
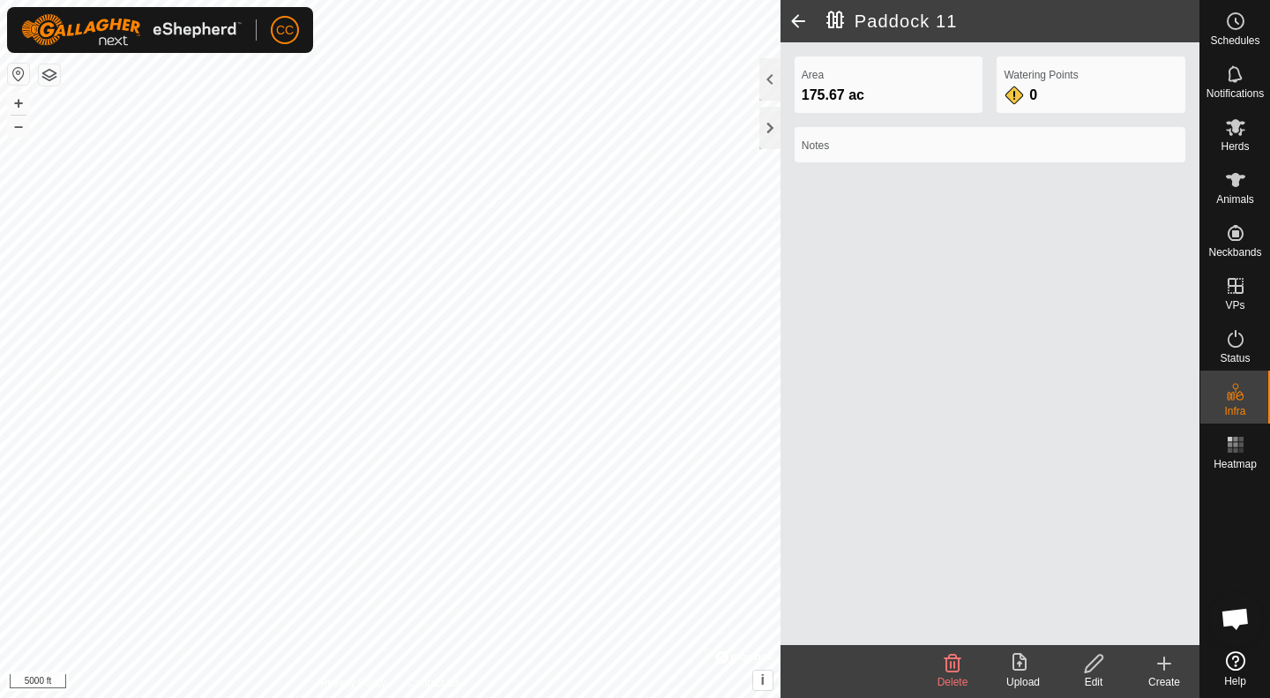
click at [1092, 660] on icon at bounding box center [1094, 663] width 18 height 18
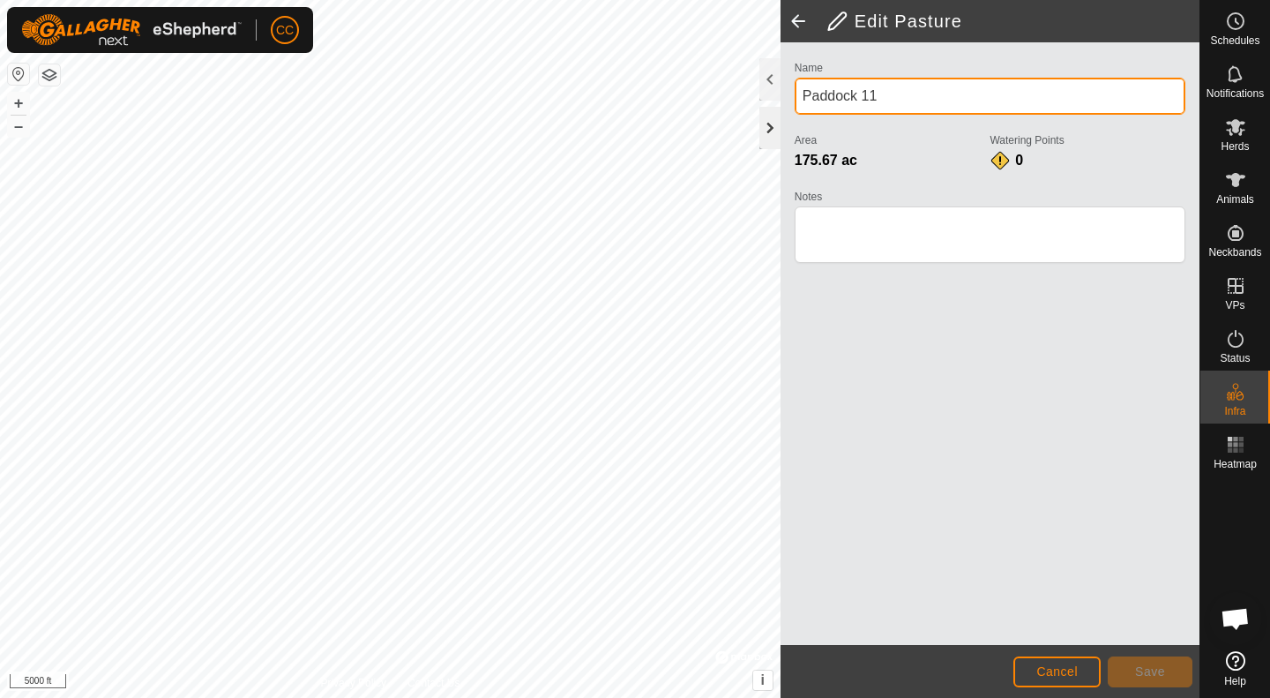
drag, startPoint x: 881, startPoint y: 97, endPoint x: 766, endPoint y: 115, distance: 116.0
click at [781, 115] on div "Edit Pasture Name Paddock 11 Area 175.67 ac Watering Points 0 Notes Cancel Save" at bounding box center [990, 349] width 419 height 698
type input "Corral Pasture"
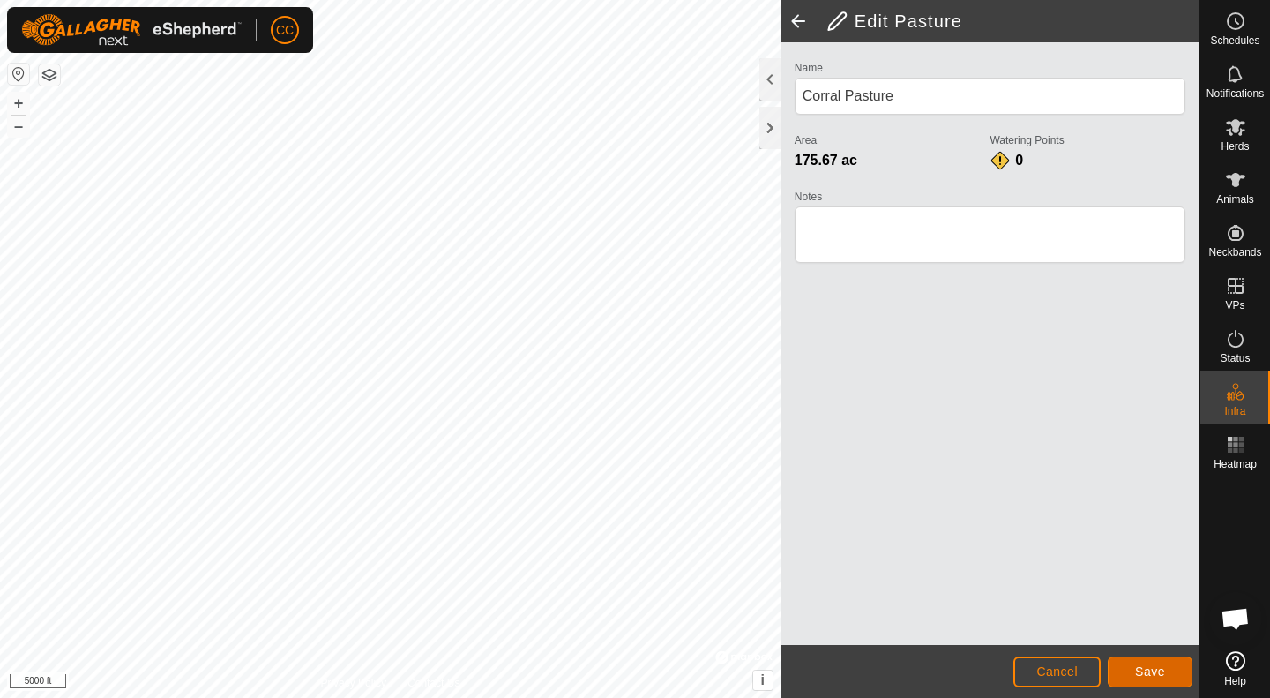
click at [1154, 672] on span "Save" at bounding box center [1150, 671] width 30 height 14
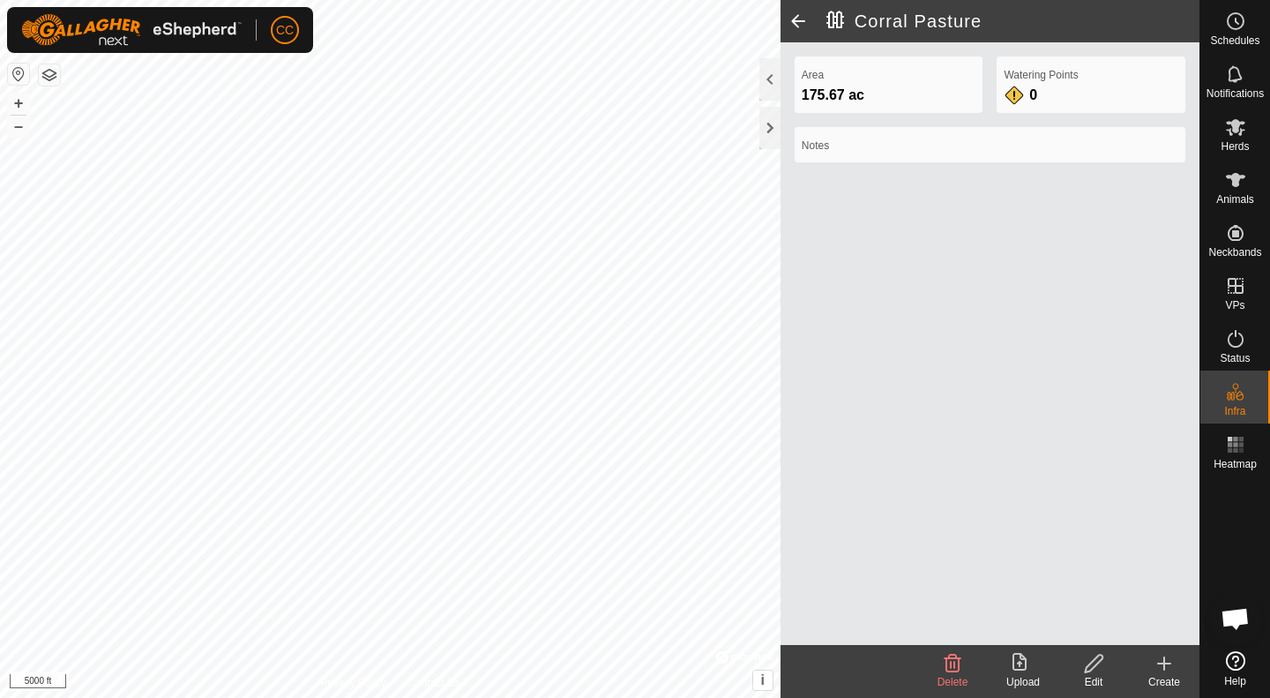
click at [794, 25] on span at bounding box center [798, 21] width 35 height 42
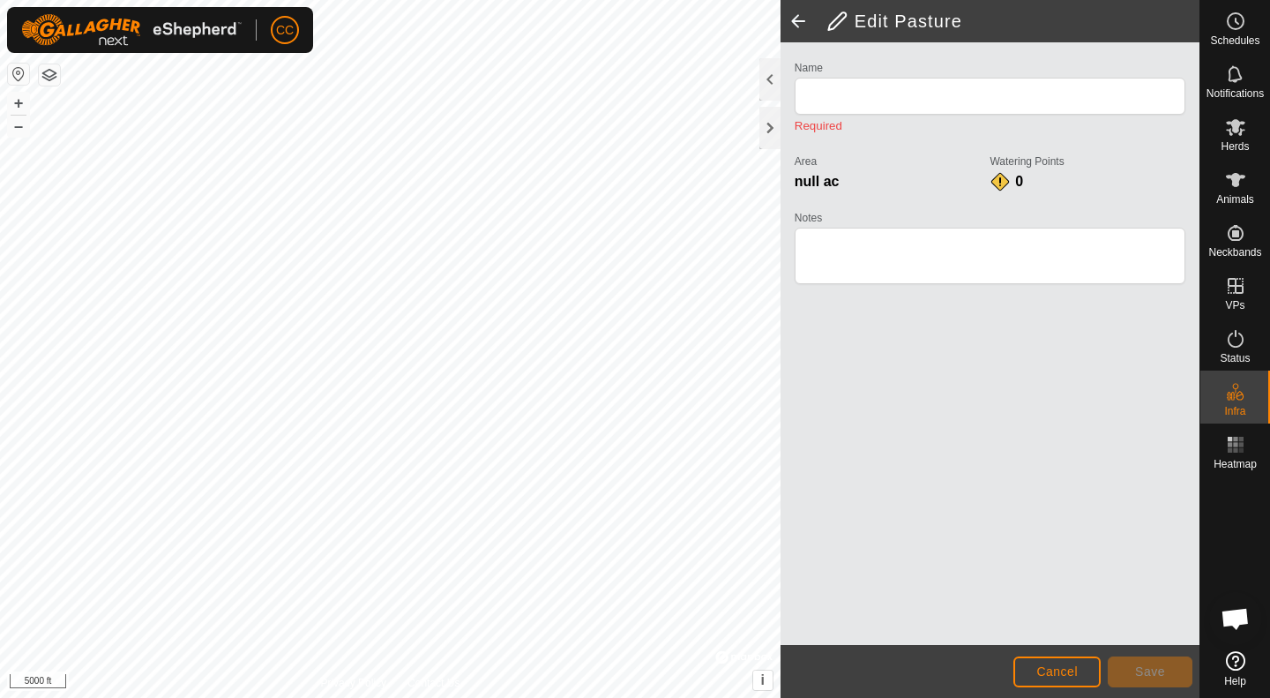
type input "Corral Pasture"
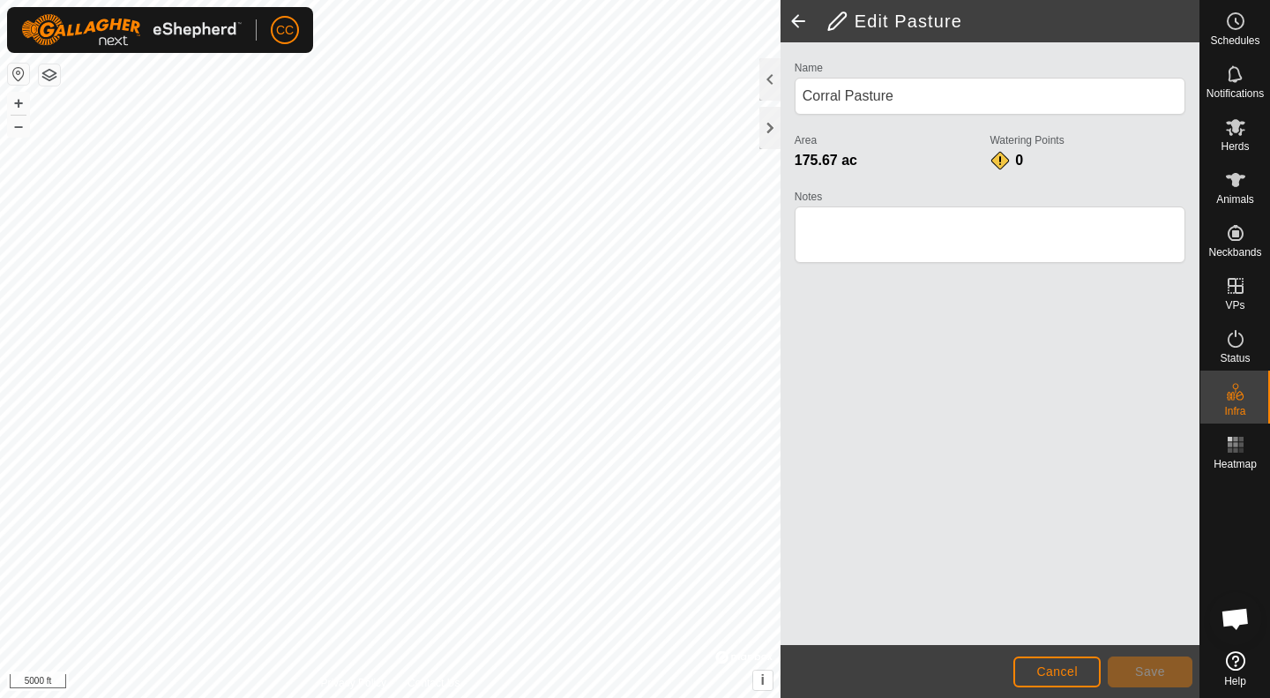
click at [794, 22] on span at bounding box center [798, 21] width 35 height 42
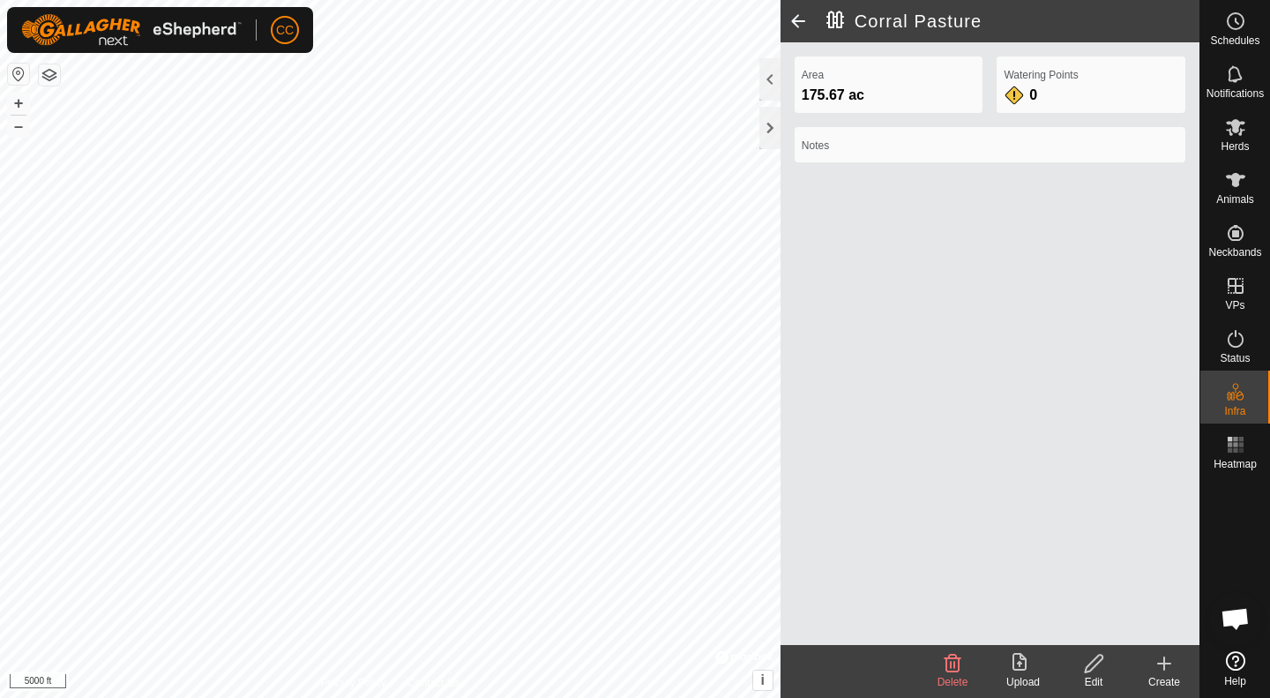
click at [794, 22] on span at bounding box center [798, 21] width 35 height 42
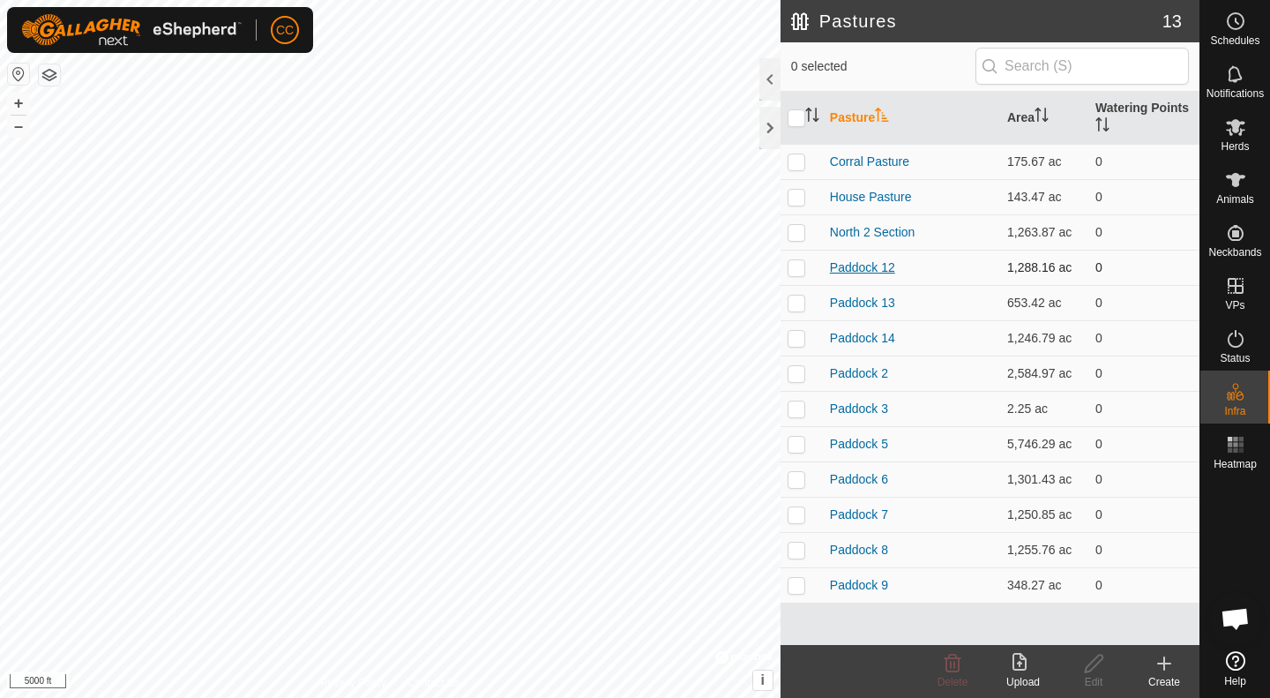
click at [871, 271] on link "Paddock 12" at bounding box center [862, 267] width 65 height 14
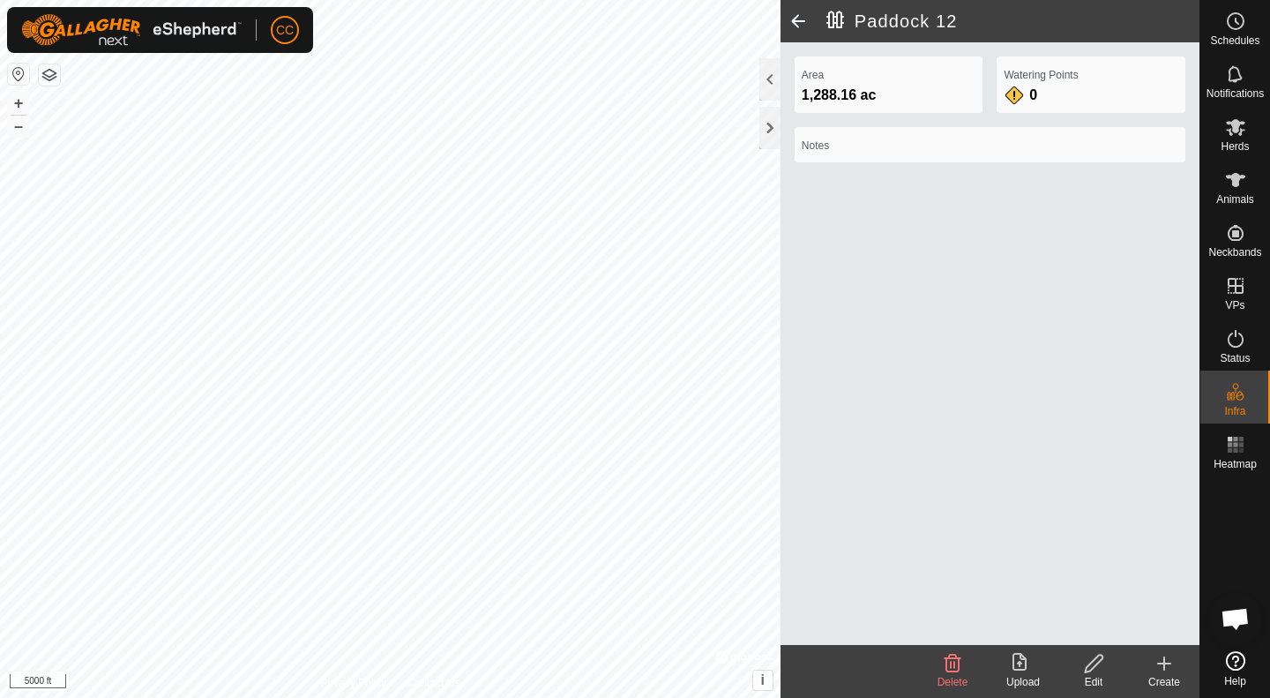
click at [1102, 664] on icon at bounding box center [1094, 663] width 22 height 21
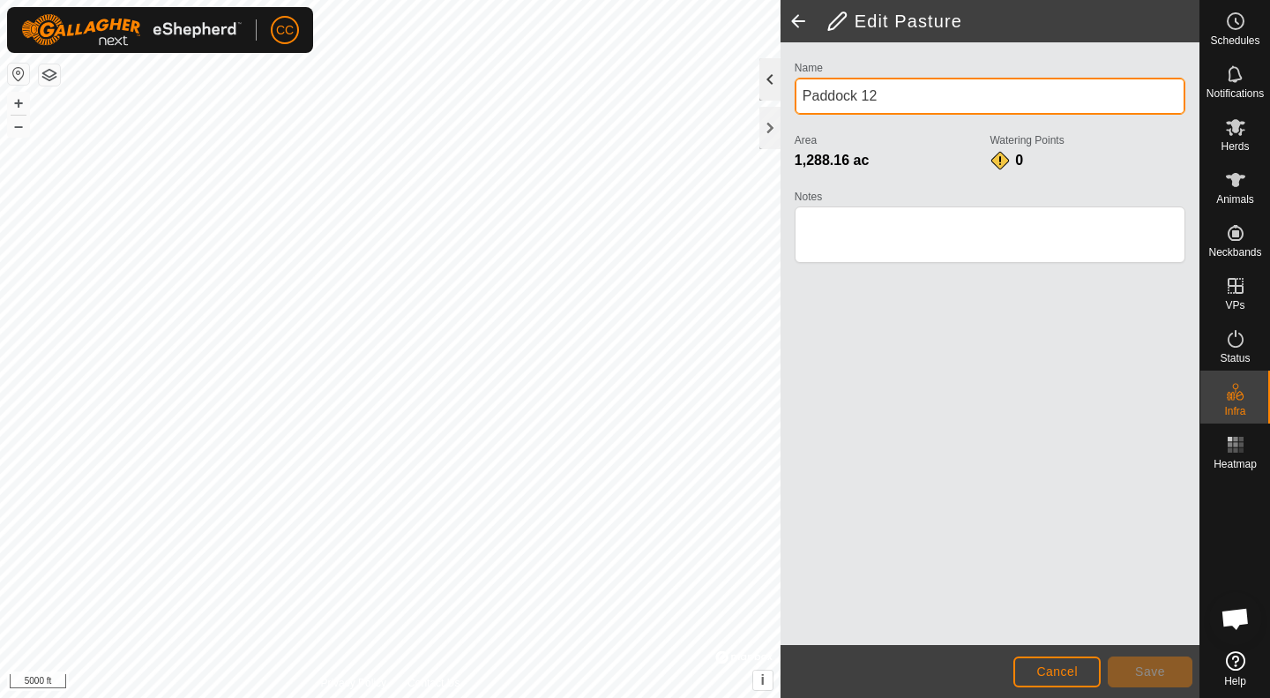
drag, startPoint x: 888, startPoint y: 93, endPoint x: 758, endPoint y: 94, distance: 129.7
click at [781, 94] on div "Edit Pasture Name Paddock 12 Area 1,288.16 ac Watering Points 0 Notes Cancel Sa…" at bounding box center [990, 349] width 419 height 698
type input "East 2 On Top"
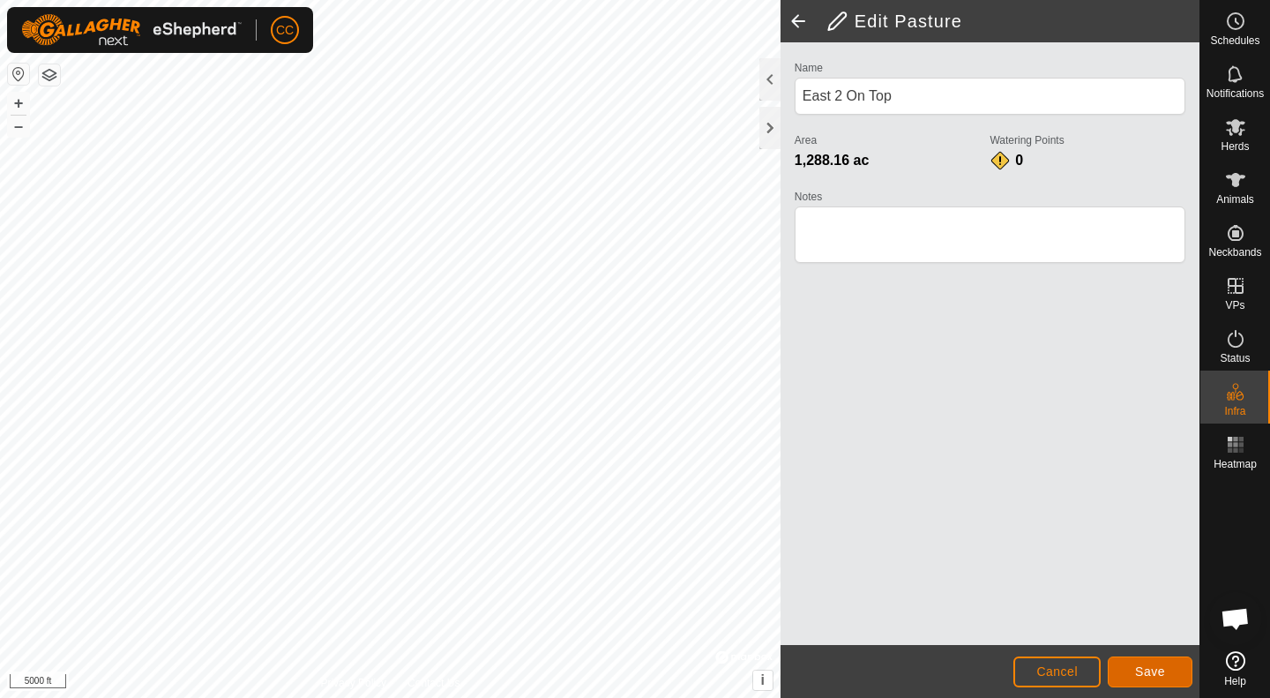
click at [1157, 669] on span "Save" at bounding box center [1150, 671] width 30 height 14
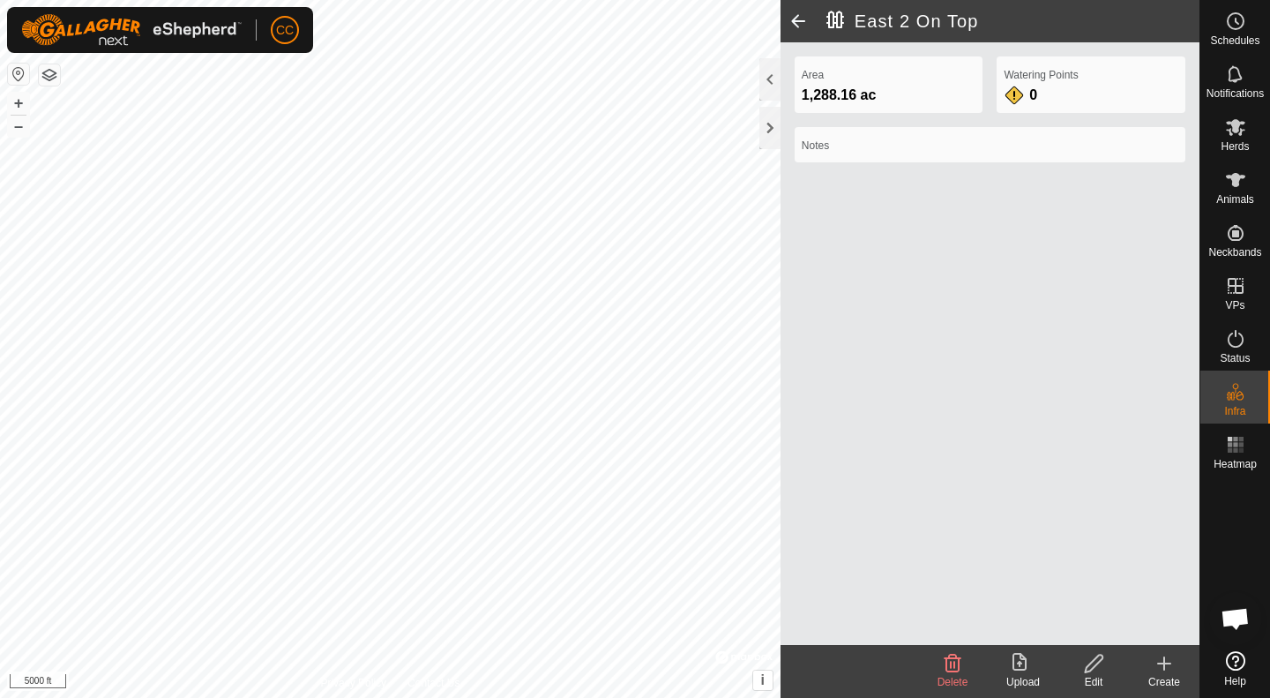
click at [793, 25] on span at bounding box center [798, 21] width 35 height 42
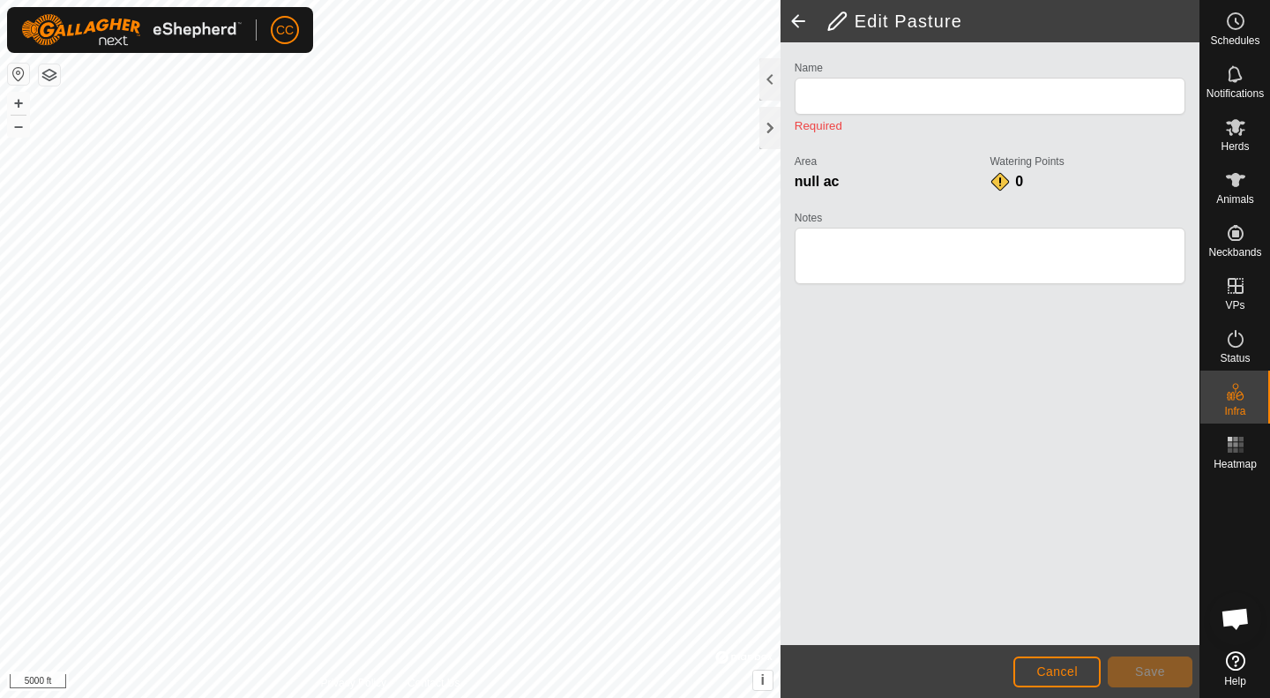
type input "East 2 On Top"
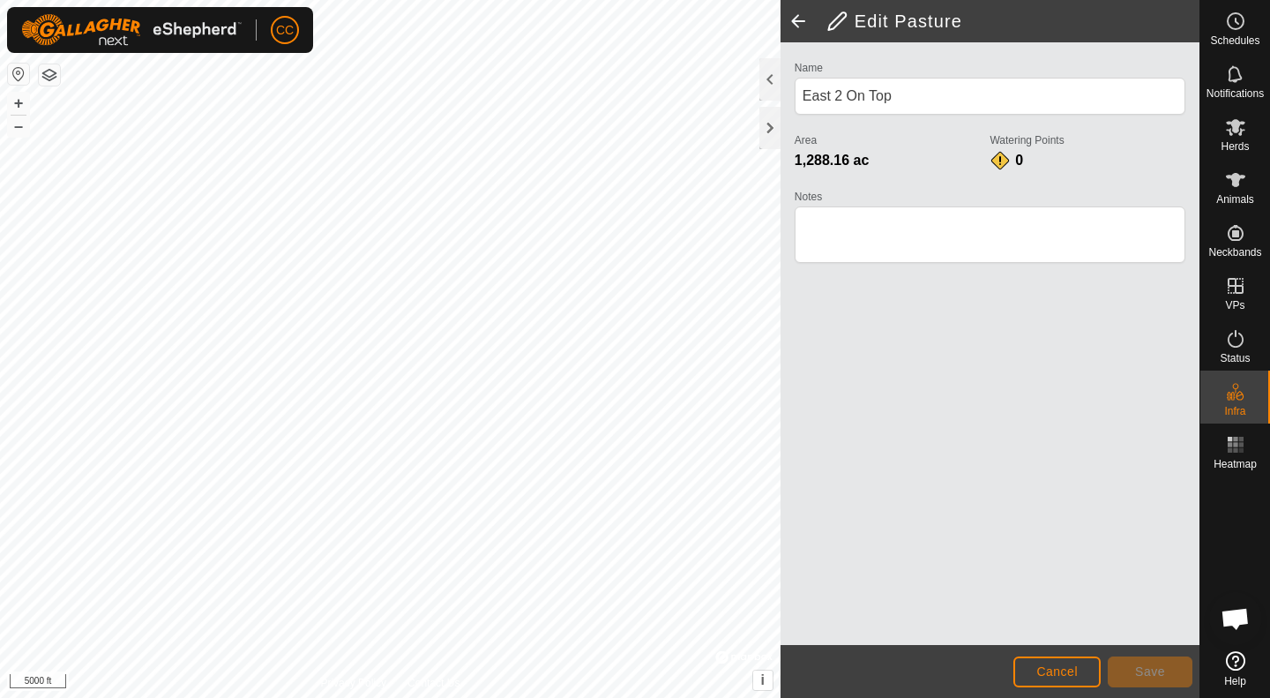
click at [793, 25] on span at bounding box center [798, 21] width 35 height 42
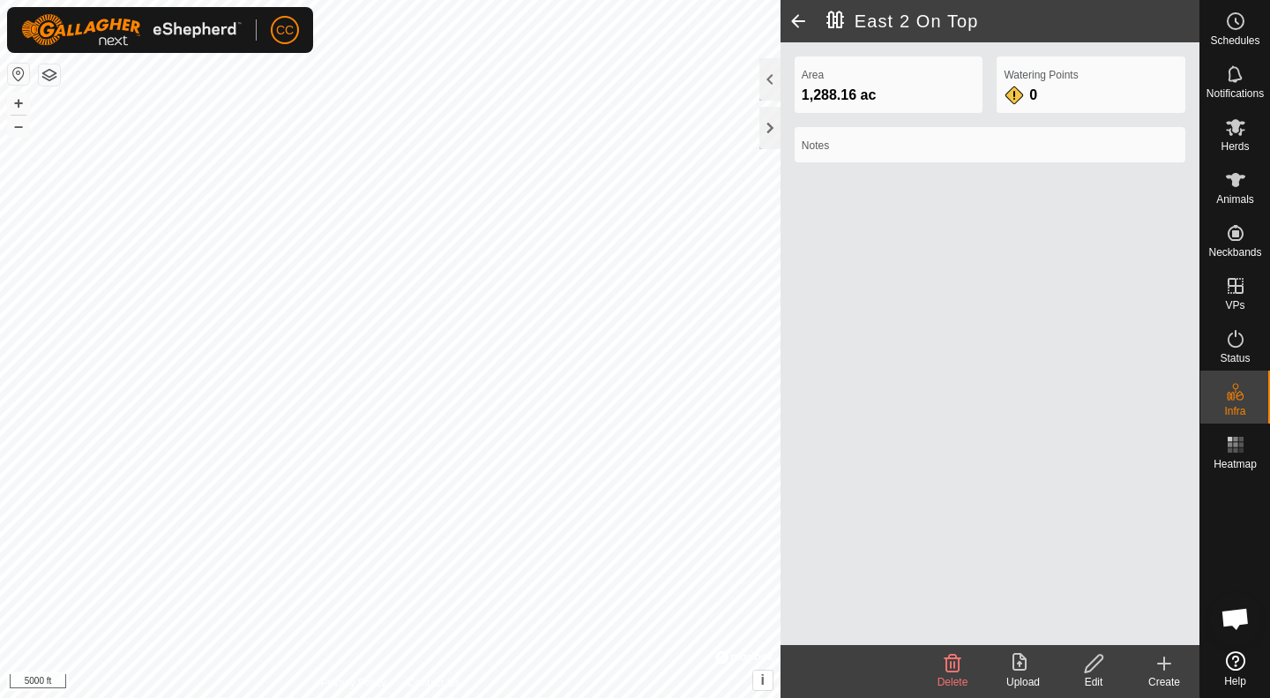
click at [798, 30] on span at bounding box center [798, 21] width 35 height 42
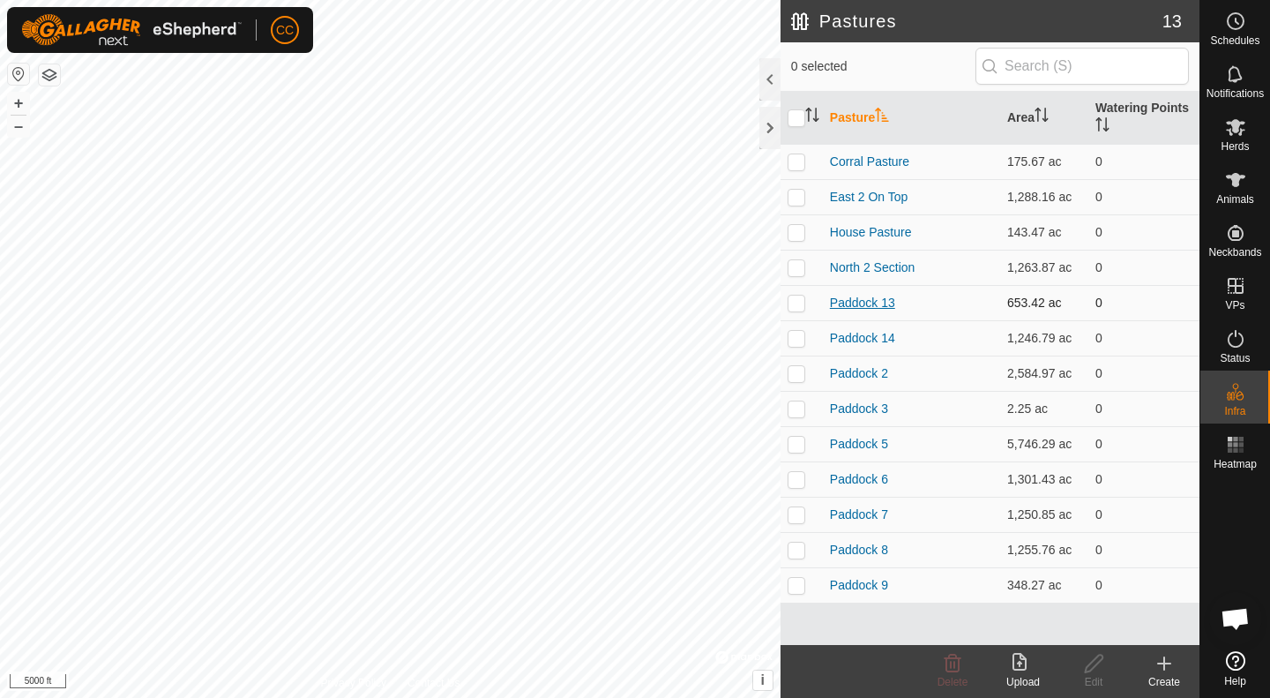
click at [855, 299] on link "Paddock 13" at bounding box center [862, 302] width 65 height 14
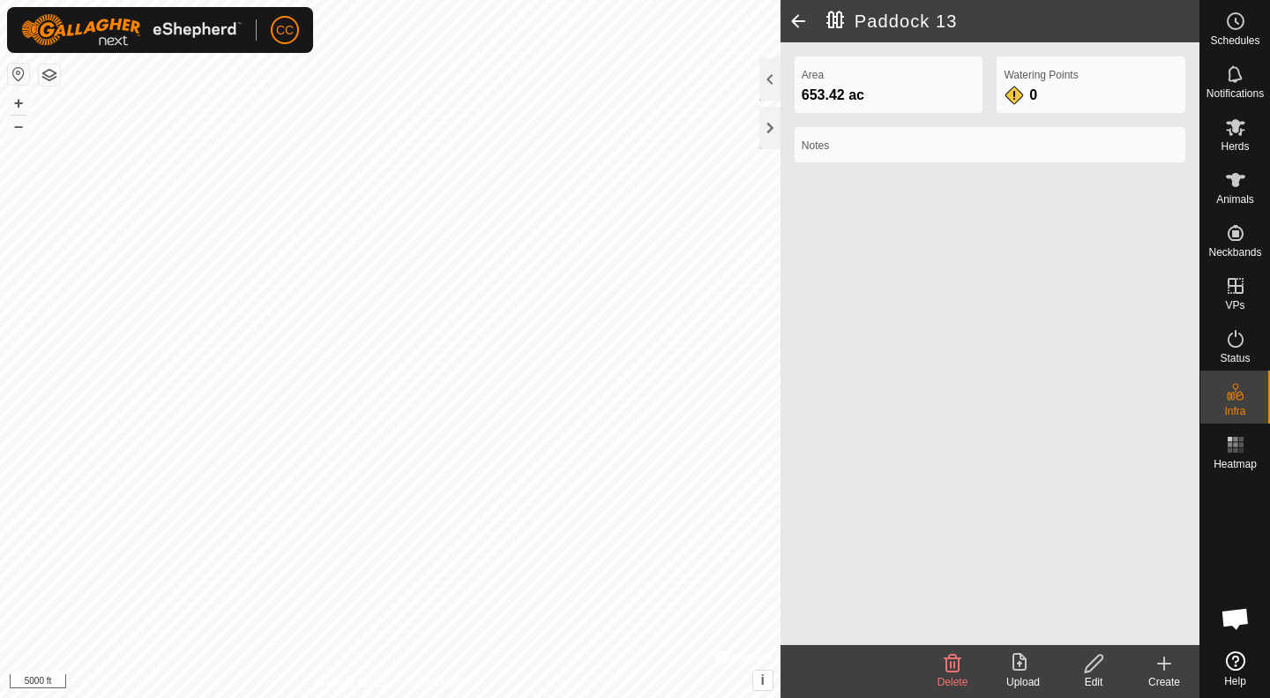
click at [1086, 658] on icon at bounding box center [1094, 663] width 22 height 21
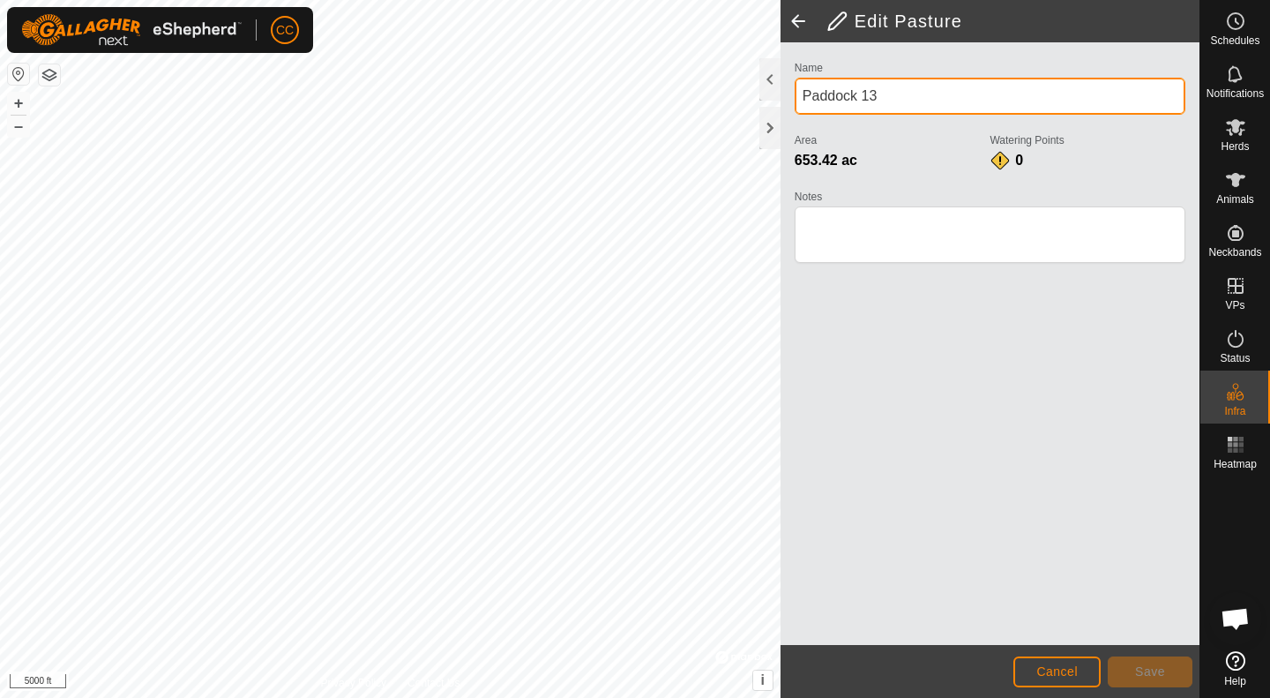
drag, startPoint x: 890, startPoint y: 100, endPoint x: 765, endPoint y: 106, distance: 125.4
click at [781, 106] on div "Edit Pasture Name Paddock 13 Area 653.42 ac Watering Points 0 Notes Cancel Save" at bounding box center [990, 349] width 419 height 698
type input "Creek Section"
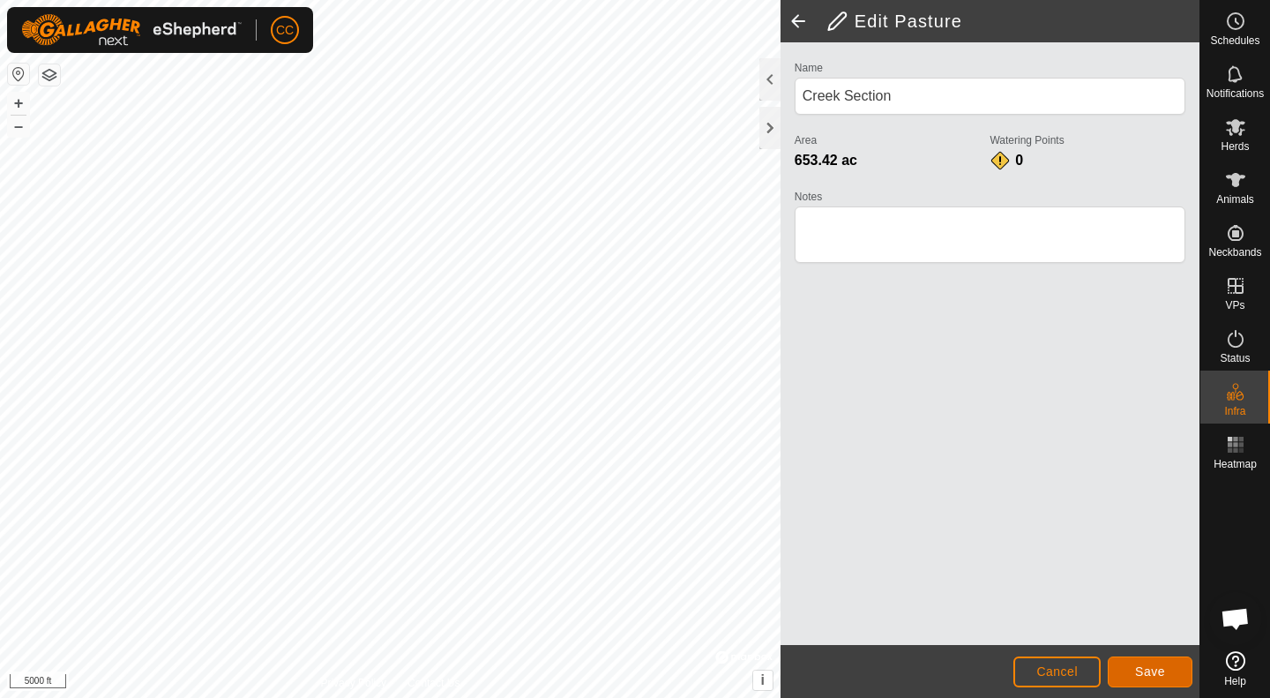
click at [1161, 675] on span "Save" at bounding box center [1150, 671] width 30 height 14
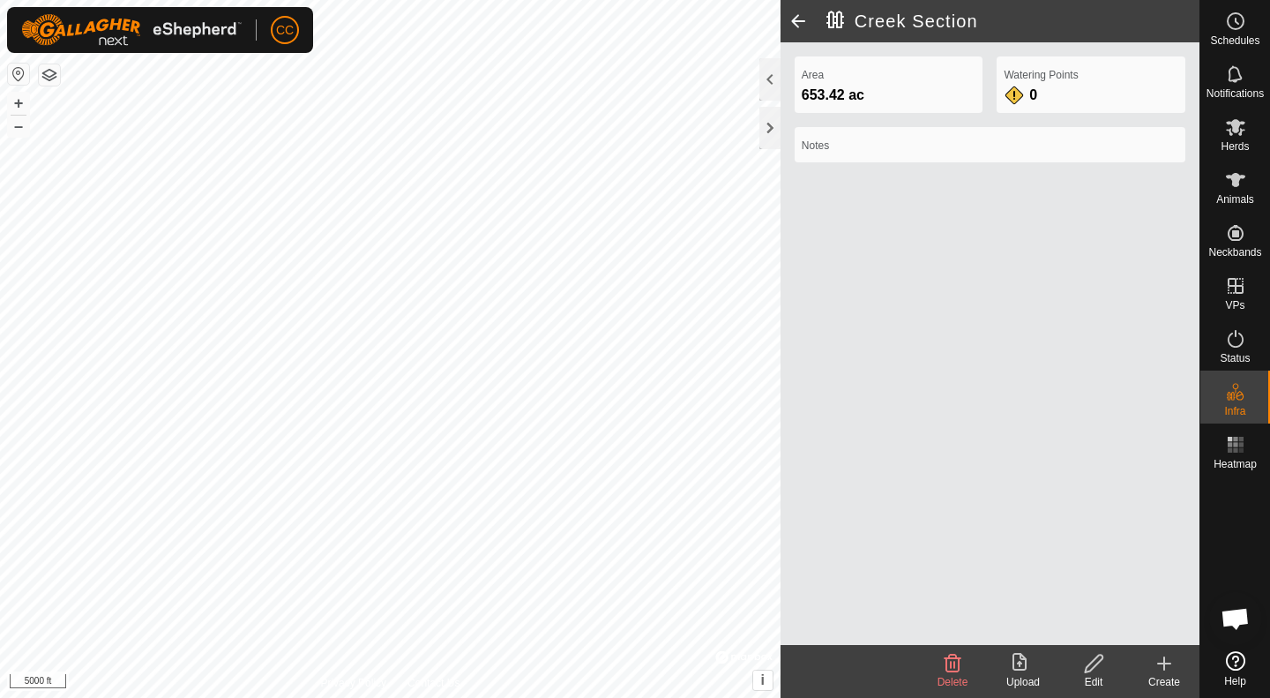
click at [795, 21] on span at bounding box center [798, 21] width 35 height 42
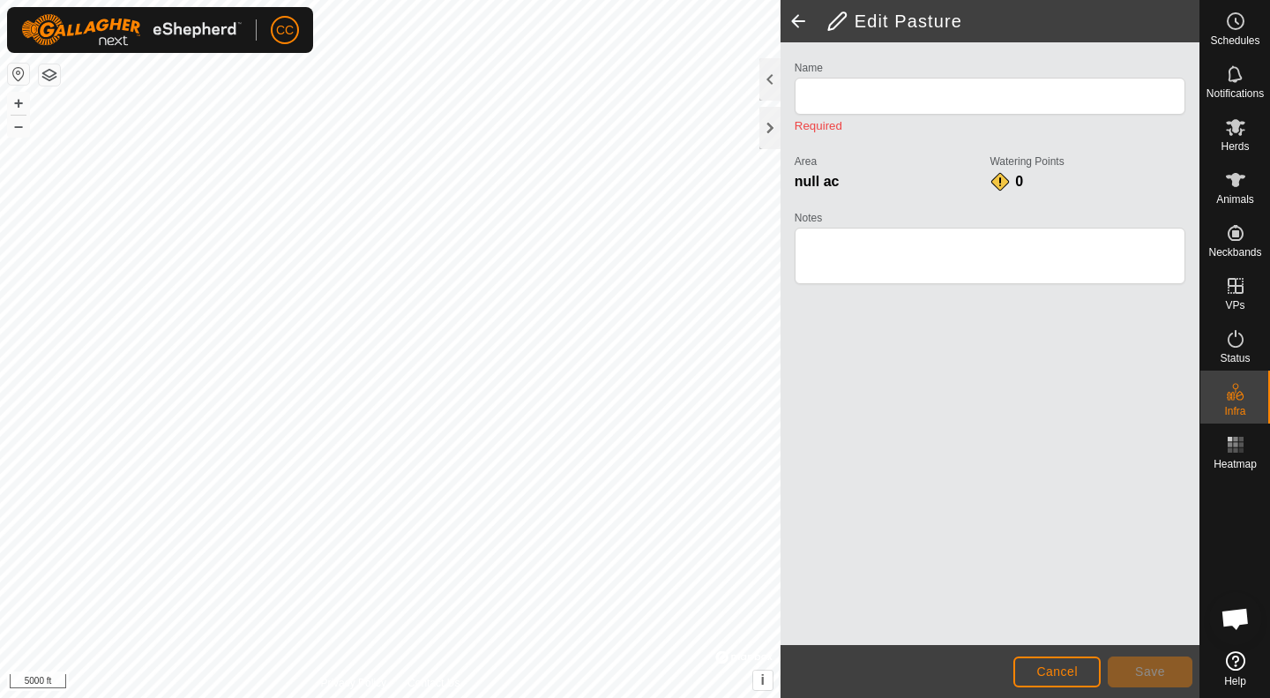
type input "Creek Section"
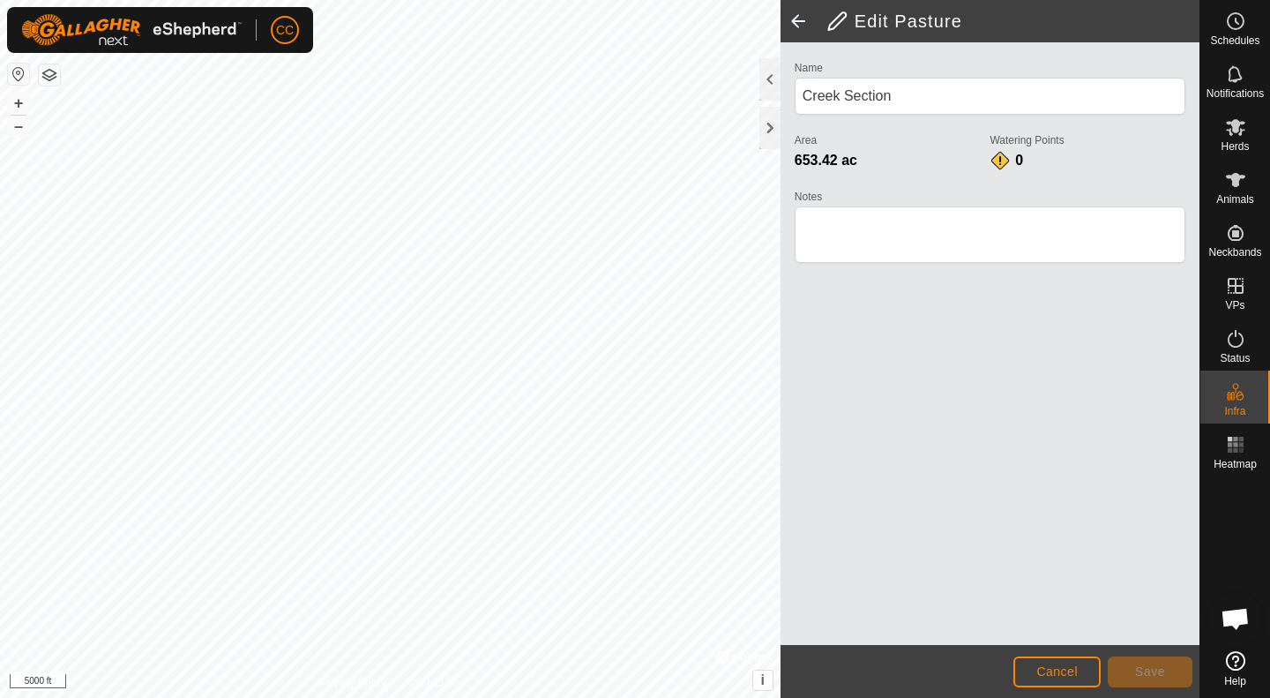
click at [795, 21] on span at bounding box center [798, 21] width 35 height 42
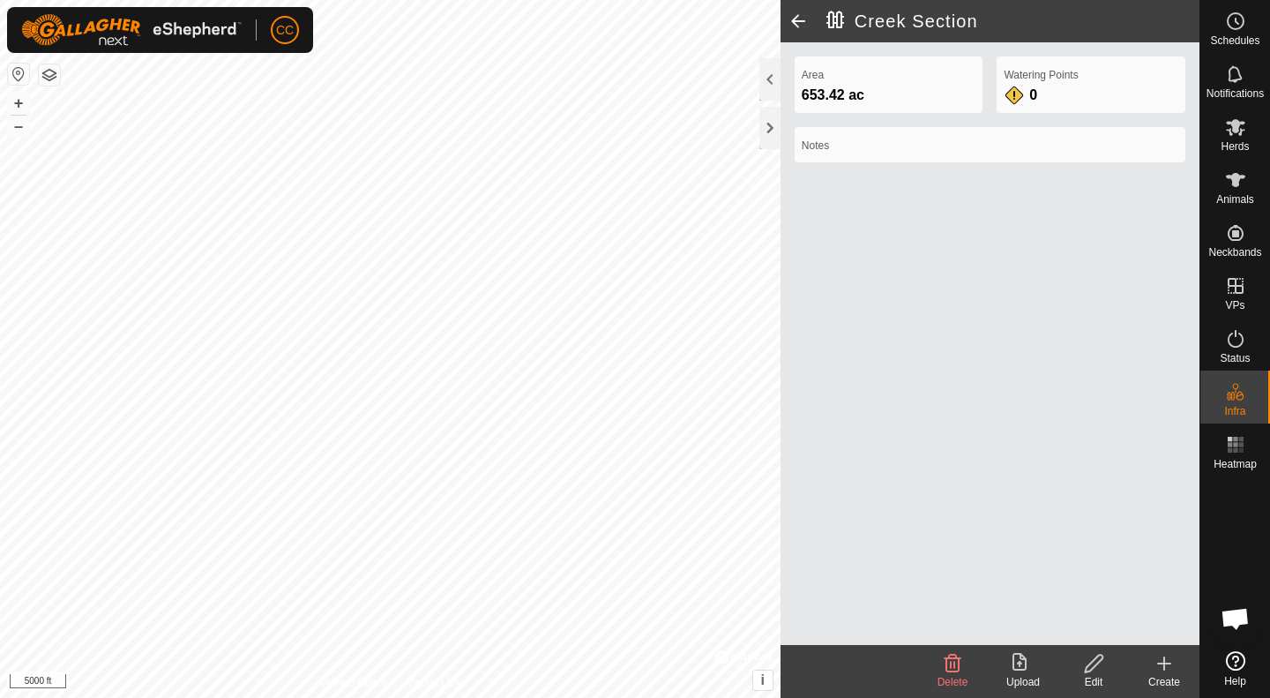
click at [795, 21] on span at bounding box center [798, 21] width 35 height 42
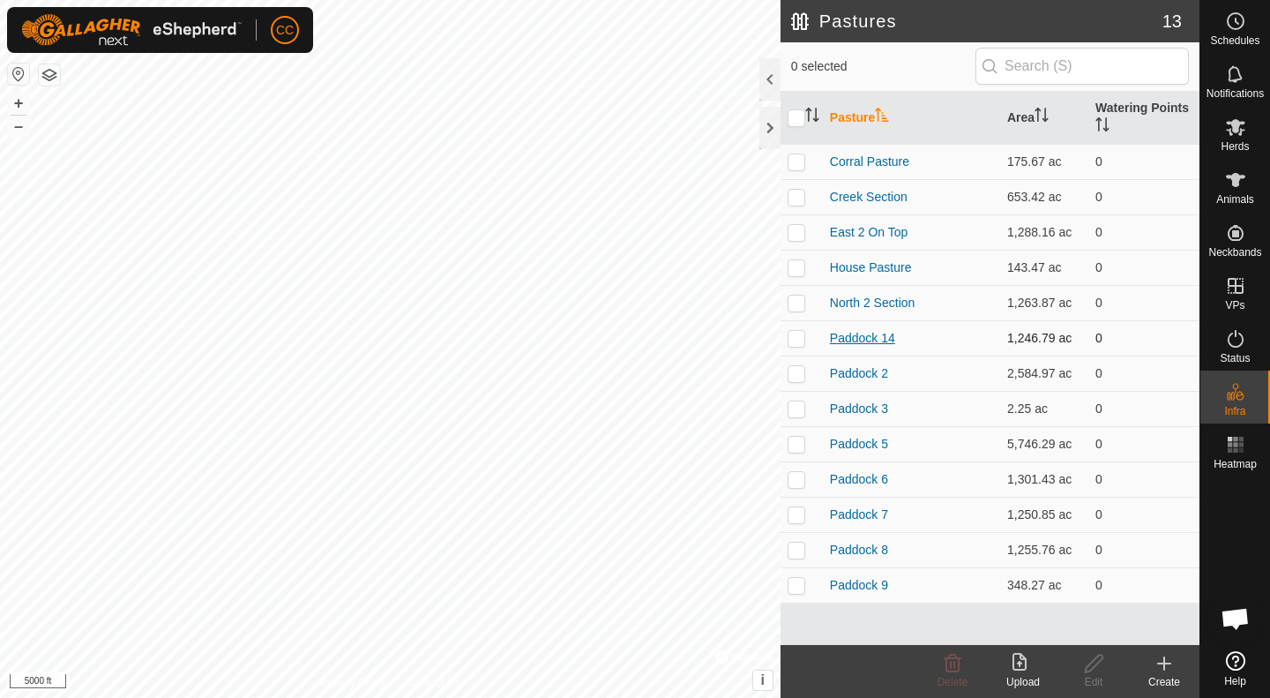
click at [863, 339] on link "Paddock 14" at bounding box center [862, 338] width 65 height 14
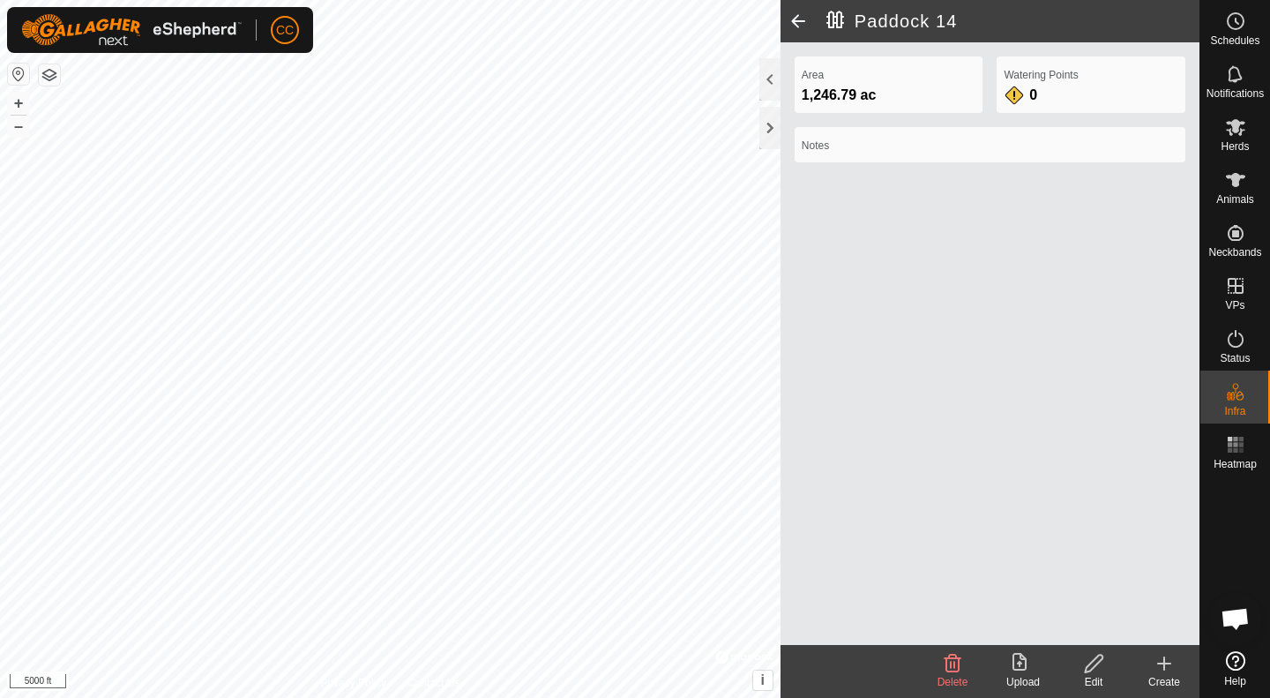
click at [1101, 666] on icon at bounding box center [1094, 663] width 22 height 21
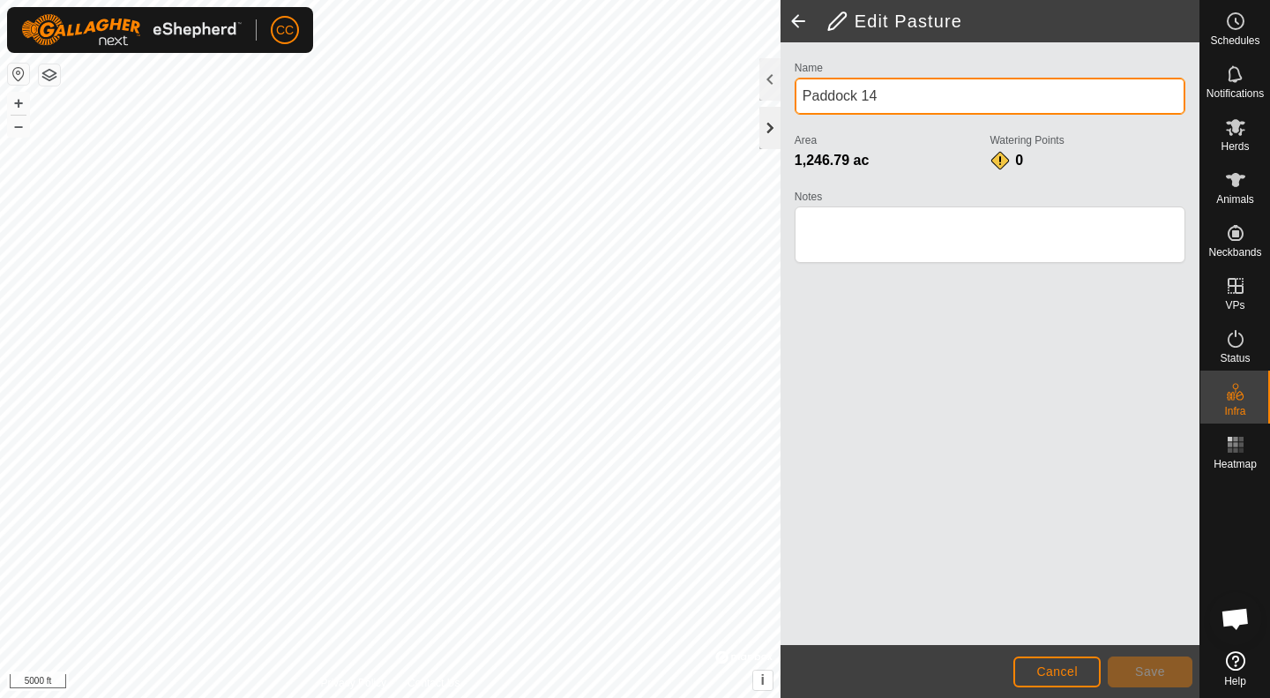
drag, startPoint x: 884, startPoint y: 100, endPoint x: 766, endPoint y: 108, distance: 117.6
click at [781, 108] on div "Edit Pasture Name Paddock 14 Area 1,246.79 ac Watering Points 0 Notes Cancel Sa…" at bounding box center [990, 349] width 419 height 698
type input "North [PERSON_NAME]"
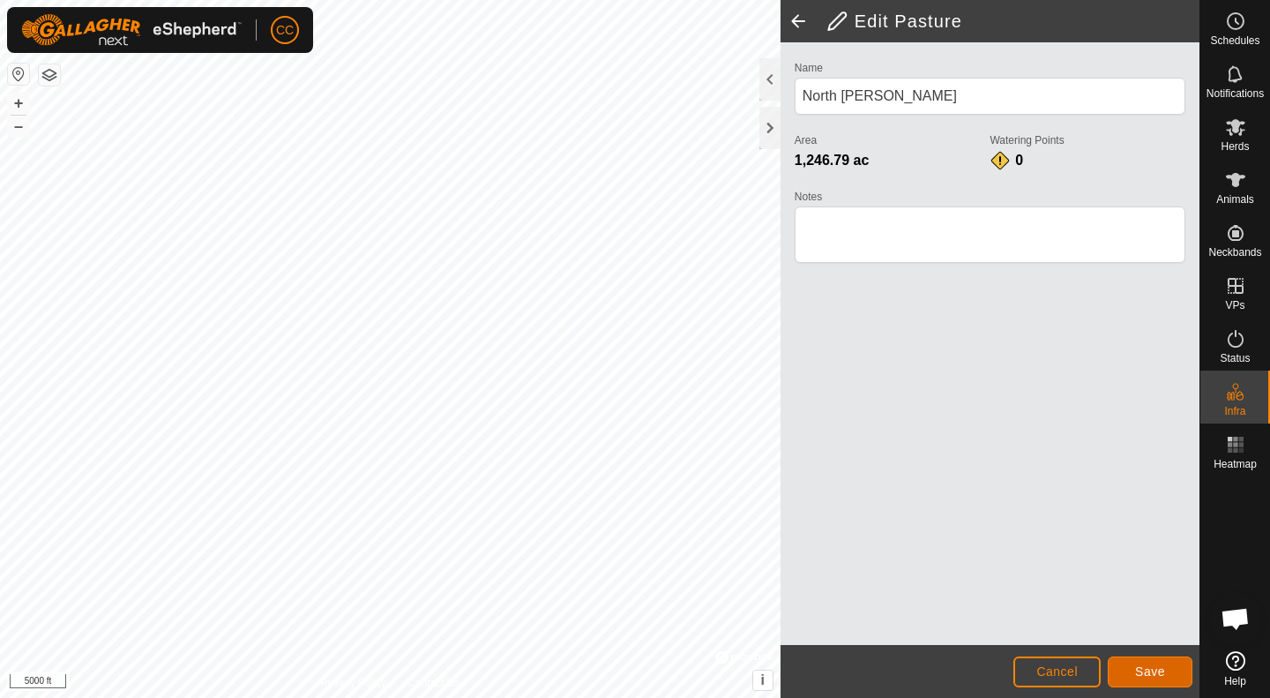
click at [1162, 675] on span "Save" at bounding box center [1150, 671] width 30 height 14
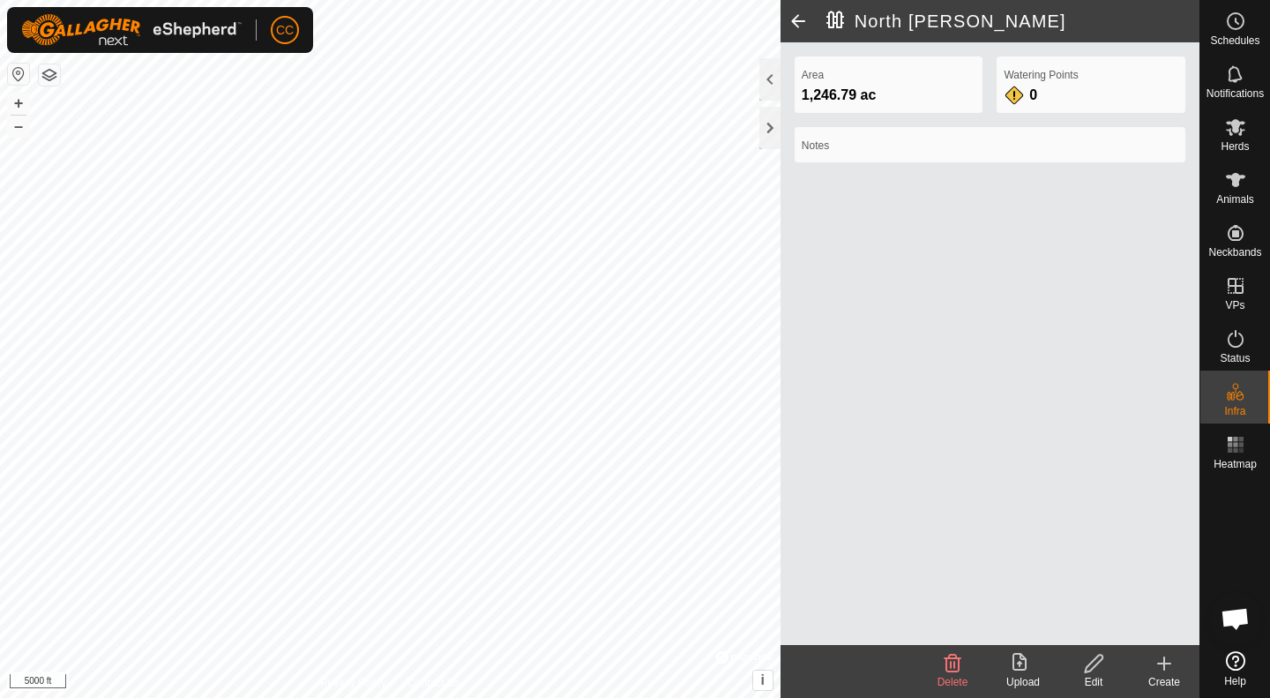
click at [798, 19] on span at bounding box center [798, 21] width 35 height 42
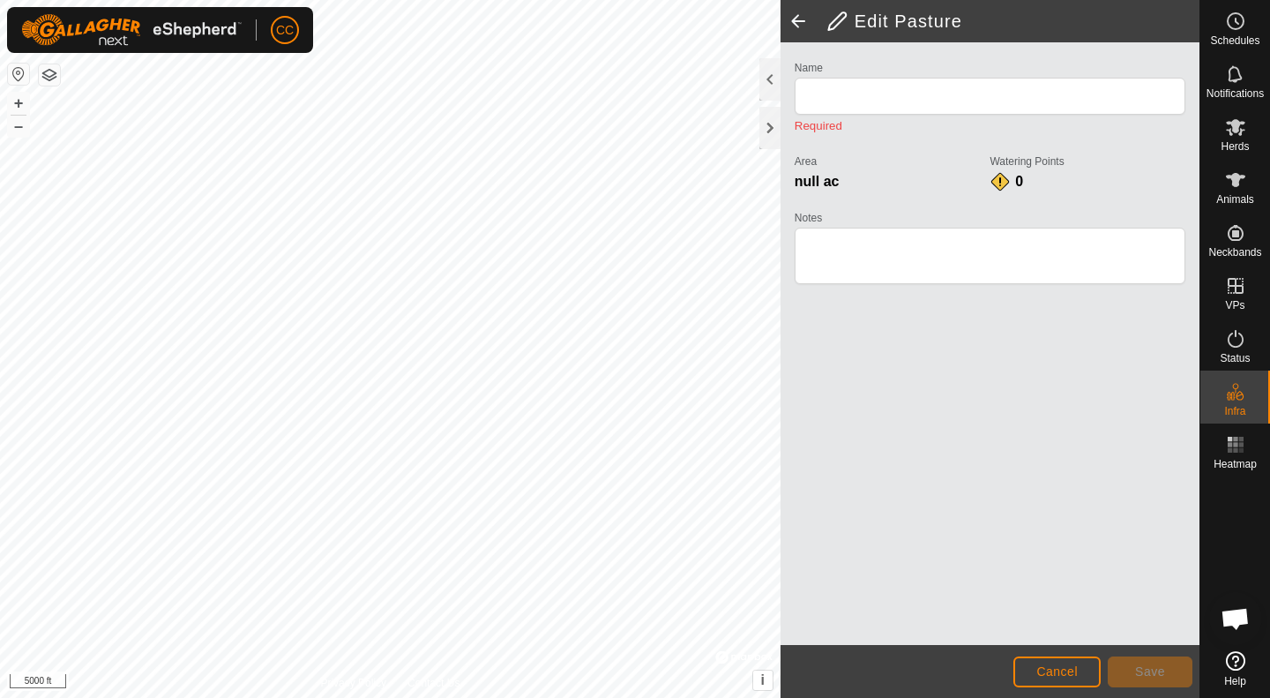
type input "North [PERSON_NAME]"
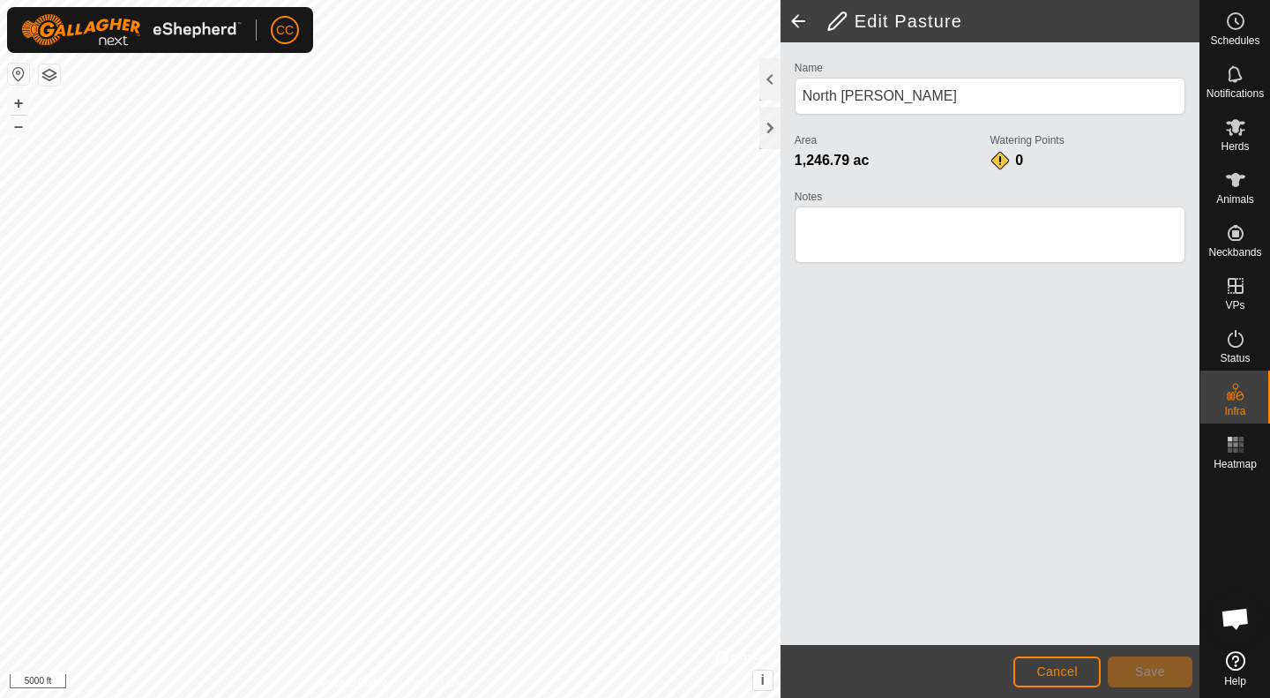
click at [798, 19] on span at bounding box center [798, 21] width 35 height 42
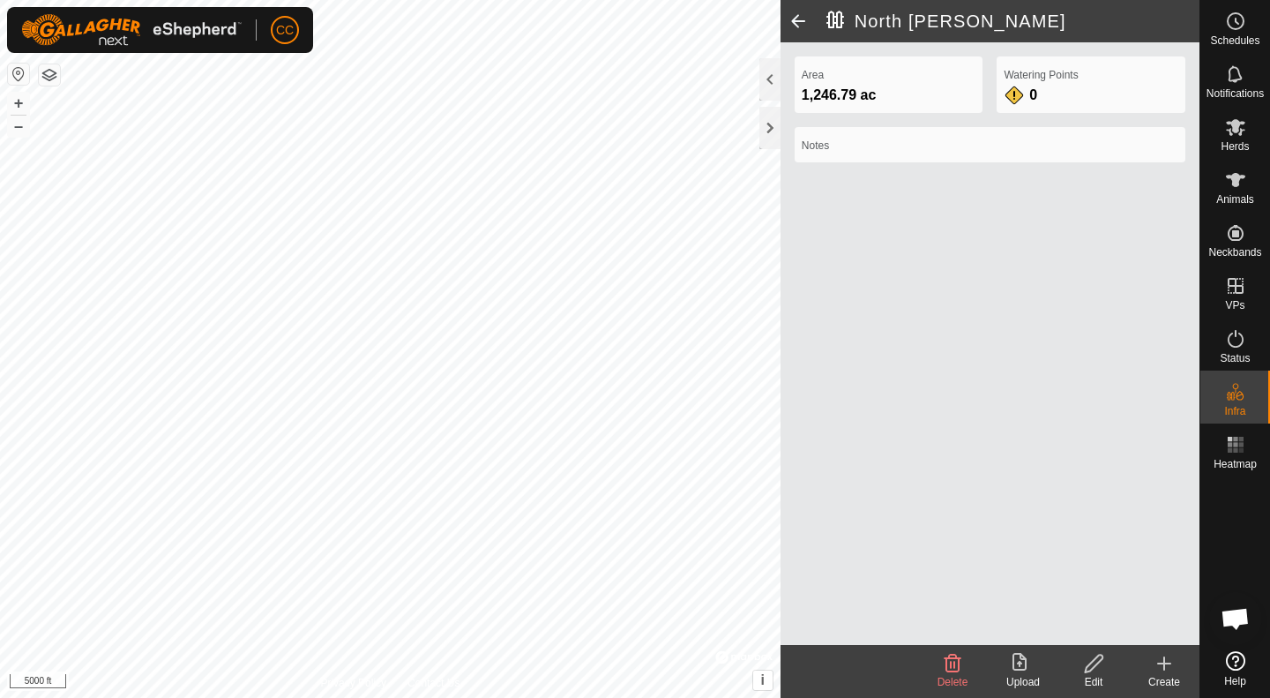
click at [798, 19] on span at bounding box center [798, 21] width 35 height 42
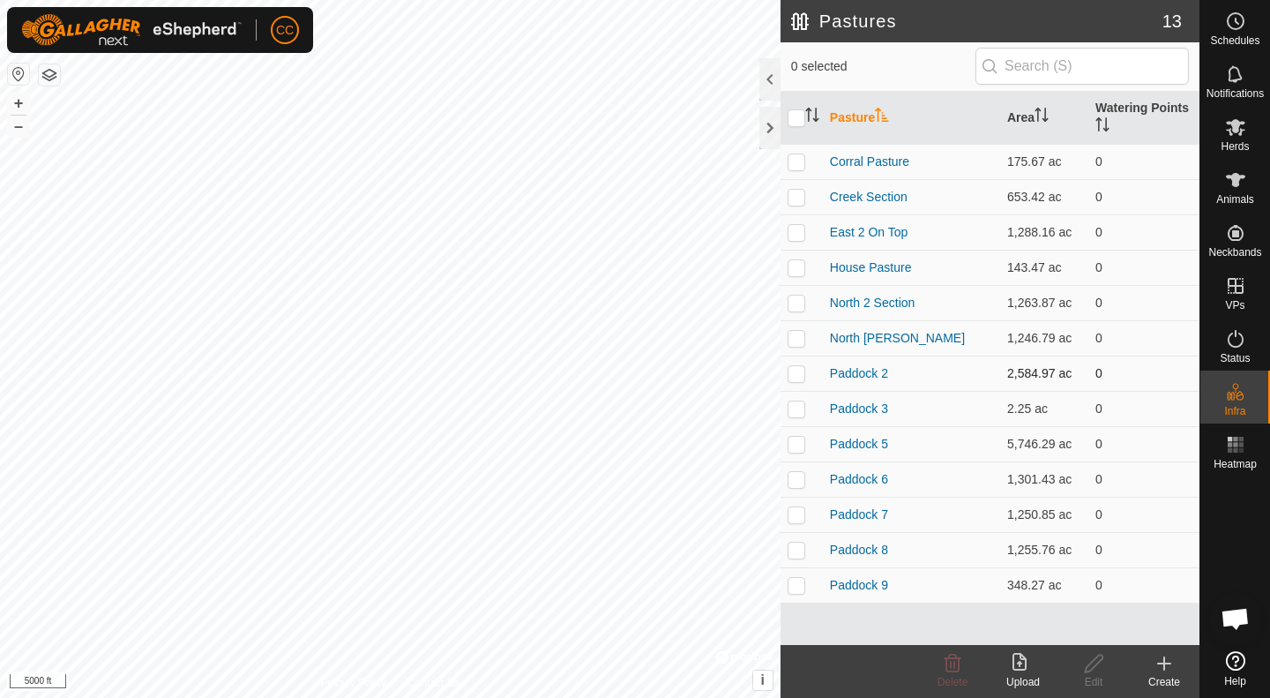
click at [870, 359] on td "Paddock 2" at bounding box center [911, 372] width 177 height 35
click at [867, 369] on link "Paddock 2" at bounding box center [859, 373] width 58 height 14
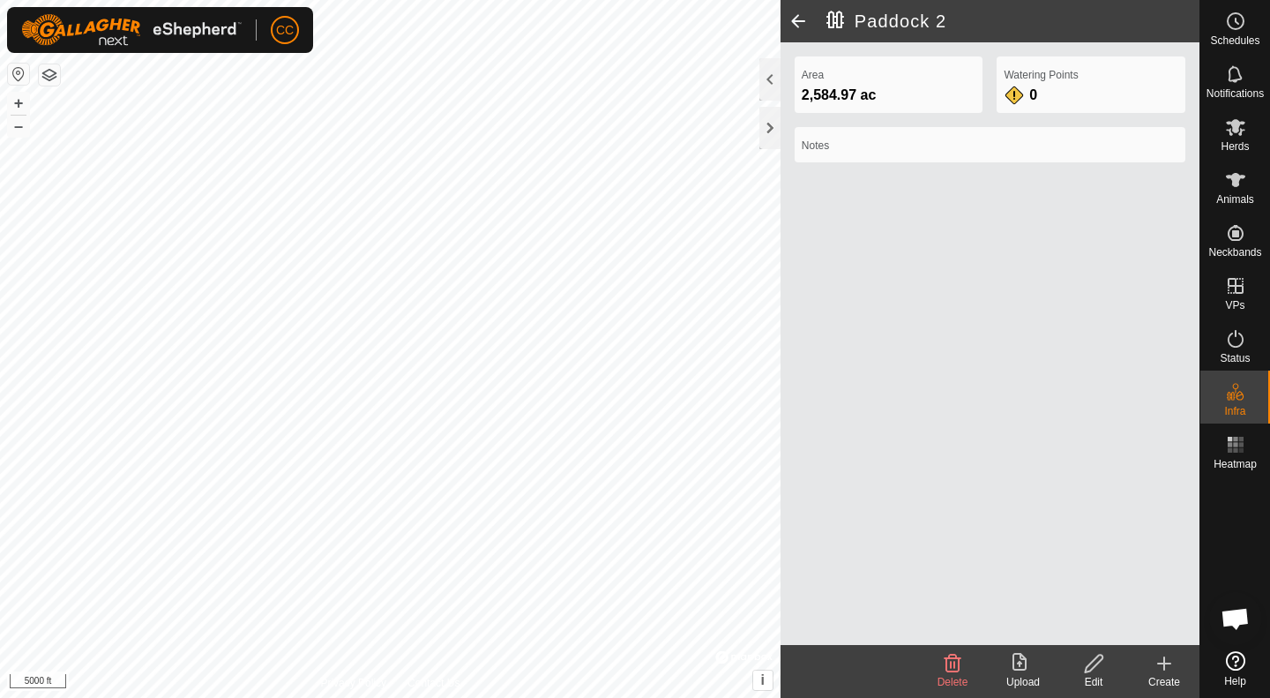
click at [798, 22] on span at bounding box center [798, 21] width 35 height 42
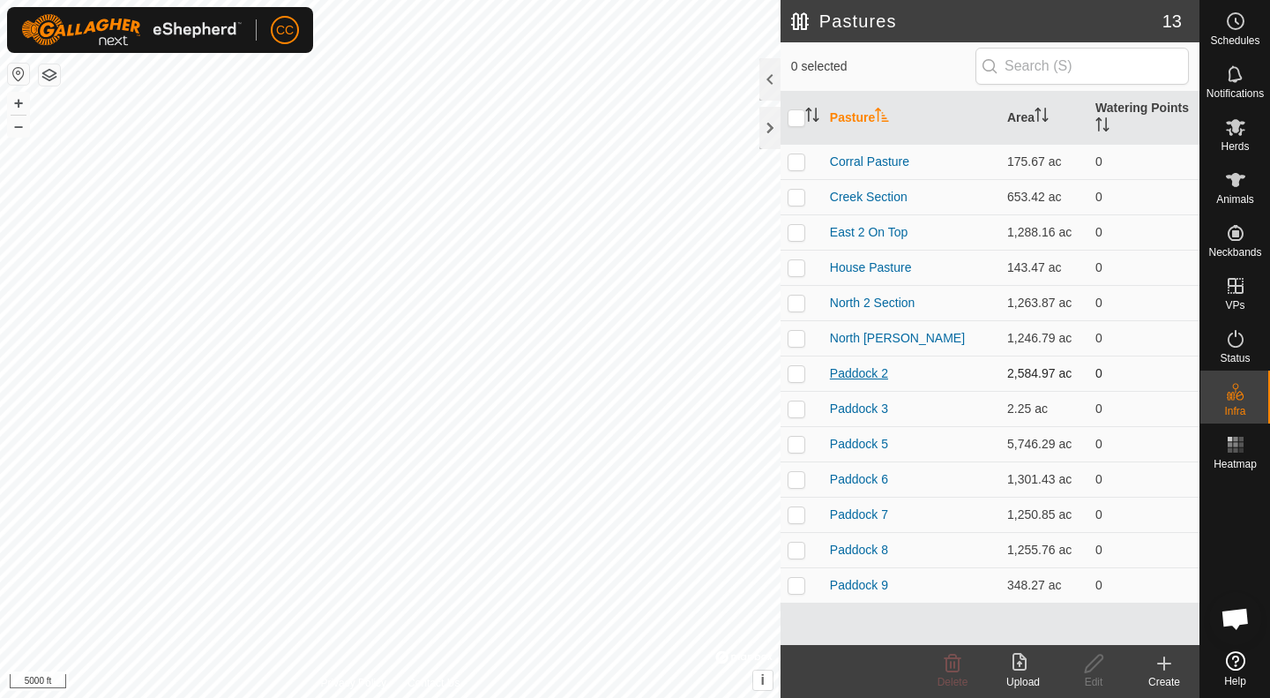
click at [869, 370] on link "Paddock 2" at bounding box center [859, 373] width 58 height 14
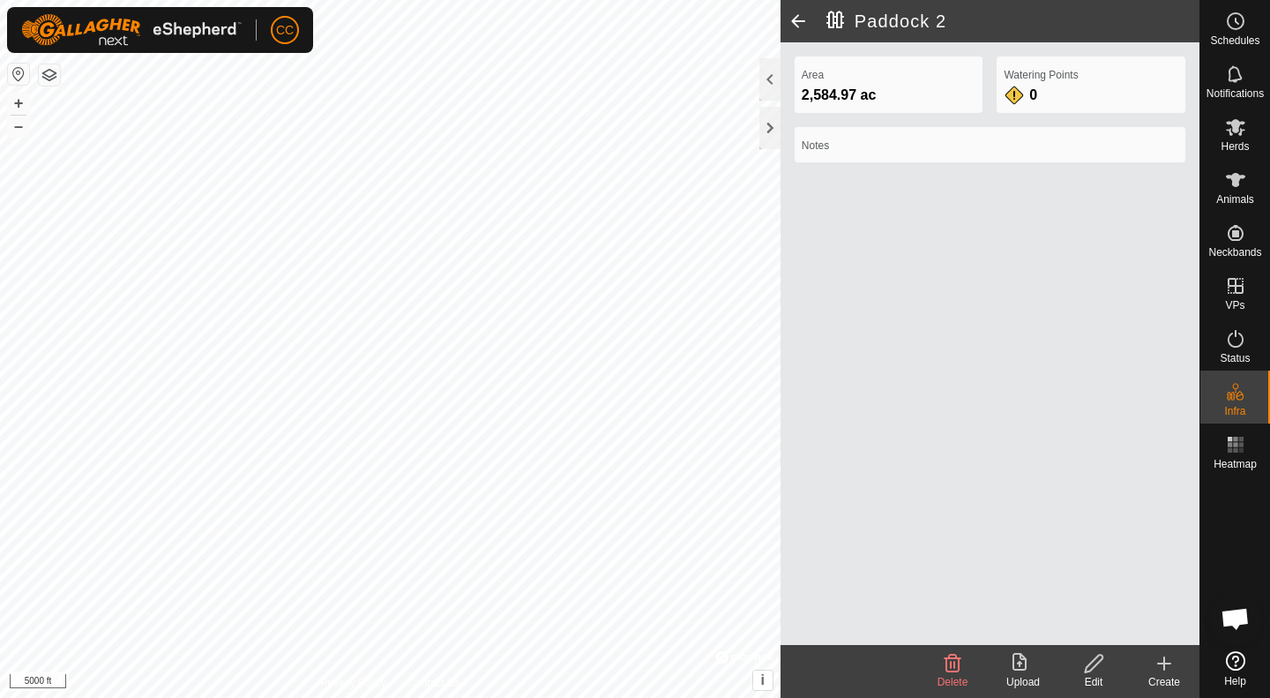
click at [1090, 677] on div "Edit" at bounding box center [1093, 682] width 71 height 16
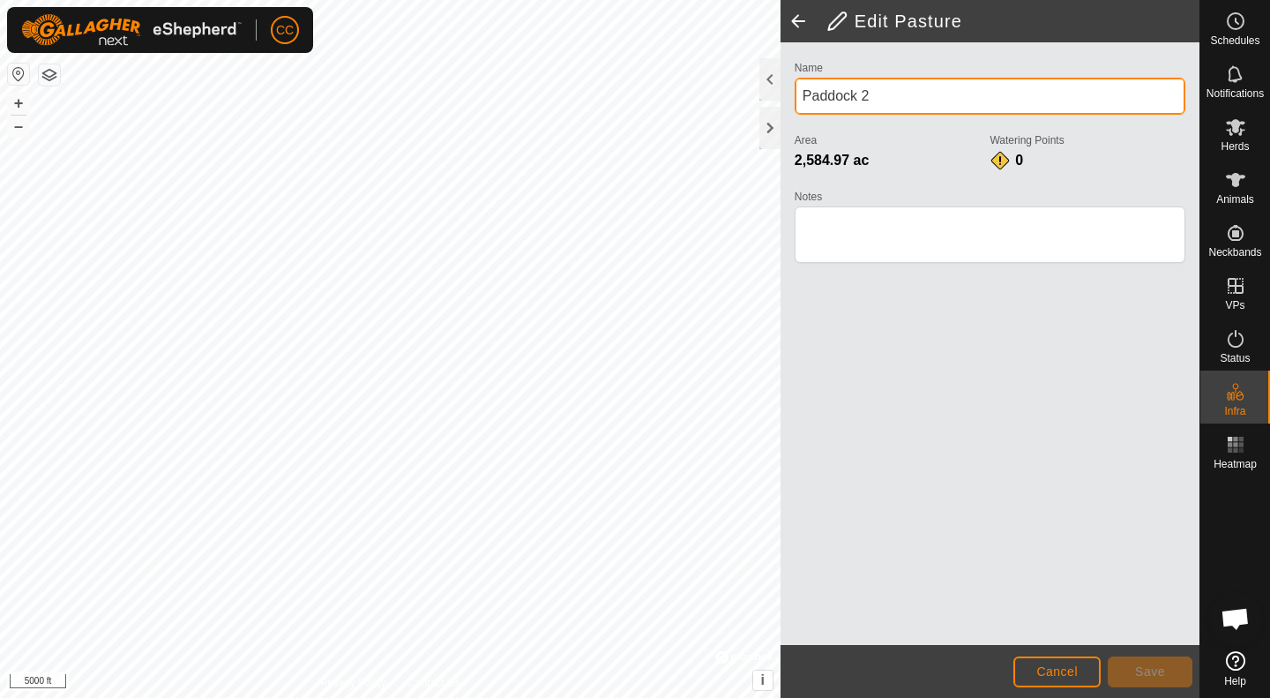
drag, startPoint x: 761, startPoint y: 85, endPoint x: 876, endPoint y: 93, distance: 115.0
click at [729, 114] on div "Edit Pasture Name Paddock 2 Area 2,584.97 ac Watering Points 0 Notes Cancel Sav…" at bounding box center [599, 349] width 1199 height 698
type input "P"
type input "4 Section"
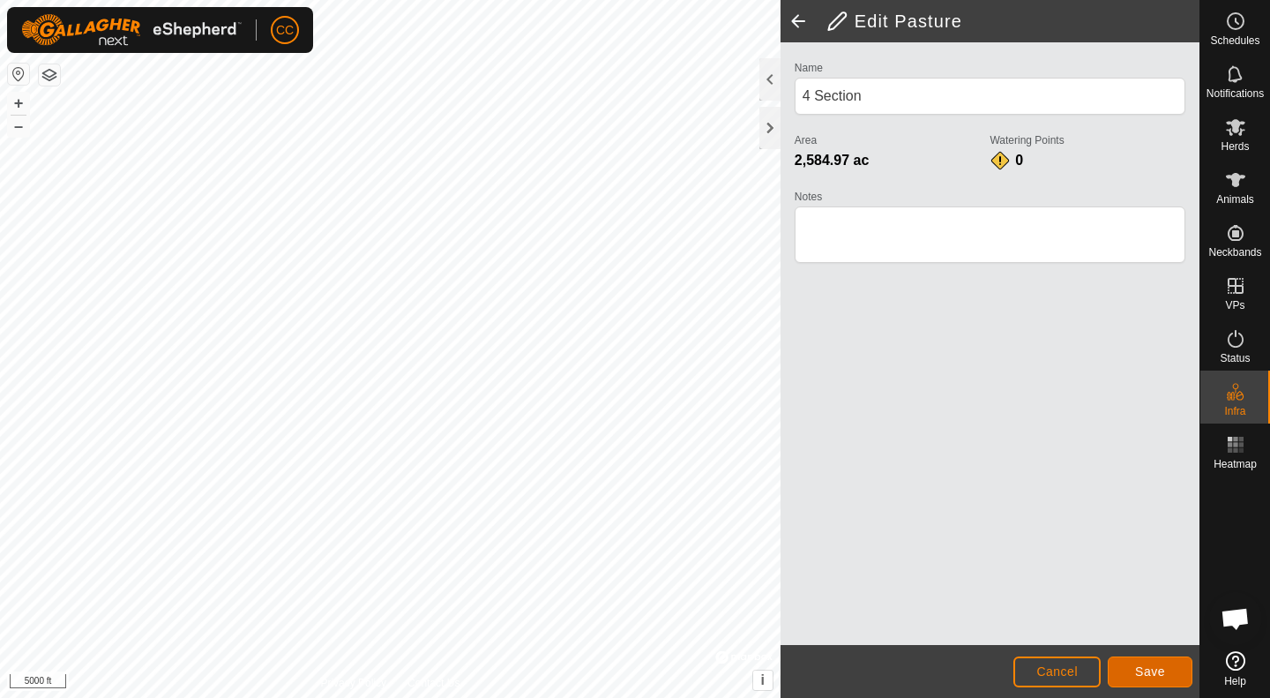
click at [1158, 675] on span "Save" at bounding box center [1150, 671] width 30 height 14
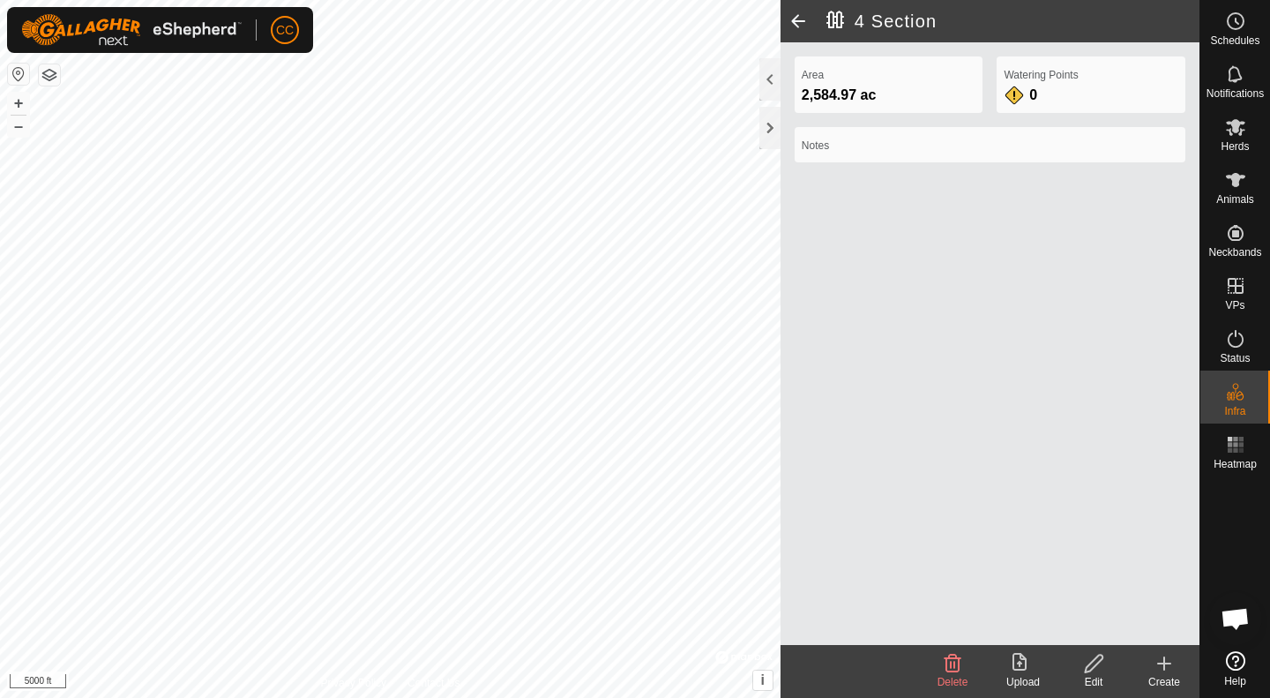
click at [797, 23] on span at bounding box center [798, 21] width 35 height 42
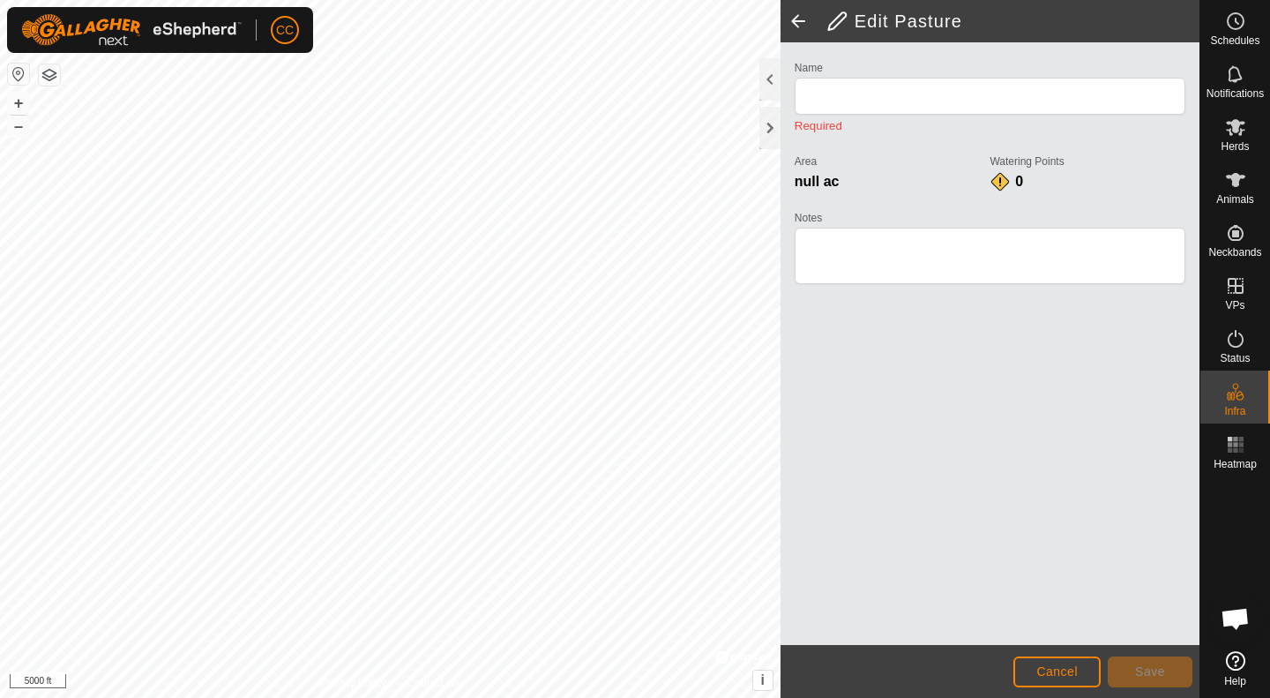
type input "4 Section"
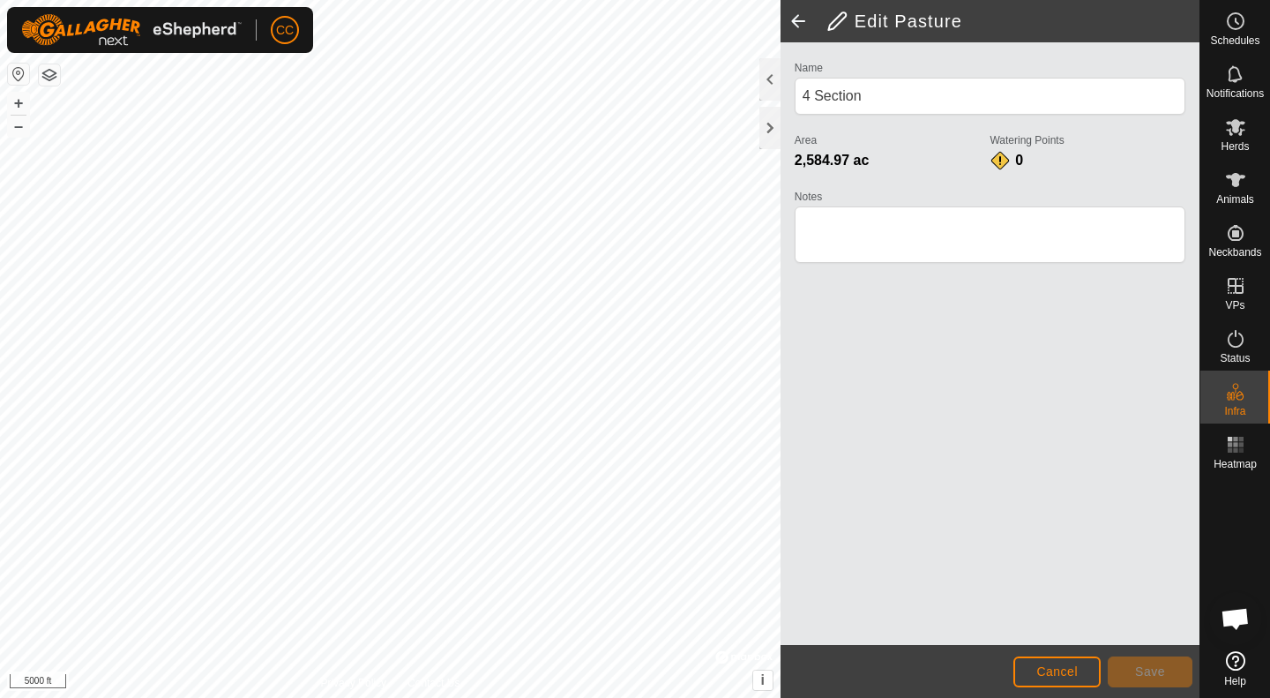
click at [798, 22] on span at bounding box center [798, 21] width 35 height 42
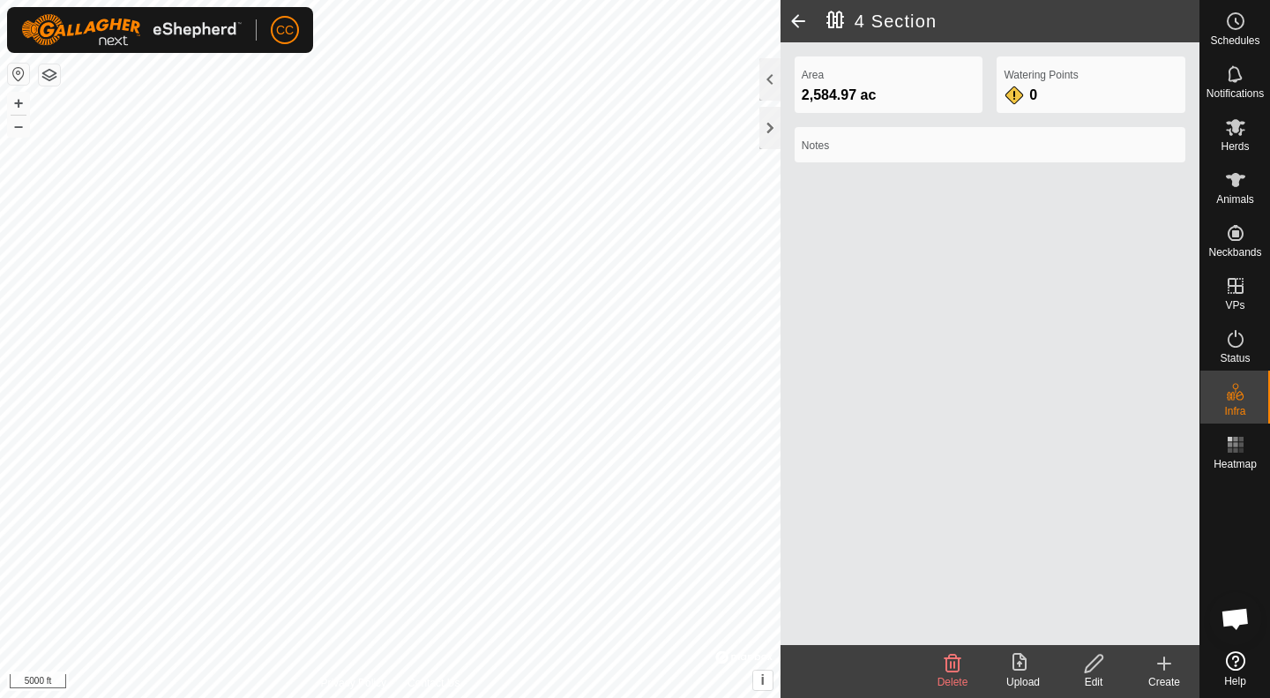
click at [797, 21] on span at bounding box center [798, 21] width 35 height 42
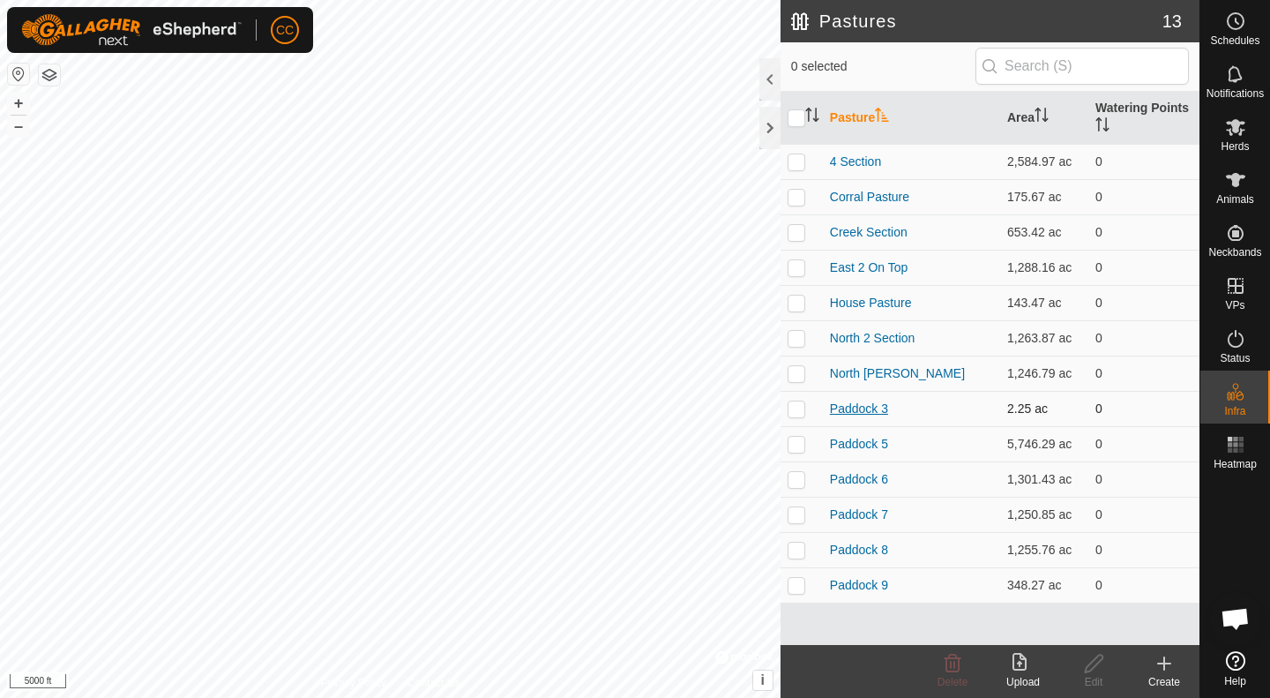
click at [868, 404] on link "Paddock 3" at bounding box center [859, 408] width 58 height 14
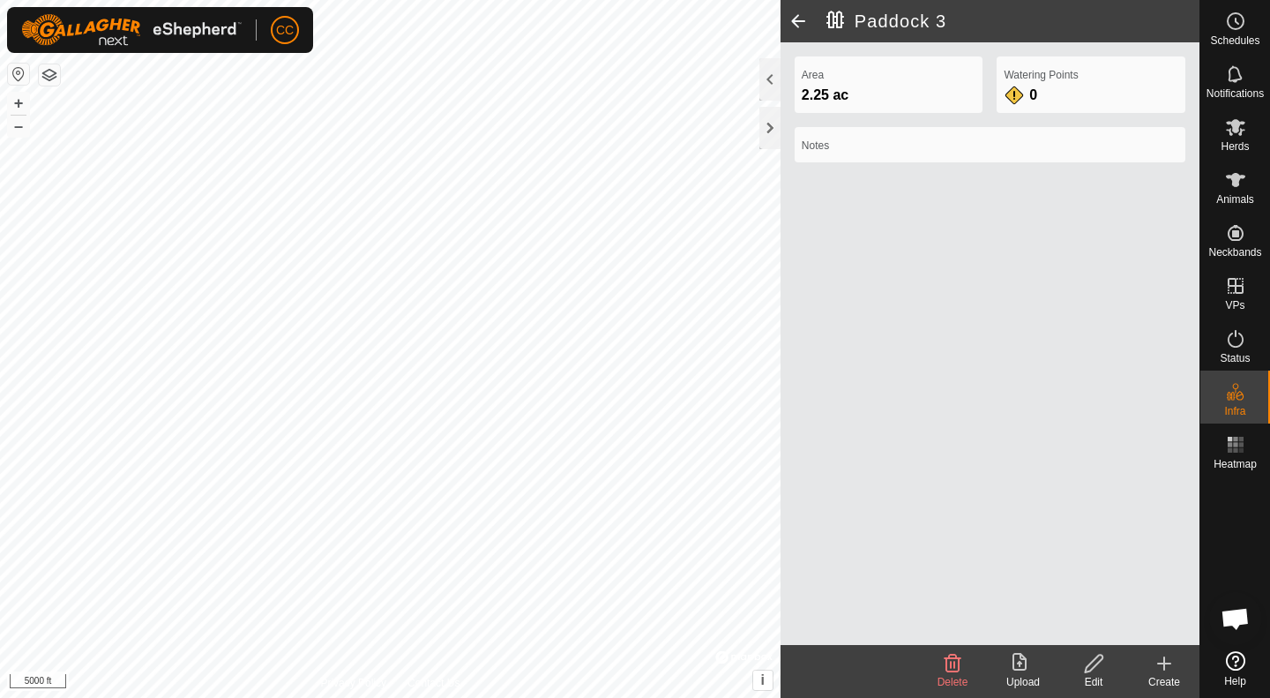
click at [1101, 659] on icon at bounding box center [1094, 663] width 18 height 18
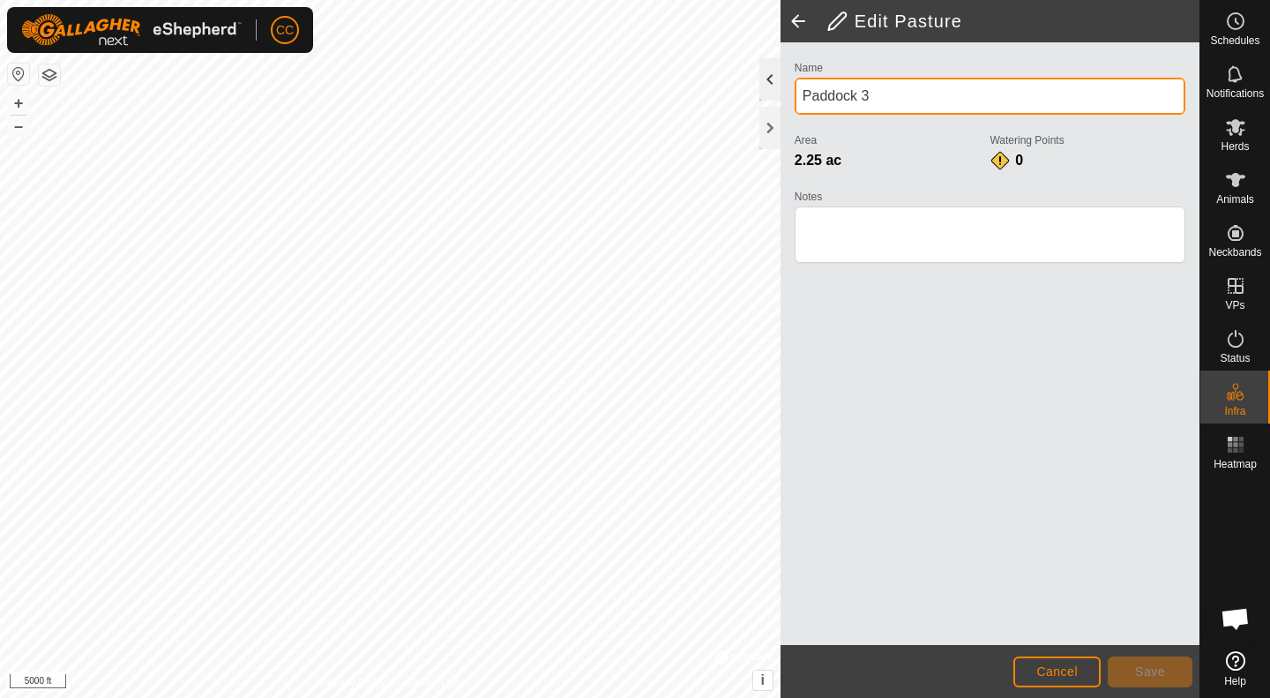
drag, startPoint x: 883, startPoint y: 96, endPoint x: 778, endPoint y: 94, distance: 105.0
click at [873, 99] on input "Paddock 3" at bounding box center [990, 96] width 391 height 37
type input "P"
type input "Run Around Trap"
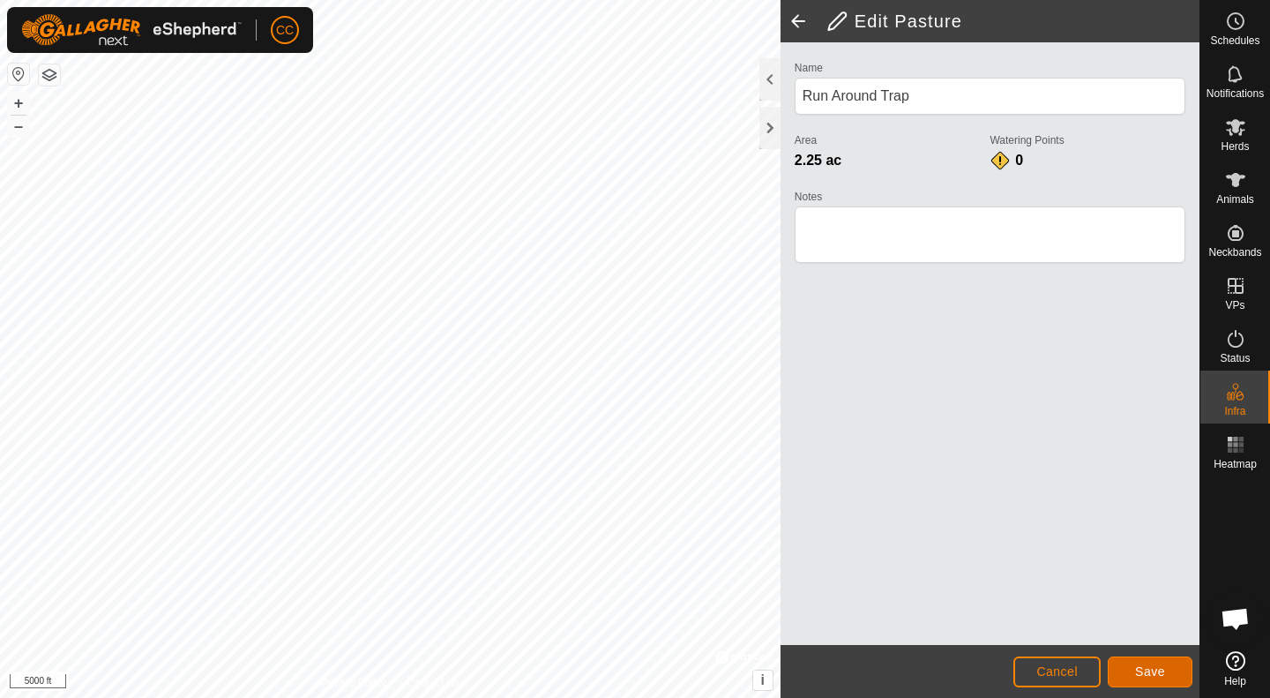
click at [1159, 669] on span "Save" at bounding box center [1150, 671] width 30 height 14
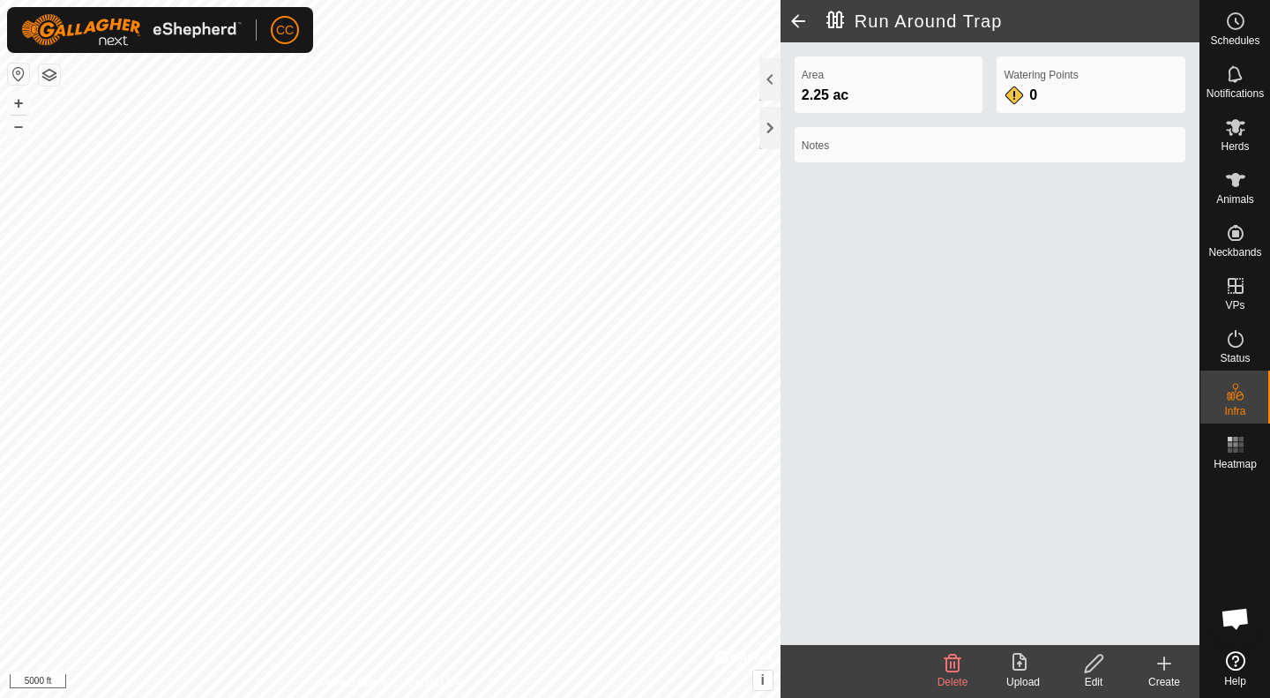
click at [794, 21] on span at bounding box center [798, 21] width 35 height 42
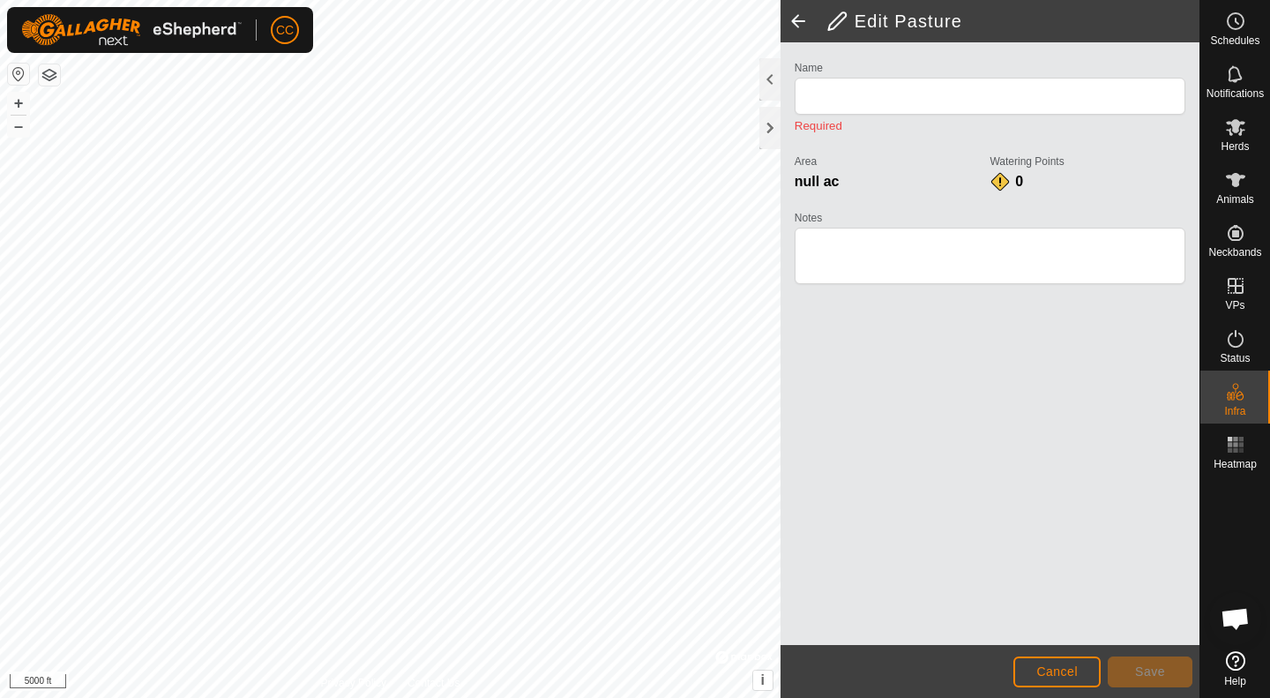
type input "Run Around Trap"
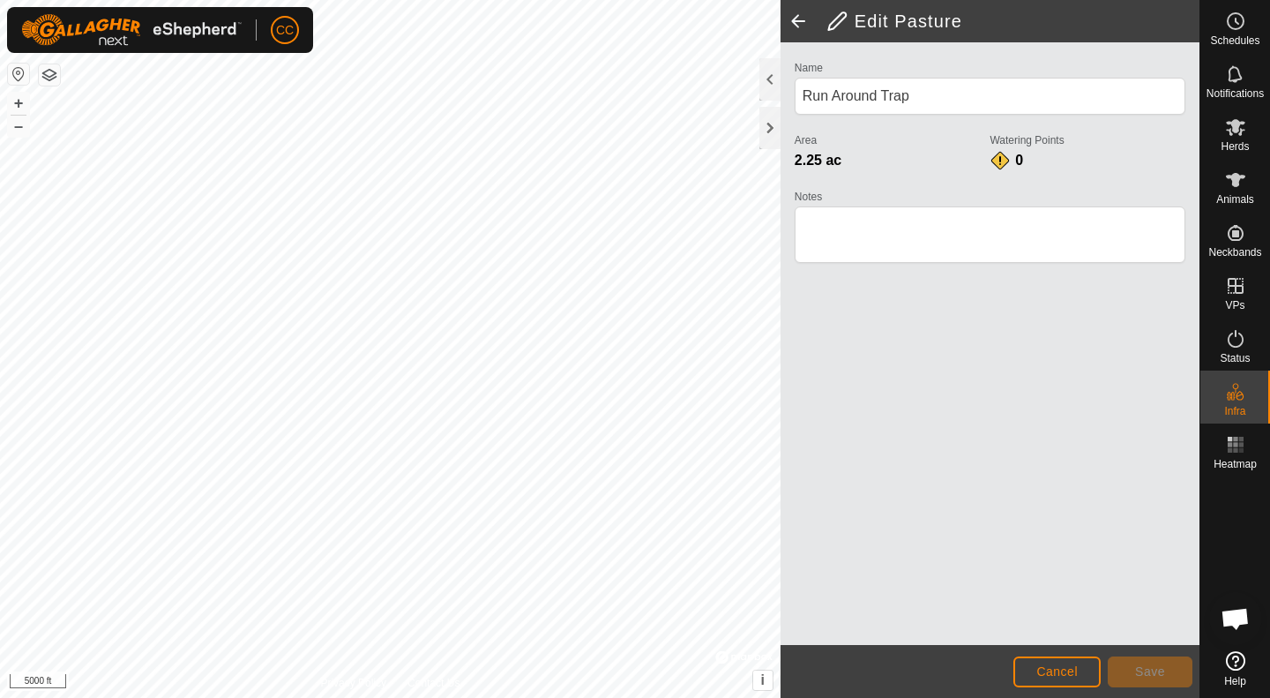
click at [794, 21] on span at bounding box center [798, 21] width 35 height 42
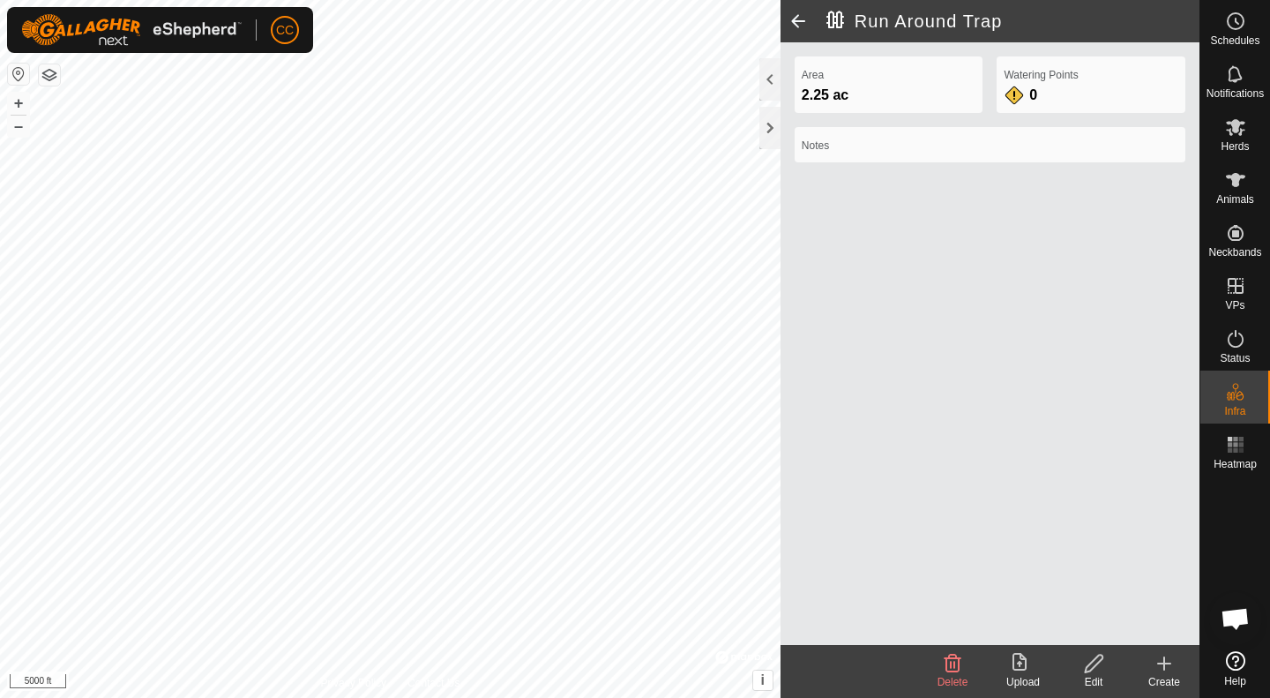
click at [794, 21] on span at bounding box center [798, 21] width 35 height 42
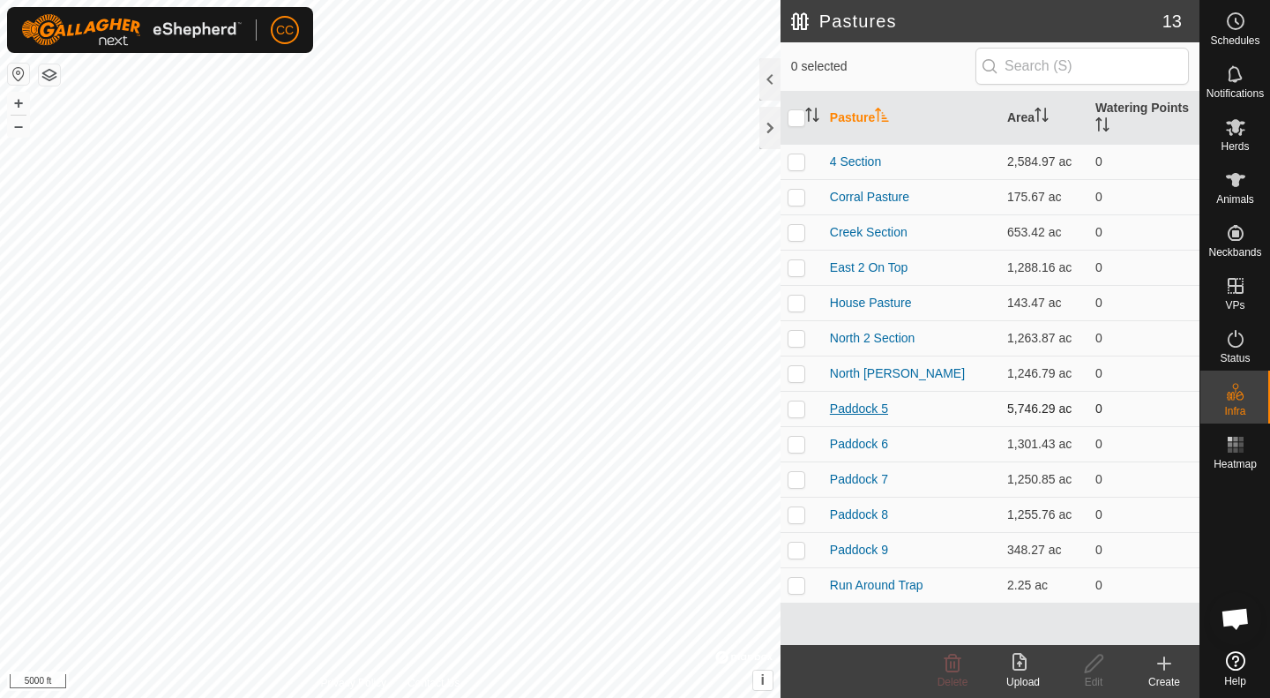
click at [859, 414] on link "Paddock 5" at bounding box center [859, 408] width 58 height 14
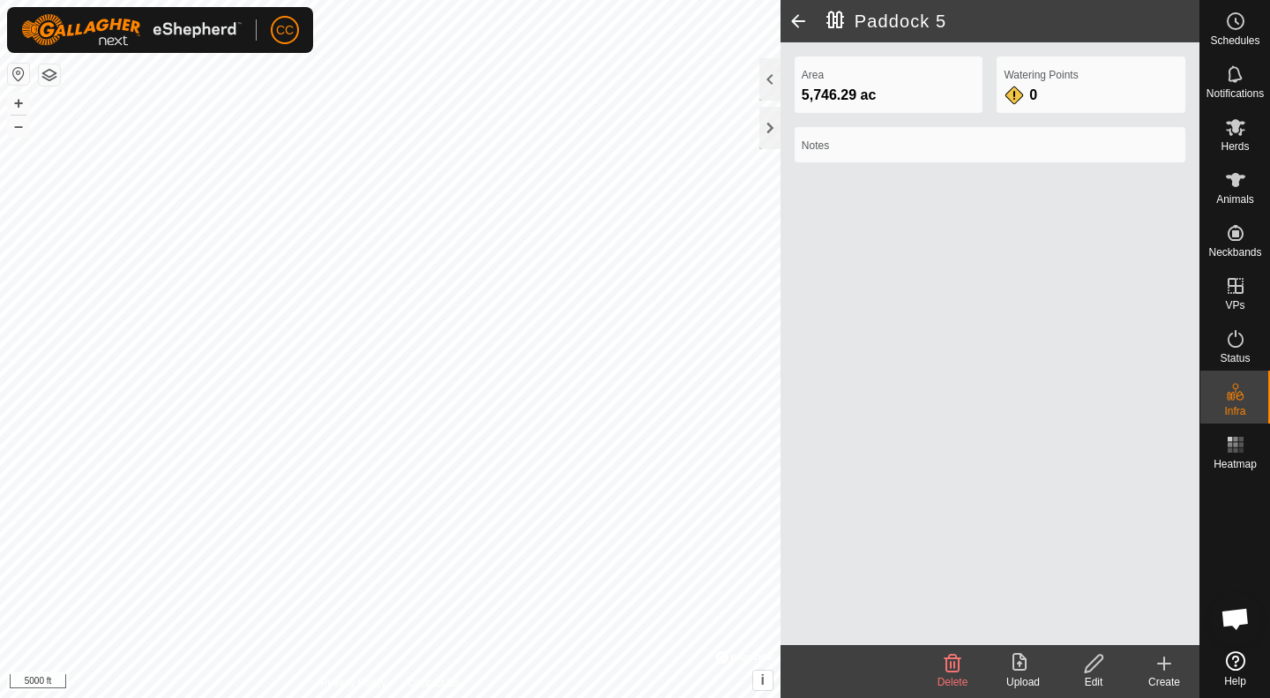
click at [1098, 665] on icon at bounding box center [1094, 663] width 22 height 21
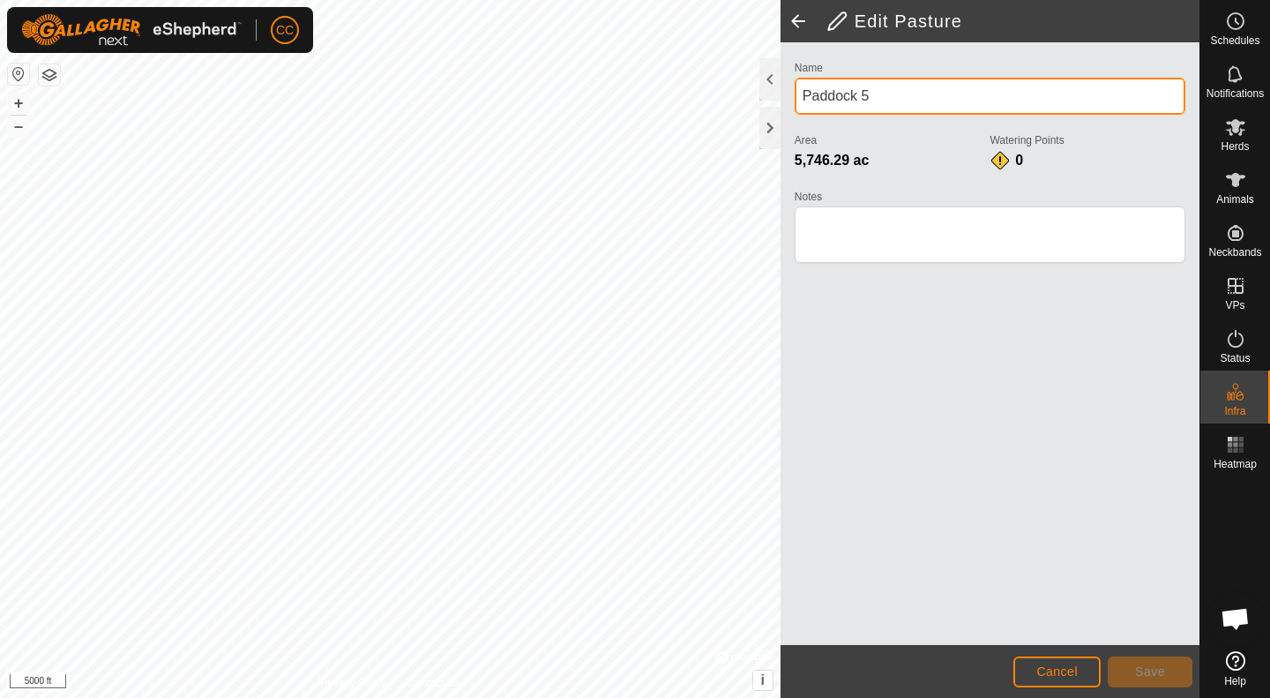
click at [841, 98] on input "Paddock 5" at bounding box center [990, 96] width 391 height 37
type input "[PERSON_NAME] Pasture"
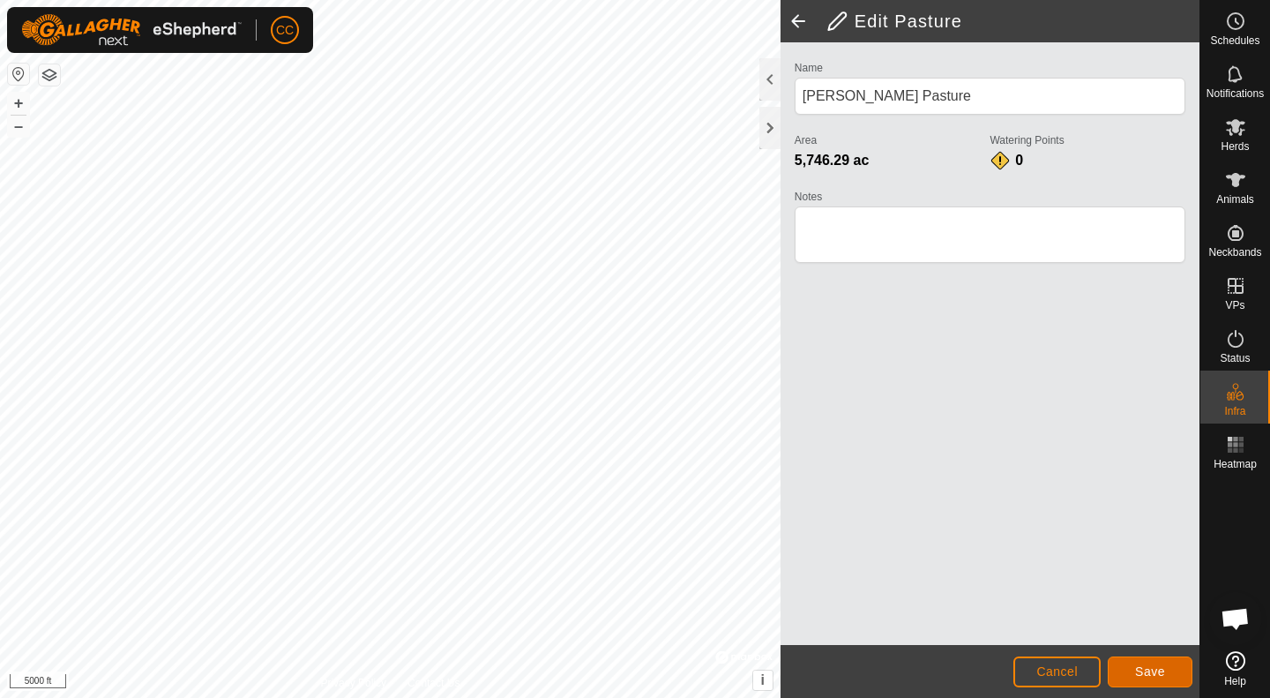
click at [1130, 668] on button "Save" at bounding box center [1150, 671] width 85 height 31
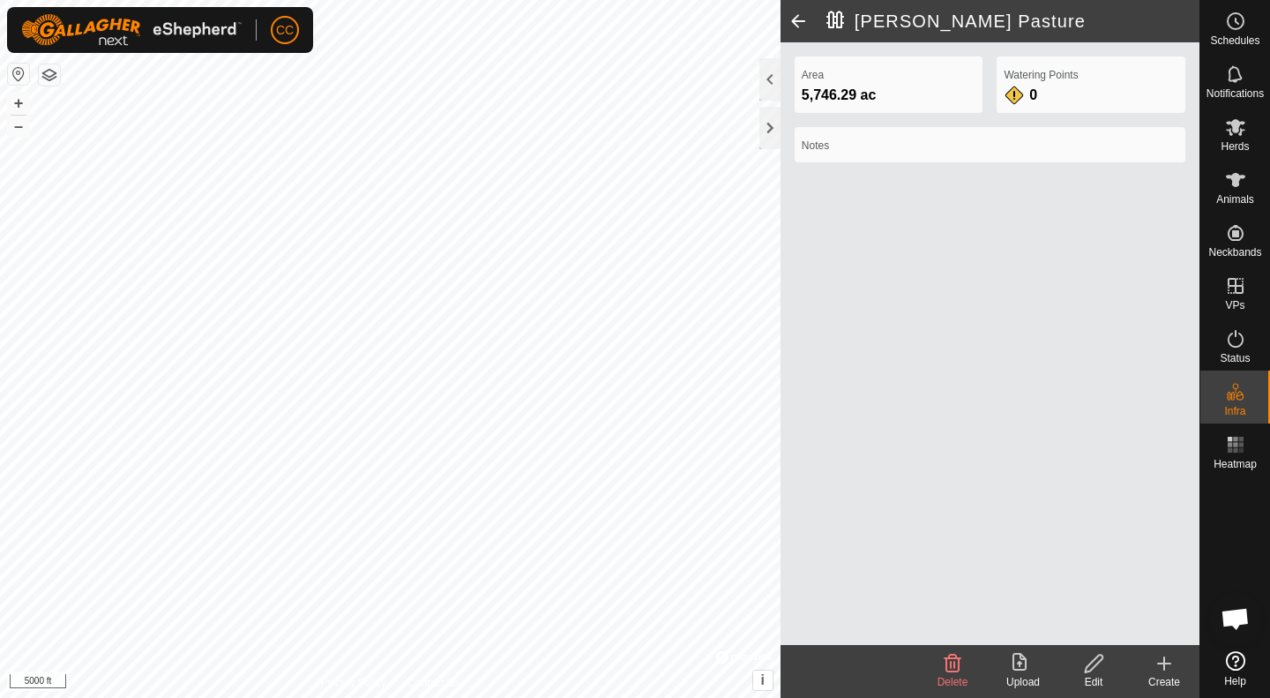
click at [800, 22] on span at bounding box center [798, 21] width 35 height 42
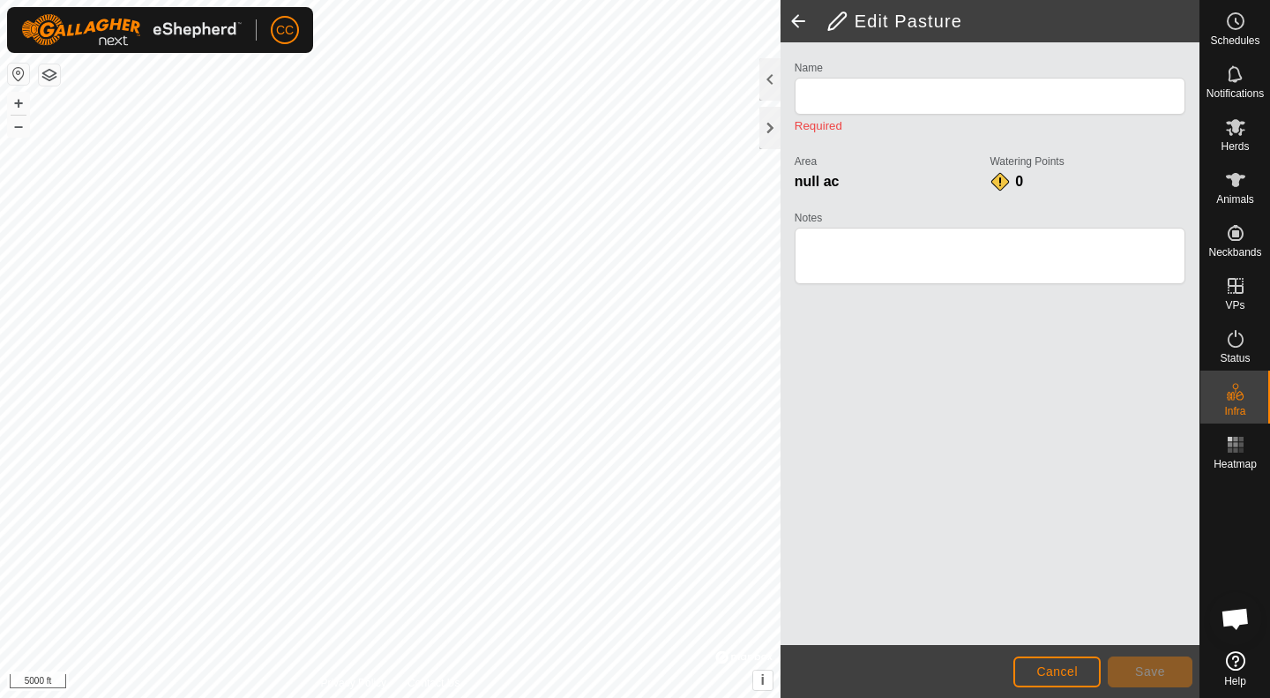
type input "[PERSON_NAME] Pasture"
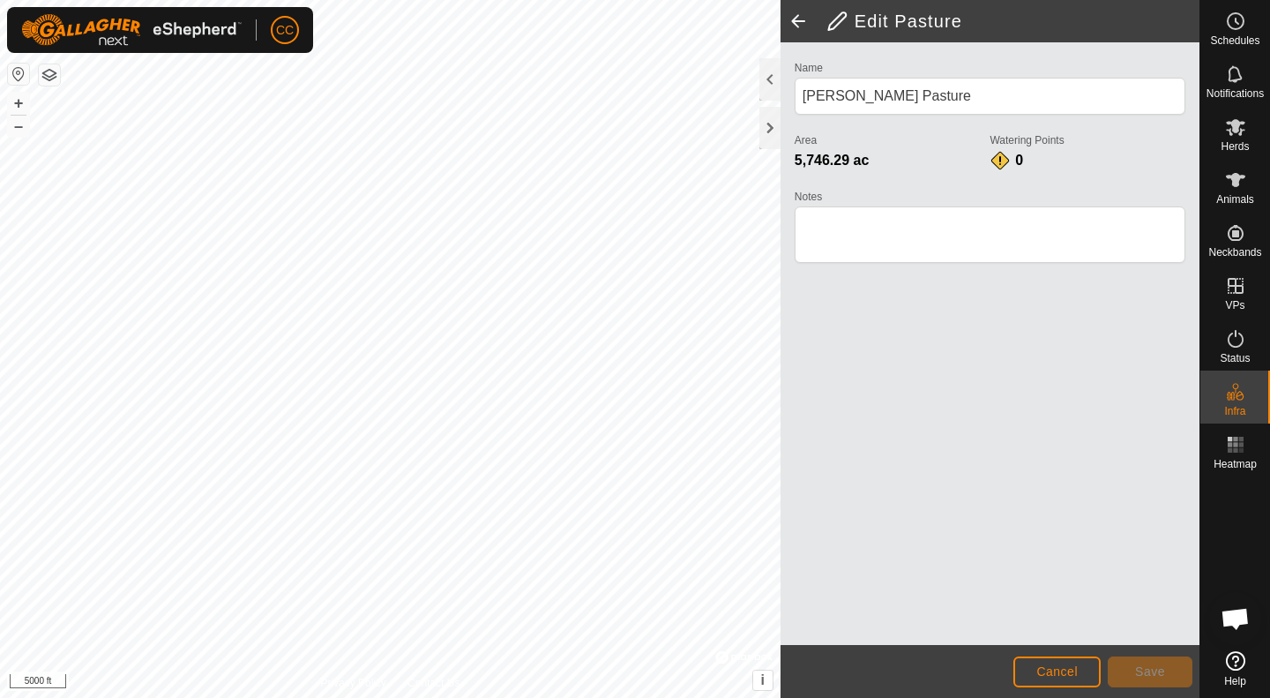
click at [800, 22] on span at bounding box center [798, 21] width 35 height 42
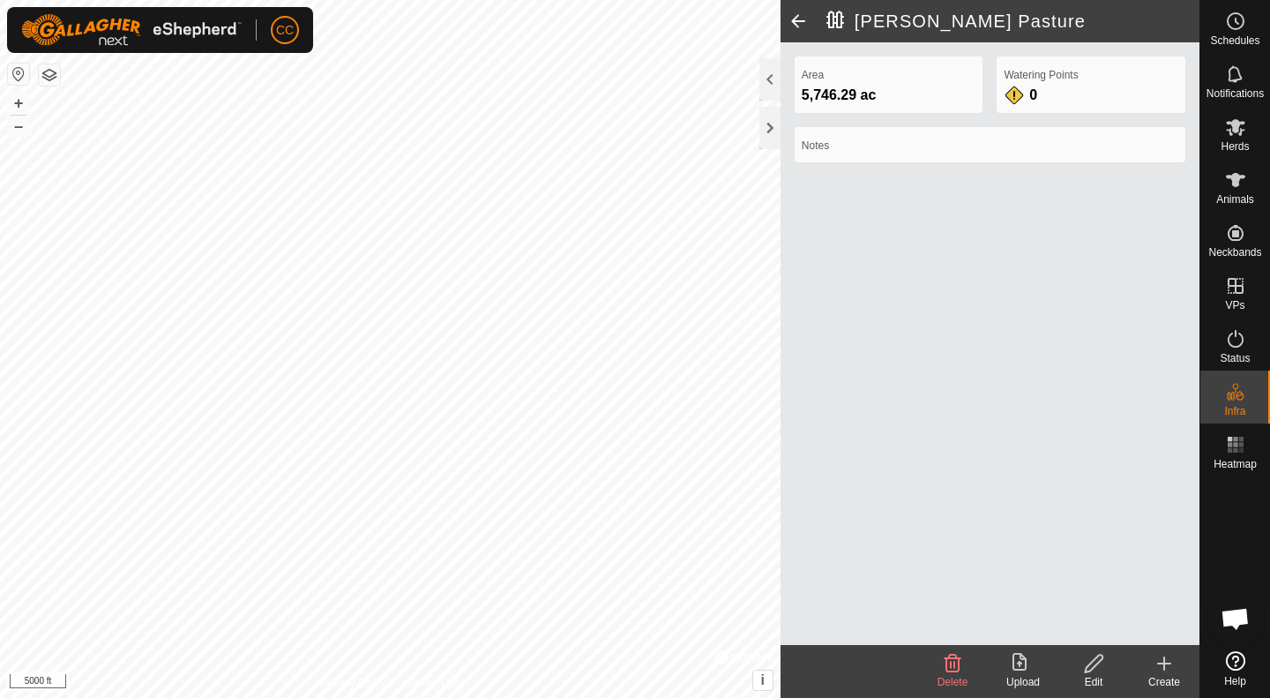
click at [800, 22] on span at bounding box center [798, 21] width 35 height 42
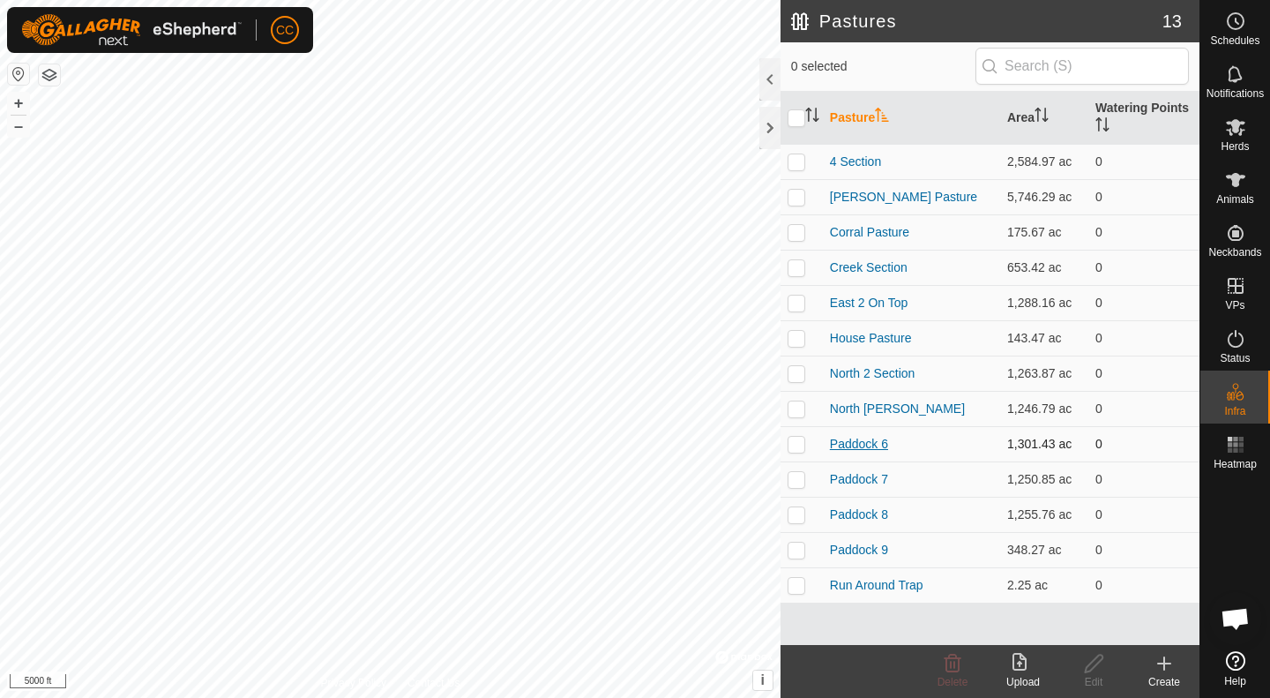
click at [861, 446] on link "Paddock 6" at bounding box center [859, 444] width 58 height 14
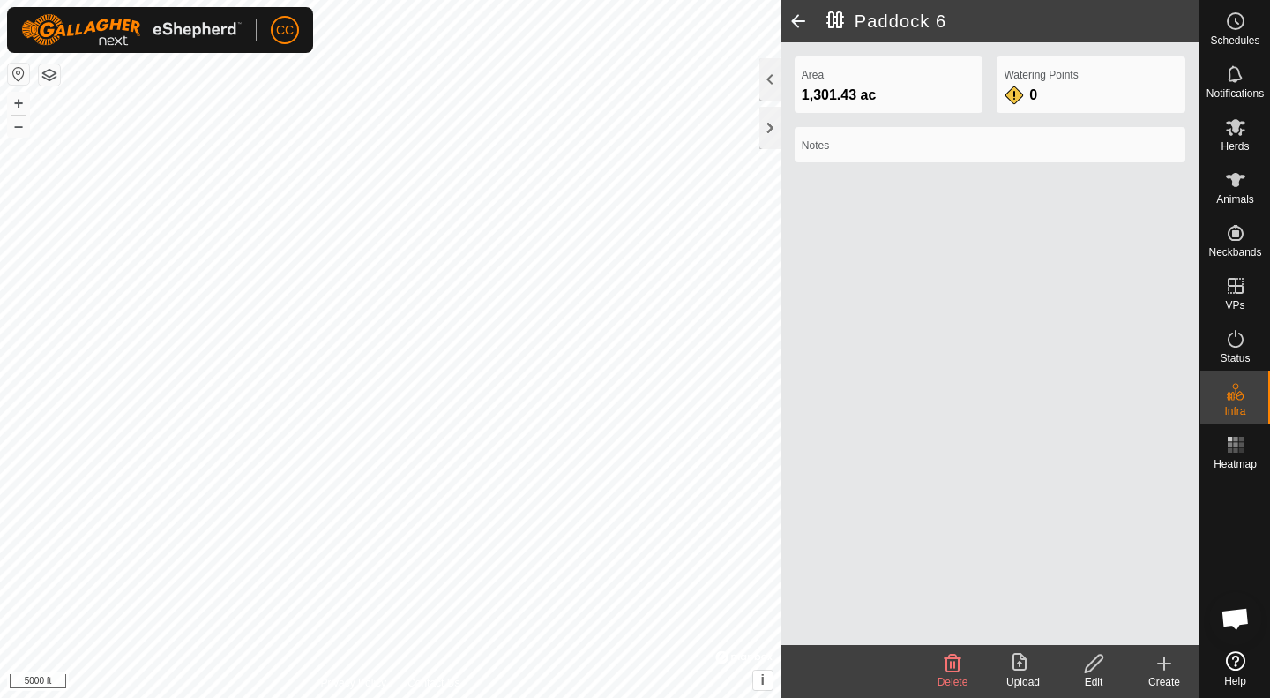
click at [1097, 661] on icon at bounding box center [1094, 663] width 22 height 21
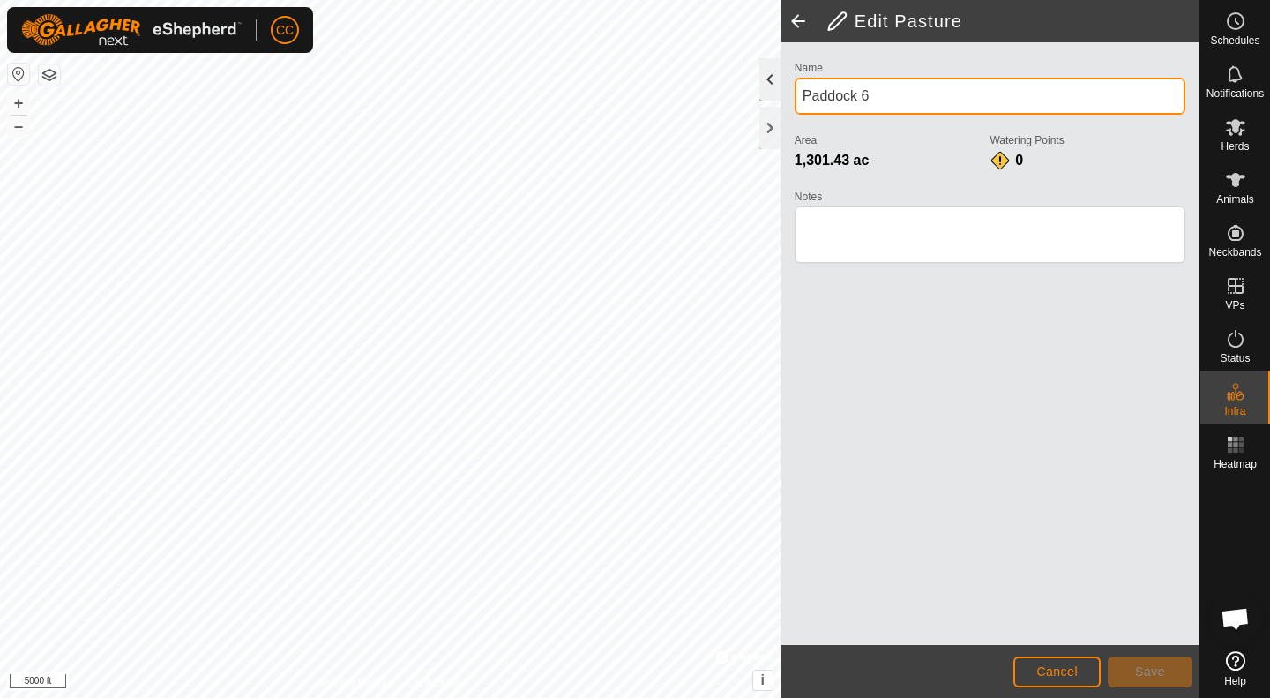
drag, startPoint x: 882, startPoint y: 84, endPoint x: 777, endPoint y: 91, distance: 105.2
click at [781, 91] on div "Edit Pasture Name Paddock 6 Area 1,301.43 ac Watering Points 0 Notes Cancel Save" at bounding box center [990, 349] width 419 height 698
type input "Middle 1-East 1"
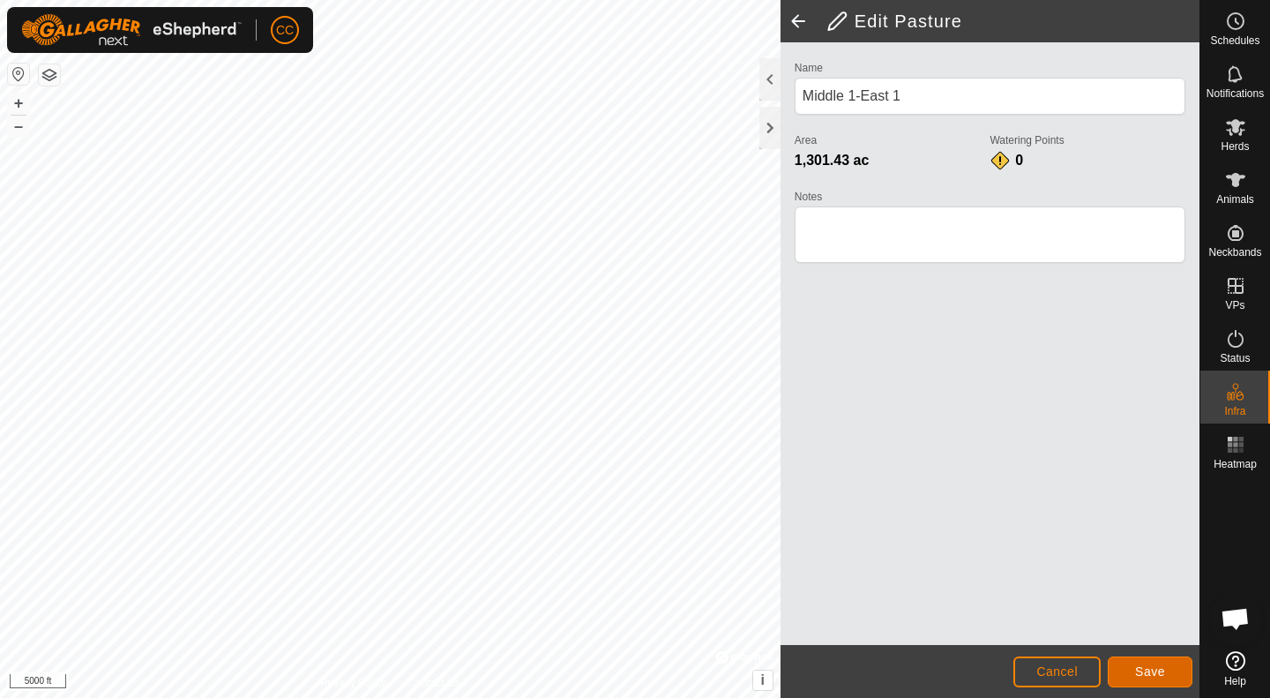
click at [1145, 672] on span "Save" at bounding box center [1150, 671] width 30 height 14
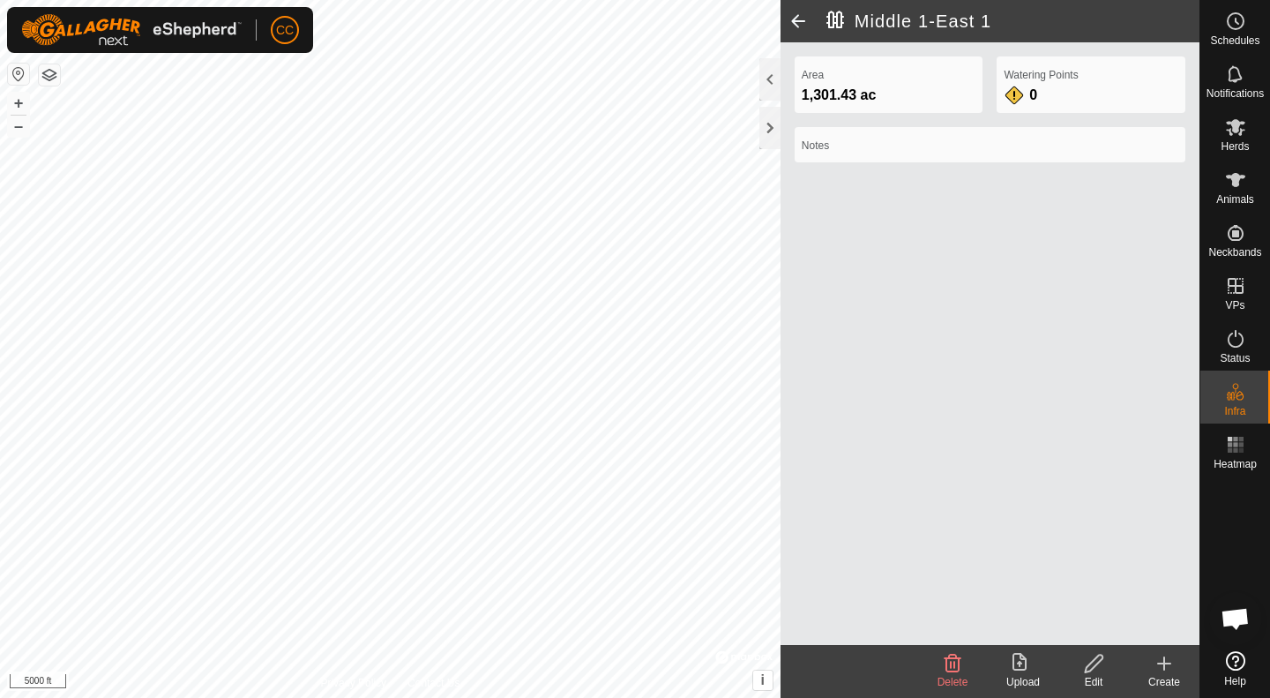
click at [803, 22] on span at bounding box center [798, 21] width 35 height 42
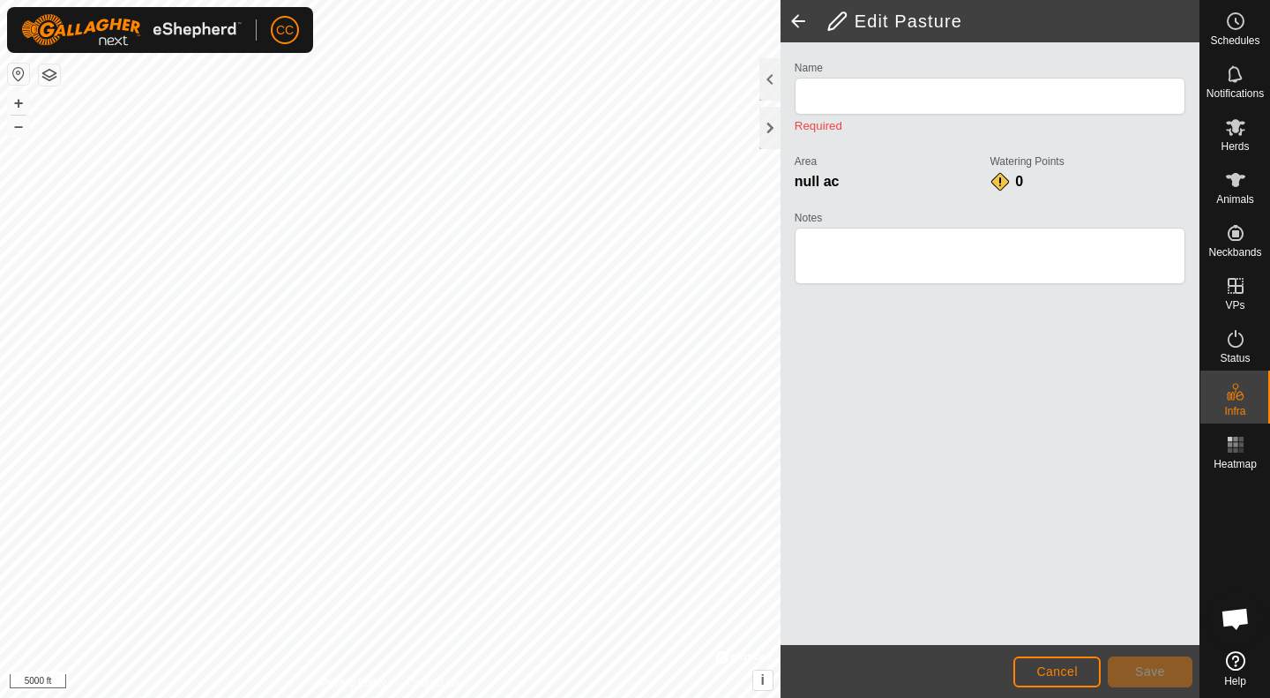
type input "Middle 1-East 1"
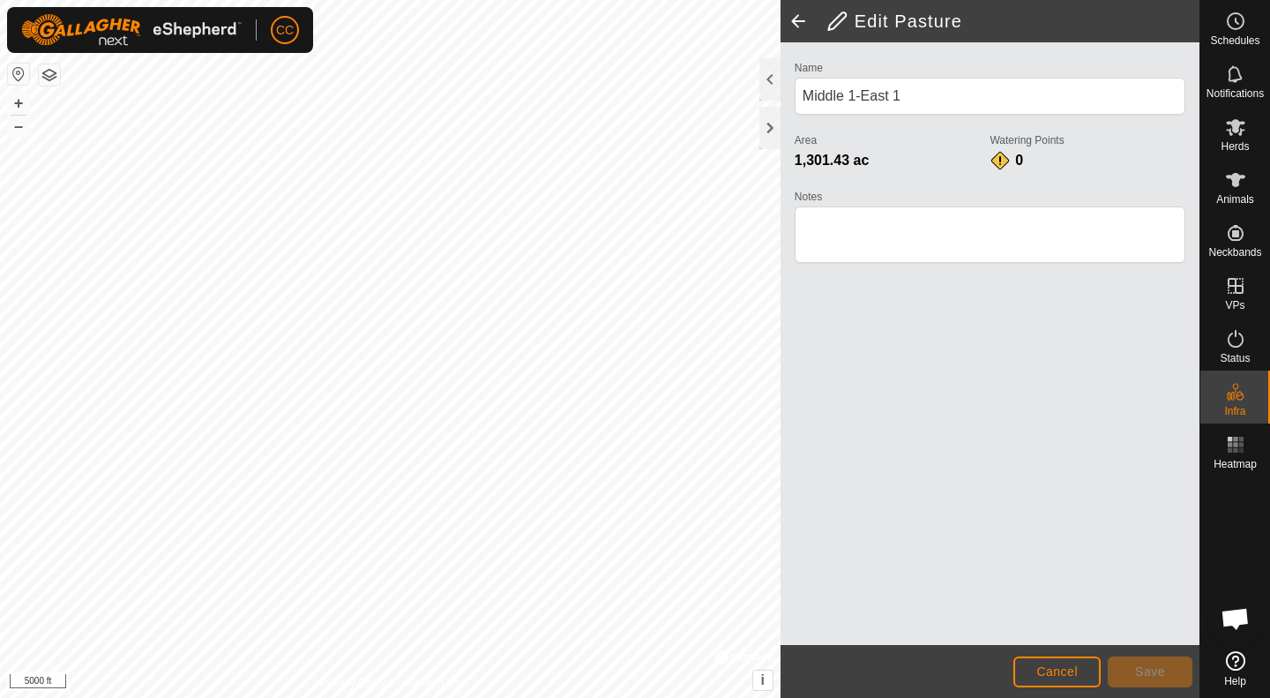
click at [803, 22] on span at bounding box center [798, 21] width 35 height 42
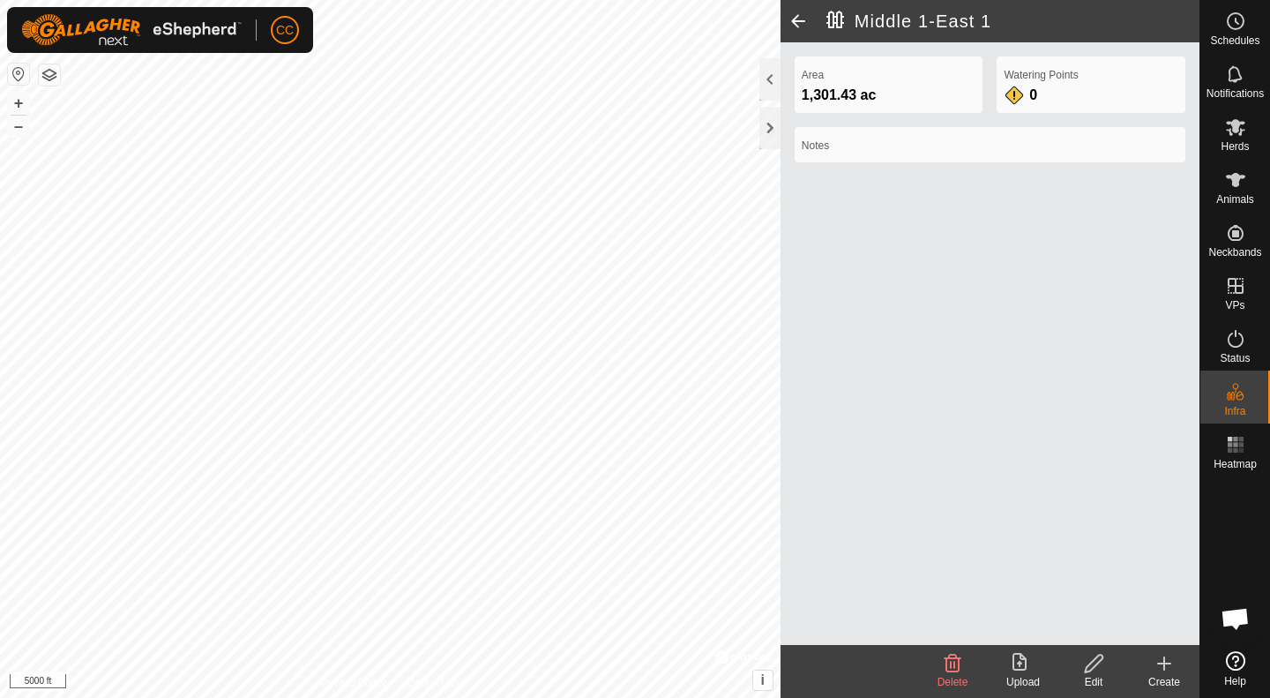
click at [803, 22] on span at bounding box center [798, 21] width 35 height 42
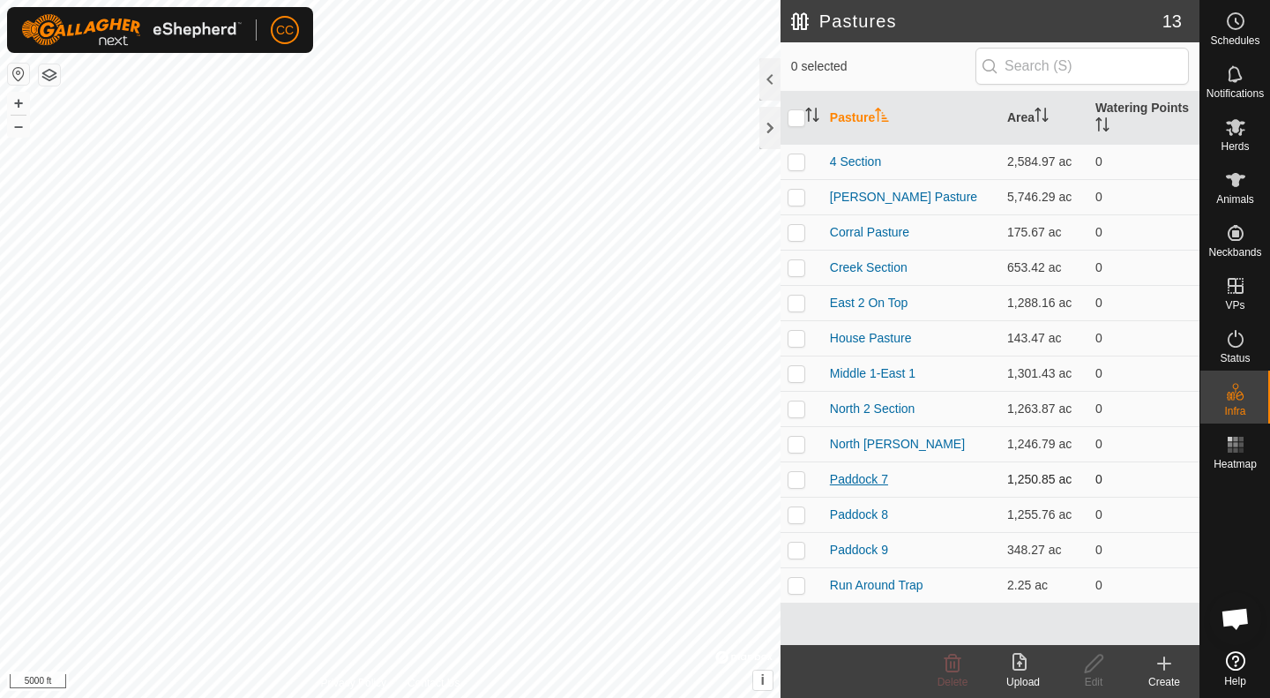
click at [865, 481] on link "Paddock 7" at bounding box center [859, 479] width 58 height 14
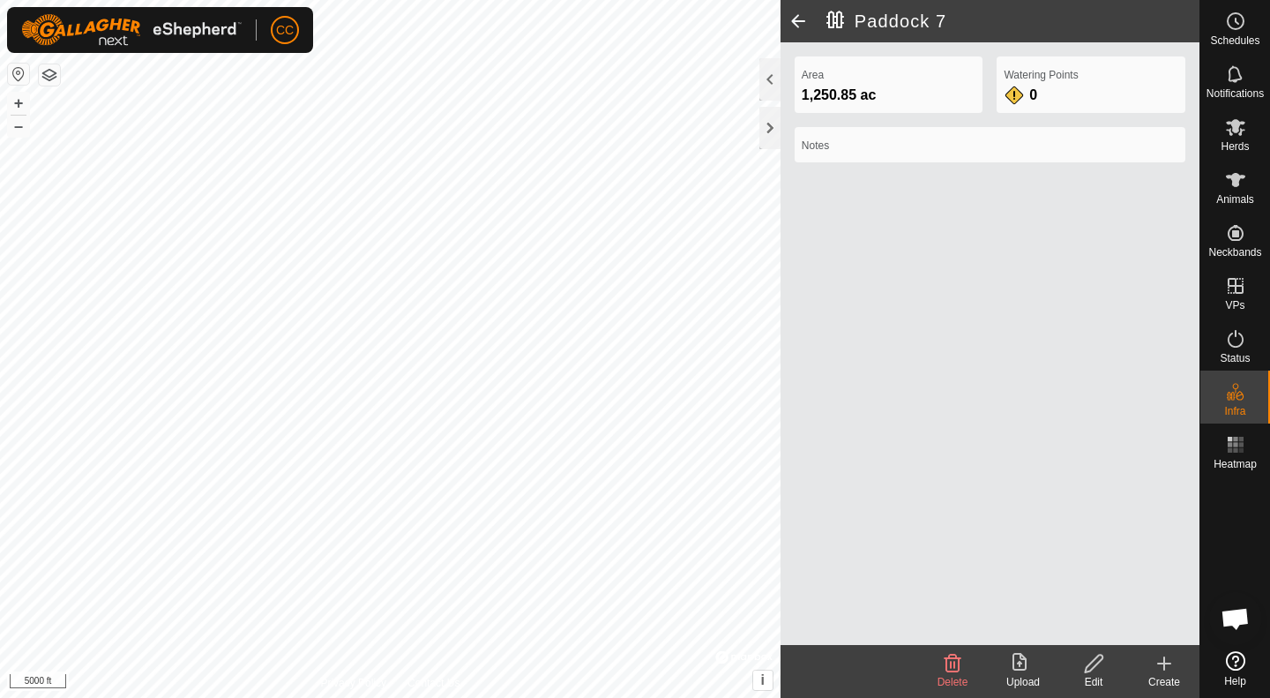
click at [1100, 657] on icon at bounding box center [1094, 663] width 22 height 21
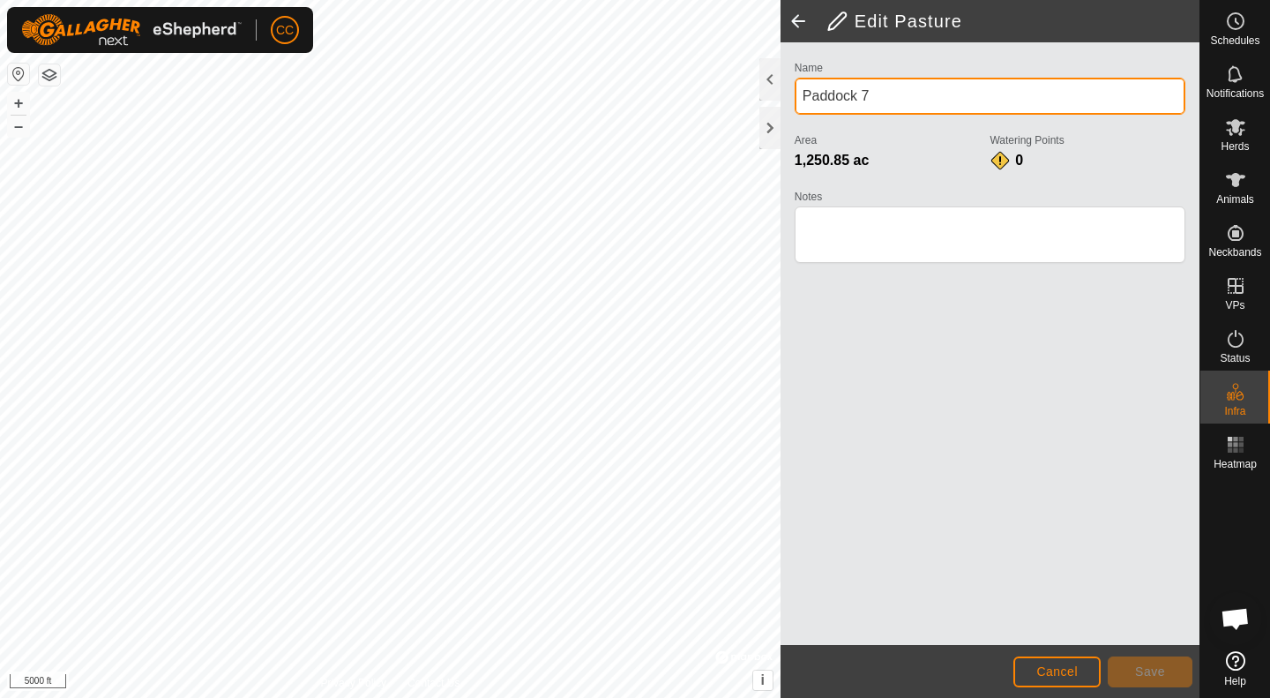
click at [824, 87] on input "Paddock 7" at bounding box center [990, 96] width 391 height 37
type input "7"
type input "South [PERSON_NAME]"
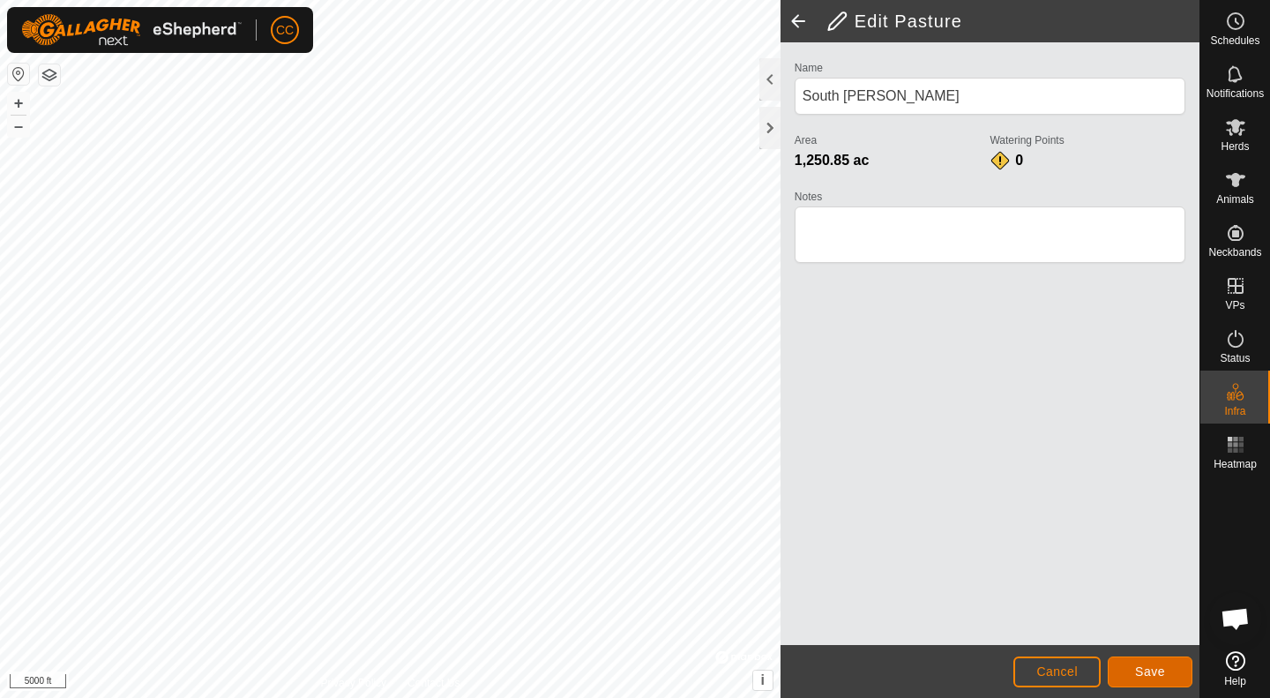
click at [1150, 673] on span "Save" at bounding box center [1150, 671] width 30 height 14
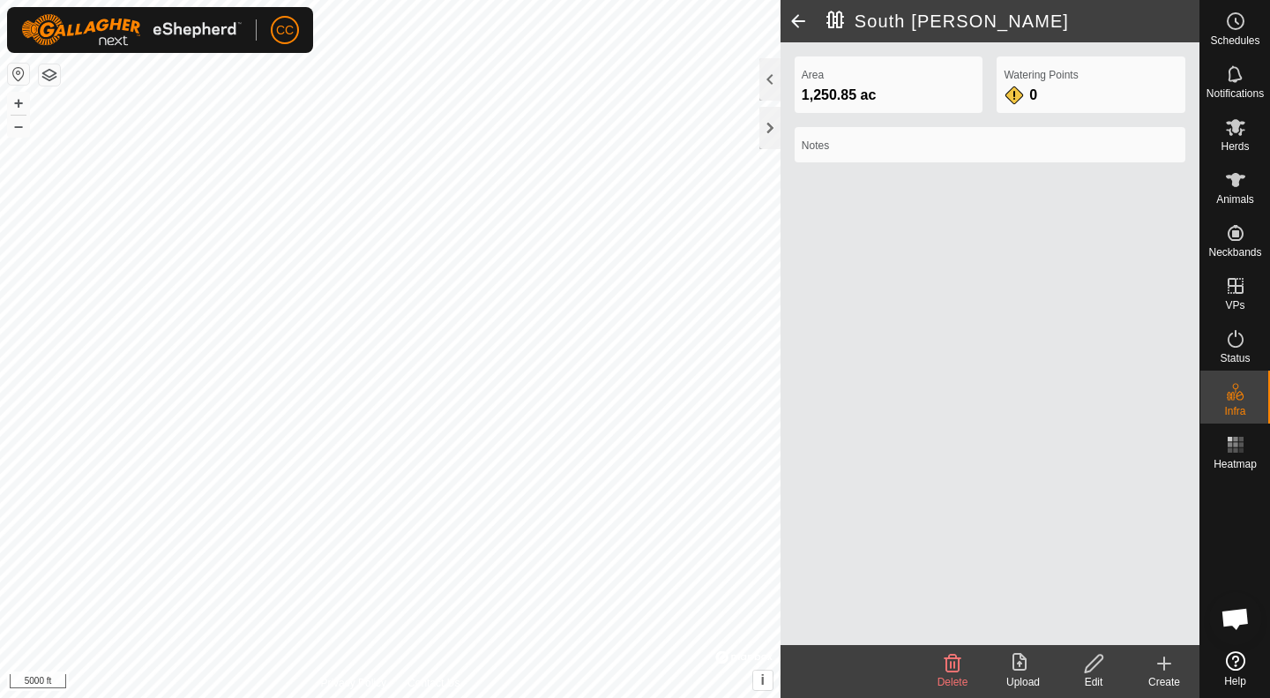
click at [796, 20] on span at bounding box center [798, 21] width 35 height 42
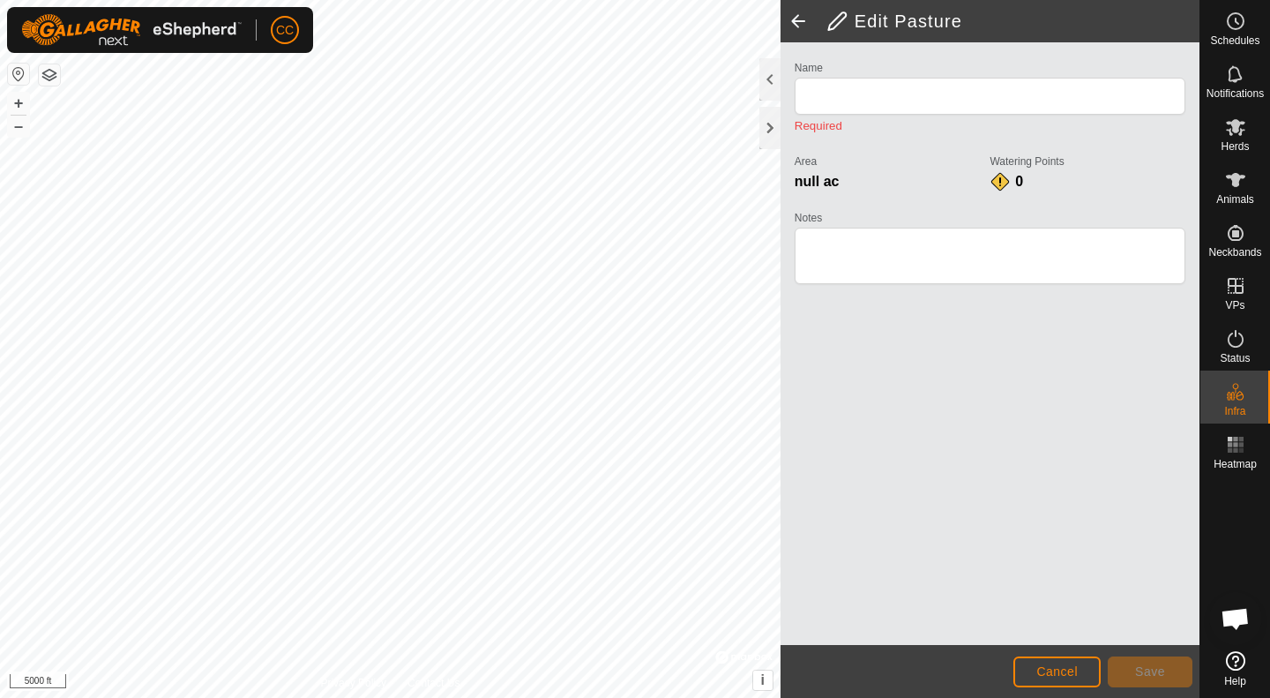
type input "South [PERSON_NAME]"
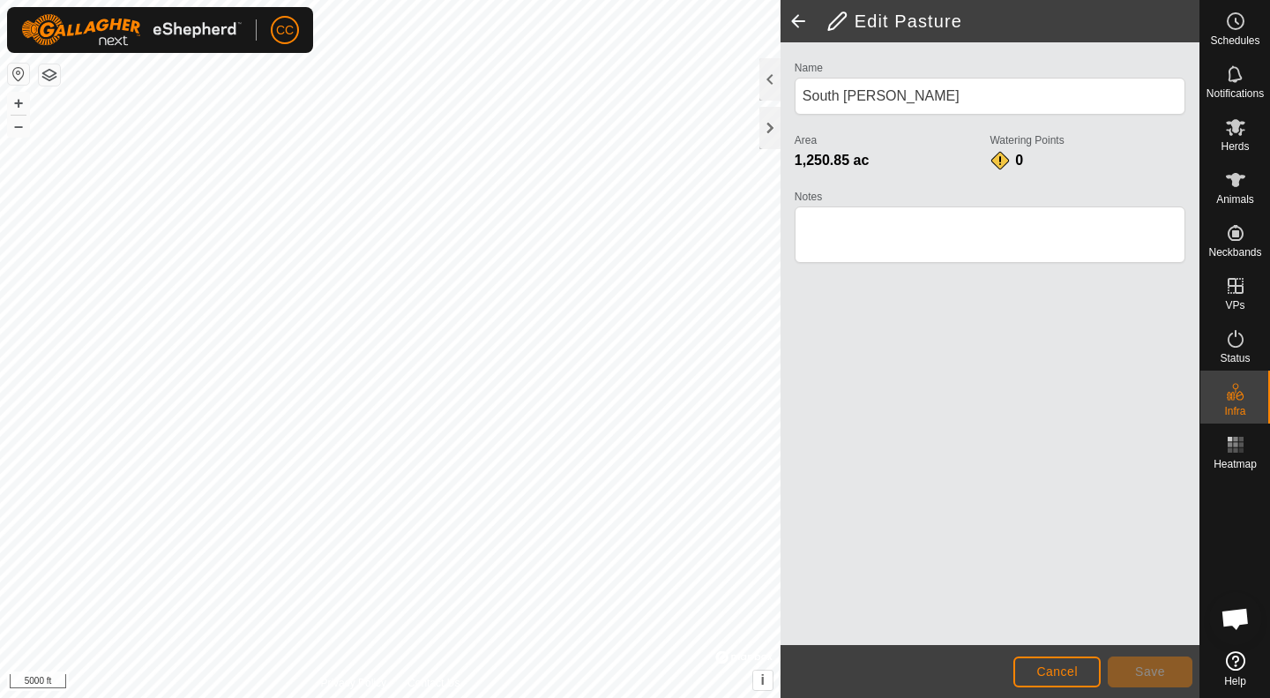
click at [796, 20] on span at bounding box center [798, 21] width 35 height 42
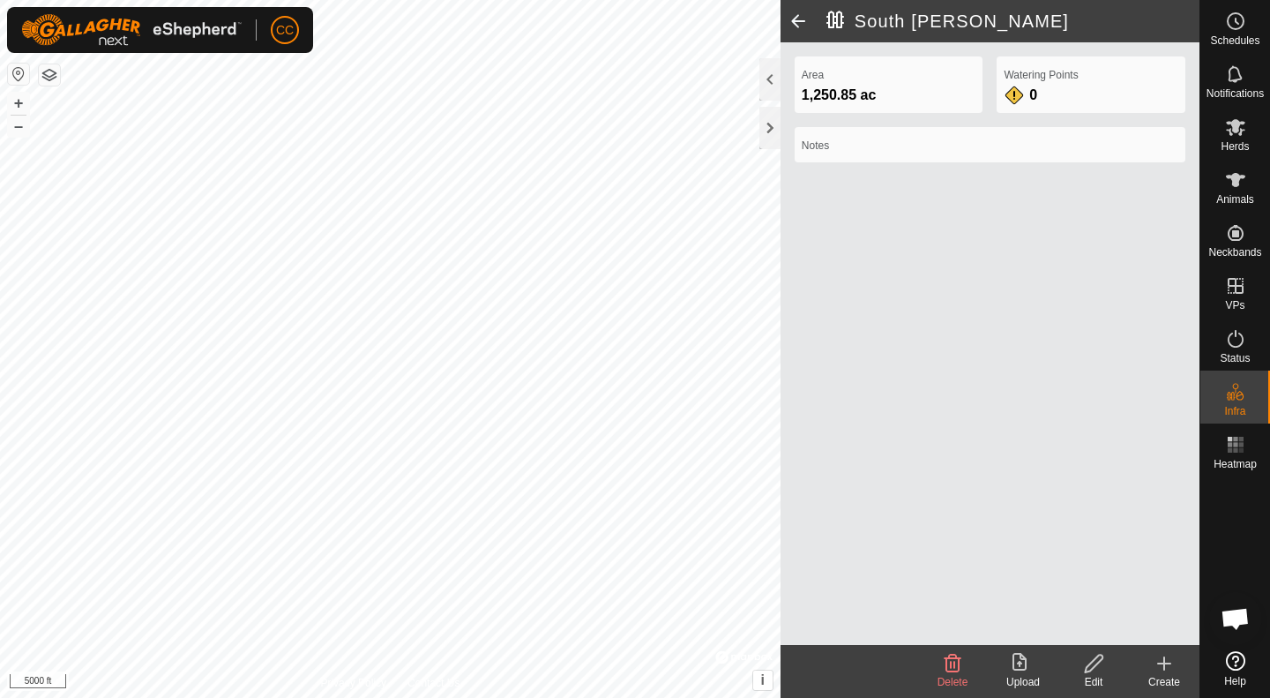
click at [796, 20] on span at bounding box center [798, 21] width 35 height 42
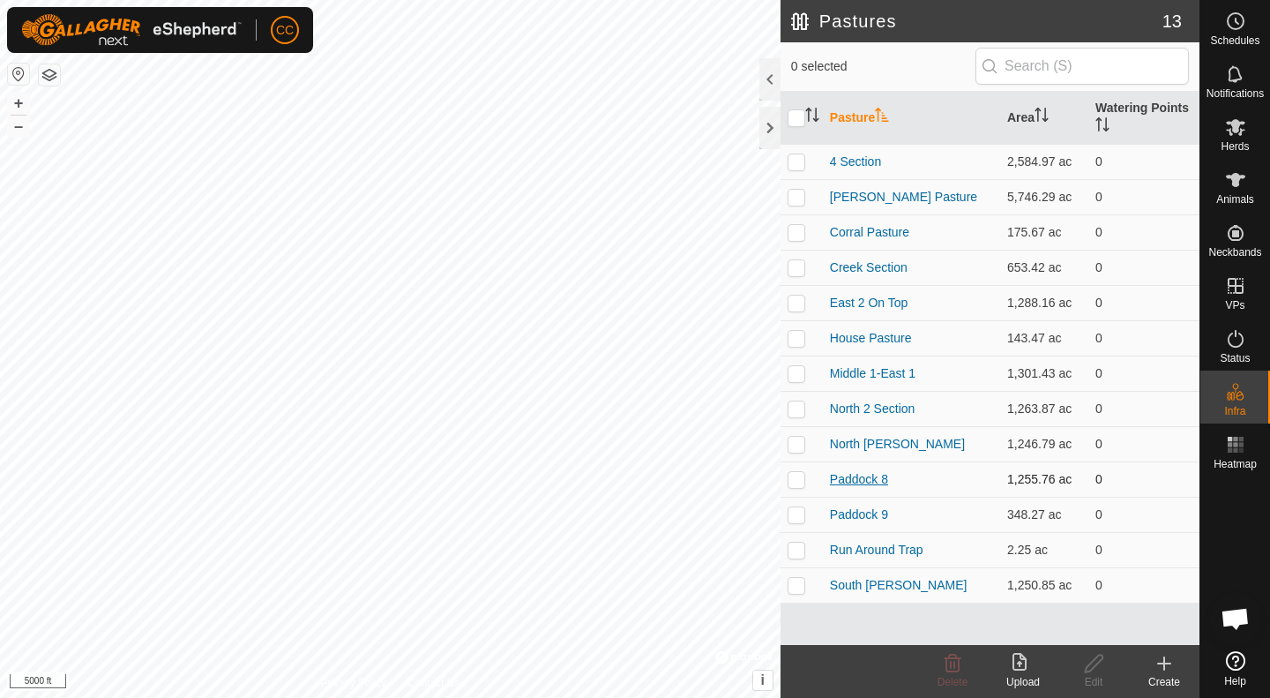
click at [860, 485] on link "Paddock 8" at bounding box center [859, 479] width 58 height 14
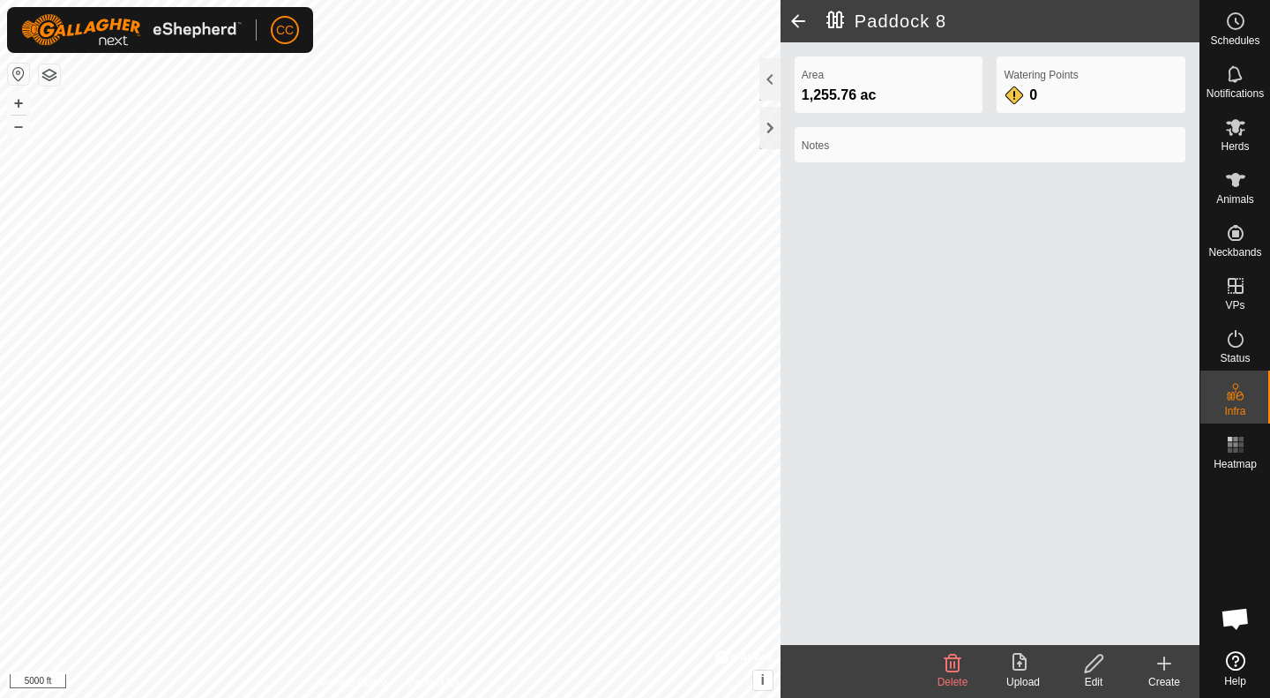
click at [1096, 657] on icon at bounding box center [1094, 663] width 18 height 18
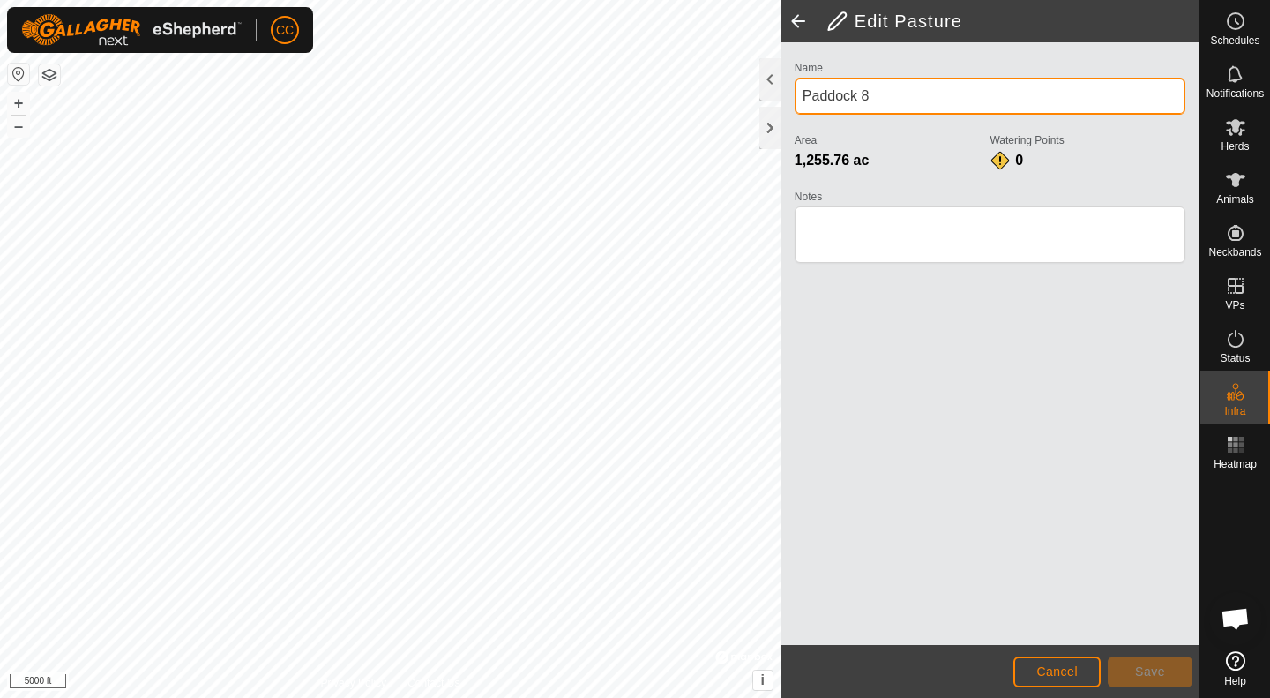
click at [868, 98] on input "Paddock 8" at bounding box center [990, 96] width 391 height 37
type input "P"
type input "East 2-HQ"
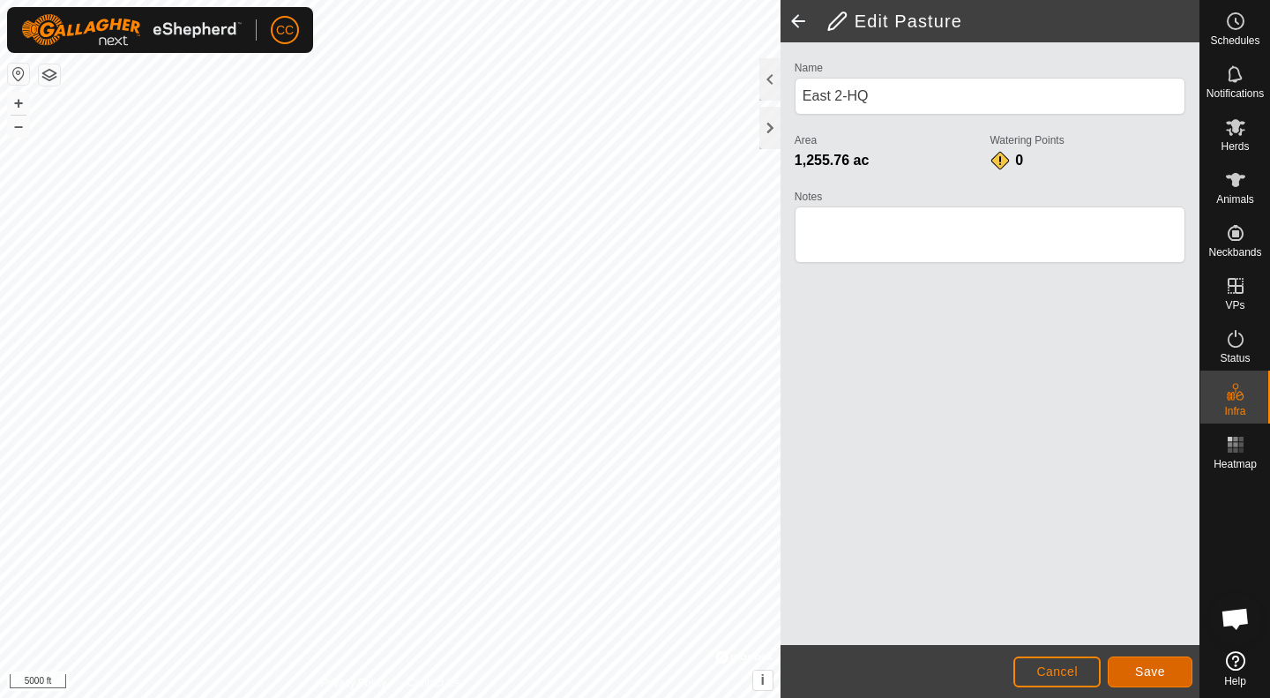
click at [1174, 670] on button "Save" at bounding box center [1150, 671] width 85 height 31
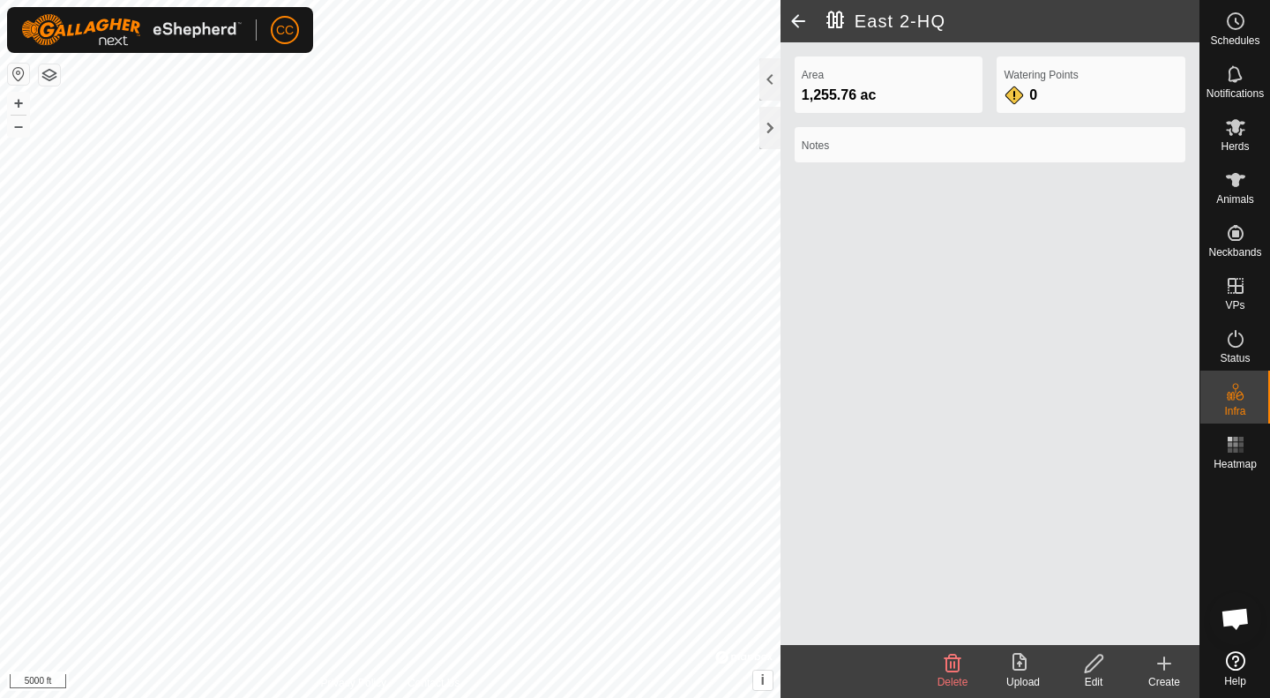
click at [799, 29] on span at bounding box center [798, 21] width 35 height 42
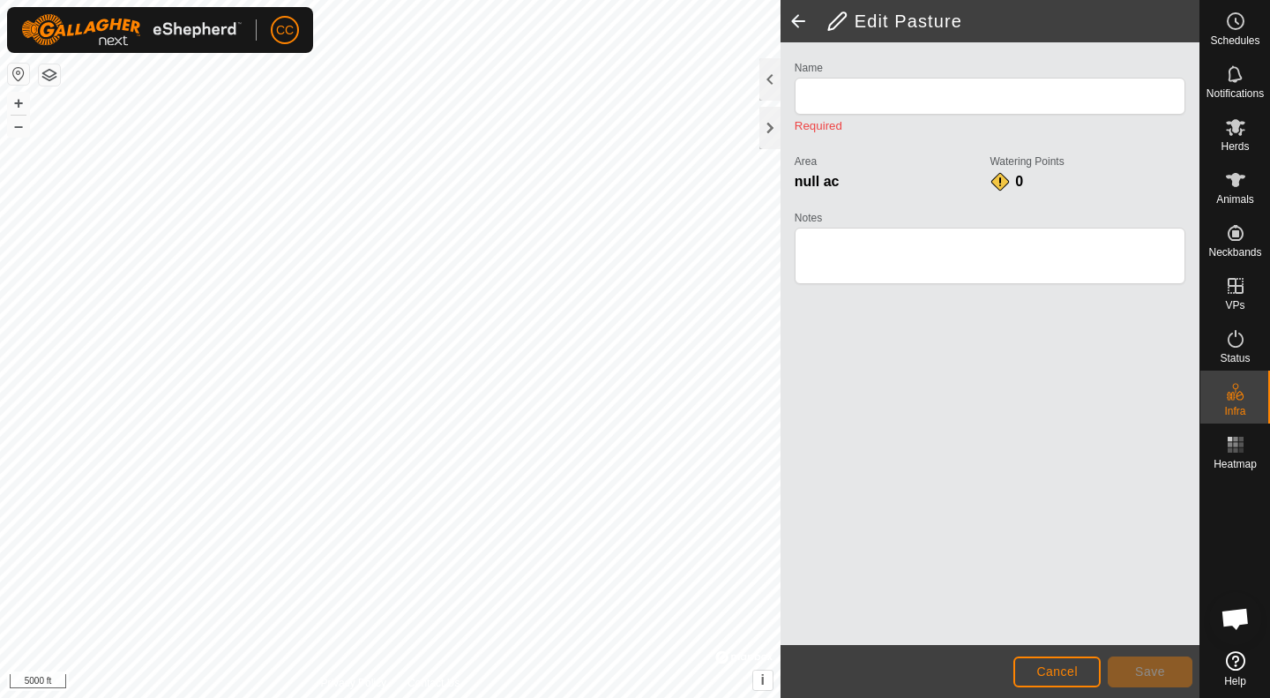
type input "East 2-HQ"
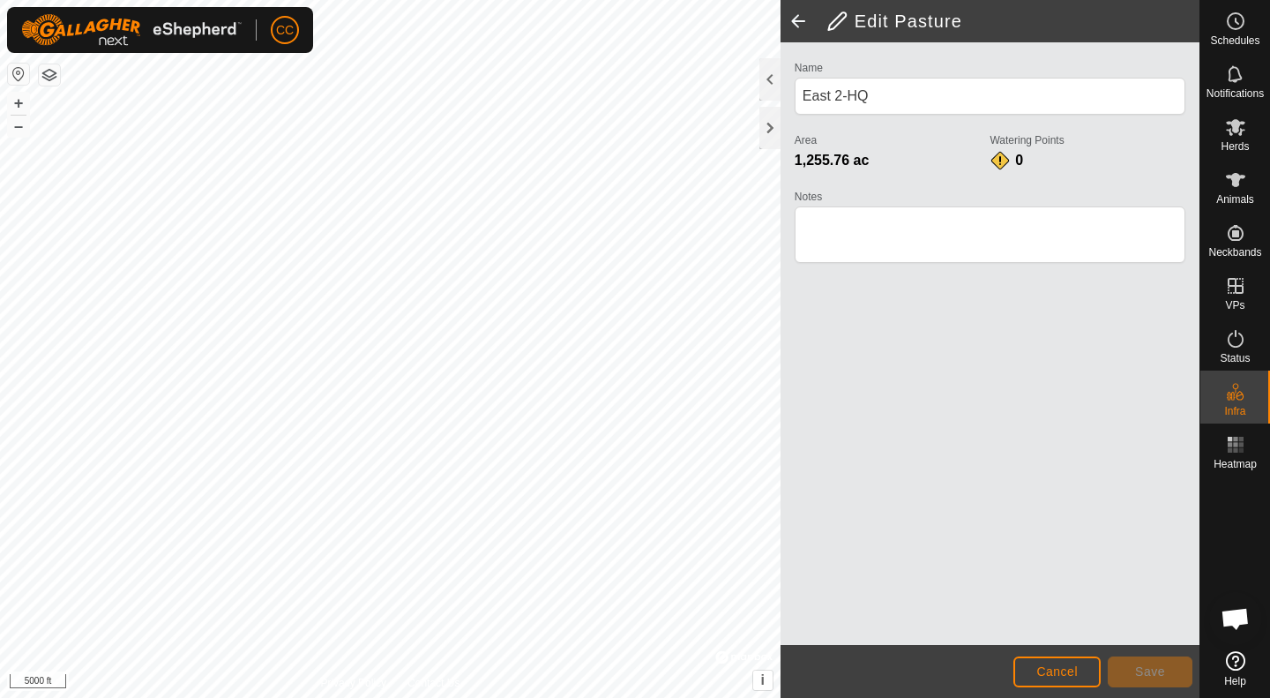
click at [799, 29] on span at bounding box center [798, 21] width 35 height 42
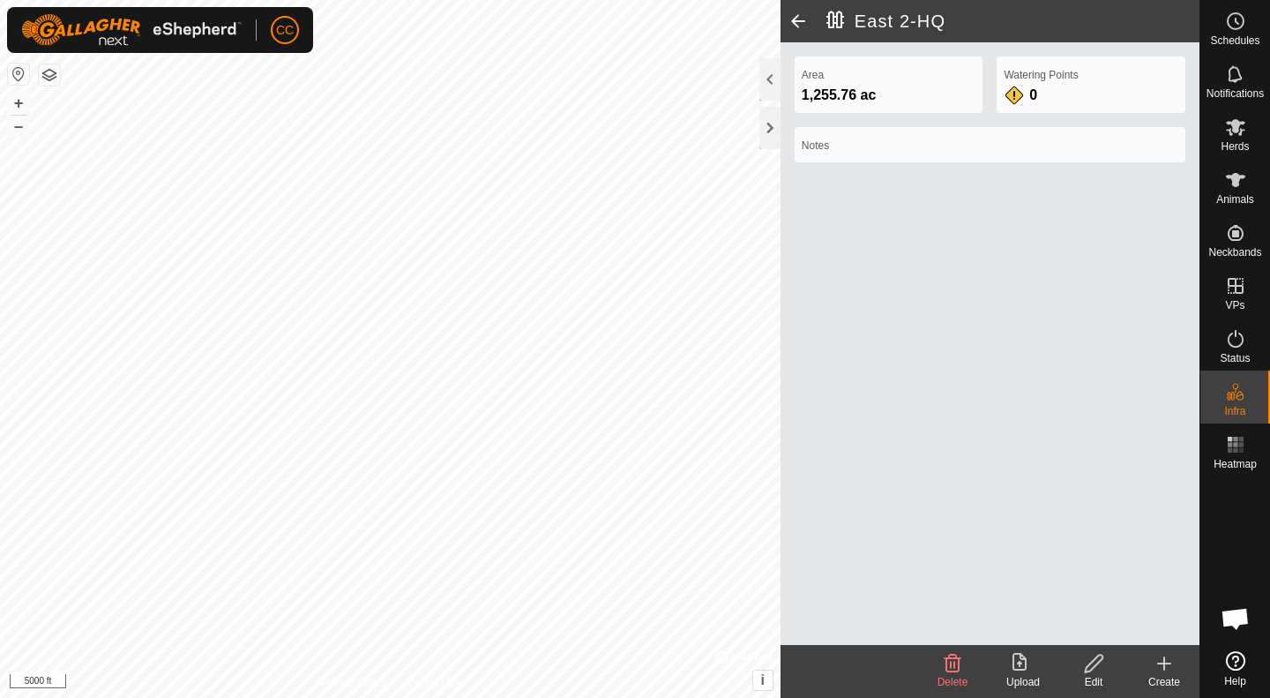
click at [799, 29] on span at bounding box center [798, 21] width 35 height 42
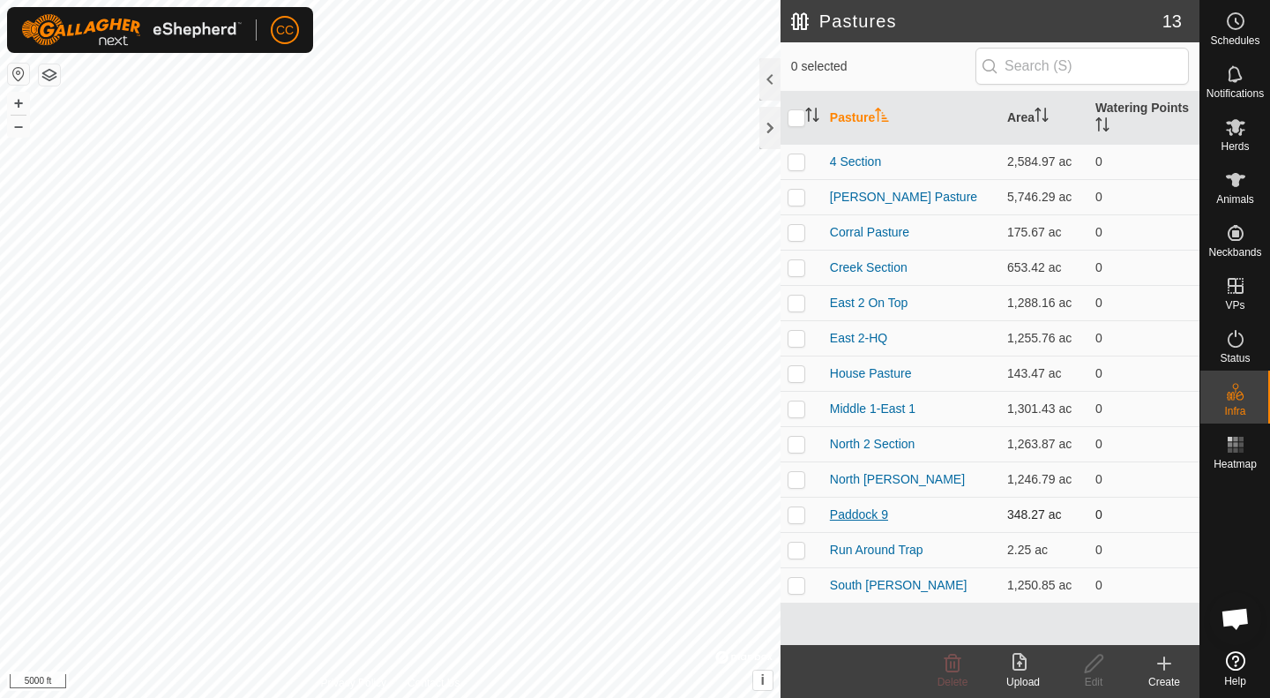
click at [864, 513] on link "Paddock 9" at bounding box center [859, 514] width 58 height 14
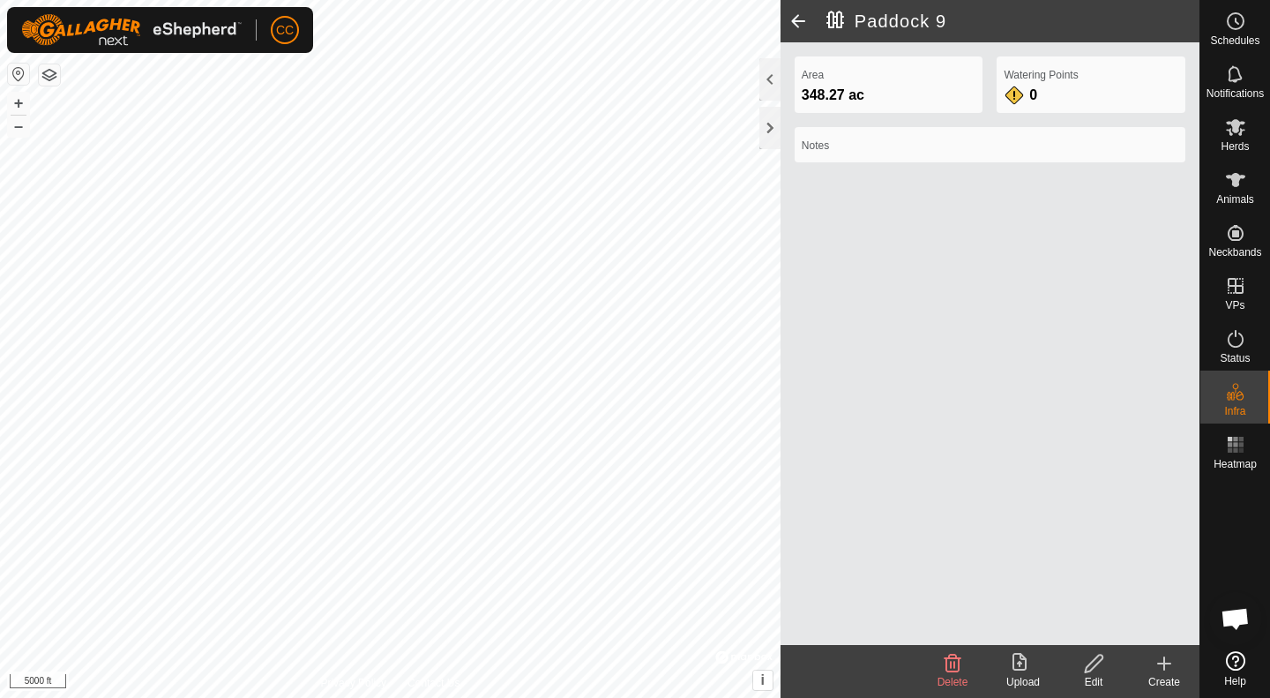
click at [1102, 665] on icon at bounding box center [1094, 663] width 22 height 21
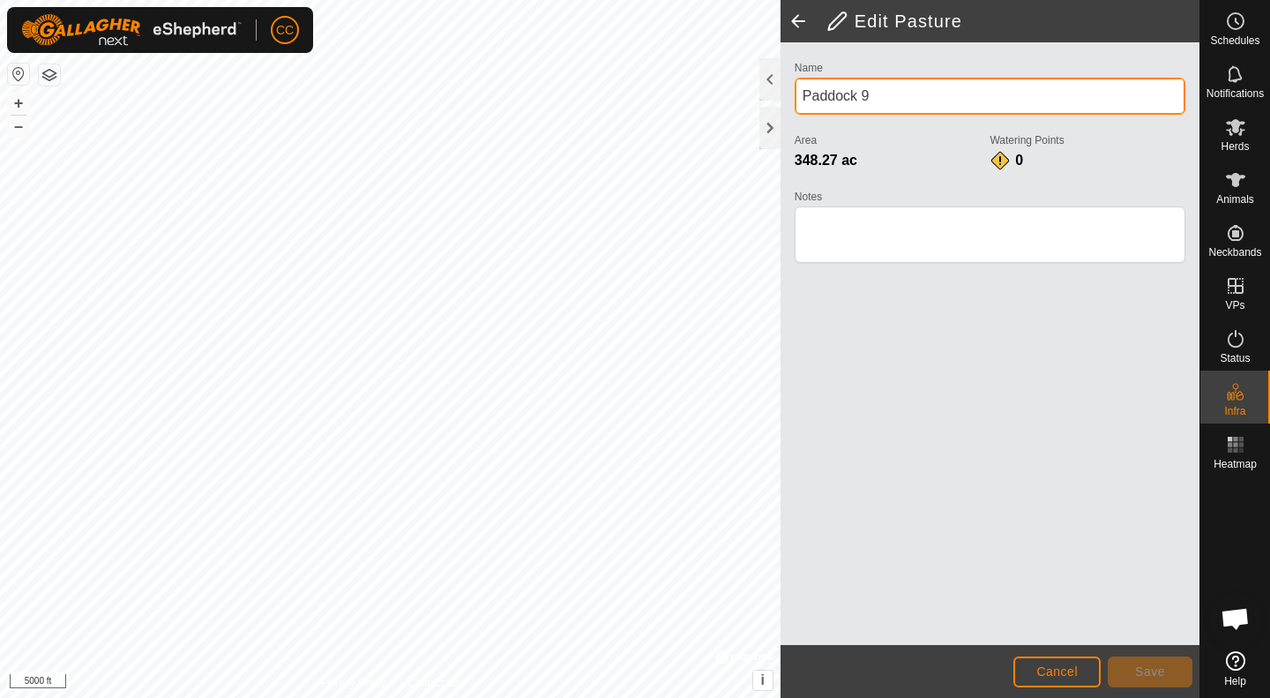
click at [870, 104] on input "Paddock 9" at bounding box center [990, 96] width 391 height 37
type input "P"
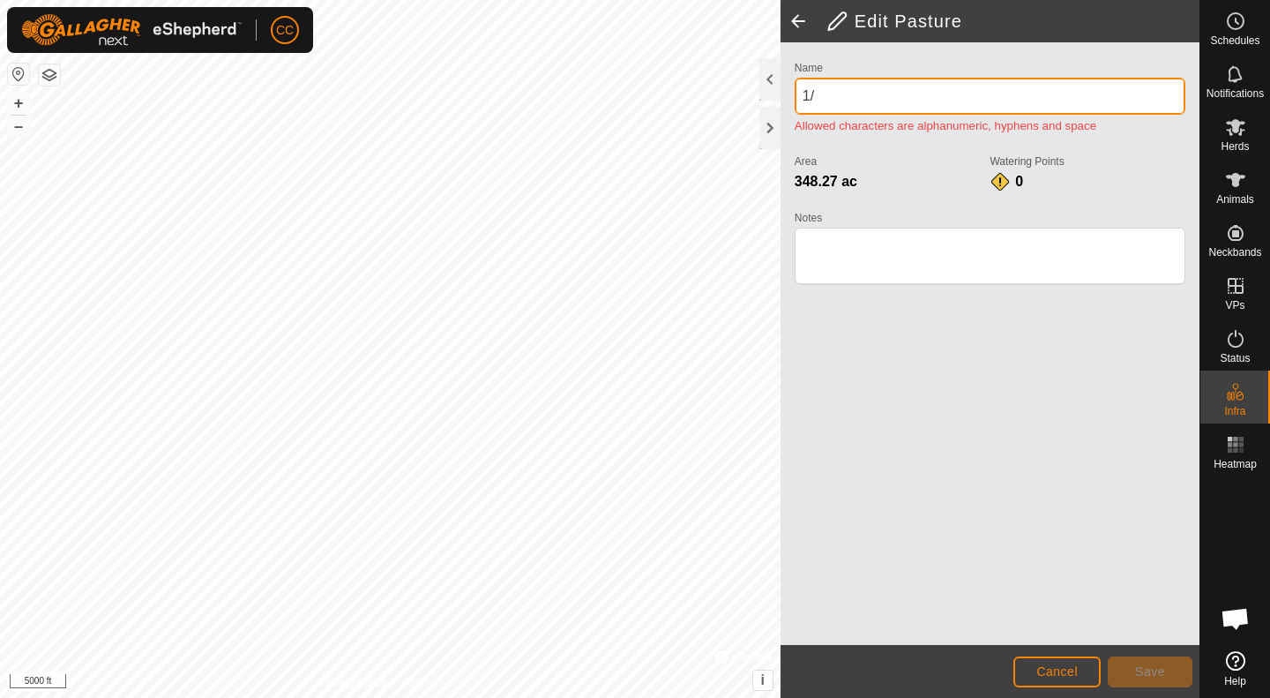
type input "1"
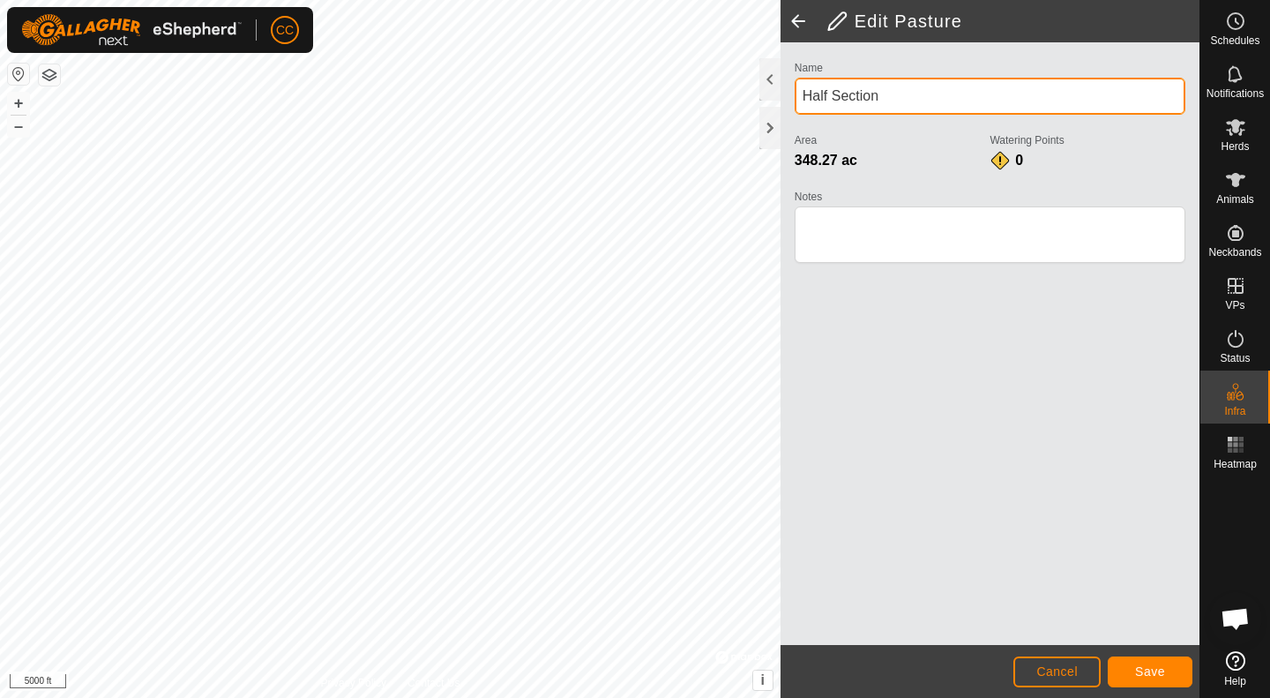
type input "Half Section"
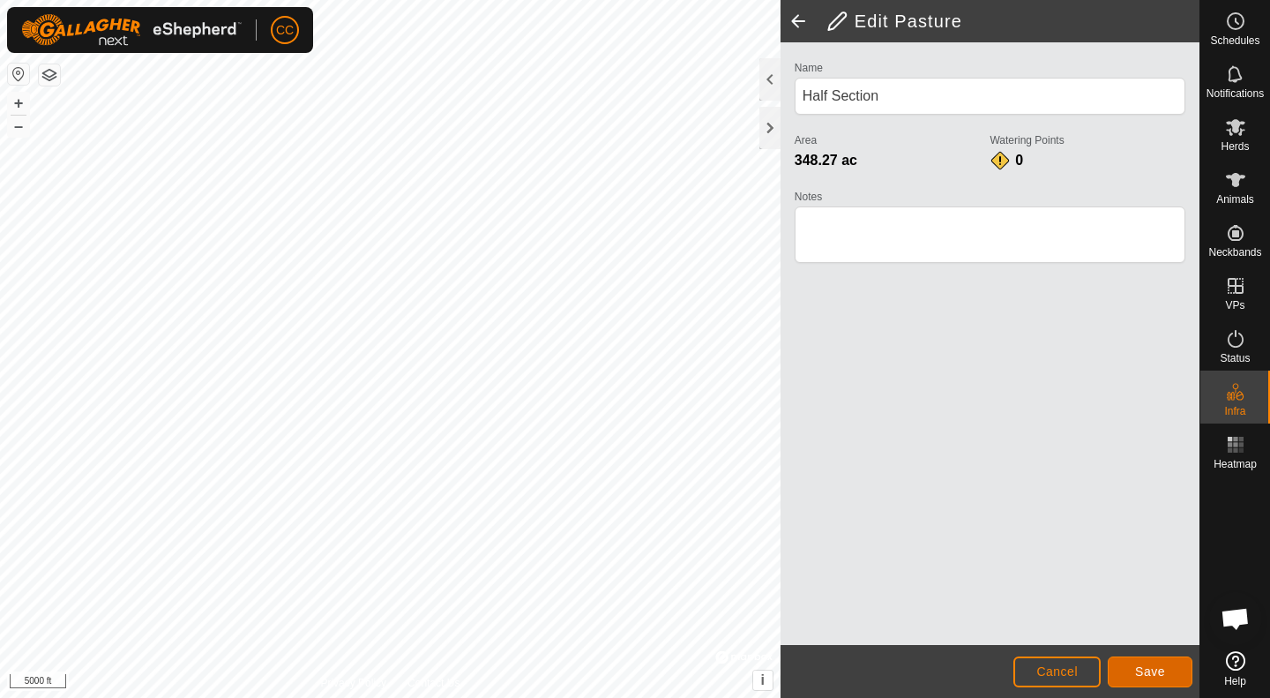
click at [1161, 673] on span "Save" at bounding box center [1150, 671] width 30 height 14
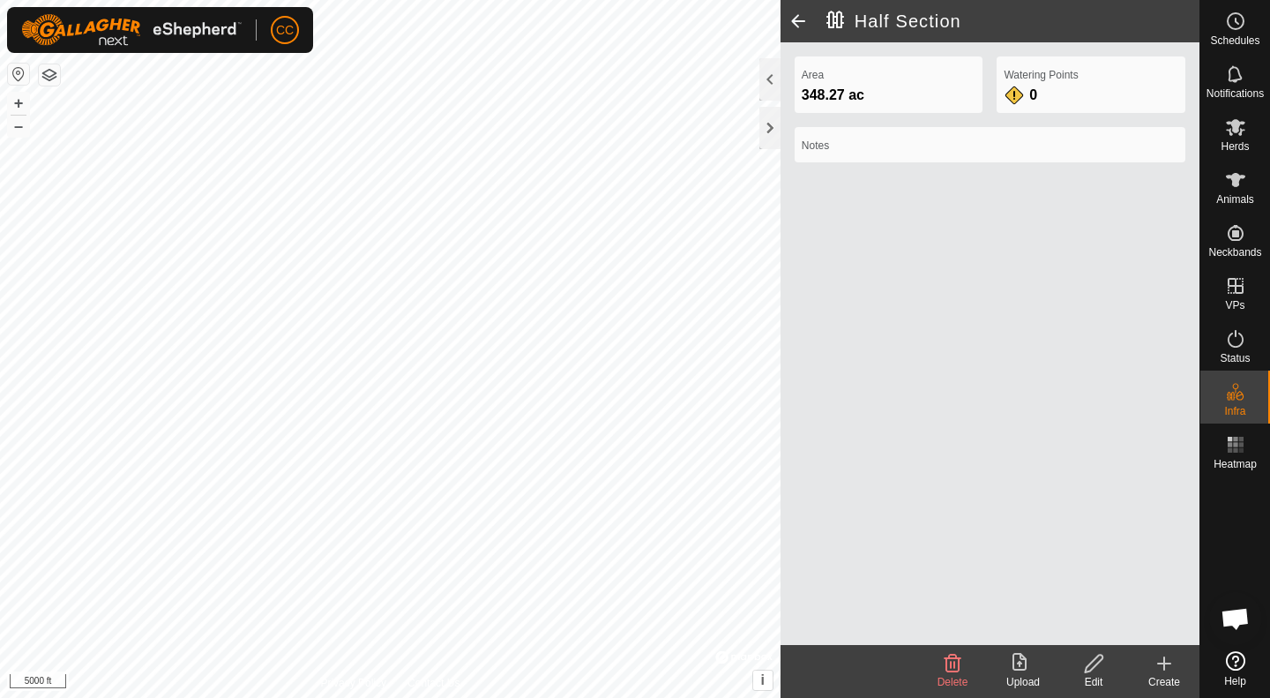
click at [797, 19] on span at bounding box center [798, 21] width 35 height 42
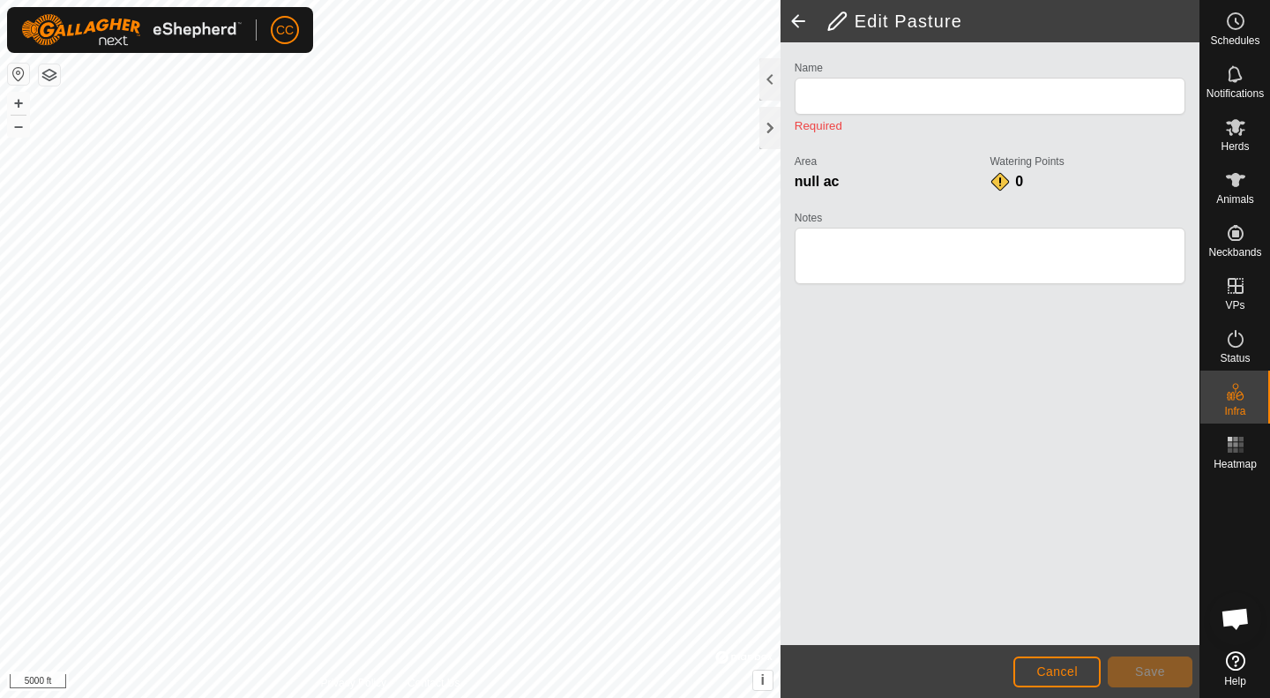
type input "Half Section"
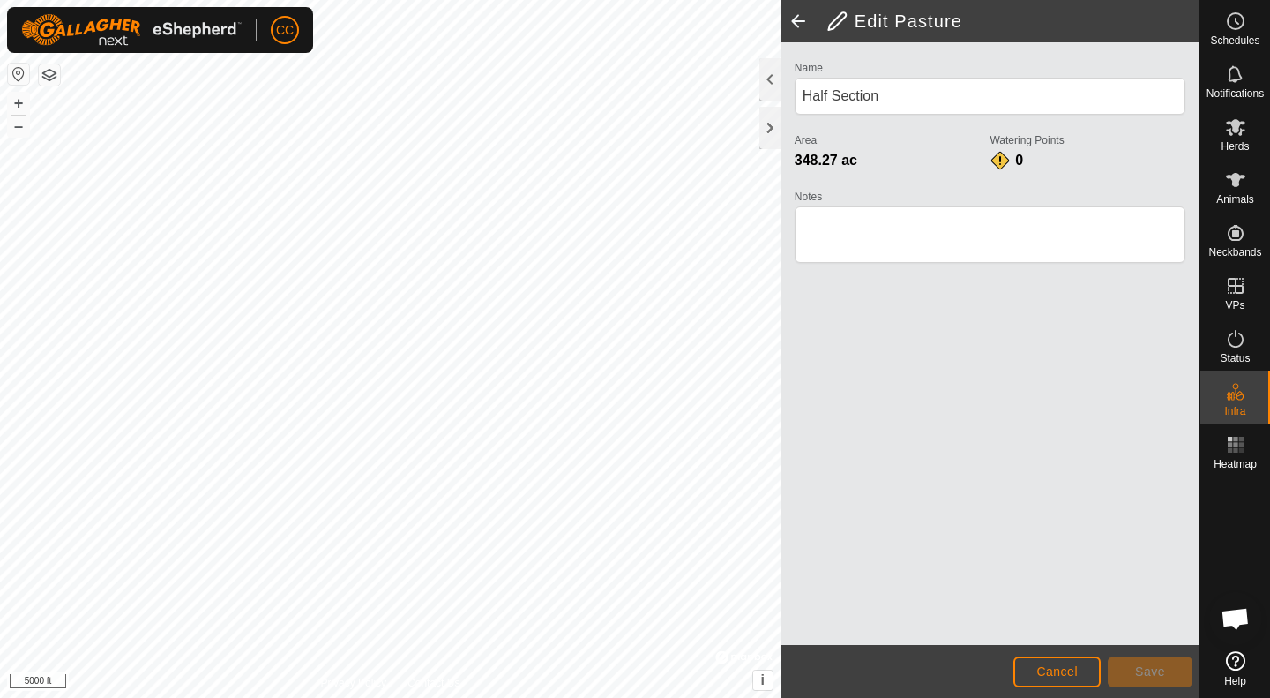
click at [797, 19] on span at bounding box center [798, 21] width 35 height 42
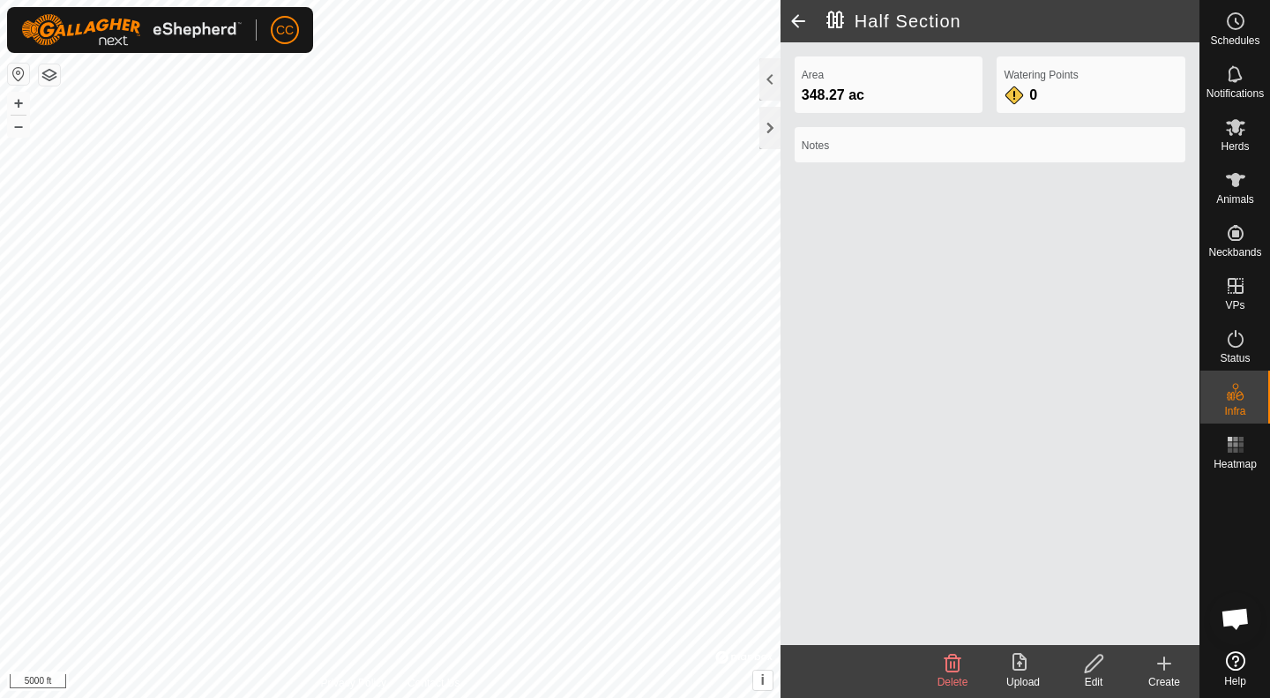
click at [797, 19] on span at bounding box center [798, 21] width 35 height 42
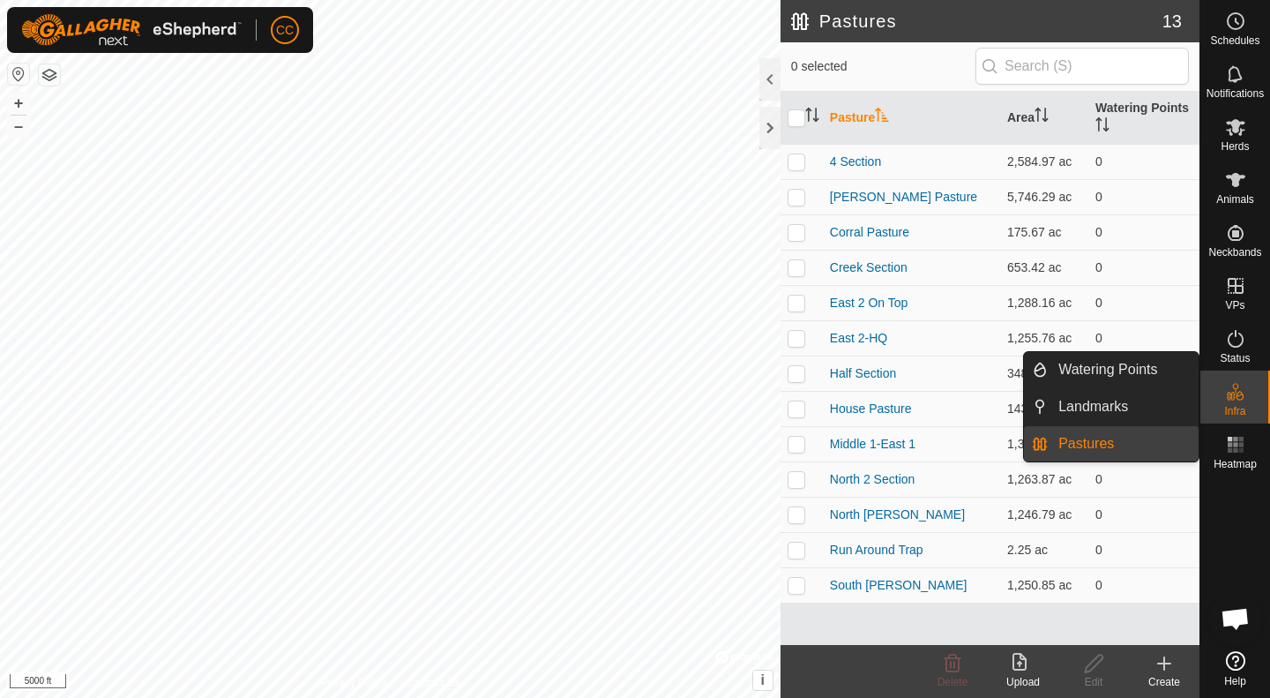
click at [1090, 445] on link "Pastures" at bounding box center [1123, 443] width 151 height 35
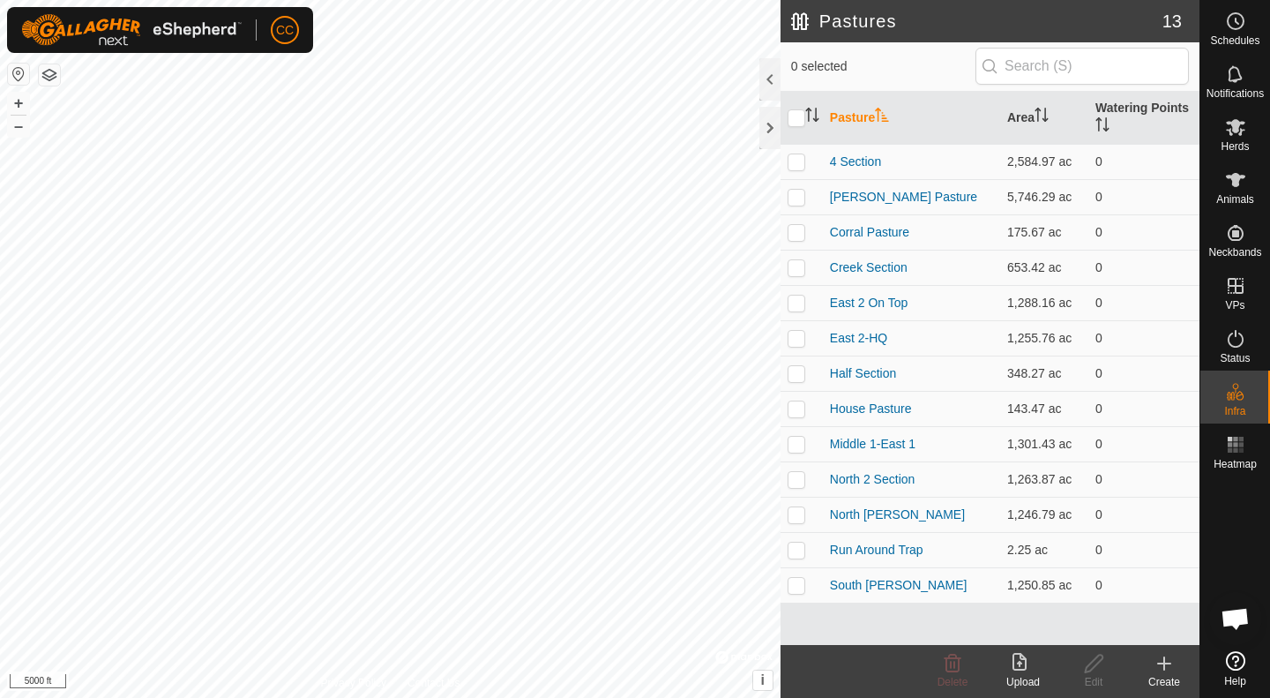
click at [1027, 661] on icon at bounding box center [1022, 663] width 21 height 21
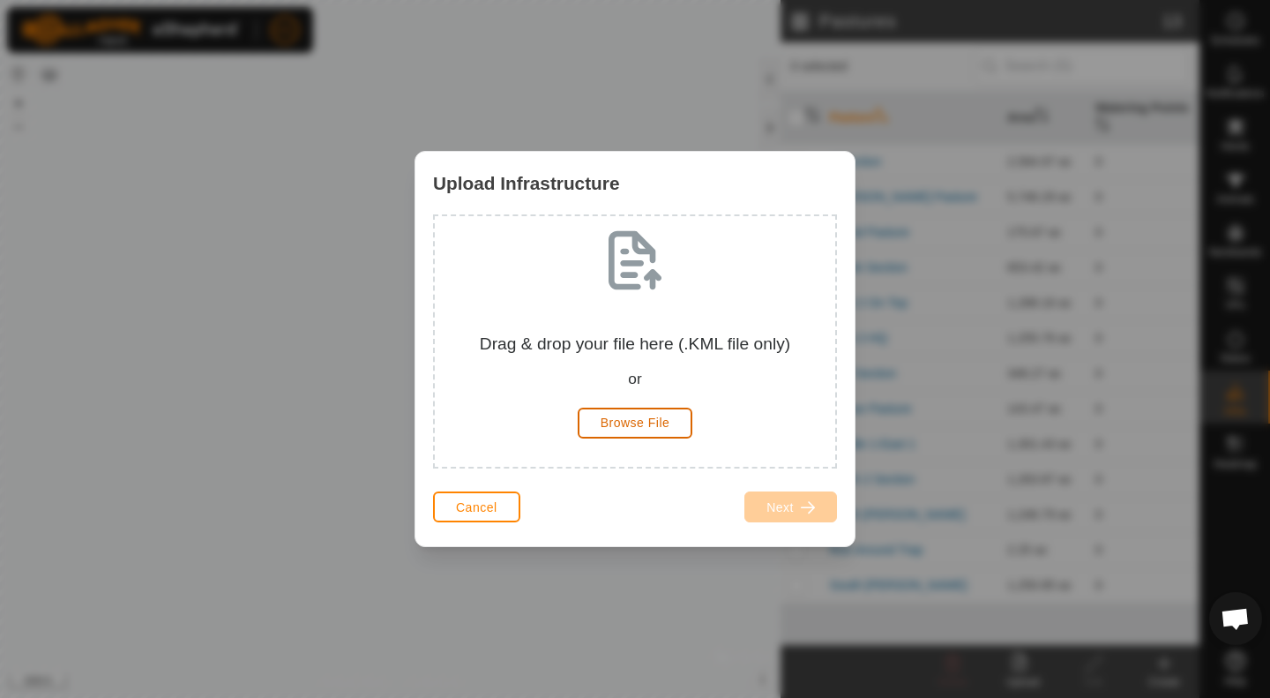
click at [654, 428] on span "Browse File" at bounding box center [636, 422] width 70 height 14
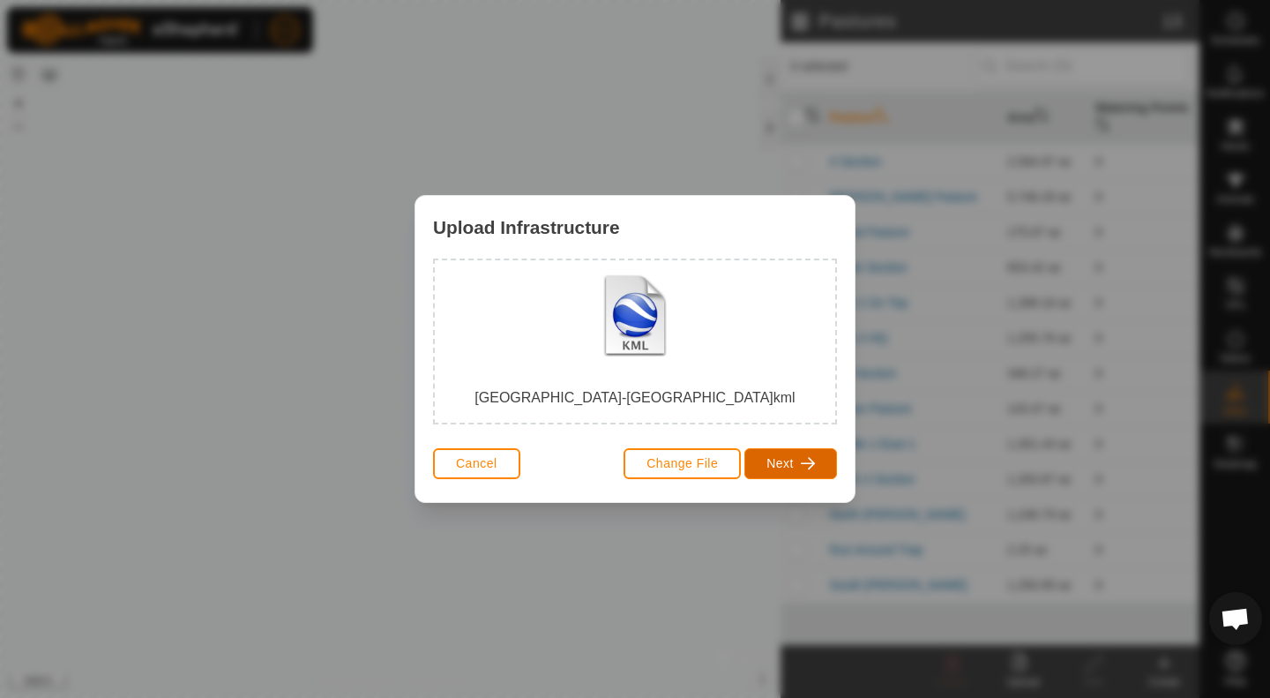
click at [802, 467] on span "button" at bounding box center [808, 463] width 14 height 14
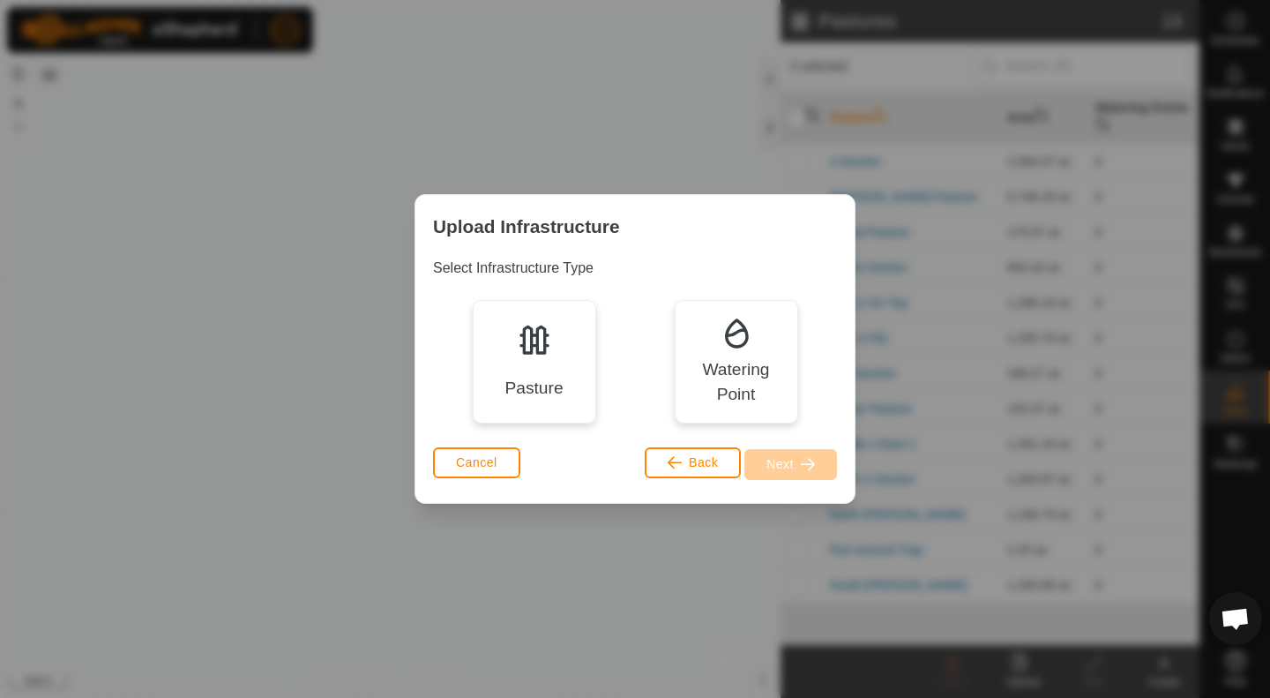
click at [535, 350] on img at bounding box center [534, 339] width 35 height 35
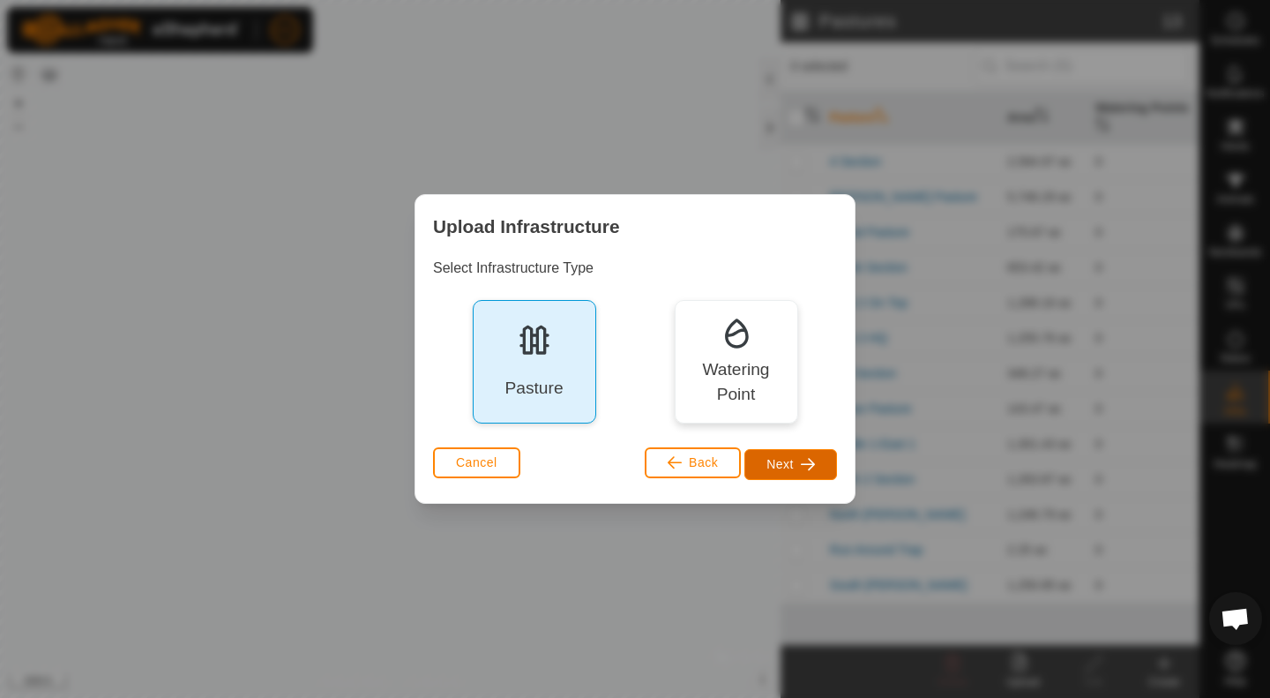
click at [779, 452] on button "Next" at bounding box center [790, 464] width 93 height 31
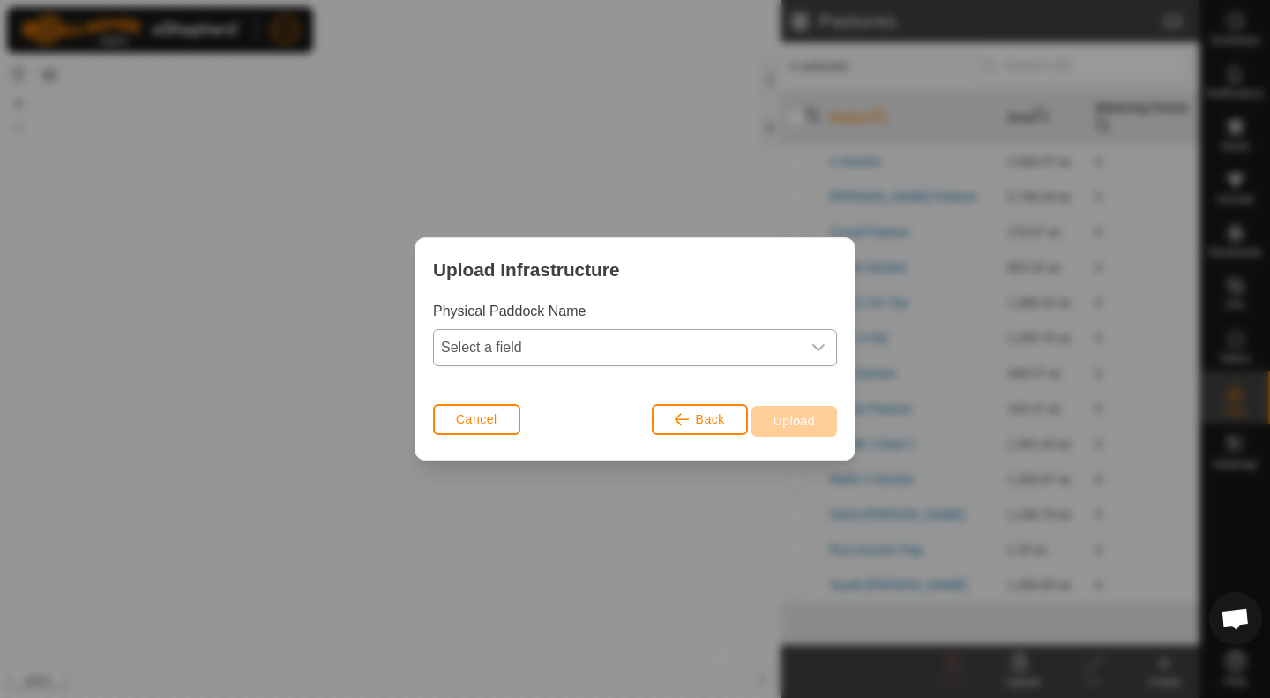
click at [827, 351] on div "dropdown trigger" at bounding box center [818, 347] width 35 height 35
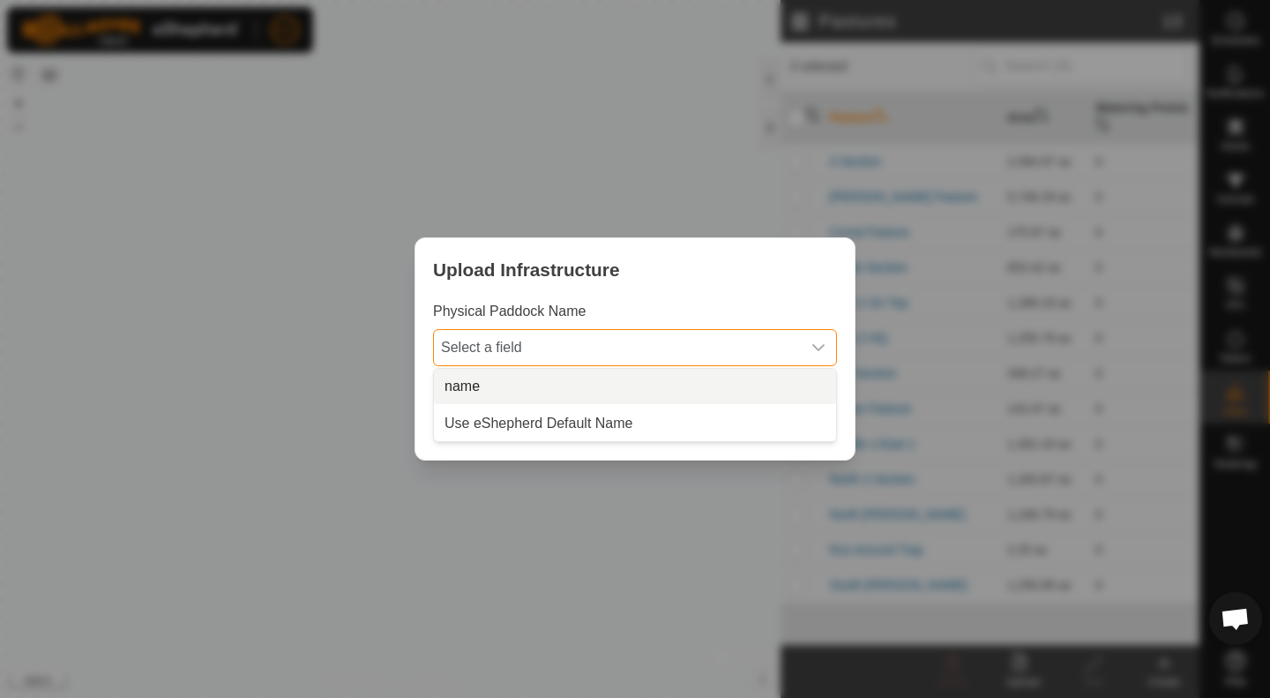
click at [583, 392] on li "name" at bounding box center [635, 386] width 402 height 35
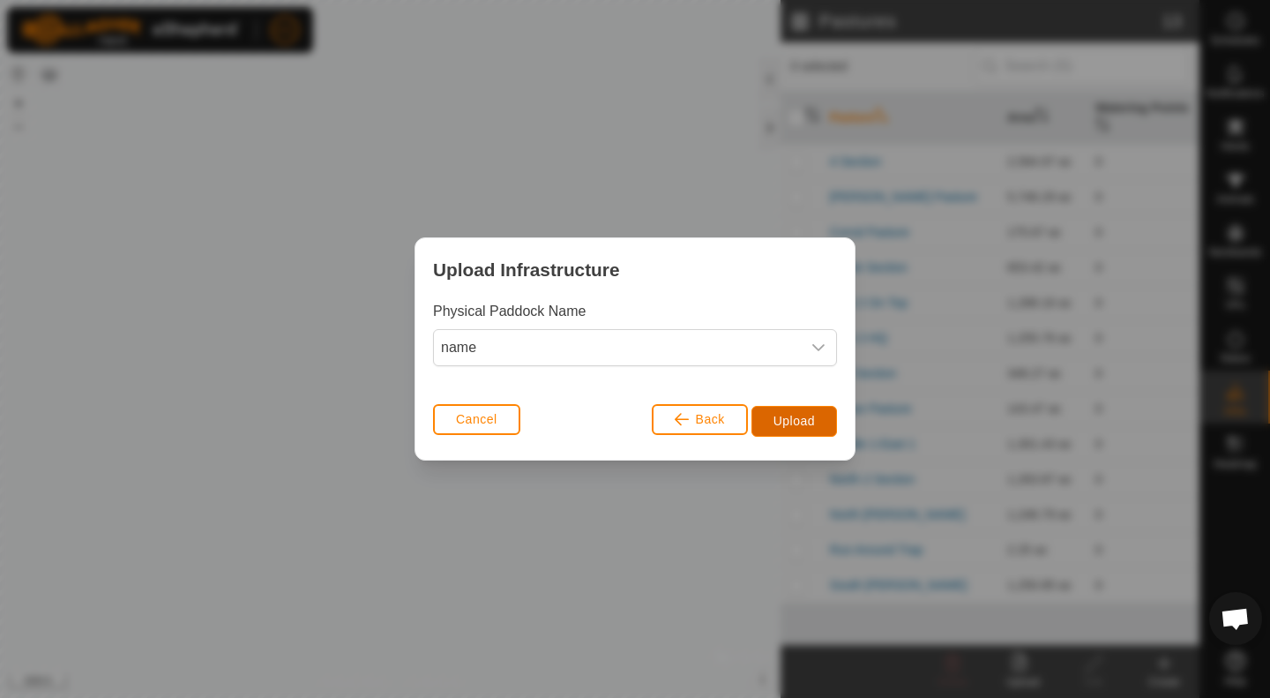
click at [786, 421] on span "Upload" at bounding box center [793, 421] width 41 height 14
click at [627, 564] on div "Upload Infrastructure Physical Paddock Name name Cancel Back Upload" at bounding box center [635, 349] width 1270 height 698
click at [466, 417] on span "Cancel" at bounding box center [476, 419] width 41 height 14
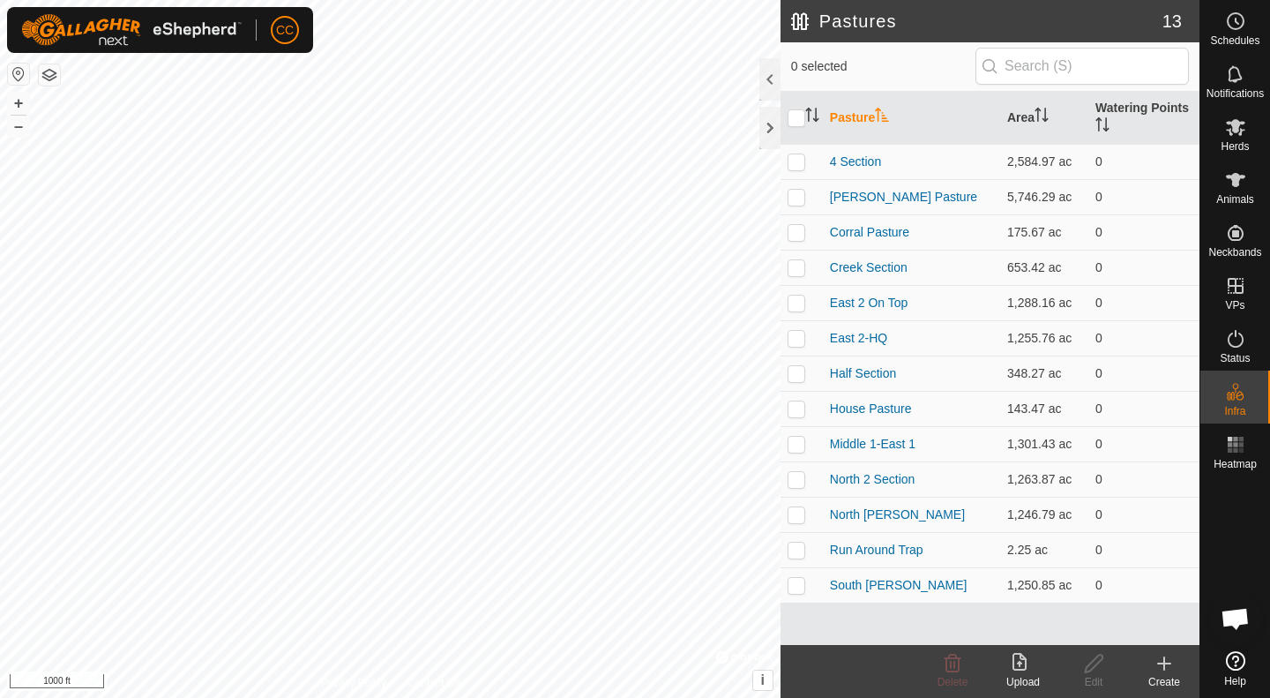
click at [536, 697] on html "CC Schedules Notifications Herds Animals Neckbands VPs Status Infra Heatmap Hel…" at bounding box center [635, 349] width 1270 height 698
click at [90, 697] on html "CC Schedules Notifications Herds Animals Neckbands VPs Status Infra Heatmap Hel…" at bounding box center [635, 349] width 1270 height 698
